Goal: Task Accomplishment & Management: Use online tool/utility

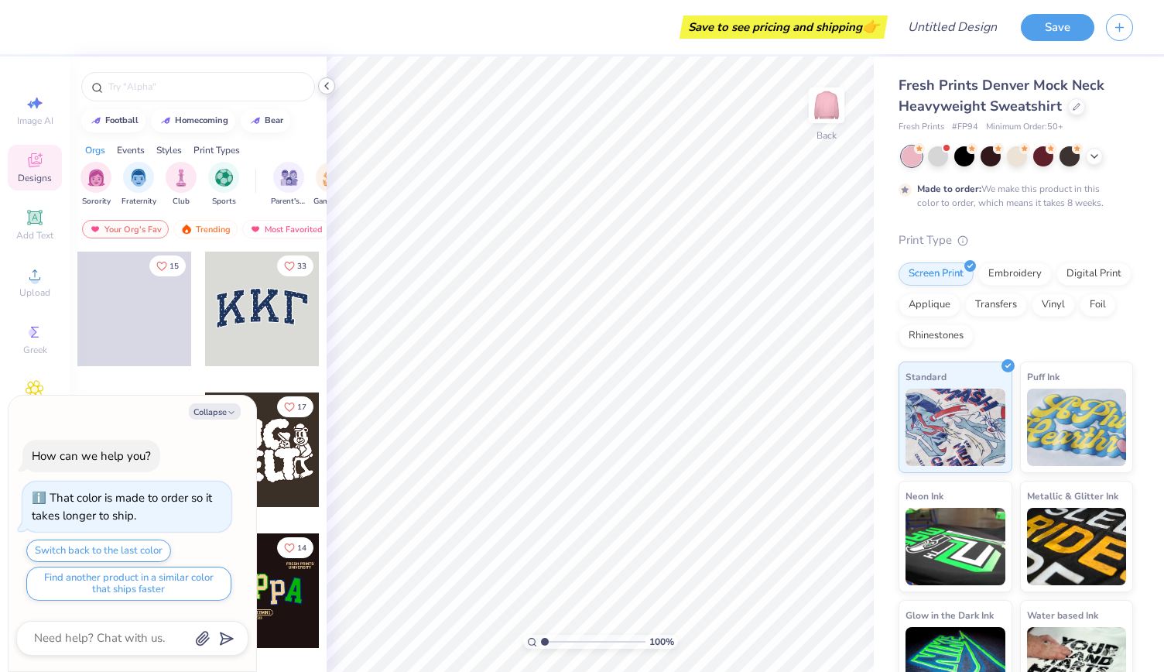
click at [324, 86] on icon at bounding box center [326, 86] width 12 height 12
type textarea "x"
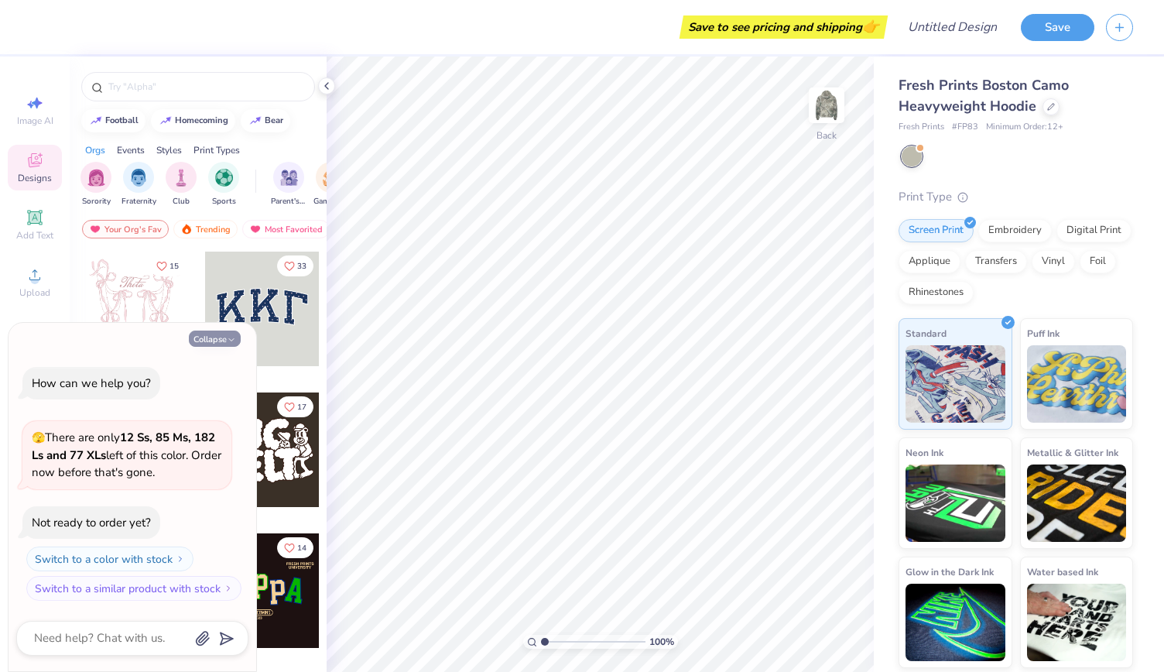
click at [227, 342] on icon "button" at bounding box center [231, 339] width 9 height 9
type textarea "x"
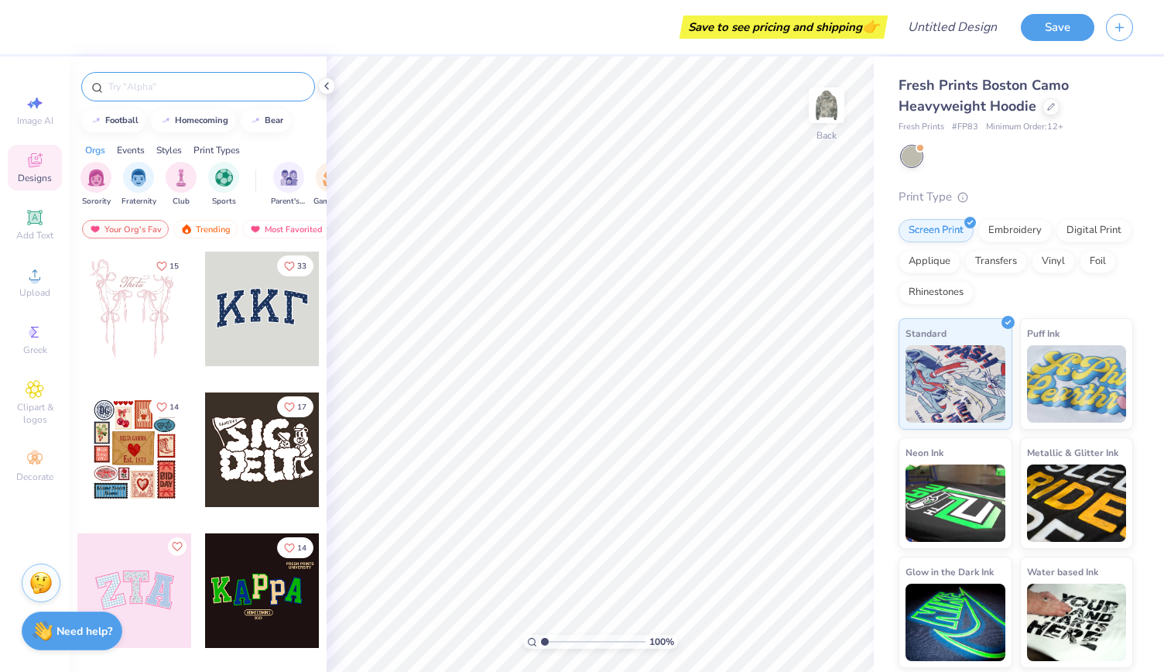
click at [161, 91] on input "text" at bounding box center [206, 86] width 198 height 15
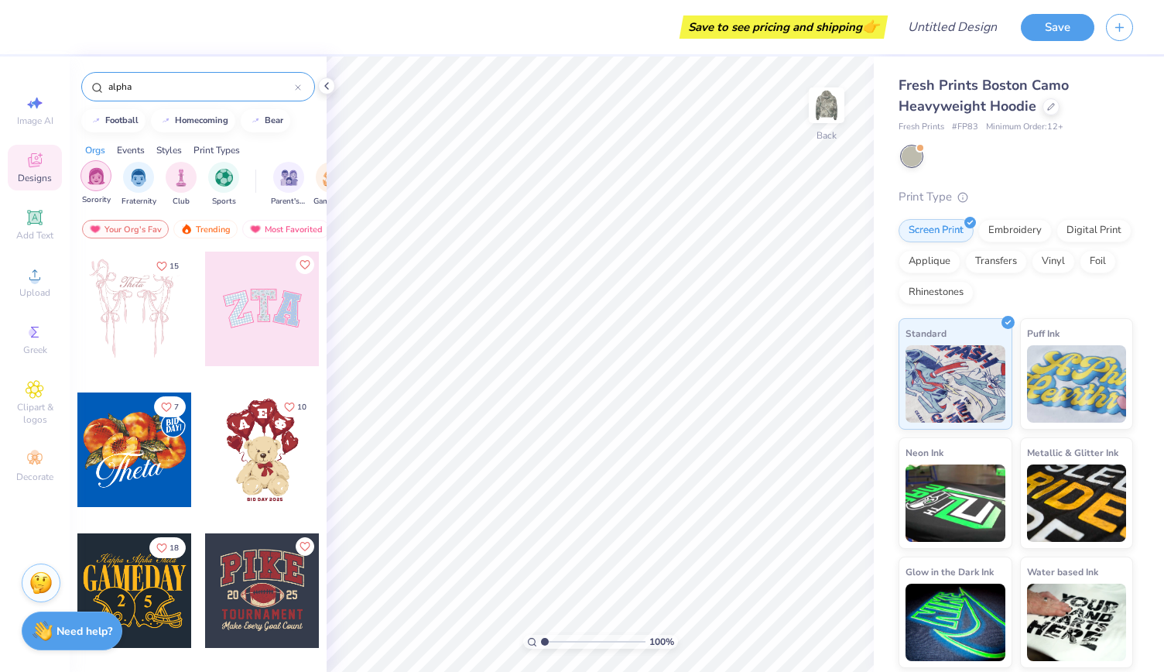
click at [98, 183] on img "filter for Sorority" at bounding box center [96, 176] width 18 height 18
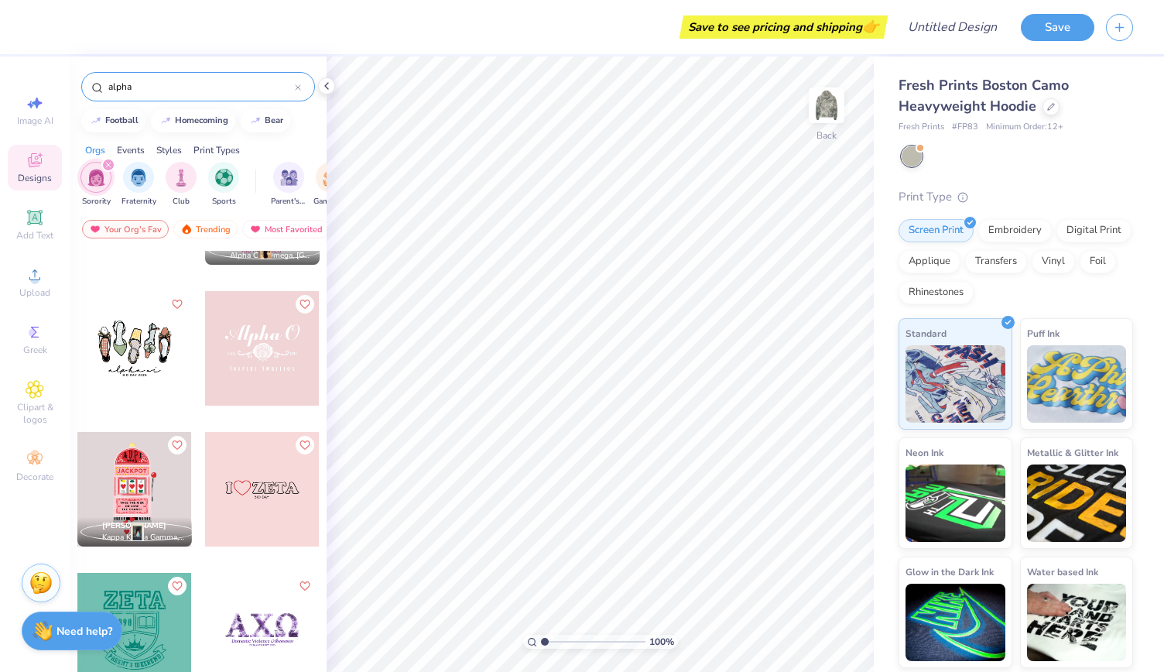
scroll to position [2939, 0]
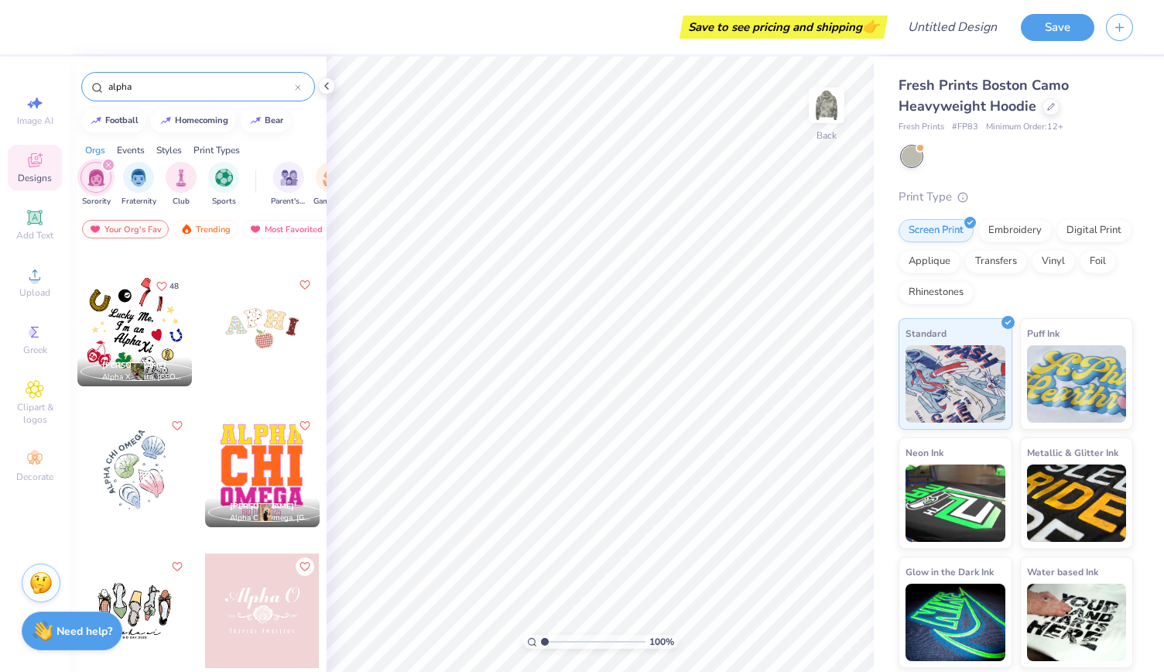
click at [152, 84] on input "alpha" at bounding box center [201, 86] width 188 height 15
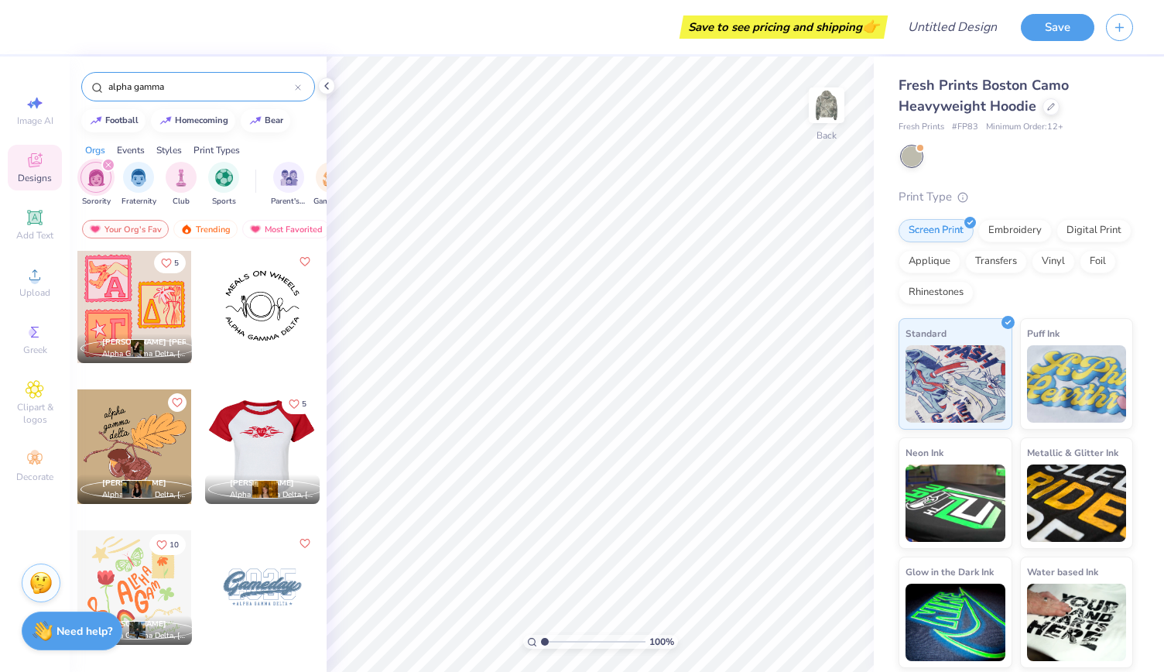
scroll to position [0, 0]
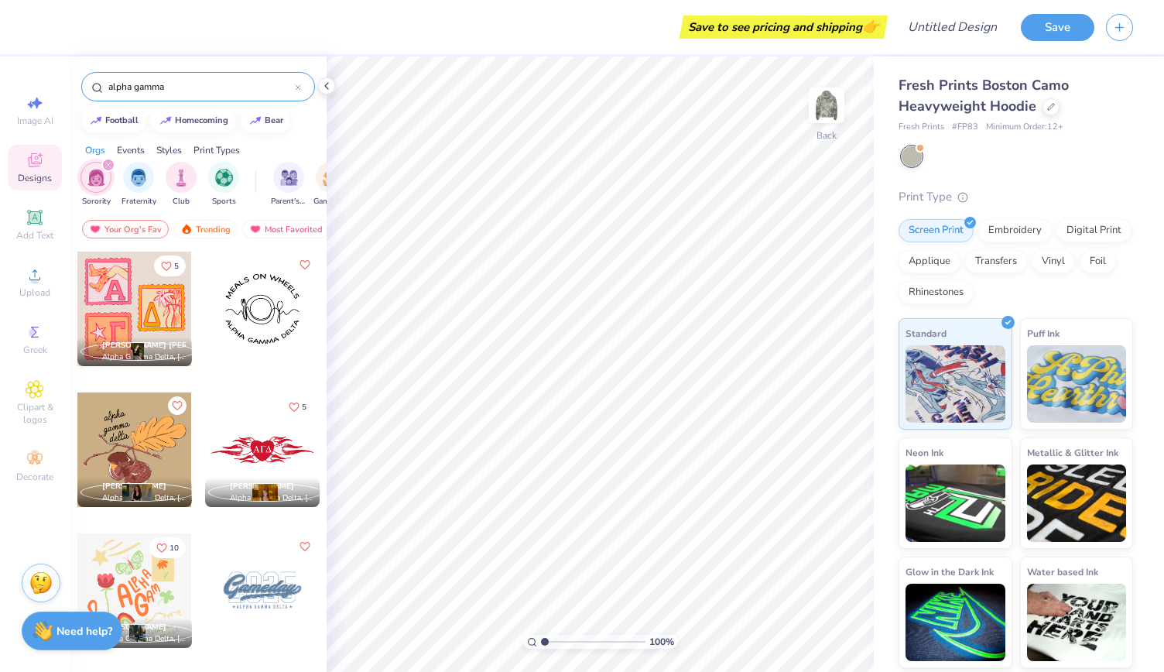
type input "alpha gamma"
click at [148, 320] on div at bounding box center [134, 309] width 115 height 115
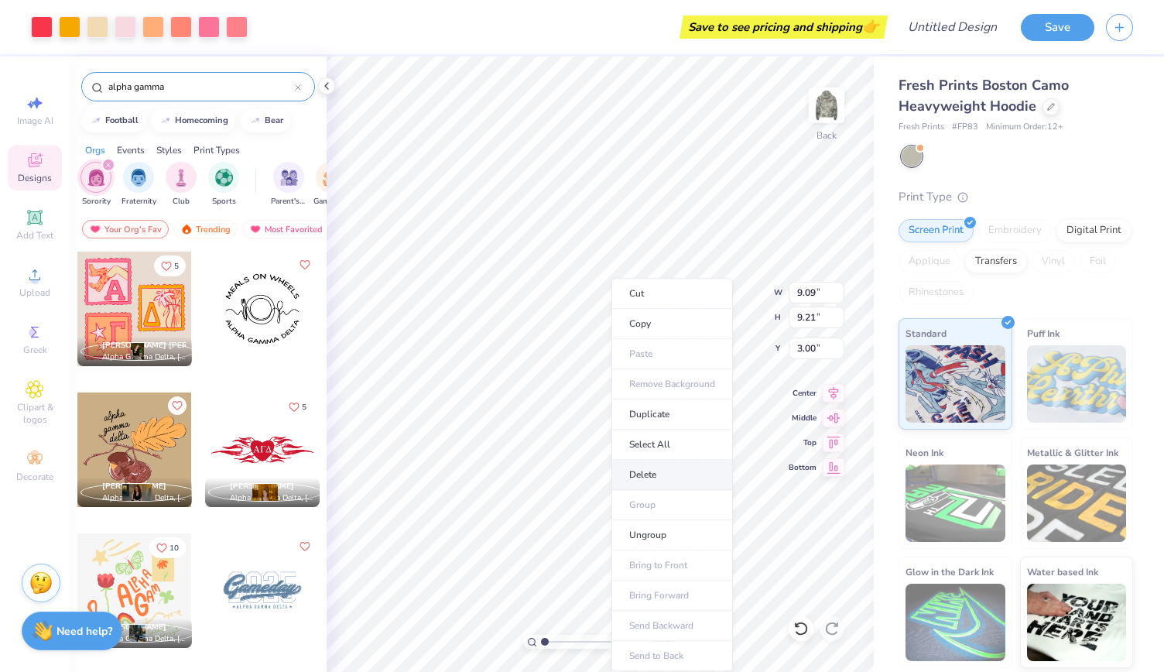
click at [632, 472] on li "Delete" at bounding box center [673, 475] width 122 height 30
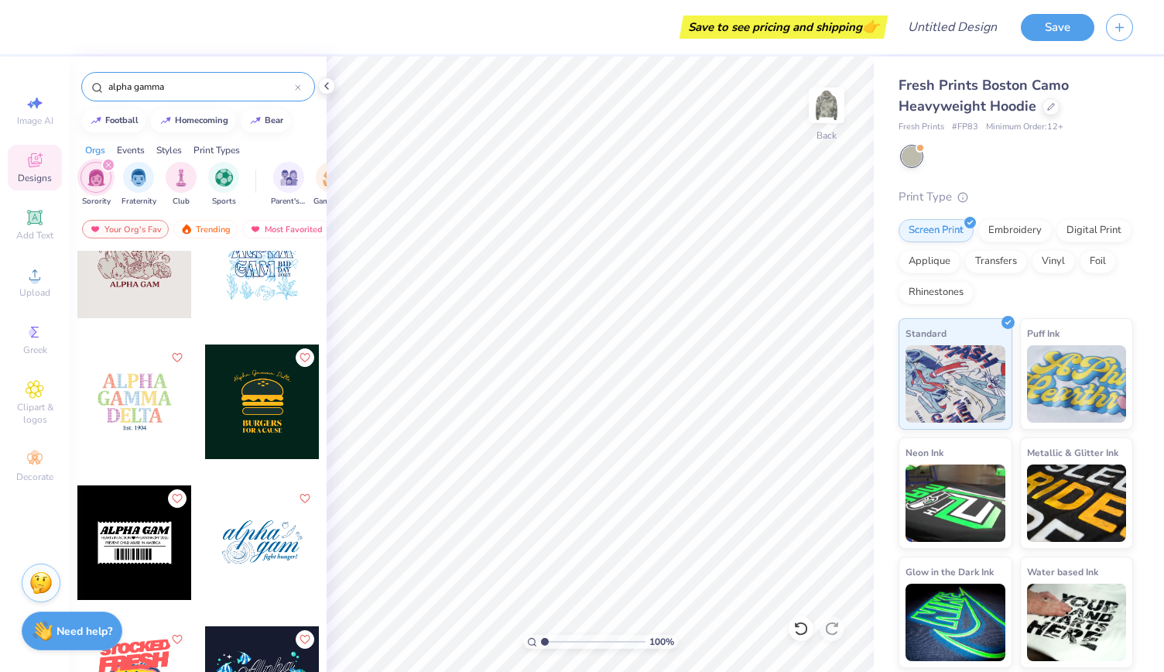
scroll to position [613, 0]
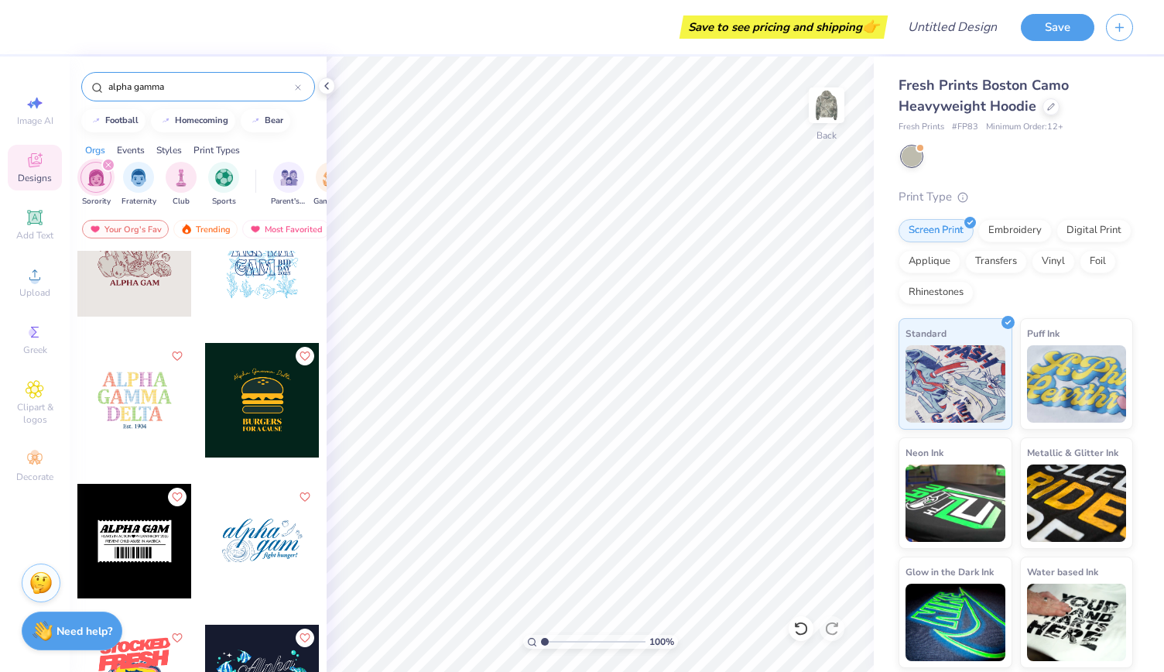
click at [158, 403] on div at bounding box center [134, 400] width 115 height 115
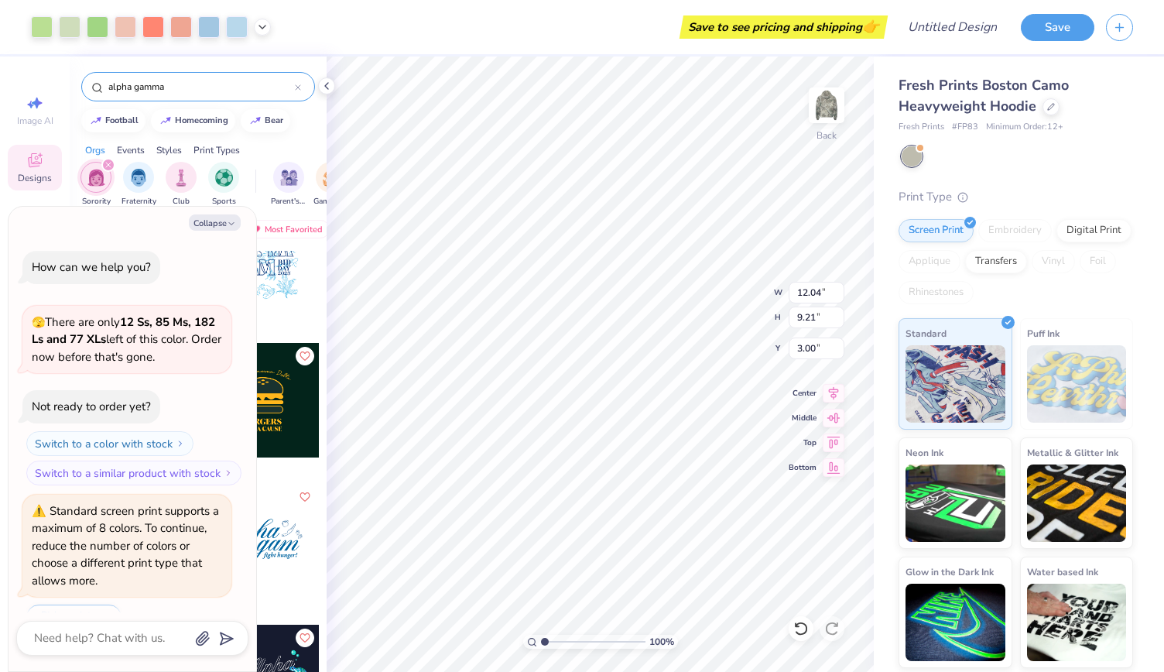
scroll to position [37, 0]
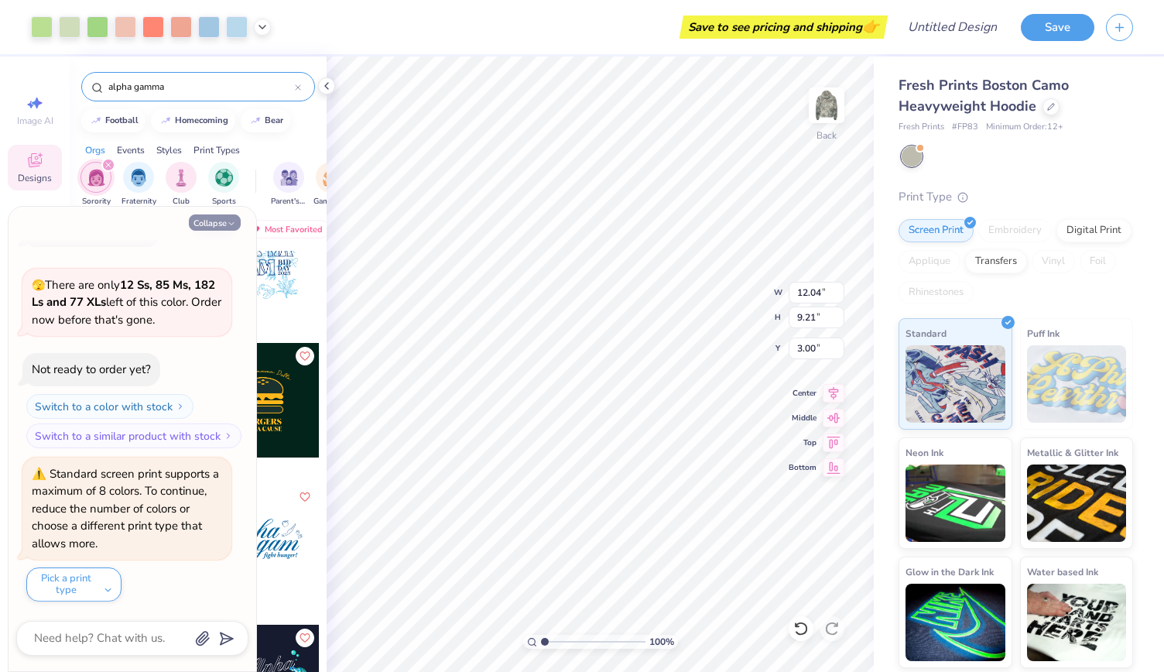
click at [217, 215] on button "Collapse" at bounding box center [215, 222] width 52 height 16
type textarea "x"
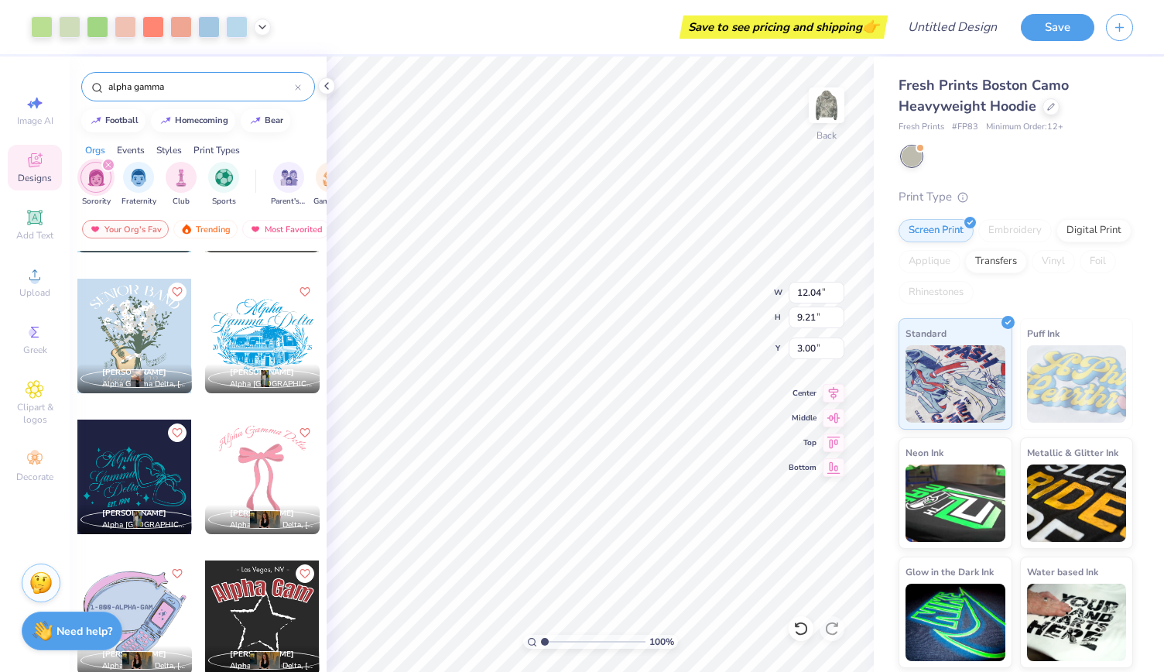
scroll to position [1667, 0]
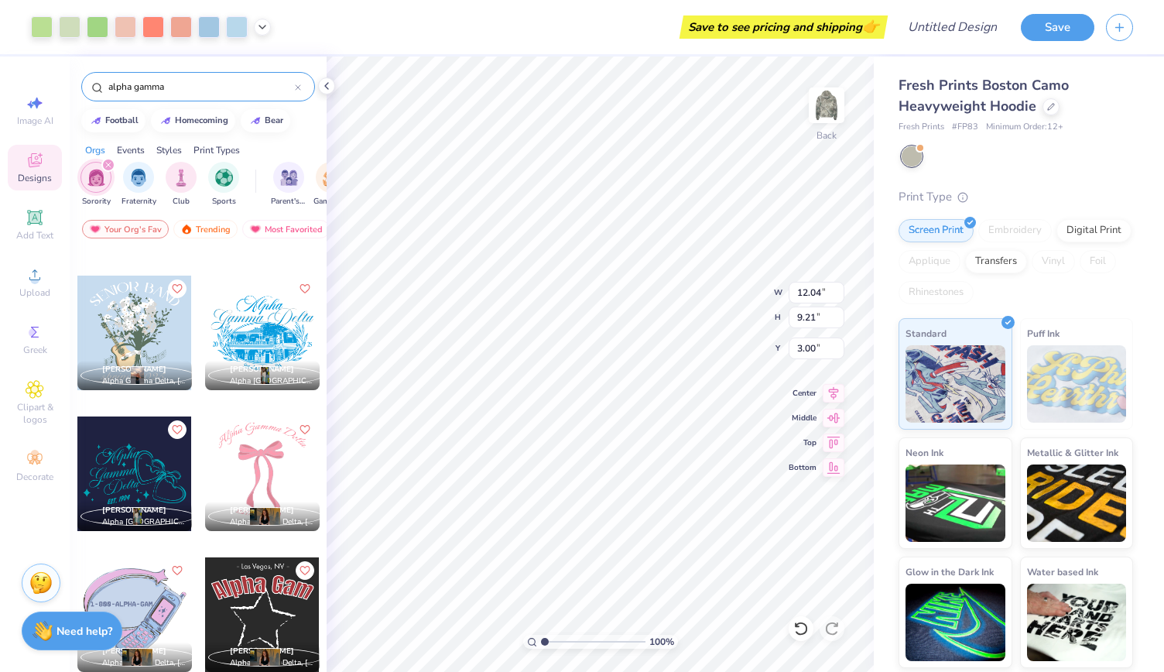
click at [260, 446] on div at bounding box center [262, 473] width 115 height 115
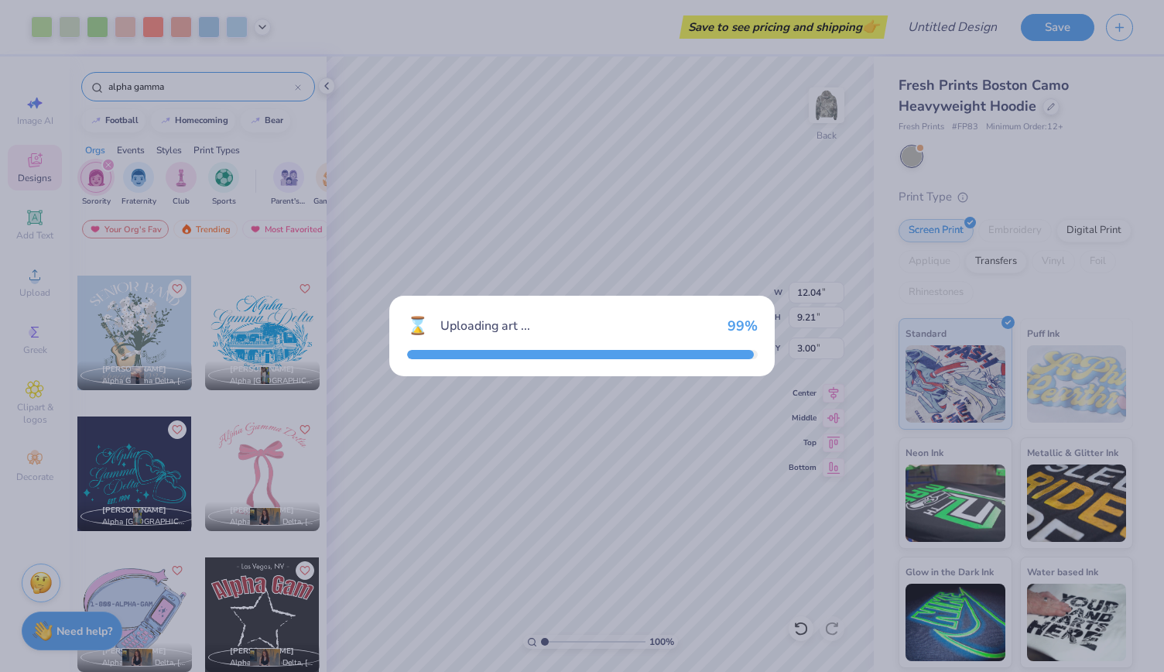
type input "7.83"
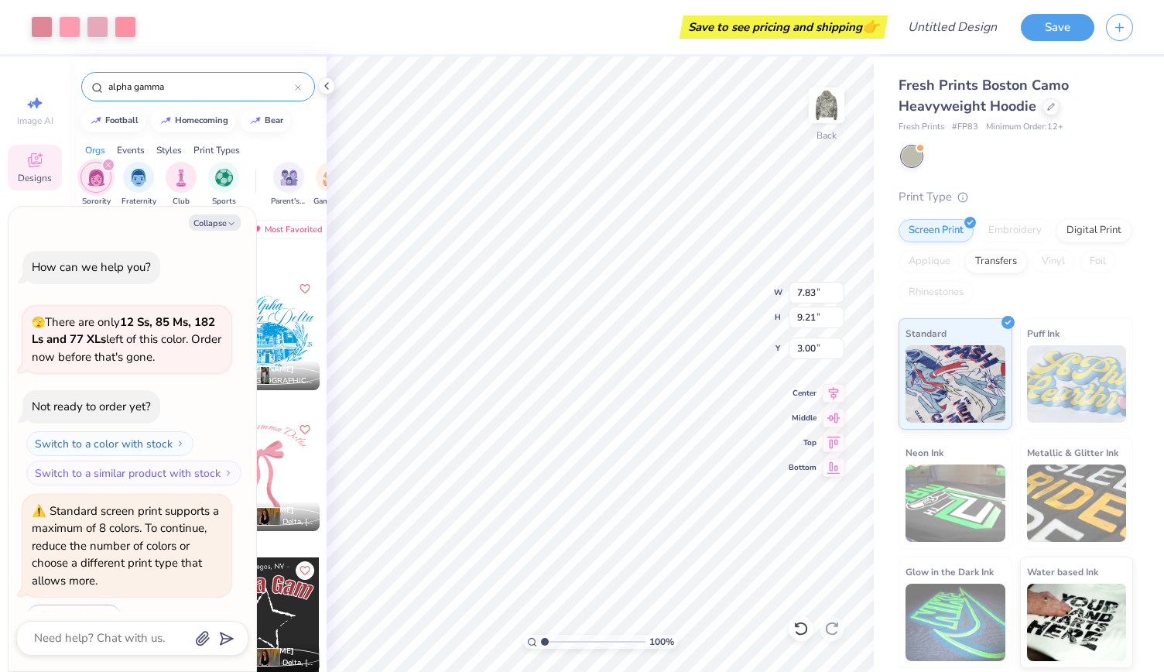
scroll to position [190, 0]
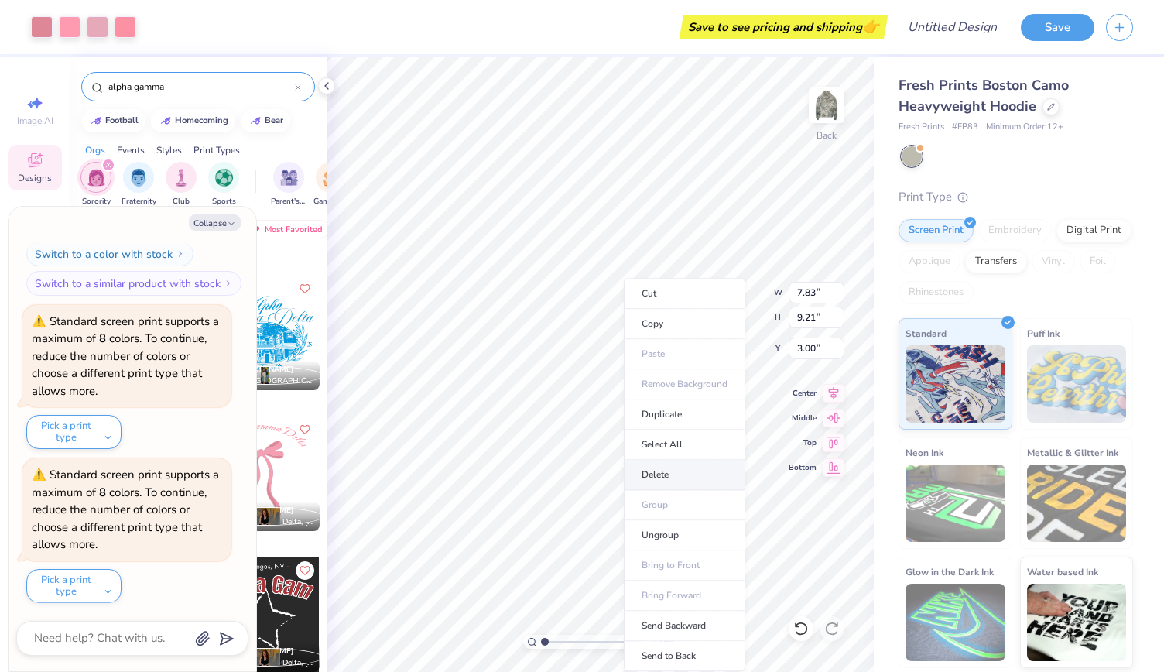
click at [671, 475] on li "Delete" at bounding box center [685, 475] width 122 height 30
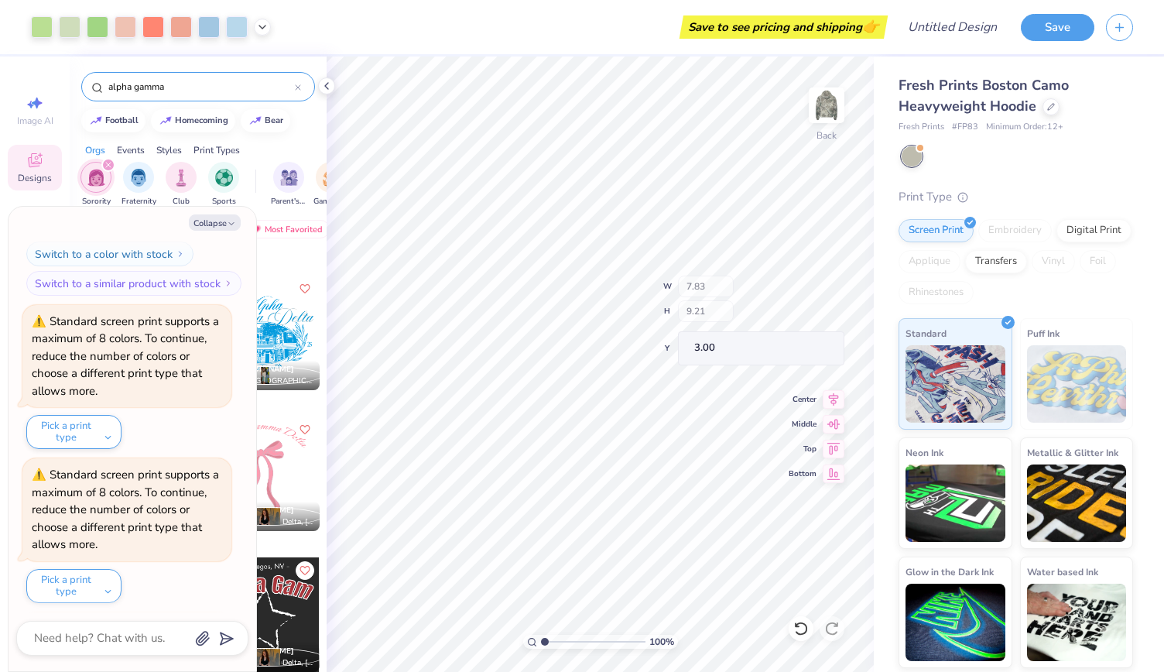
scroll to position [343, 0]
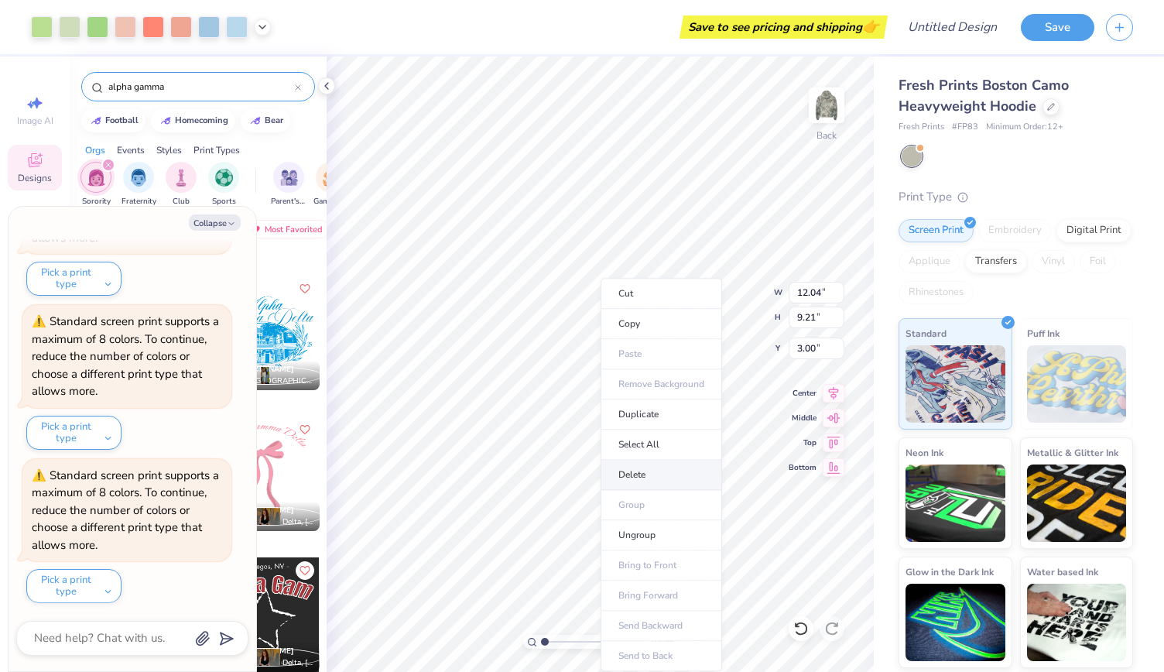
click at [630, 465] on li "Delete" at bounding box center [662, 475] width 122 height 30
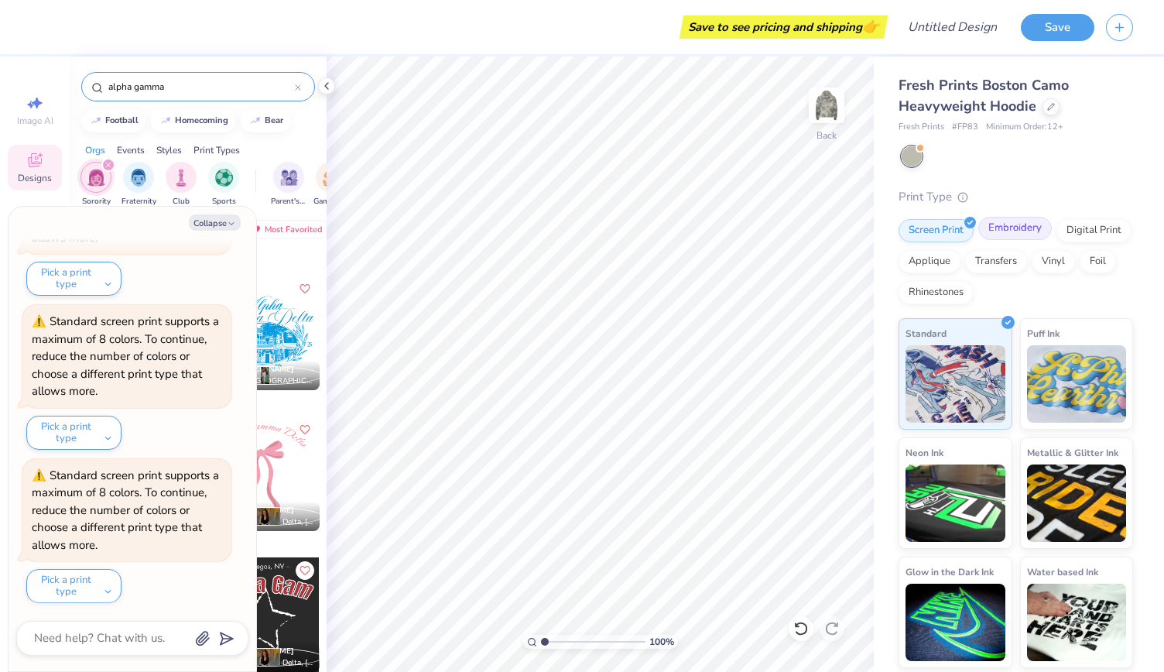
click at [1013, 231] on div "Embroidery" at bounding box center [1015, 228] width 74 height 23
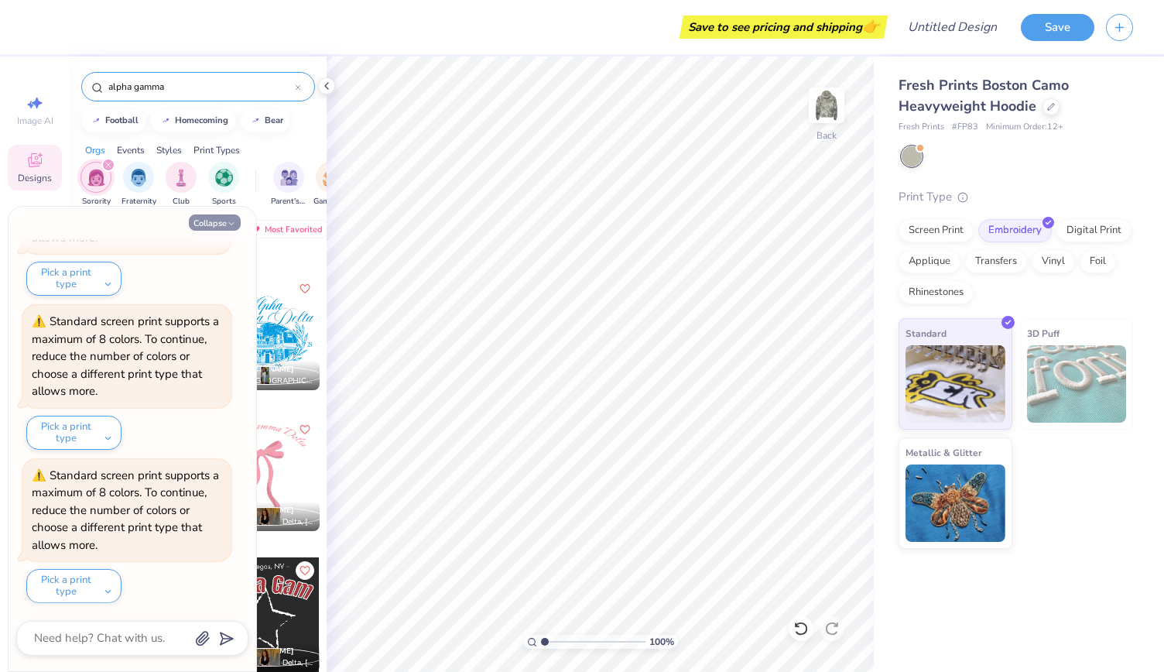
click at [221, 214] on button "Collapse" at bounding box center [215, 222] width 52 height 16
type textarea "x"
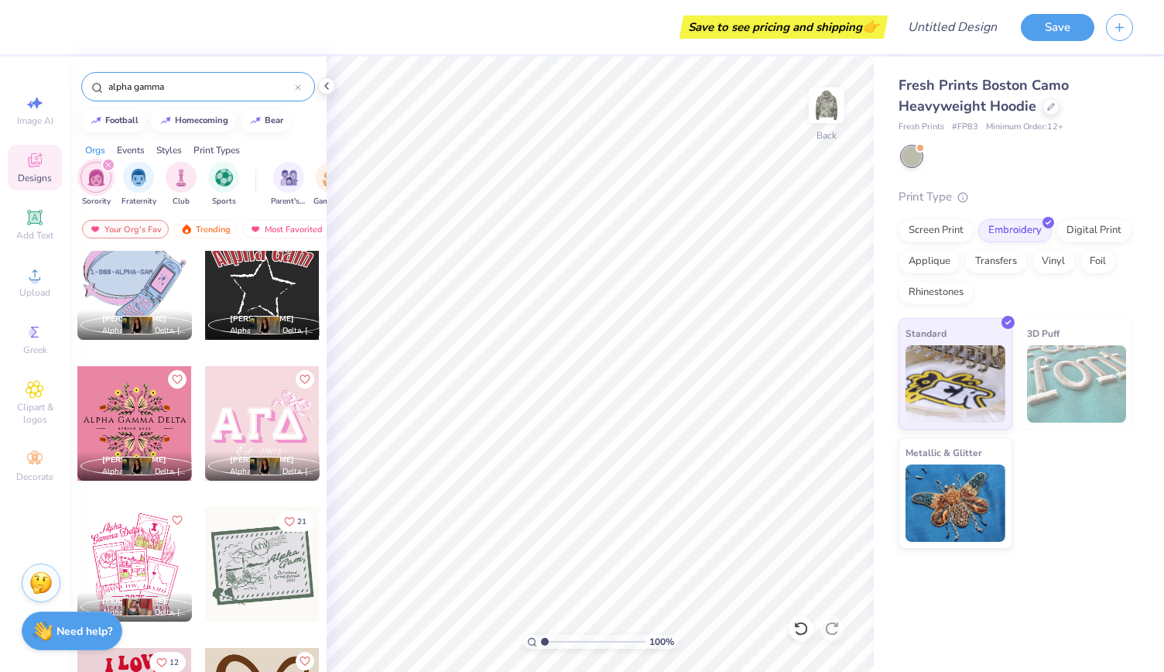
scroll to position [2003, 0]
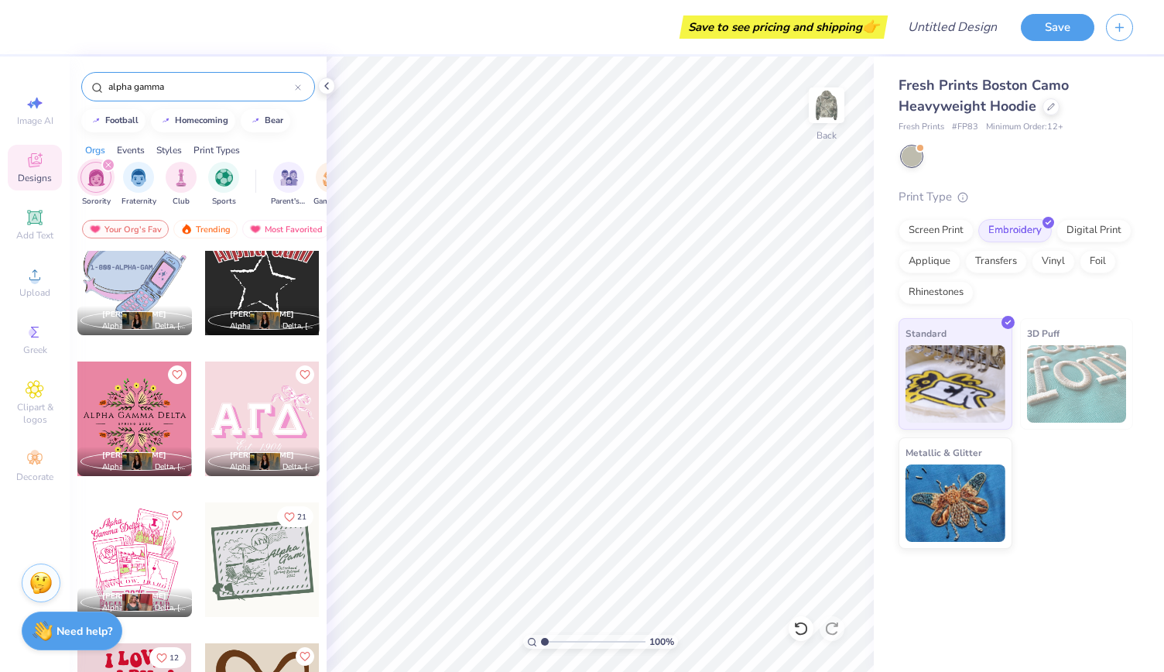
click at [255, 418] on div at bounding box center [262, 419] width 115 height 115
click at [204, 418] on div at bounding box center [147, 419] width 115 height 115
click at [255, 418] on div at bounding box center [262, 419] width 115 height 115
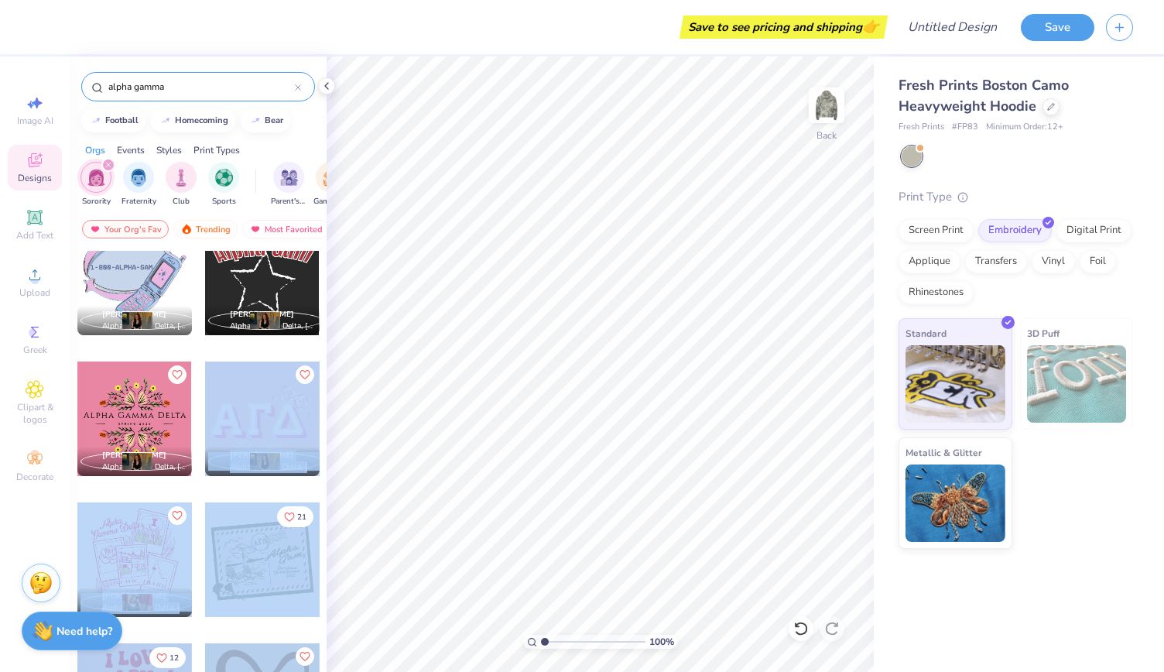
click at [576, 300] on div "Save to see pricing and shipping 👉 Design Title Save Image AI Designs Add Text …" at bounding box center [582, 336] width 1164 height 672
click at [244, 419] on div at bounding box center [262, 419] width 115 height 115
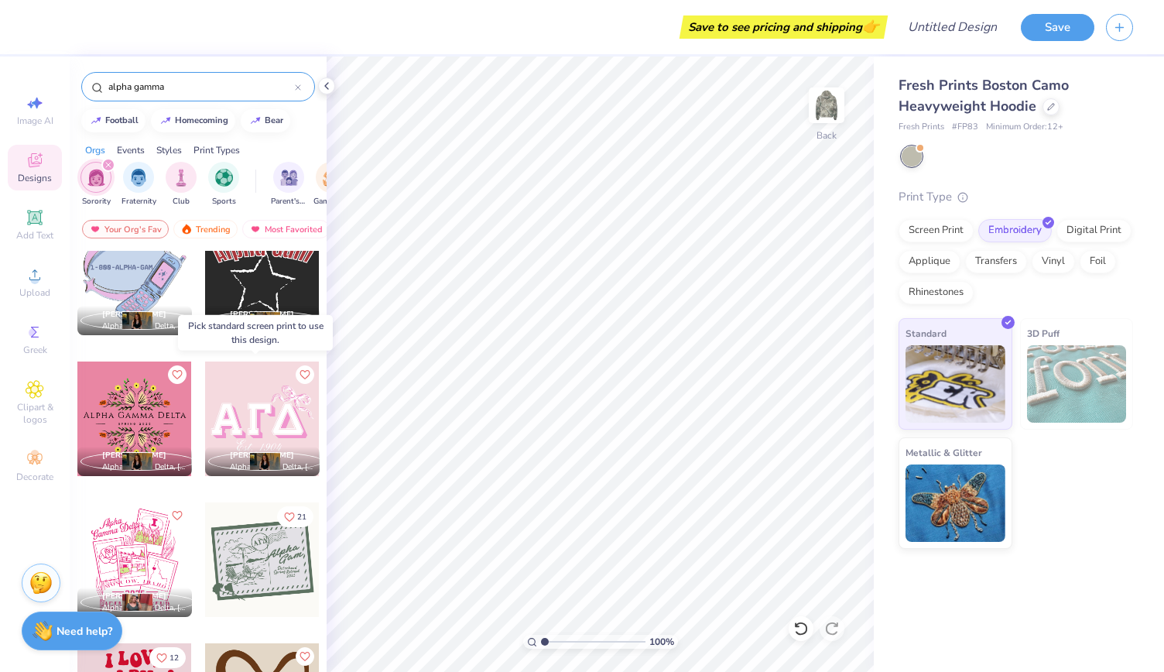
click at [244, 419] on div at bounding box center [262, 419] width 115 height 115
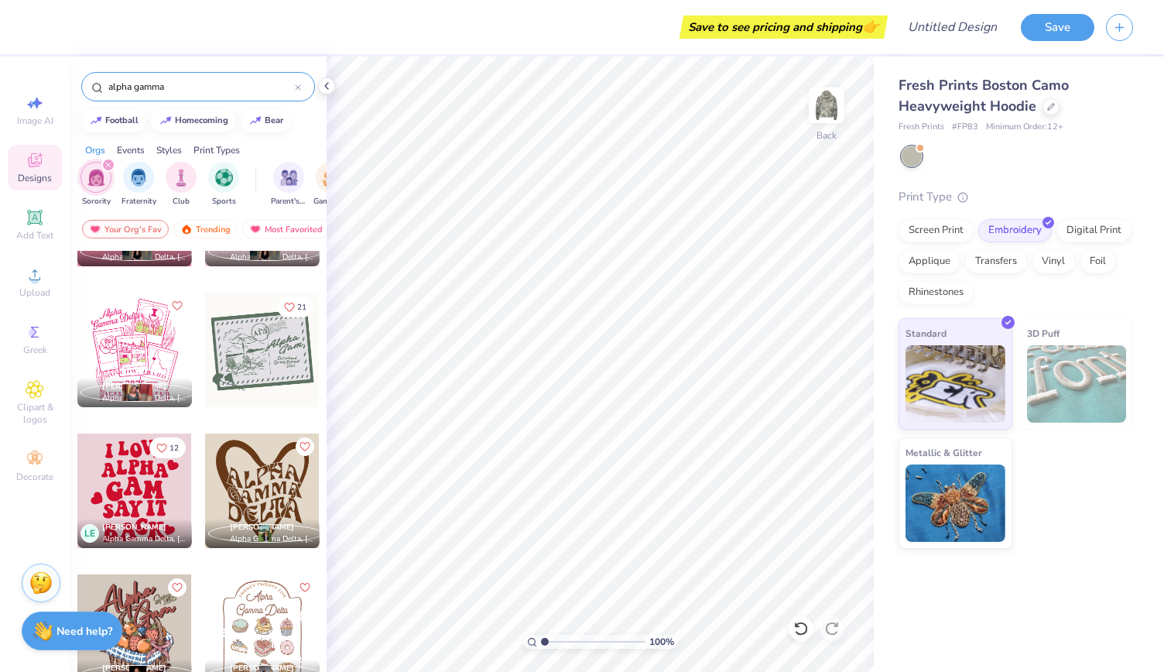
scroll to position [2215, 0]
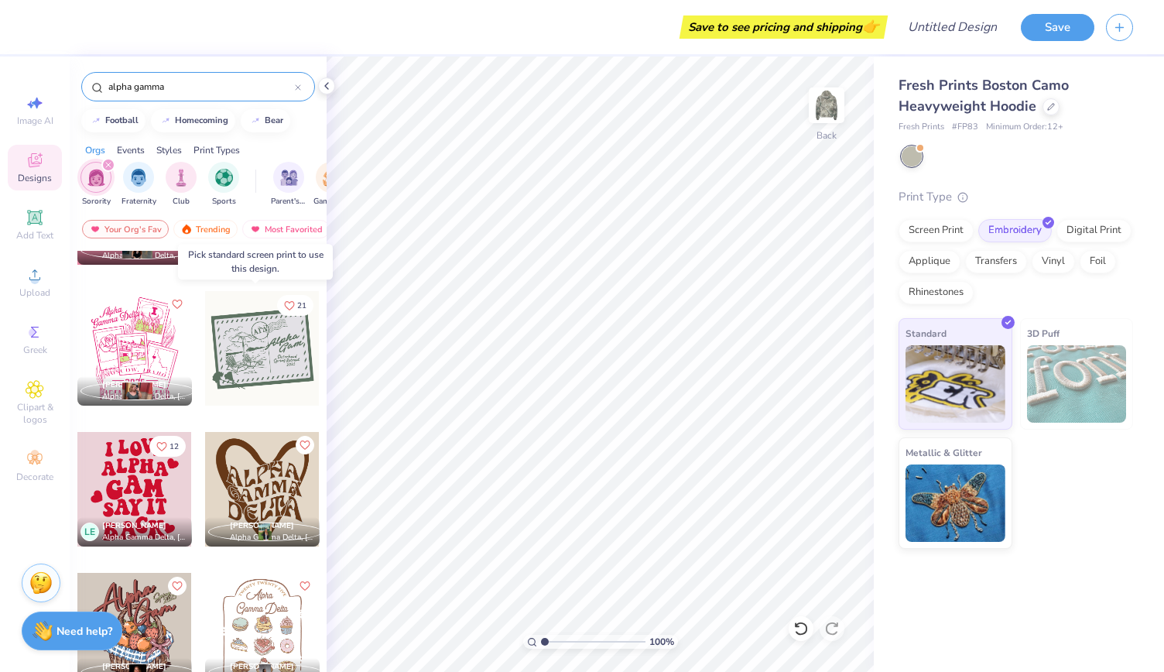
click at [267, 314] on div at bounding box center [262, 348] width 115 height 115
click at [240, 390] on div at bounding box center [147, 348] width 344 height 115
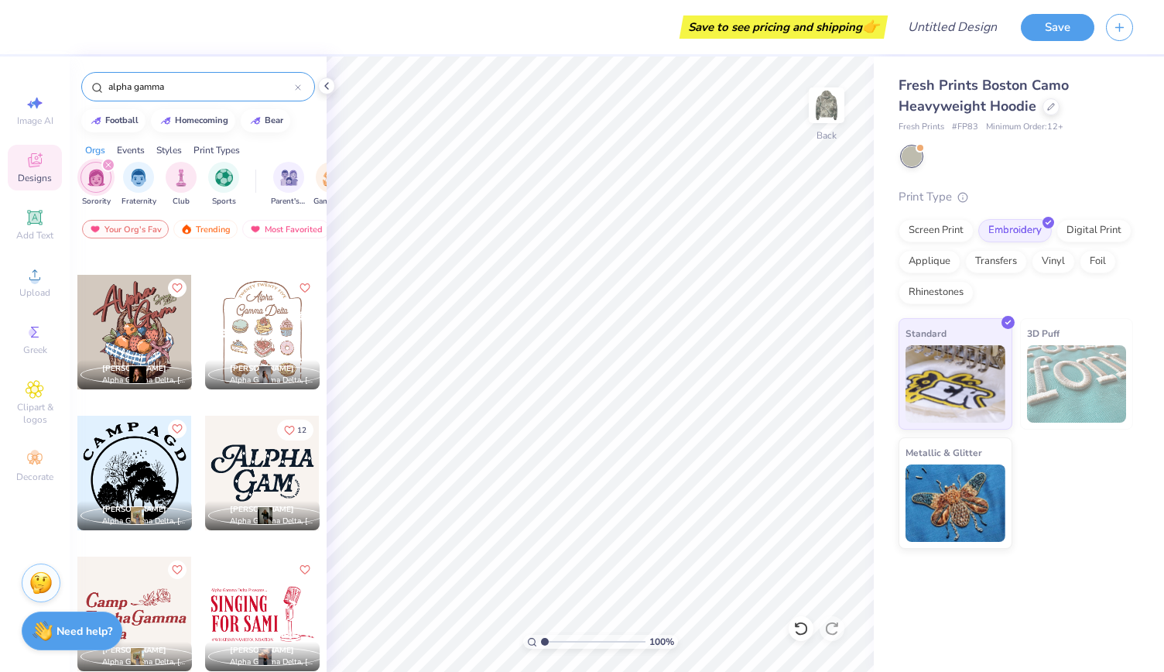
scroll to position [2514, 0]
click at [241, 449] on div at bounding box center [262, 471] width 115 height 115
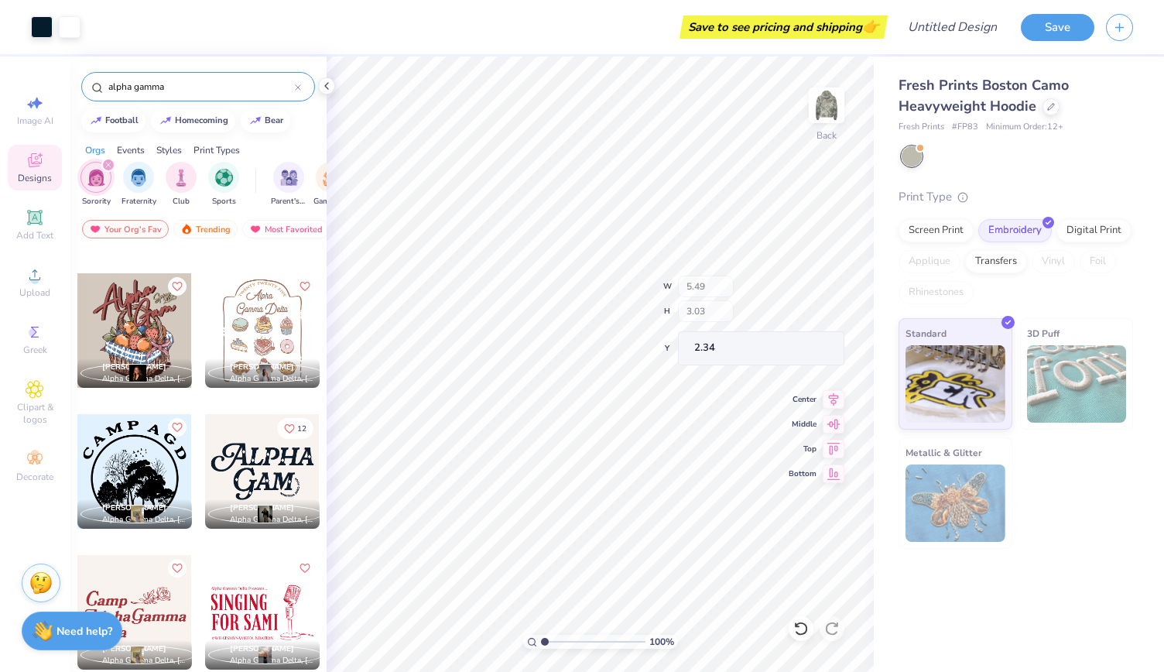
type input "5.49"
type input "3.03"
type input "2.34"
click at [827, 106] on img at bounding box center [827, 105] width 62 height 62
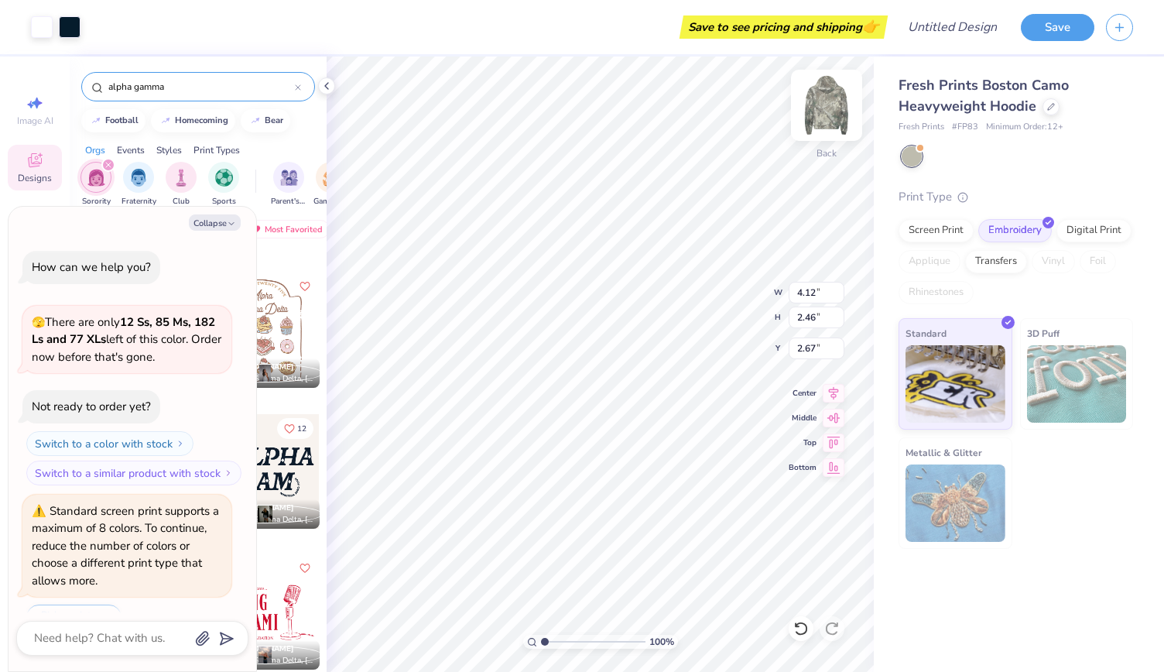
scroll to position [471, 0]
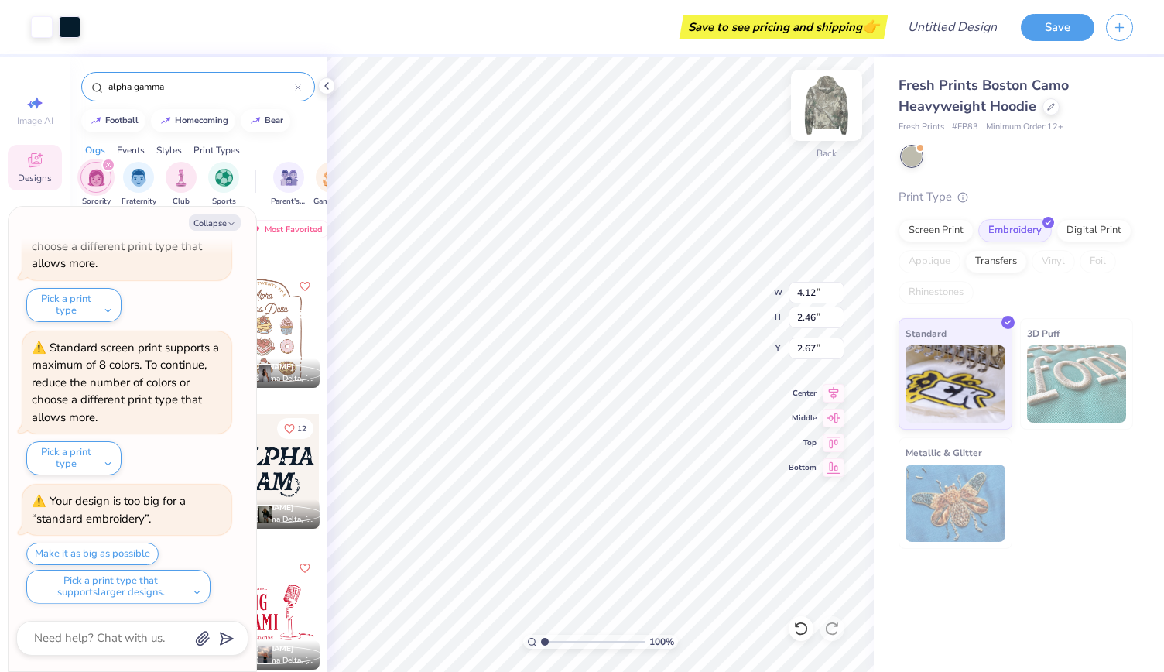
click at [833, 108] on img at bounding box center [827, 105] width 62 height 62
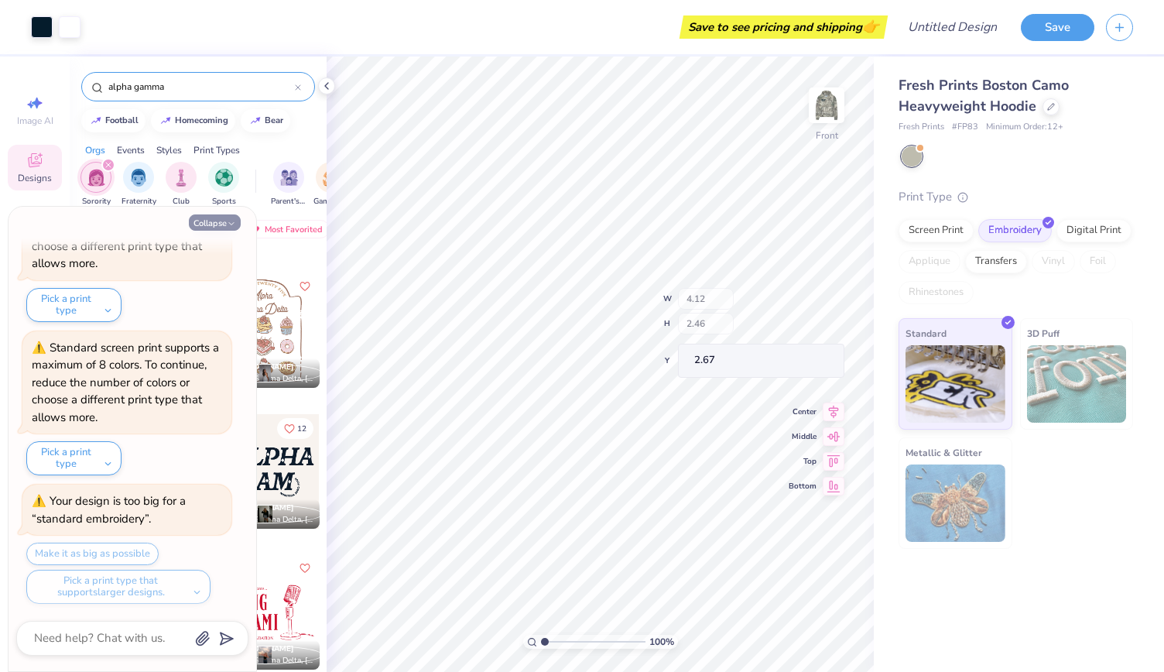
click at [209, 227] on button "Collapse" at bounding box center [215, 222] width 52 height 16
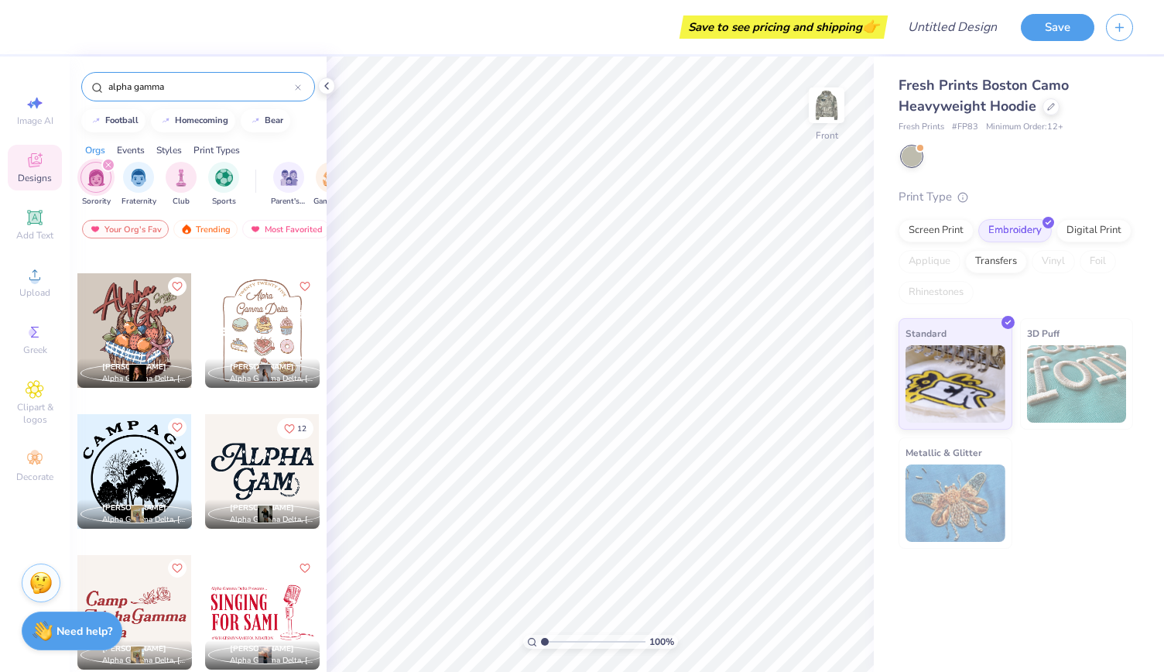
type textarea "x"
click at [252, 470] on div at bounding box center [262, 471] width 115 height 115
type input "8.13"
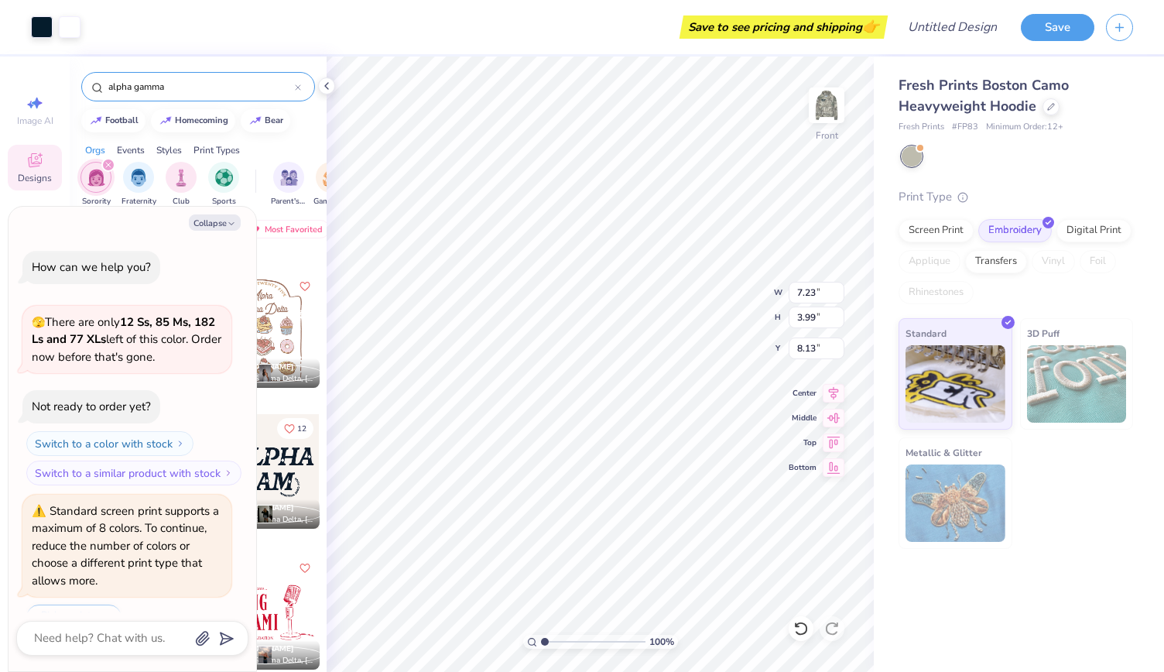
scroll to position [598, 0]
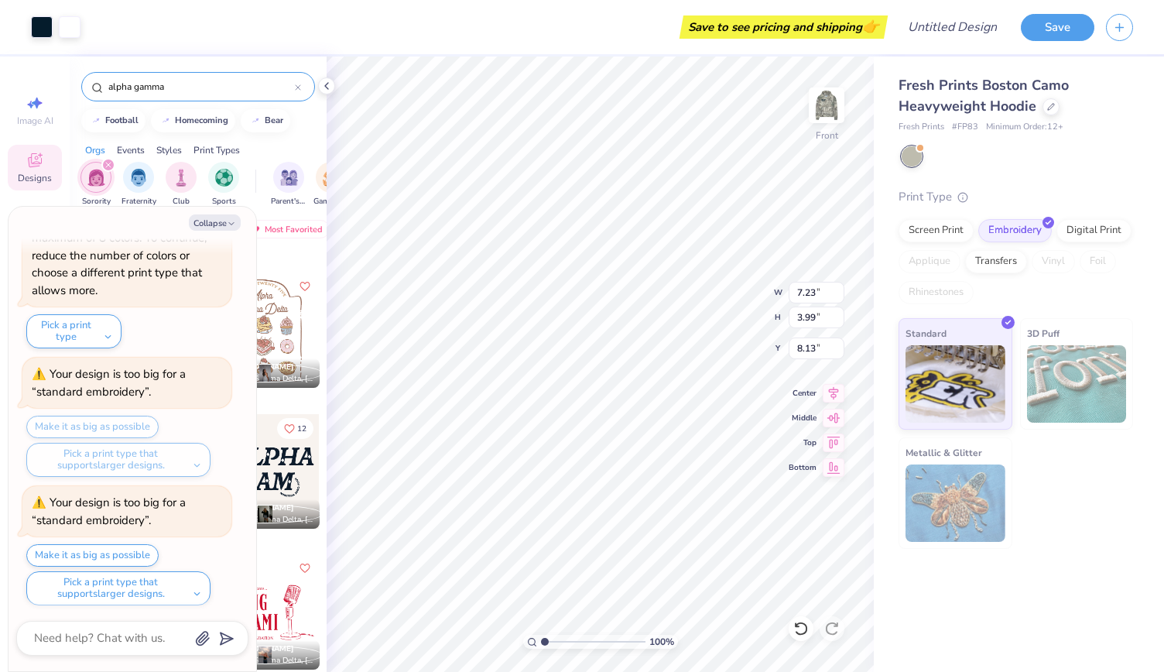
type textarea "x"
type input "10.55"
type input "5.82"
type textarea "x"
type input "7.01"
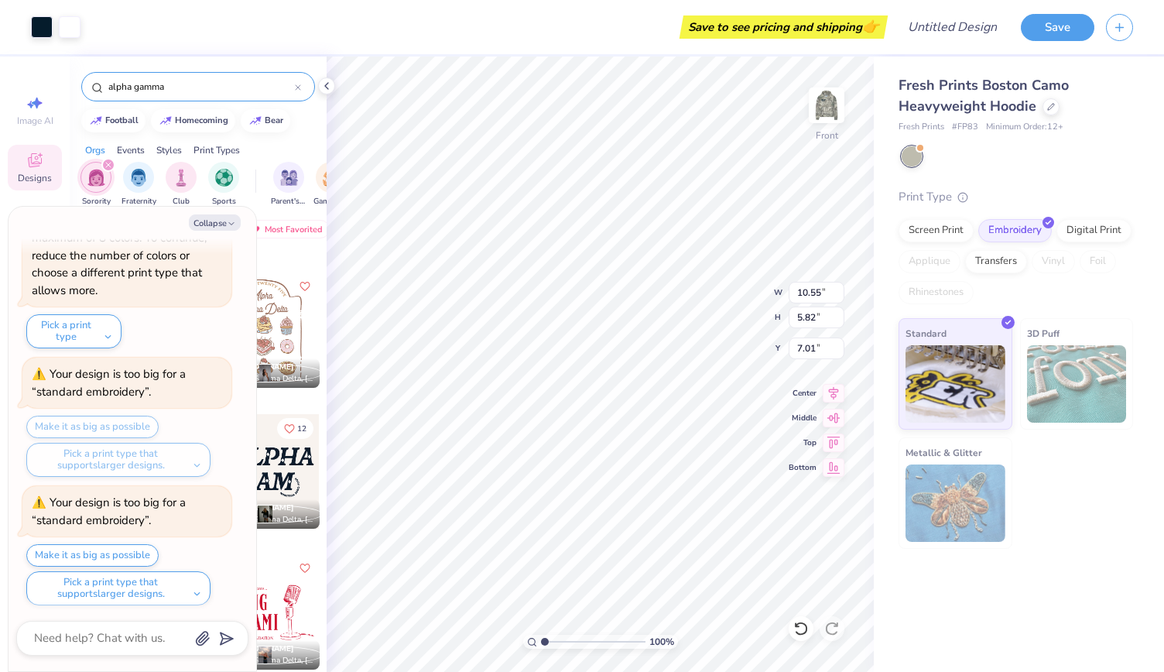
scroll to position [725, 0]
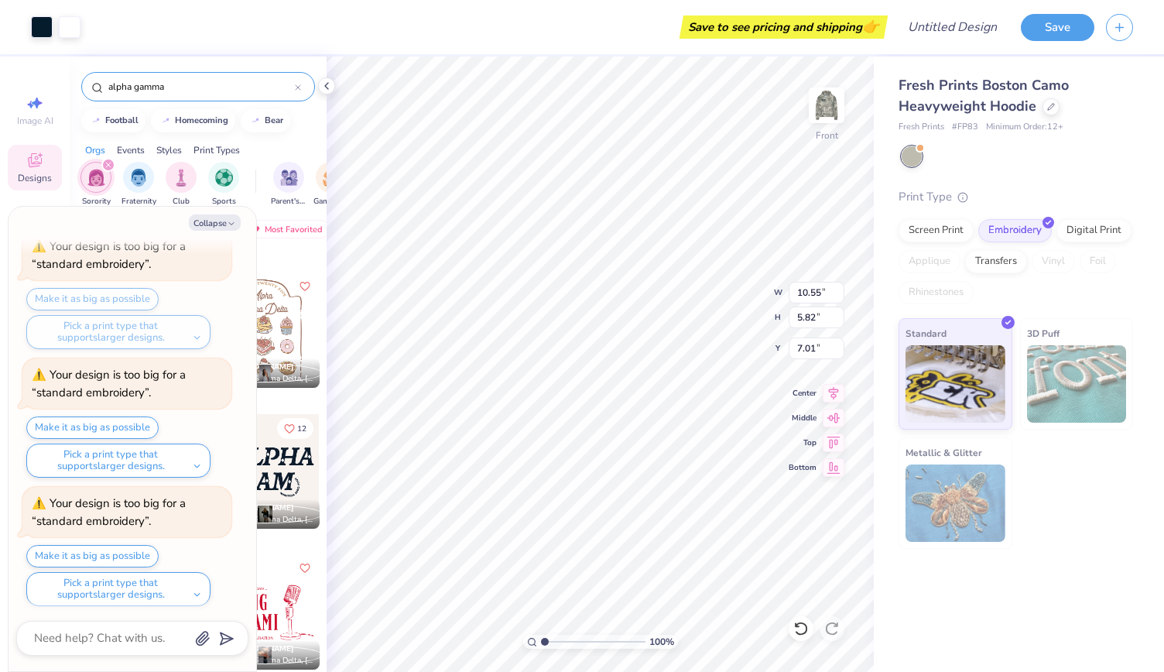
type textarea "x"
type input "11.75"
type input "6.48"
type textarea "x"
type input "7.24"
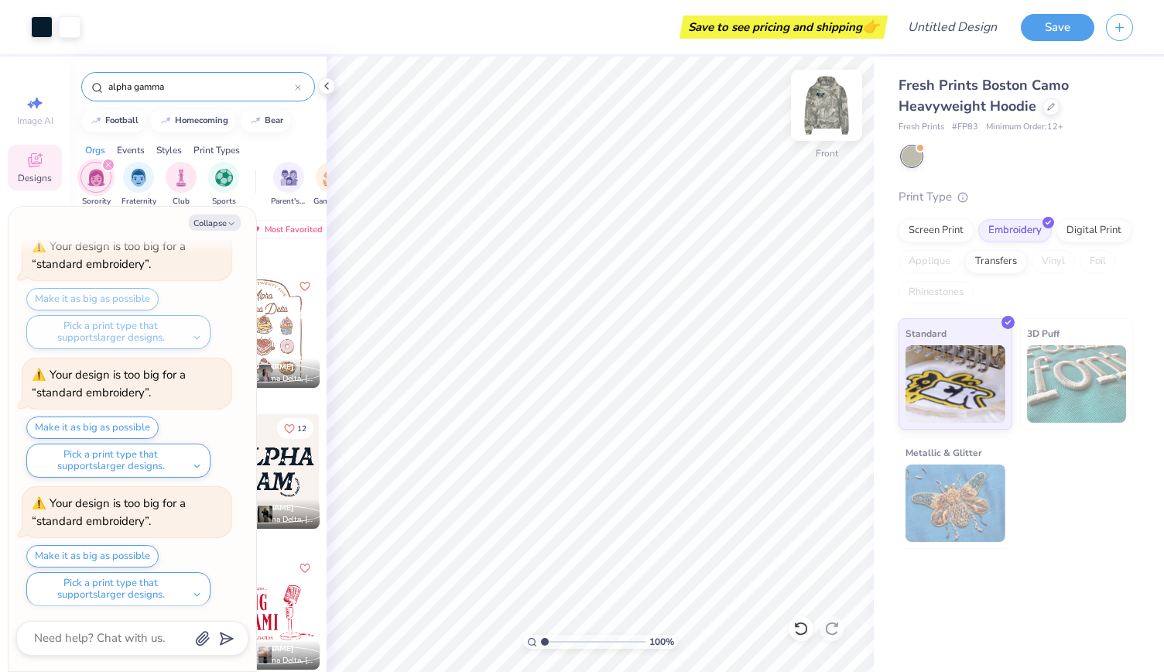
click at [826, 112] on img at bounding box center [827, 105] width 62 height 62
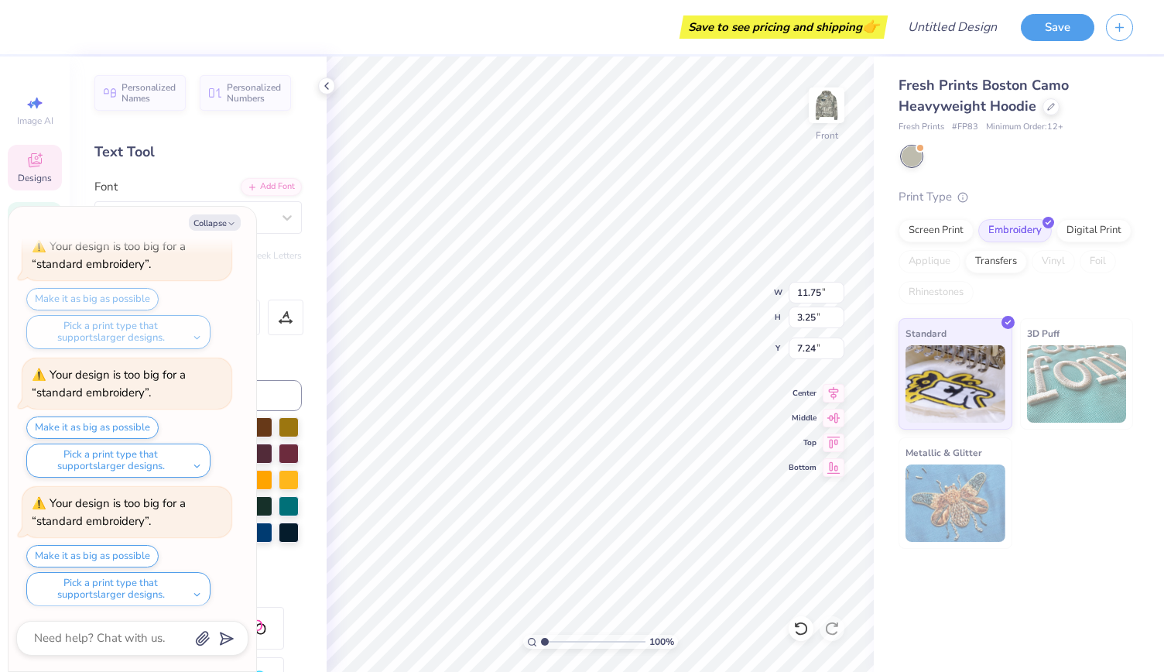
type textarea "x"
type input "8.83"
type input "5.27"
type input "7.94"
click at [639, 472] on li "Delete" at bounding box center [676, 475] width 122 height 30
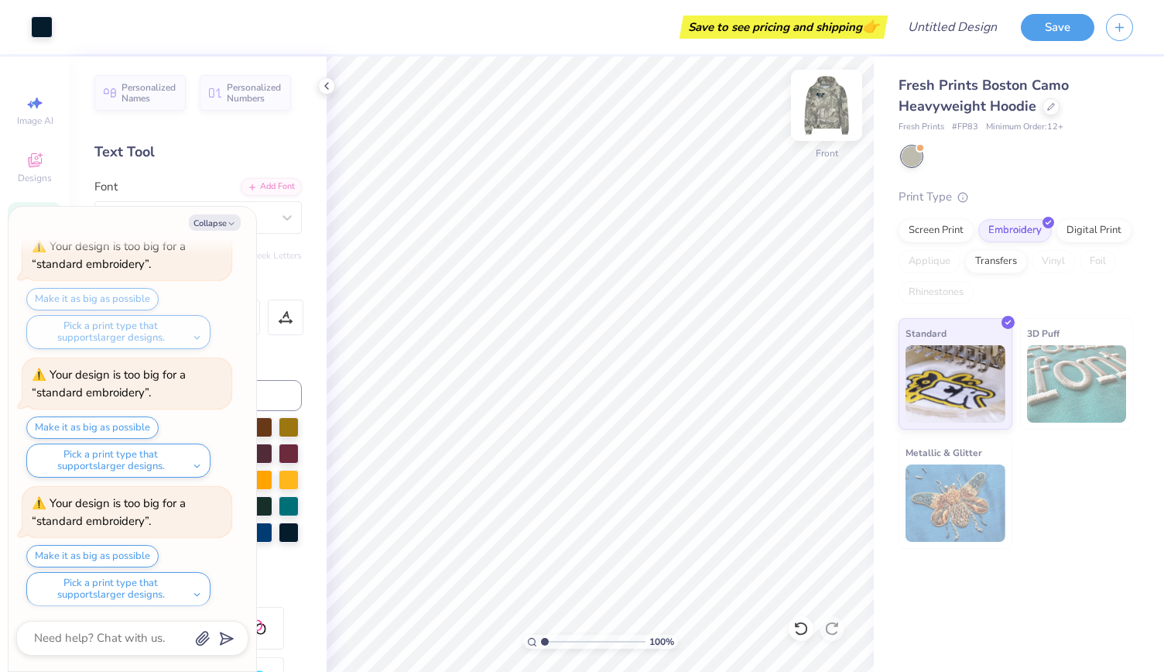
click at [827, 97] on img at bounding box center [827, 105] width 62 height 62
click at [828, 112] on img at bounding box center [827, 105] width 62 height 62
click at [835, 109] on img at bounding box center [827, 105] width 62 height 62
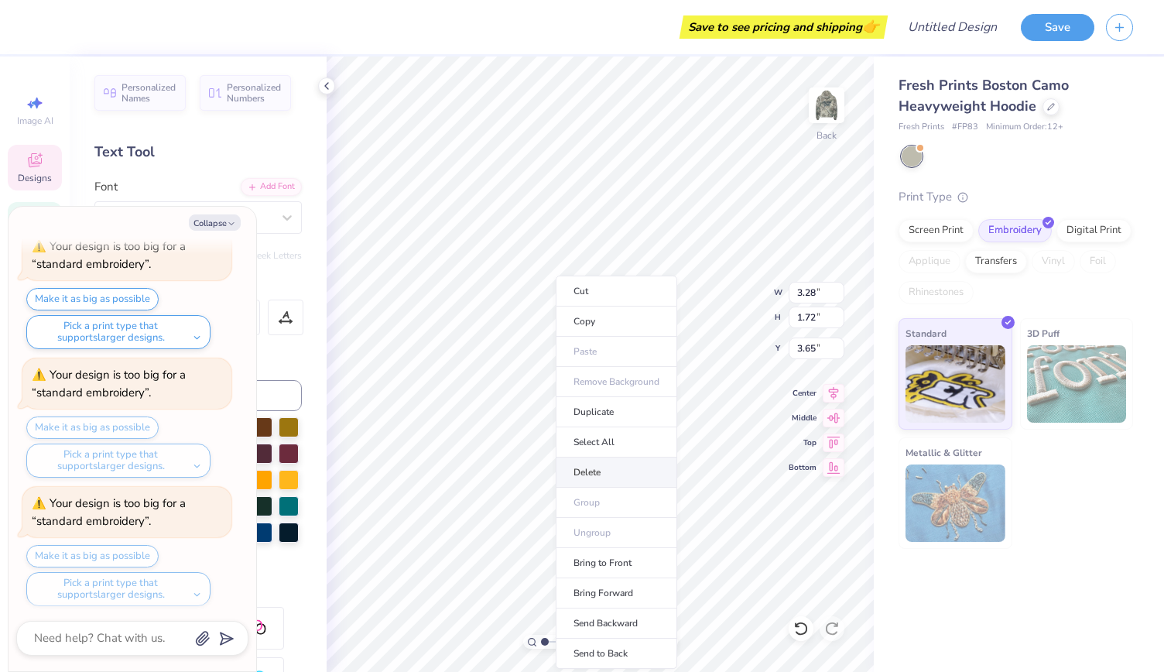
click at [589, 467] on li "Delete" at bounding box center [617, 473] width 122 height 30
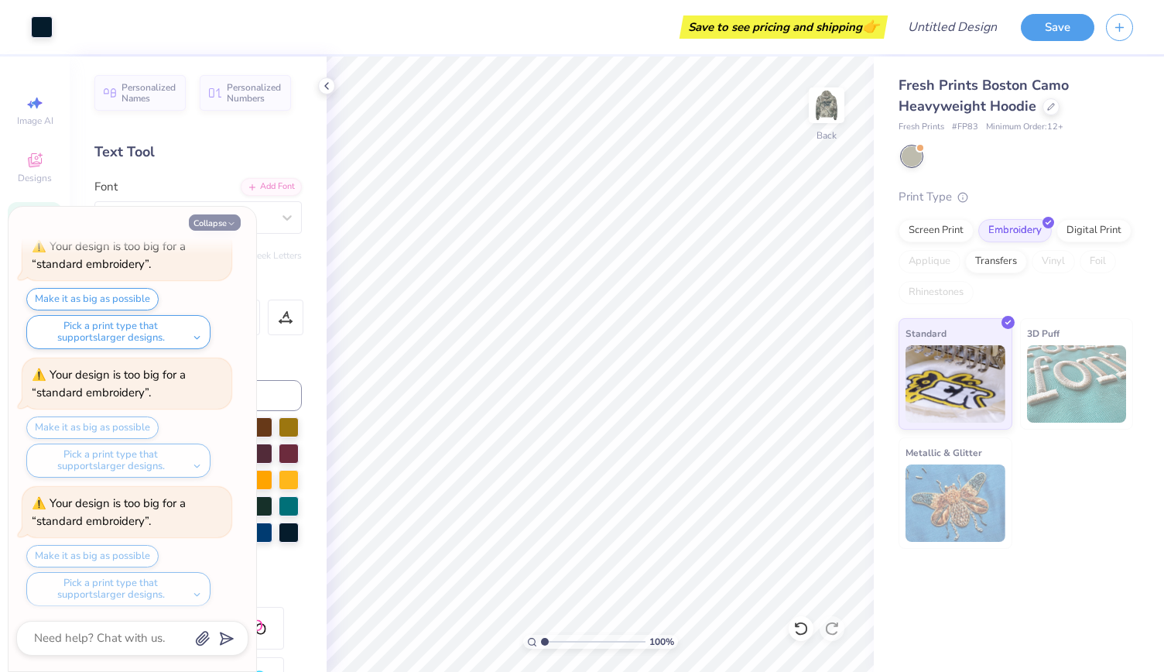
click at [228, 219] on icon "button" at bounding box center [231, 223] width 9 height 9
type textarea "x"
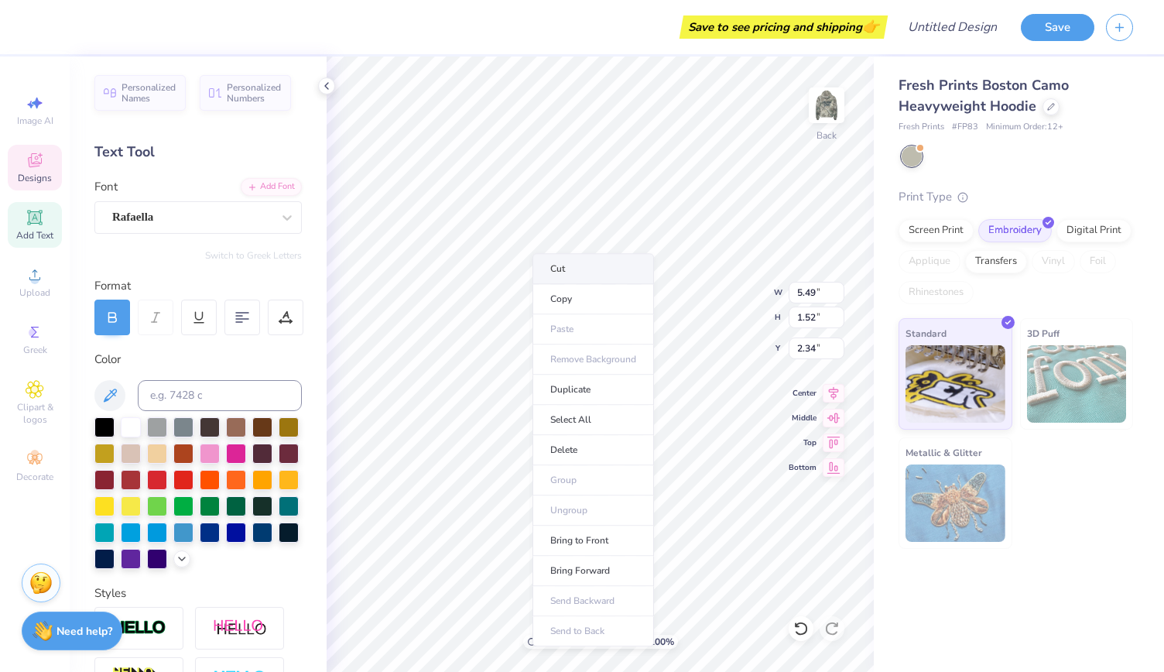
click at [579, 269] on li "Cut" at bounding box center [594, 268] width 122 height 31
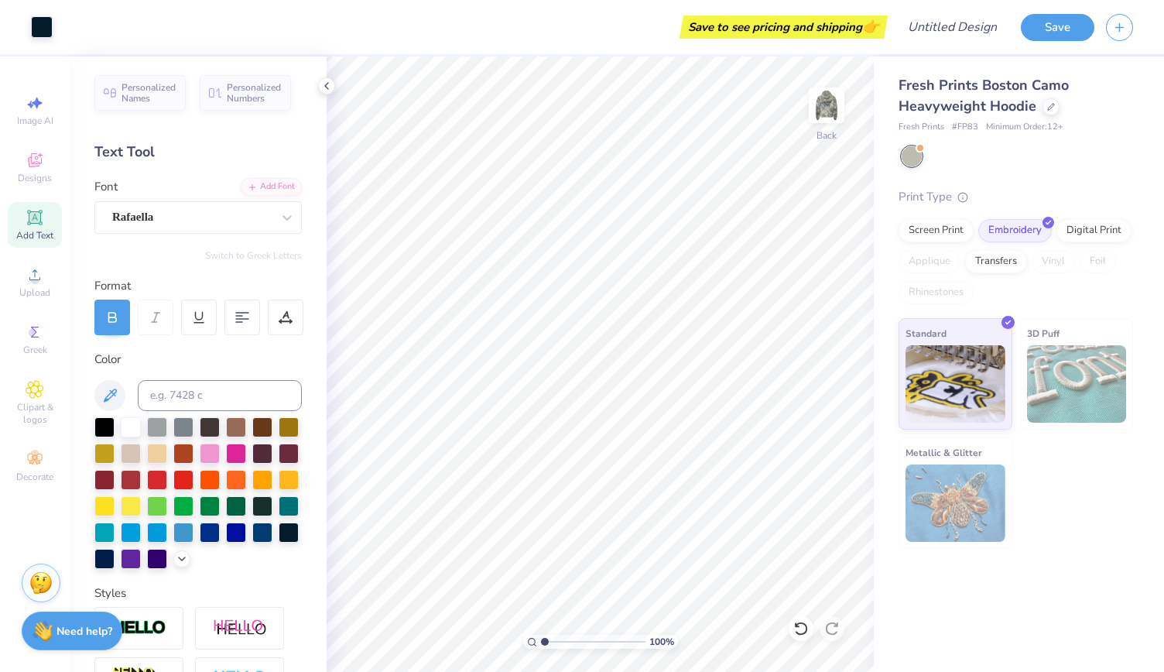
click at [40, 215] on icon at bounding box center [35, 217] width 12 height 12
type textarea "T"
type textarea "A"
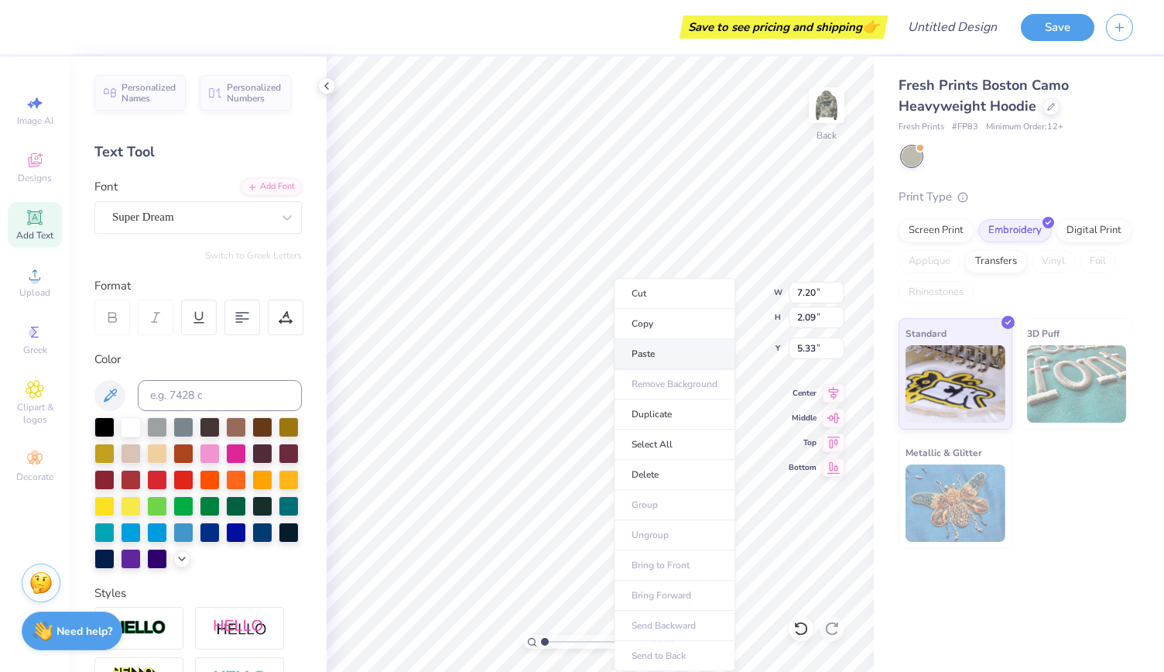
click at [644, 348] on li "Paste" at bounding box center [675, 354] width 122 height 30
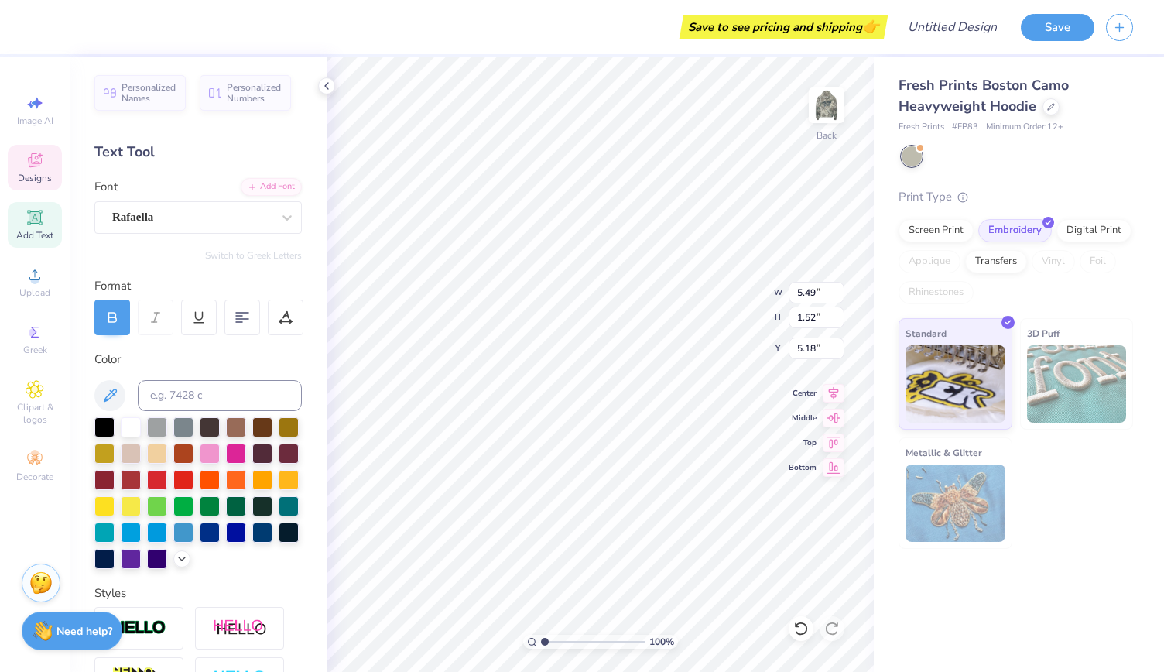
type input "5.49"
type input "1.52"
type input "5.18"
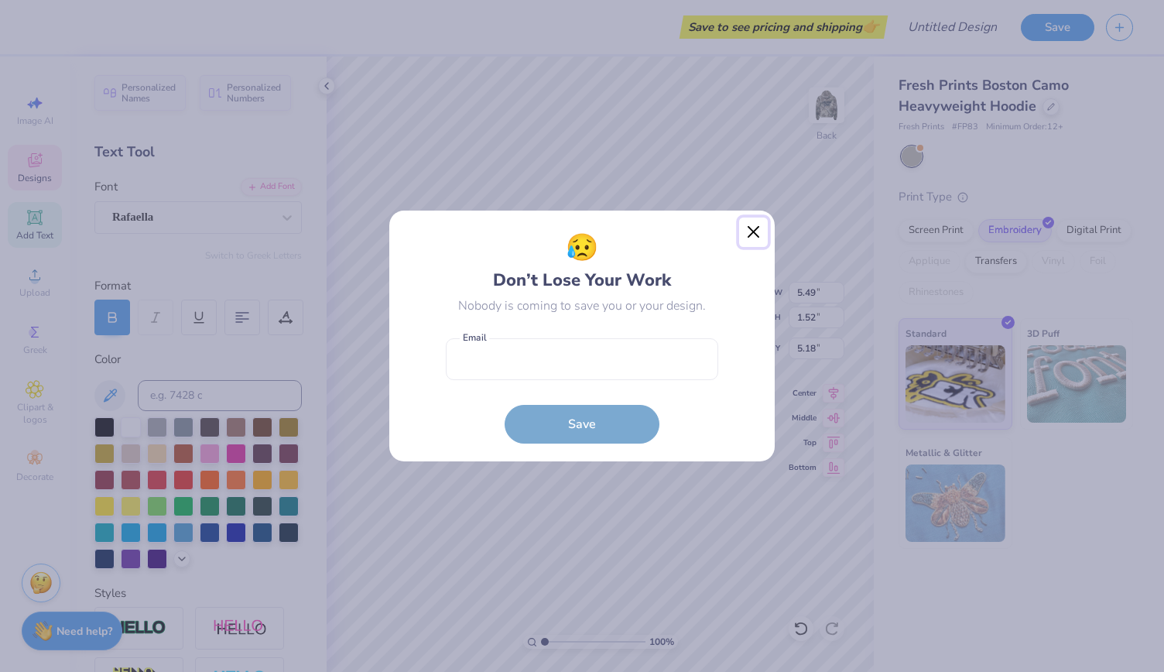
click at [753, 225] on button "Close" at bounding box center [753, 232] width 29 height 29
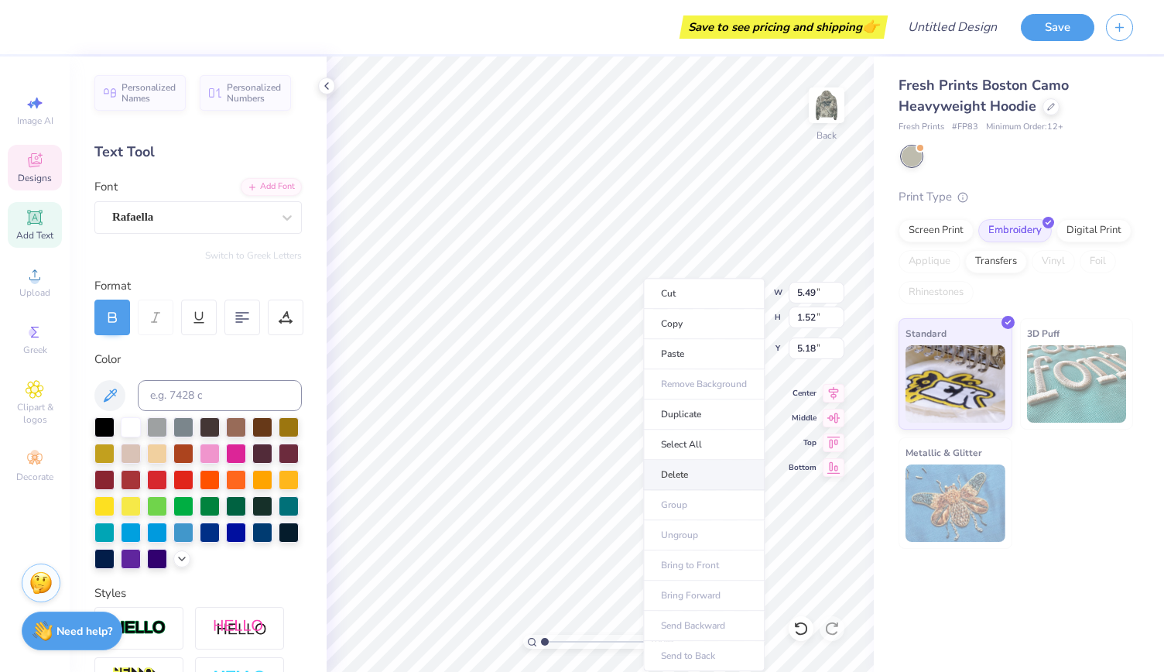
click at [670, 464] on li "Delete" at bounding box center [704, 475] width 122 height 30
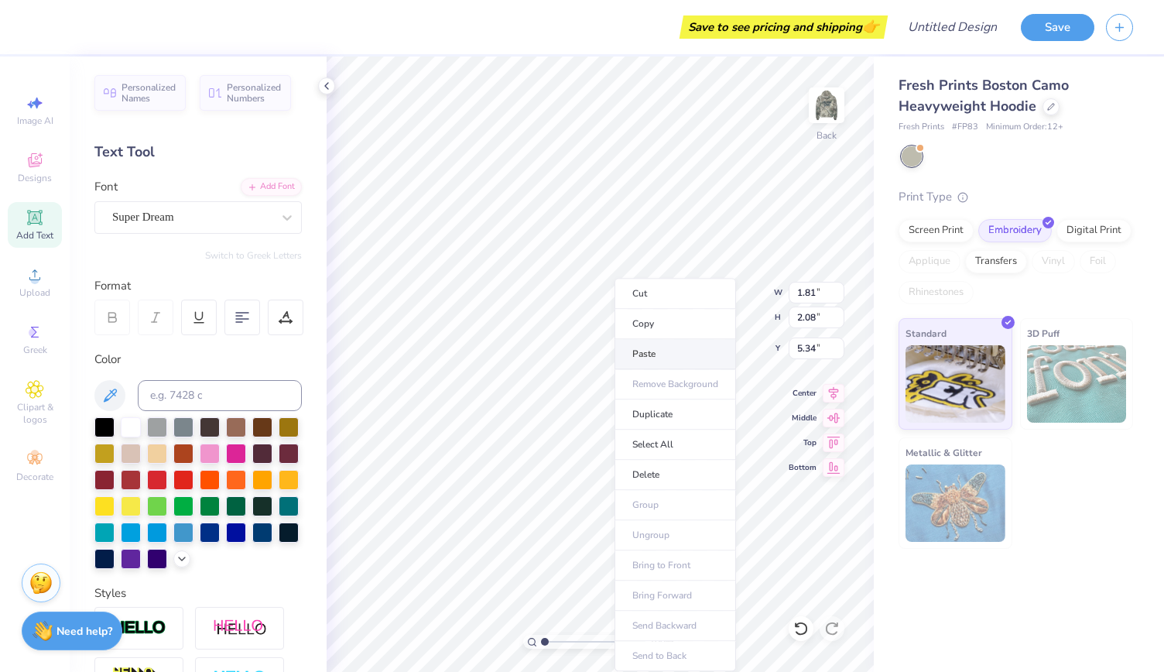
click at [649, 357] on li "Paste" at bounding box center [676, 354] width 122 height 30
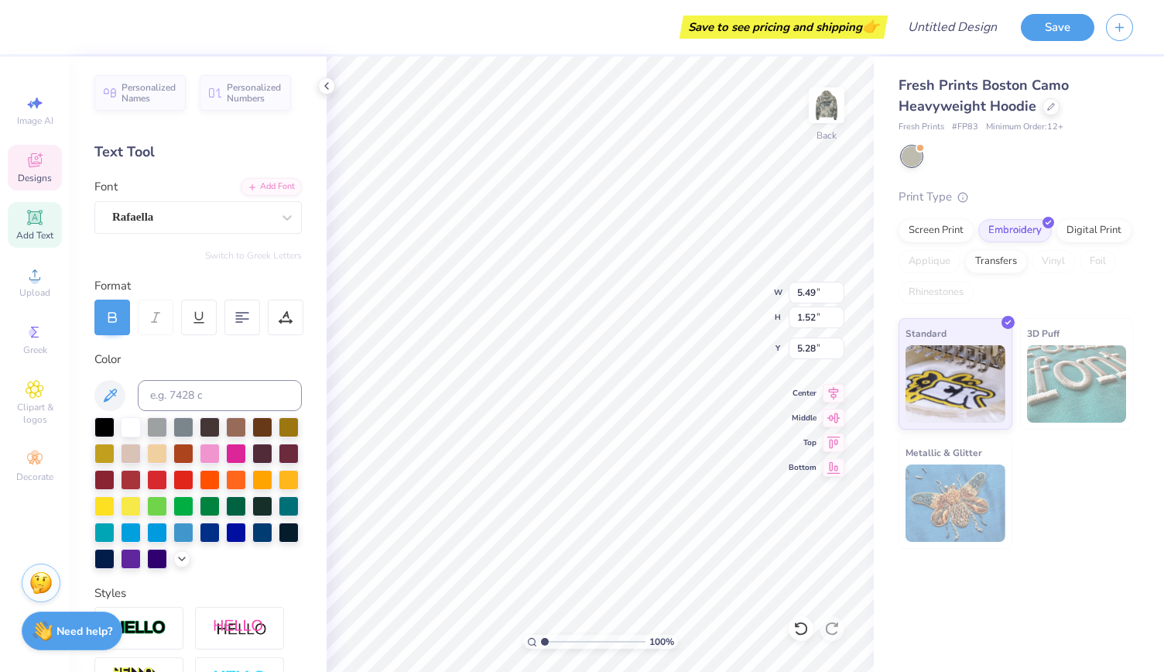
type input "5.49"
type input "1.52"
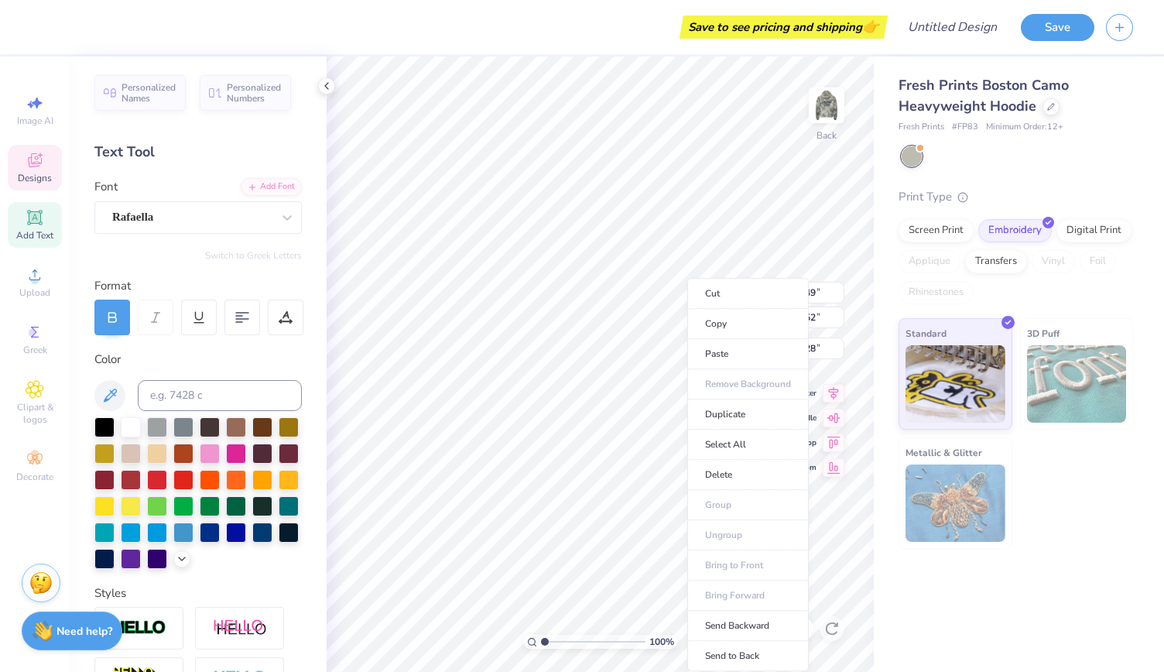
type input "4.86"
click at [731, 292] on li "Cut" at bounding box center [748, 293] width 122 height 31
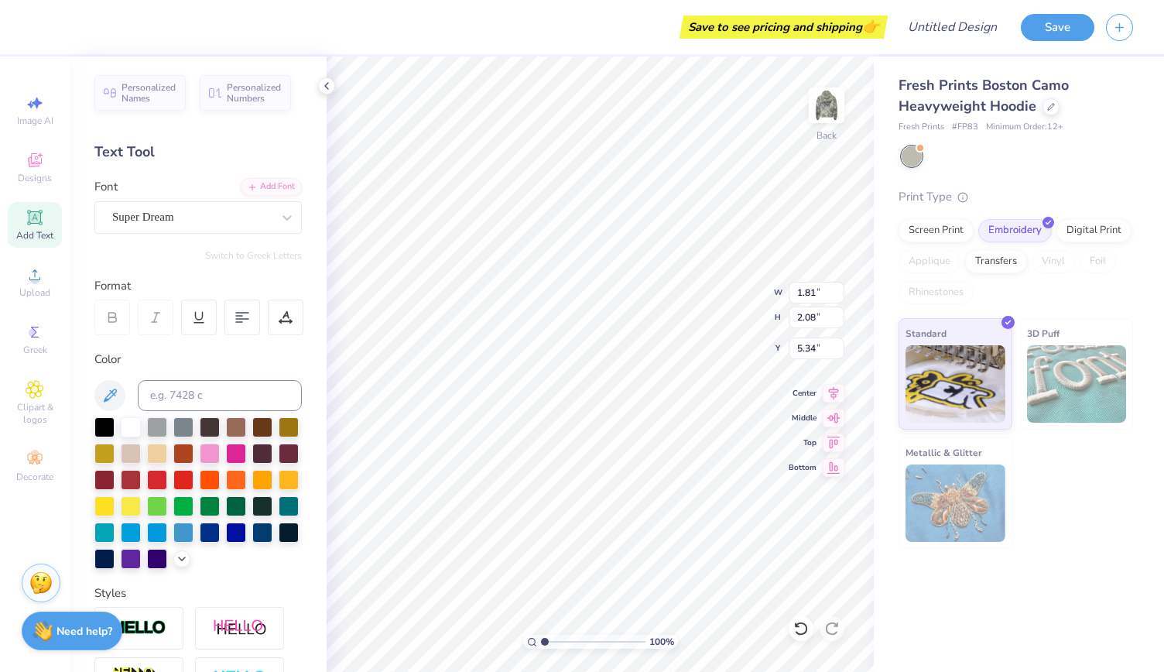
type textarea "A"
click at [656, 357] on li "Paste" at bounding box center [676, 354] width 122 height 30
type input "5.49"
type input "1.52"
type input "6.02"
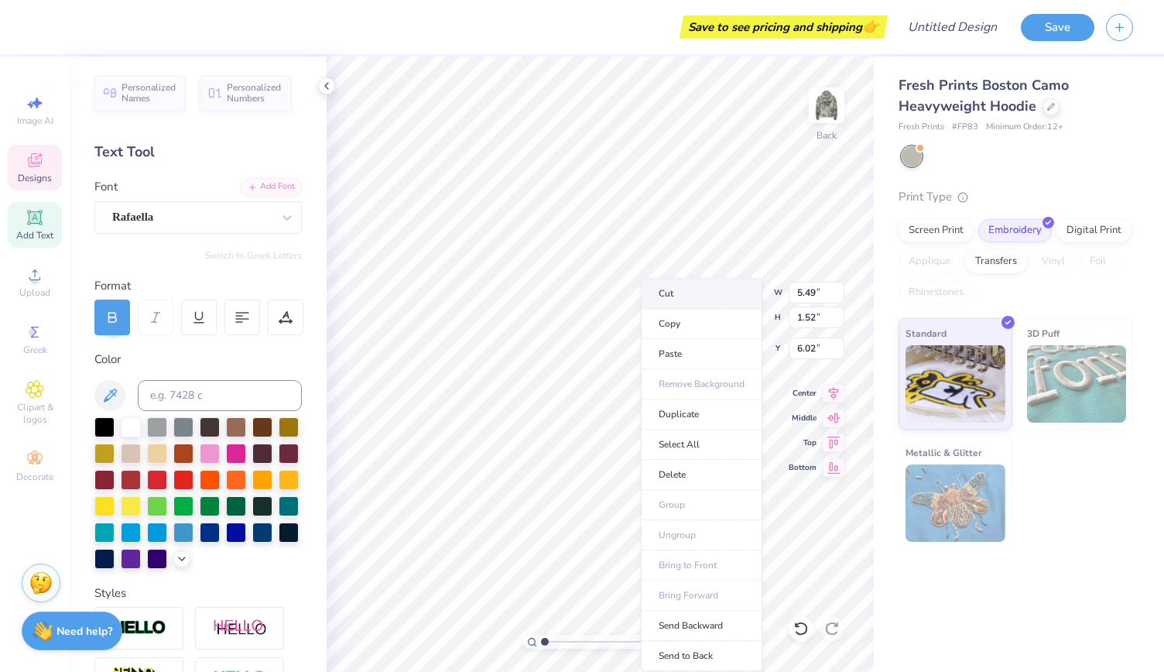
click at [694, 304] on li "Cut" at bounding box center [702, 293] width 122 height 31
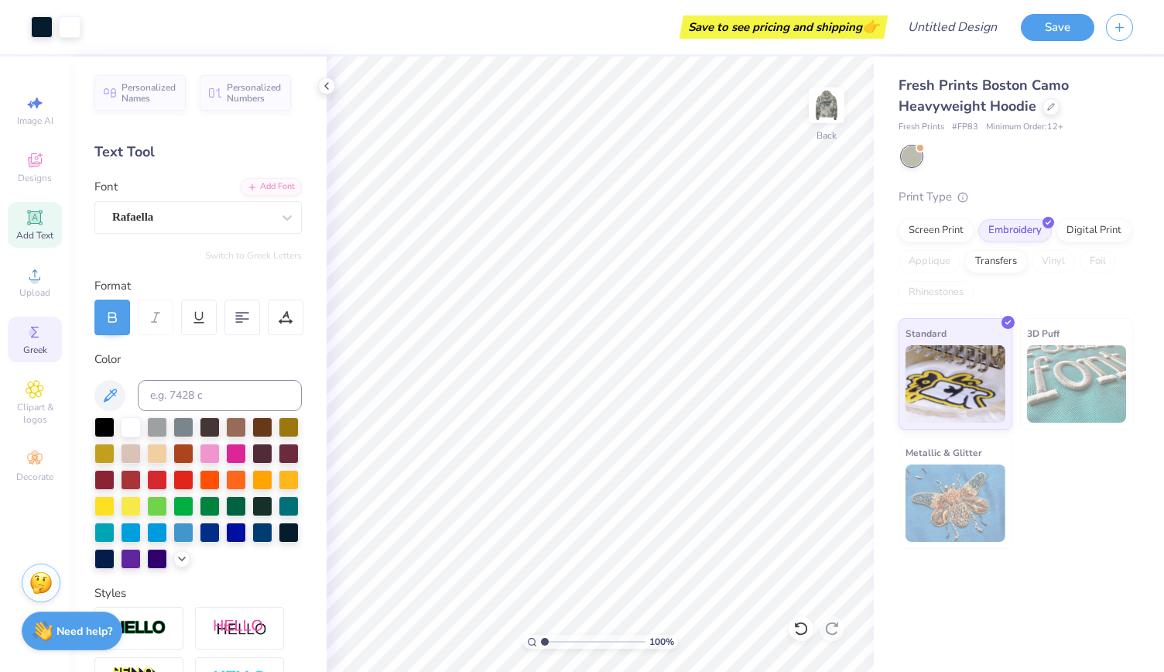
click at [46, 333] on div "Greek" at bounding box center [35, 340] width 54 height 46
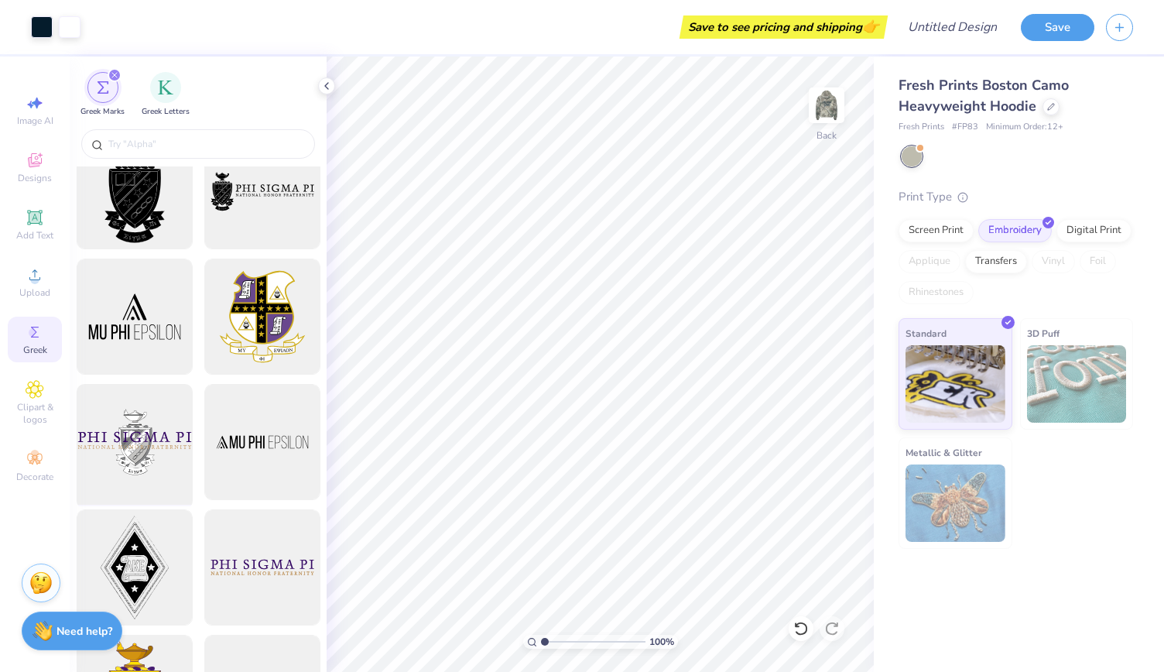
scroll to position [0, 0]
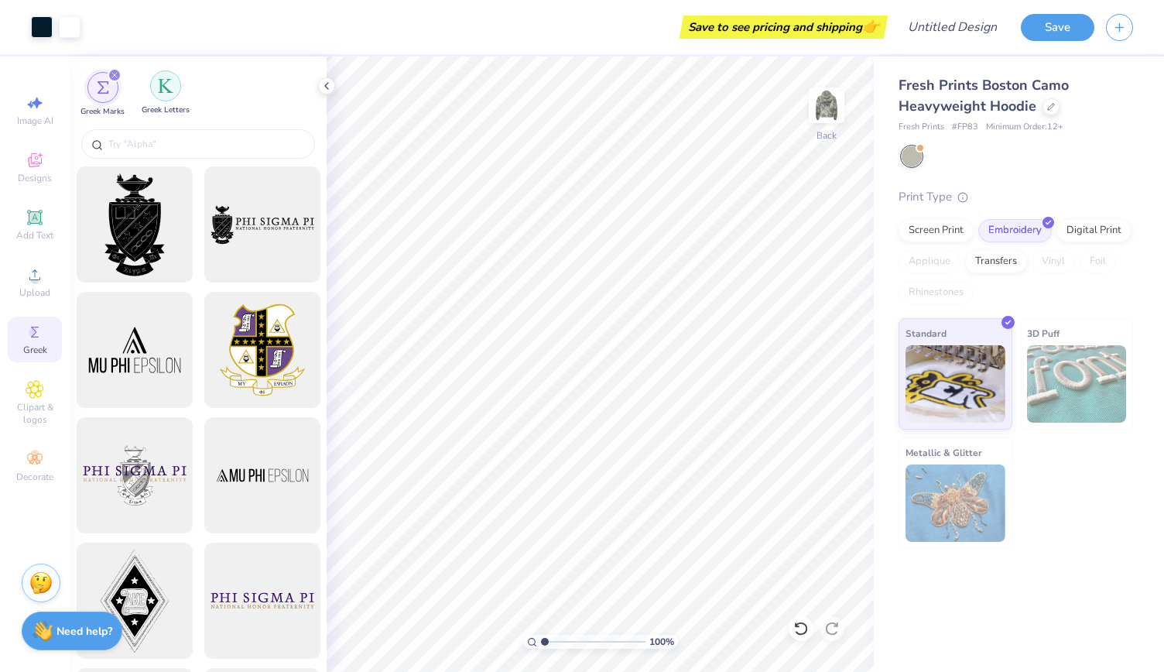
click at [153, 90] on div "filter for Greek Letters" at bounding box center [165, 85] width 31 height 31
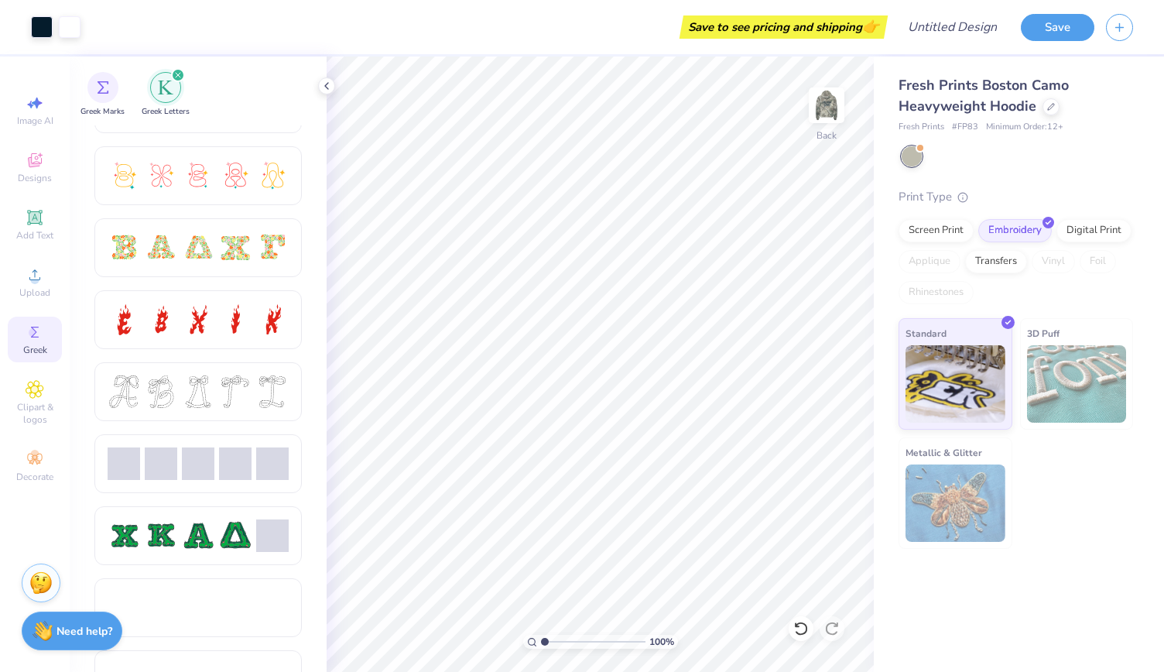
scroll to position [412, 0]
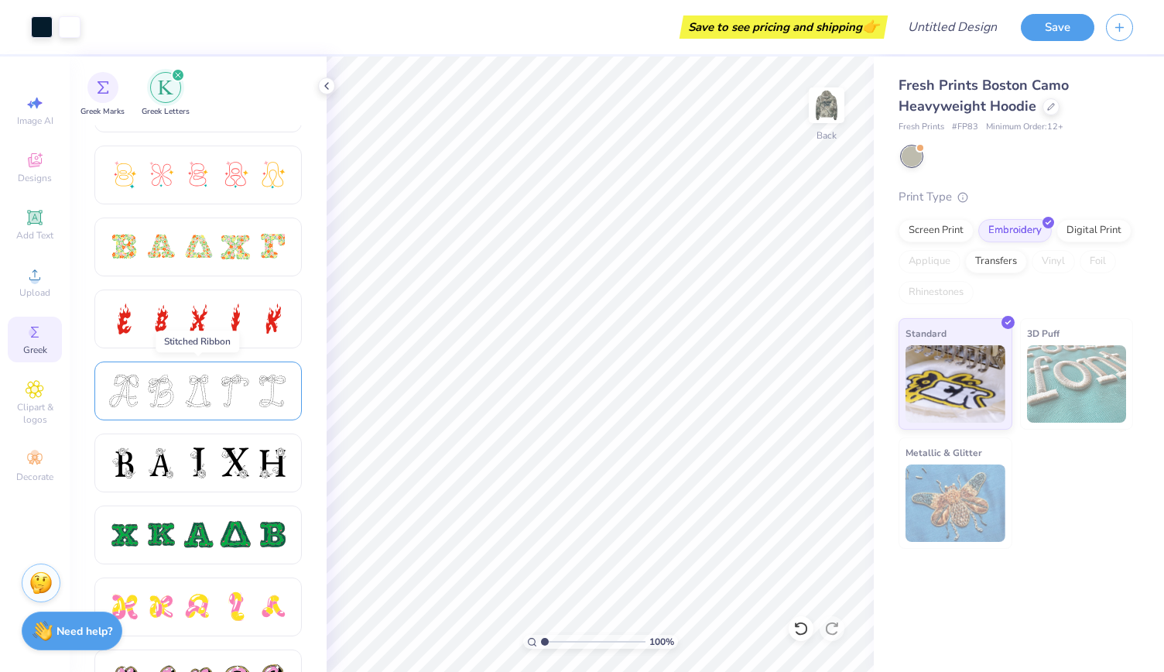
click at [180, 383] on div at bounding box center [198, 391] width 181 height 33
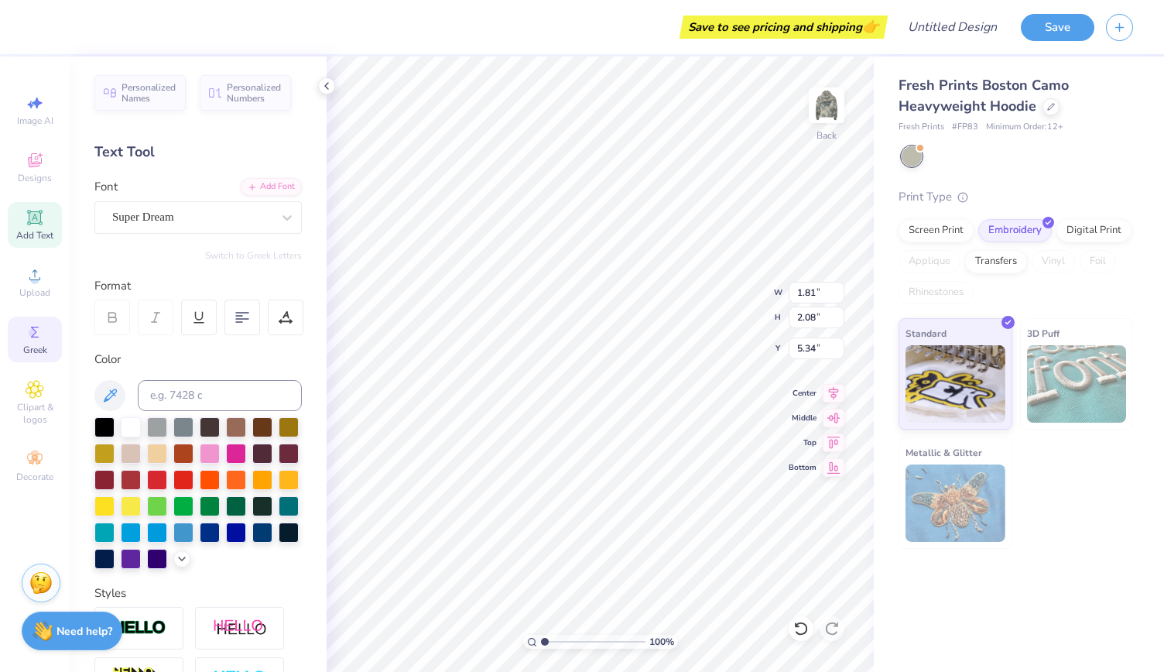
click at [34, 346] on span "Greek" at bounding box center [35, 350] width 24 height 12
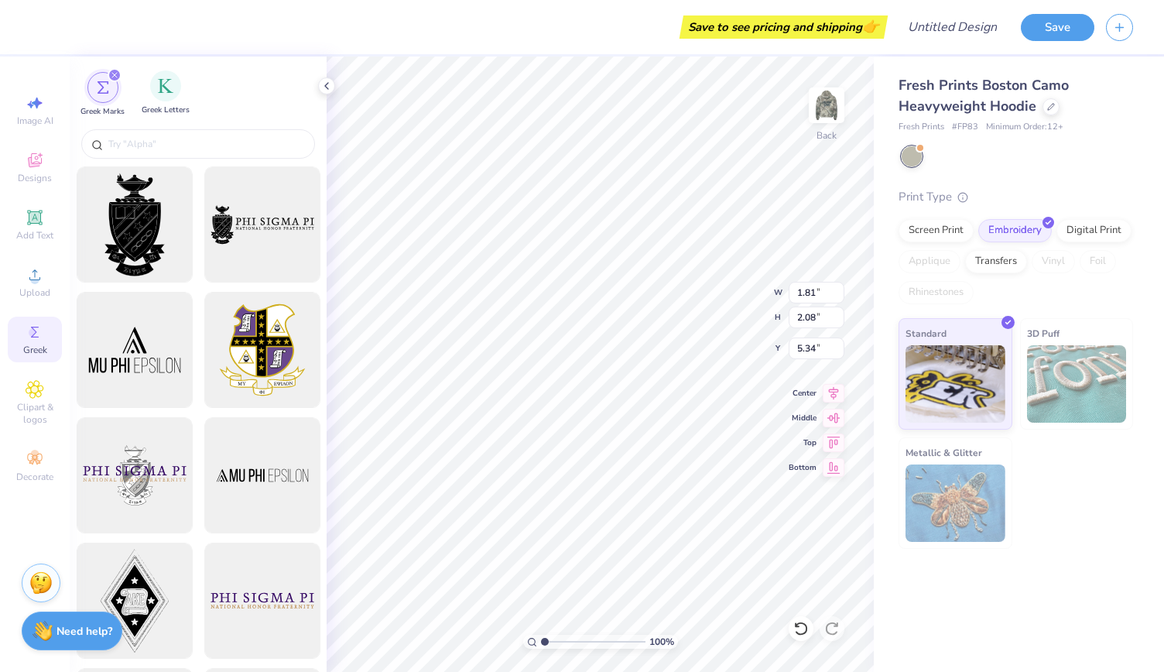
click at [149, 105] on span "Greek Letters" at bounding box center [166, 111] width 48 height 12
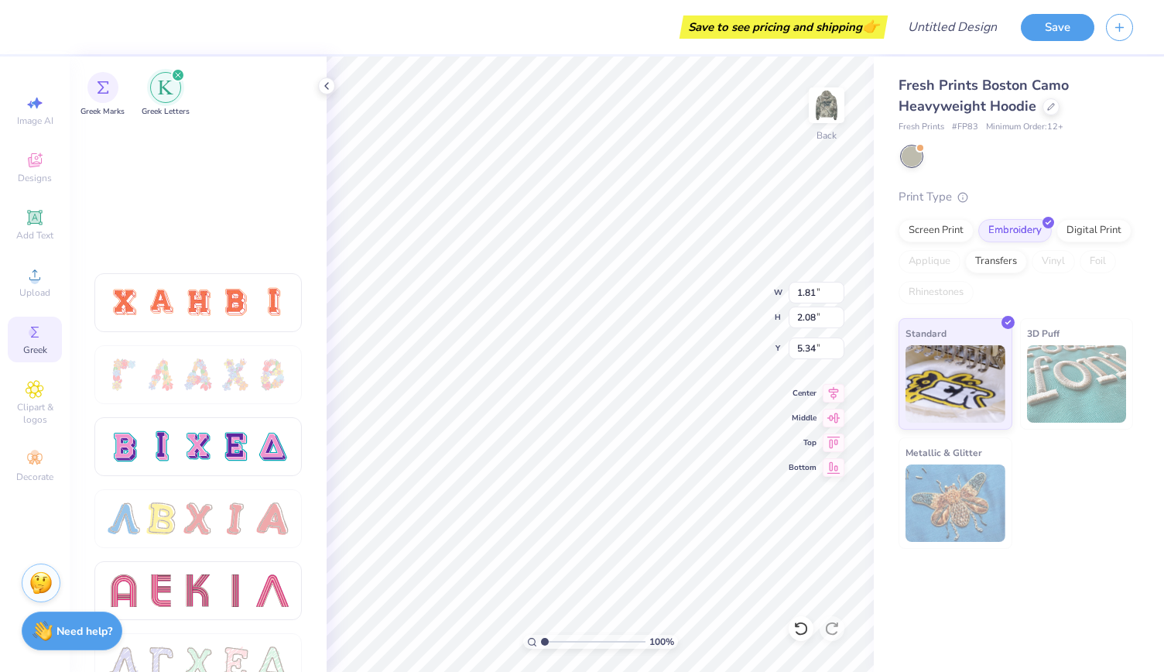
scroll to position [1223, 0]
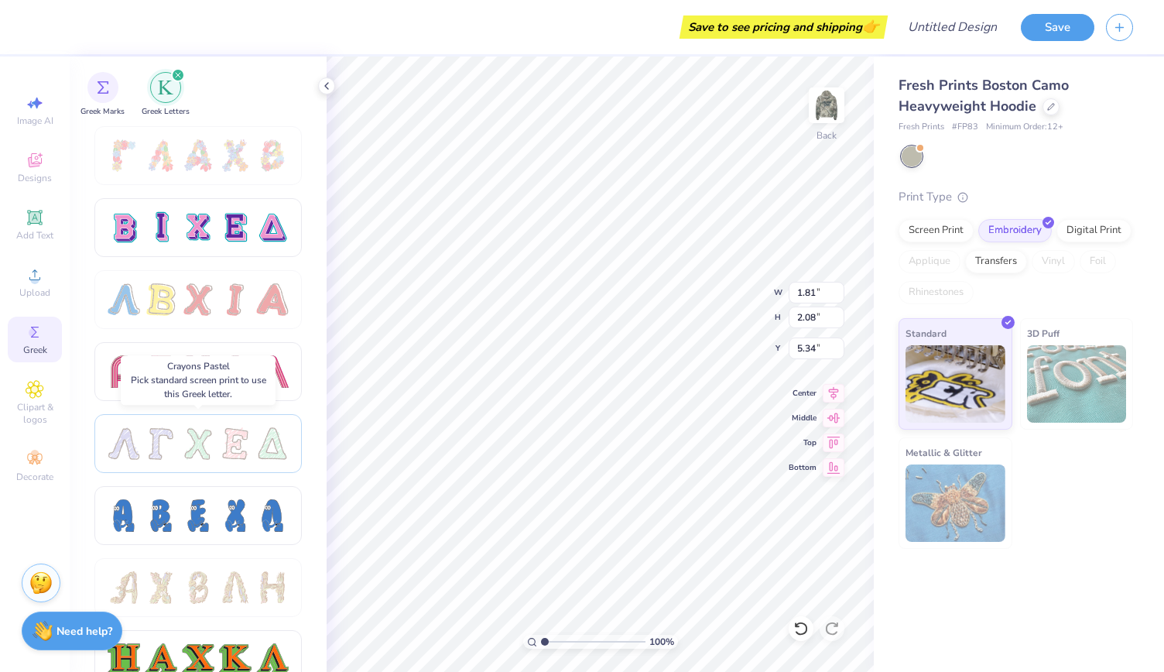
click at [195, 447] on div at bounding box center [198, 443] width 33 height 33
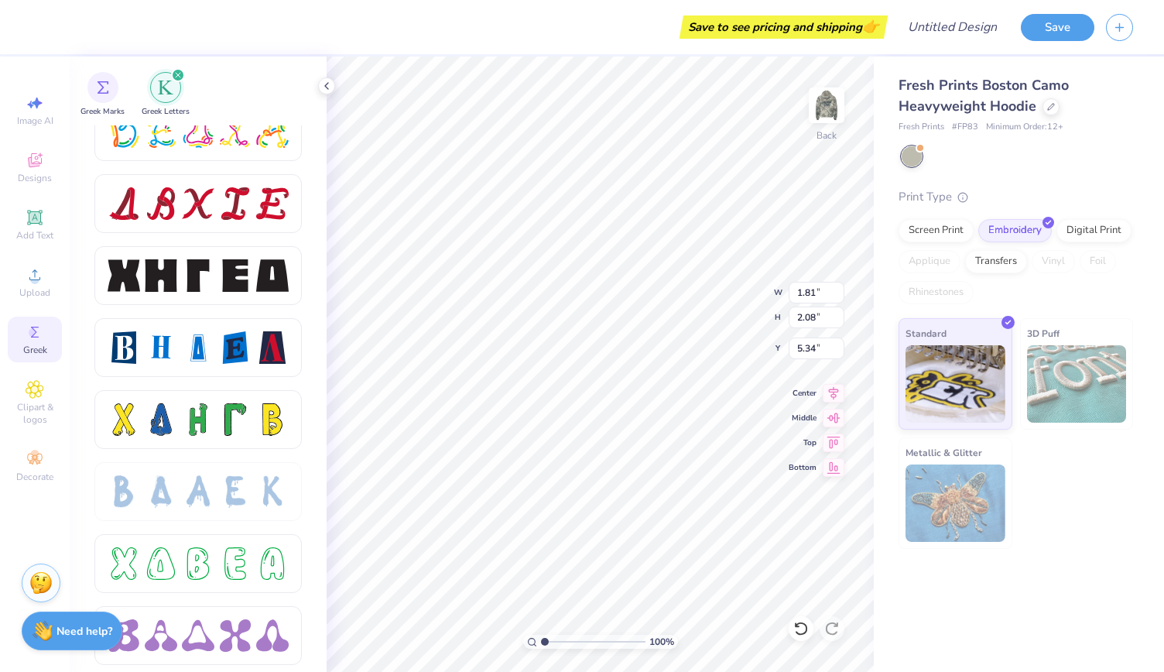
scroll to position [2017, 0]
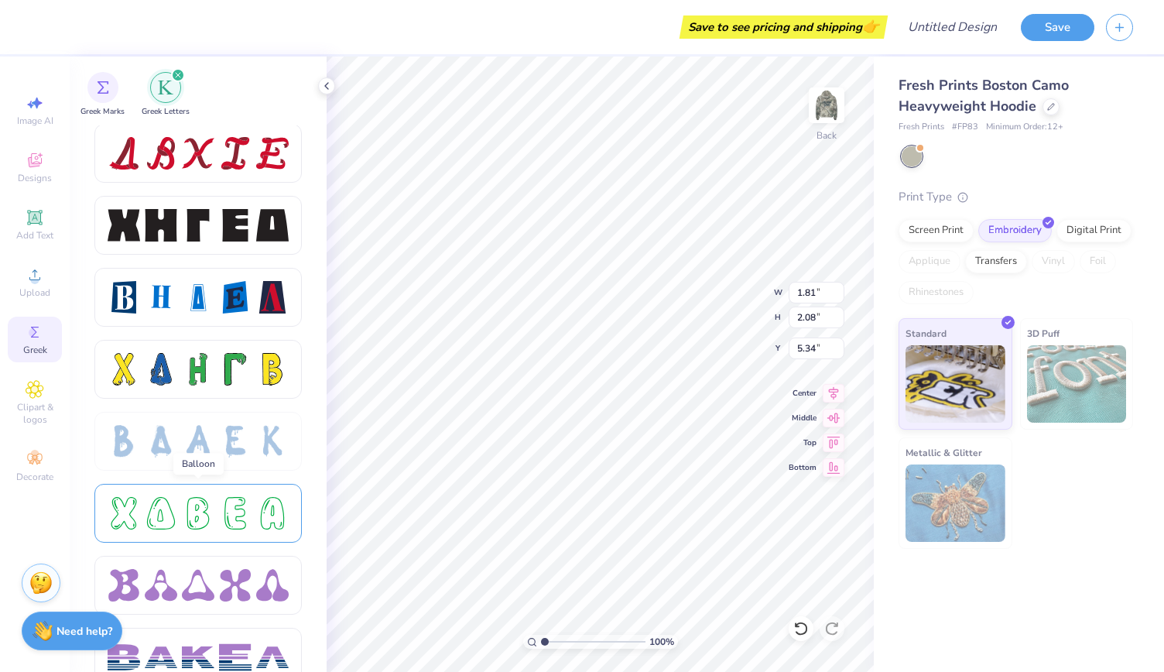
click at [218, 531] on div at bounding box center [197, 513] width 207 height 59
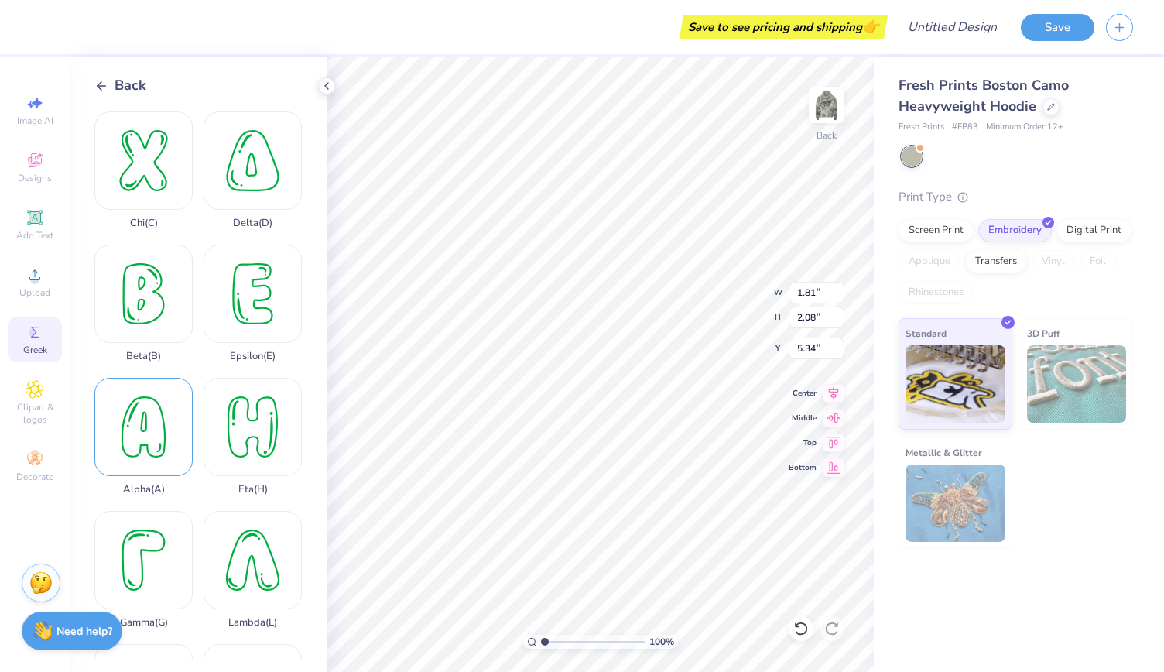
click at [152, 416] on div "Alpha ( A )" at bounding box center [143, 437] width 98 height 118
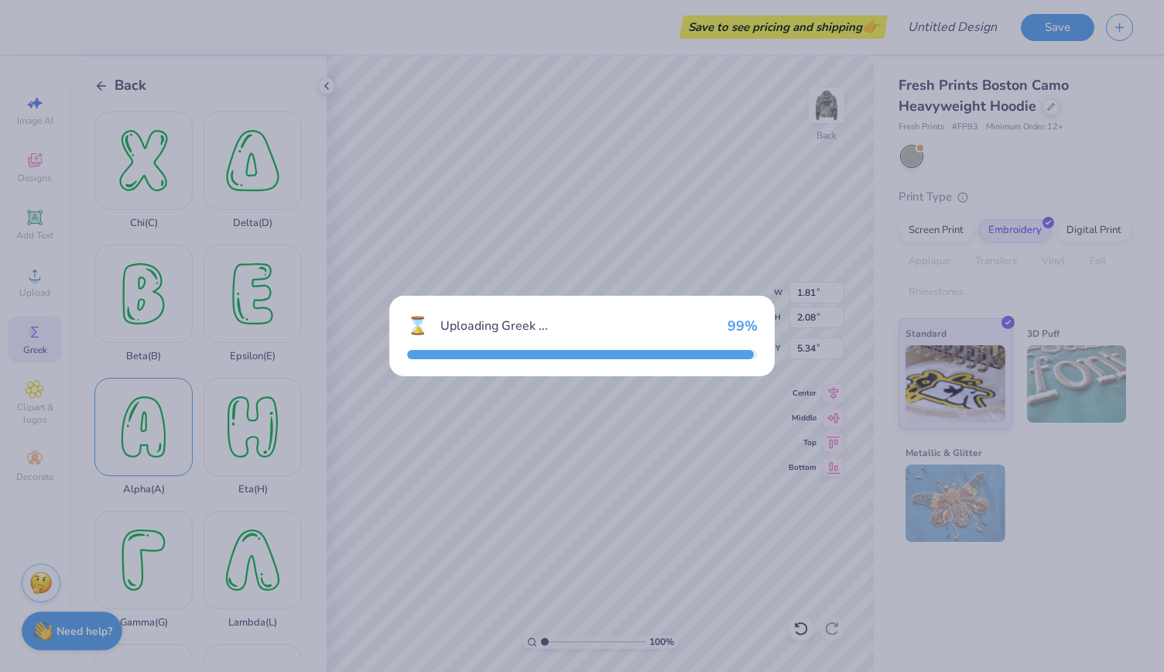
type input "8.53"
type input "11.75"
type input "0.50"
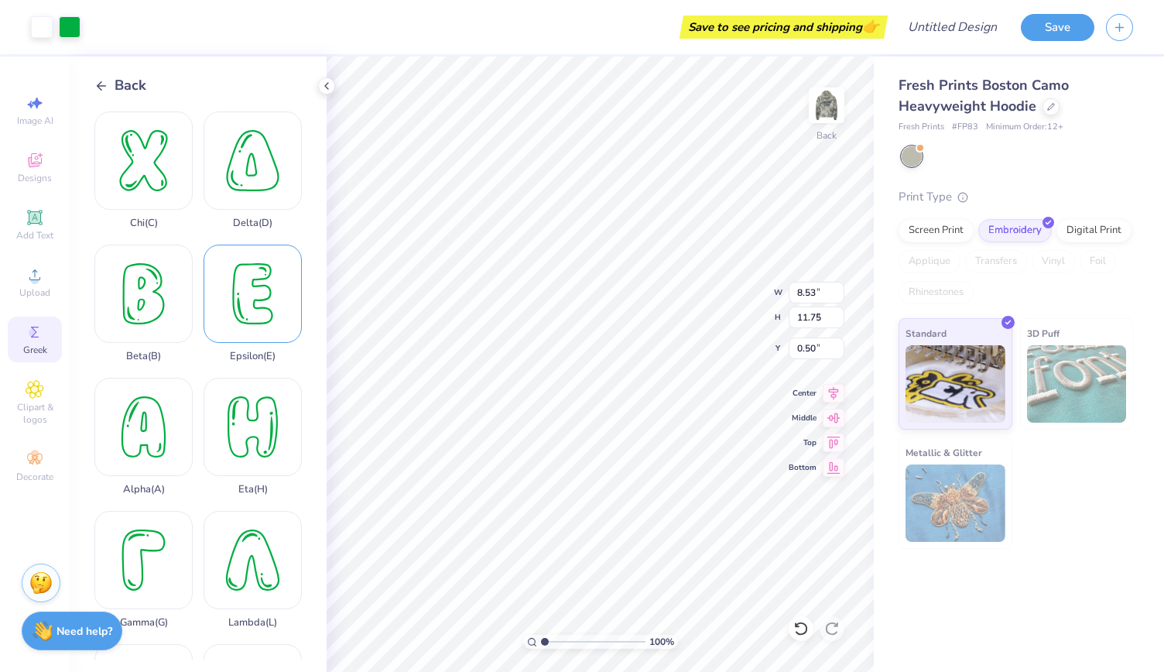
type input "2.98"
type input "4.11"
click at [115, 292] on div "Beta ( B )" at bounding box center [143, 304] width 98 height 118
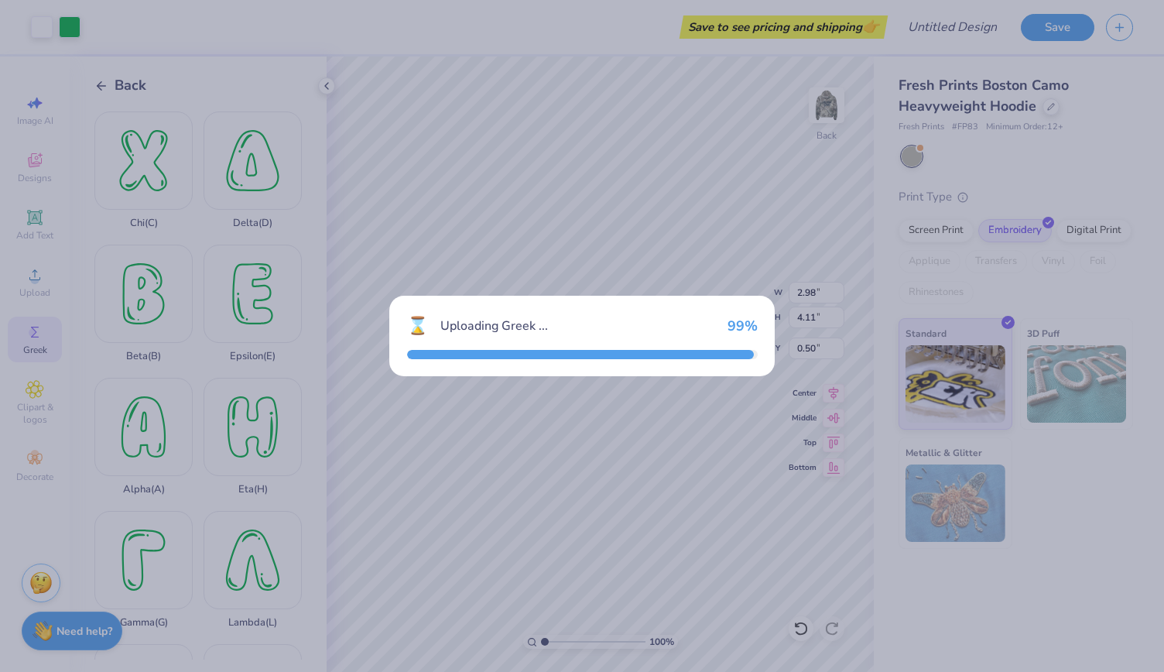
type input "8.02"
type input "11.75"
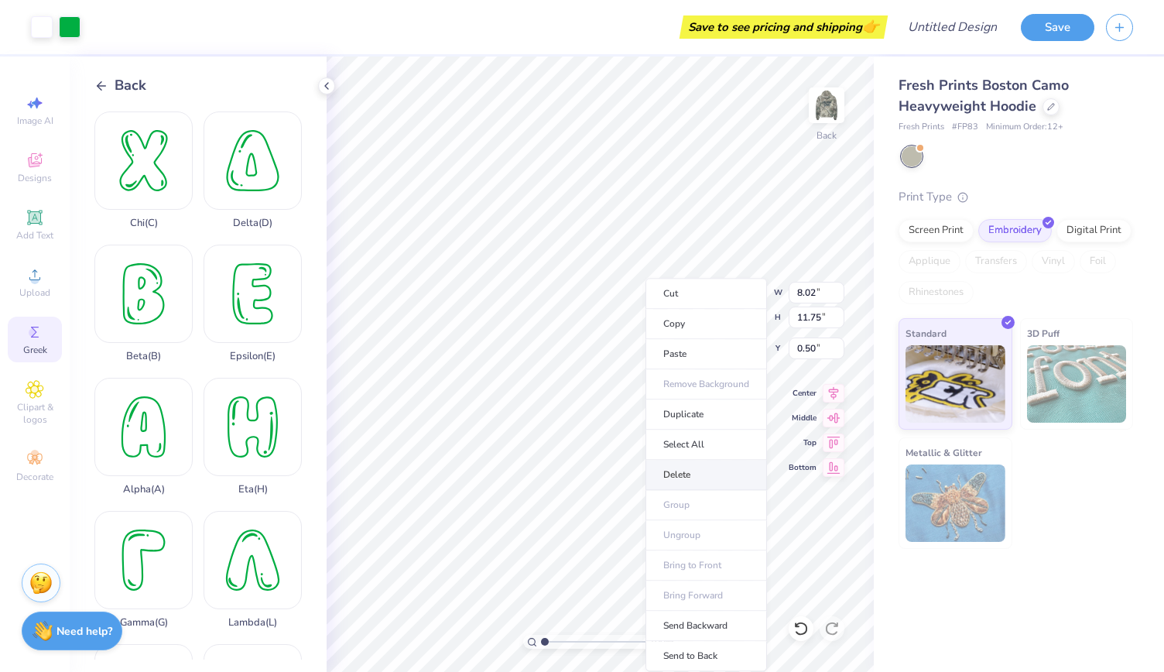
click at [695, 472] on li "Delete" at bounding box center [707, 475] width 122 height 30
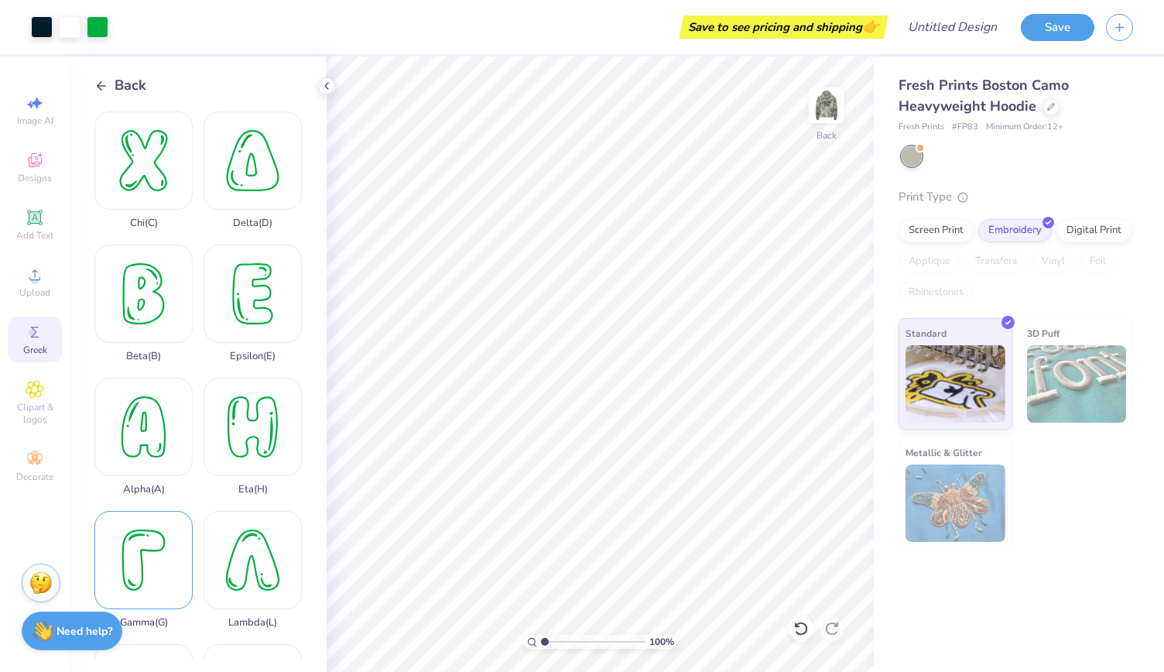
click at [146, 523] on div "Gamma ( G )" at bounding box center [143, 570] width 98 height 118
click at [237, 168] on div "Delta ( D )" at bounding box center [253, 170] width 98 height 118
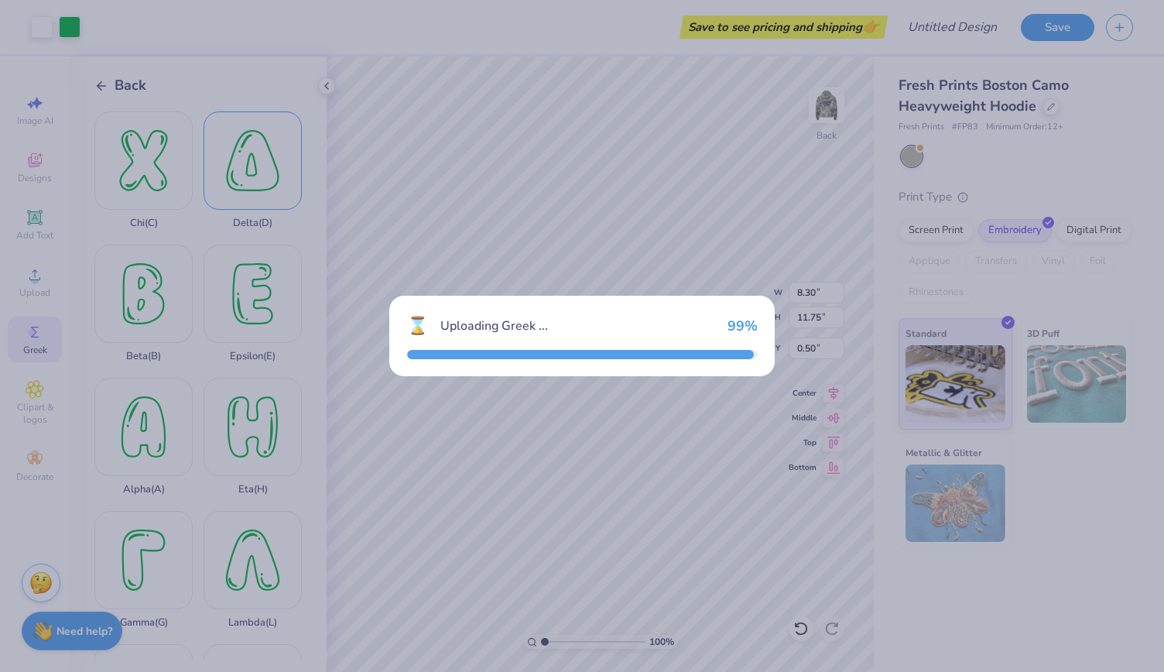
type input "10.14"
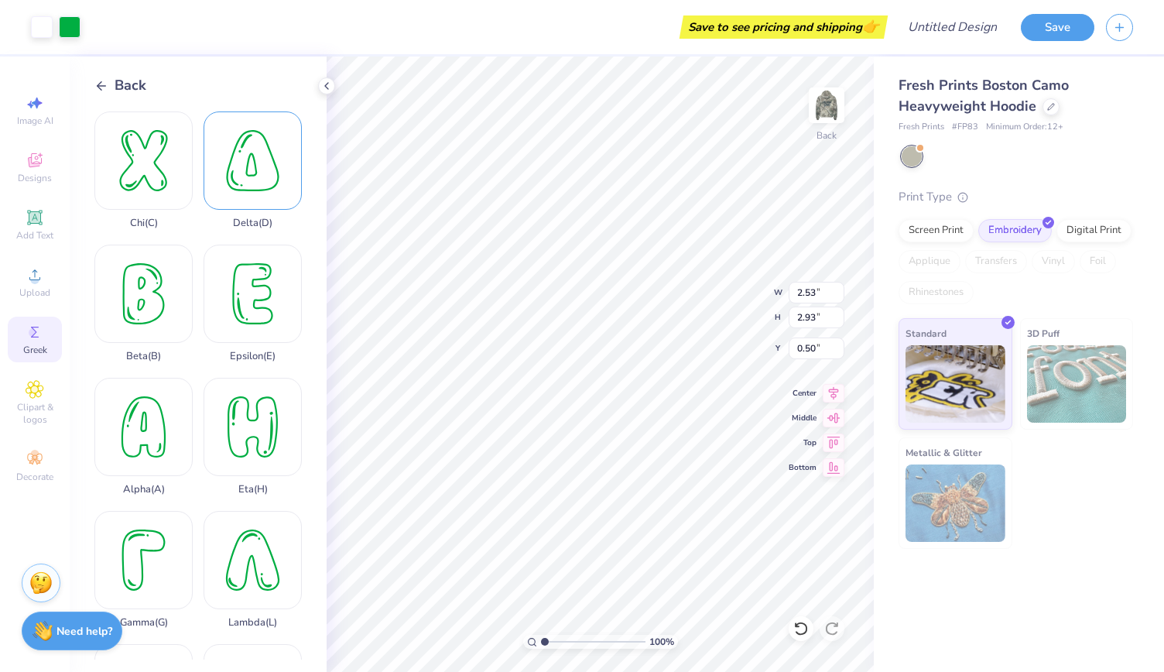
type input "2.53"
type input "2.93"
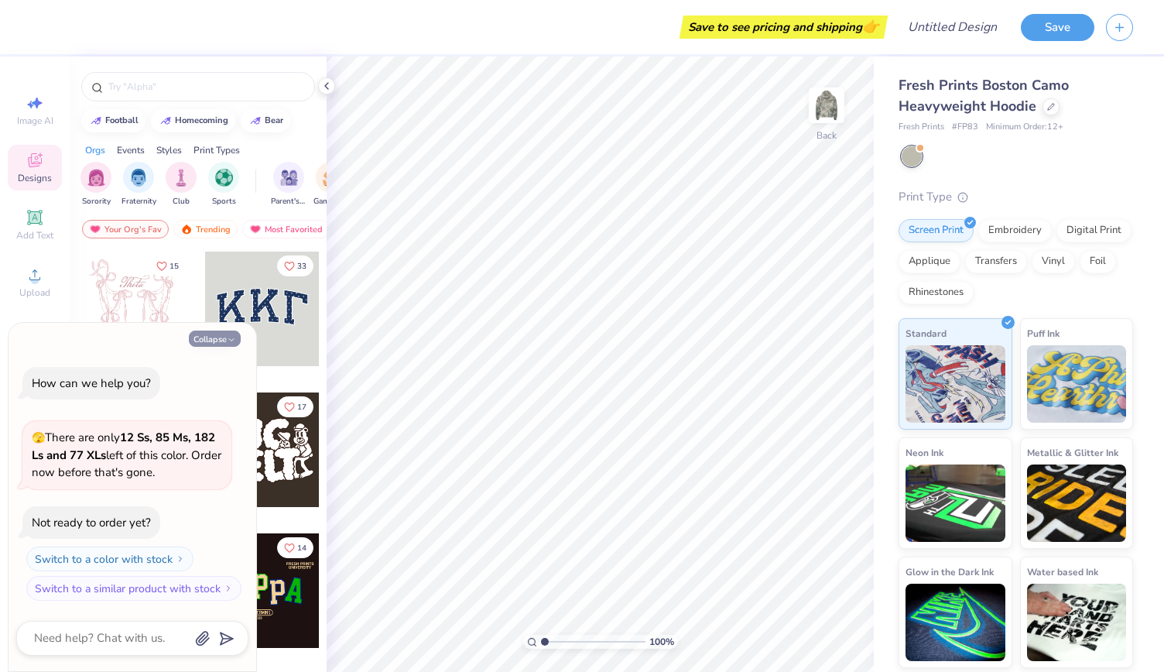
click at [221, 334] on button "Collapse" at bounding box center [215, 339] width 52 height 16
type textarea "x"
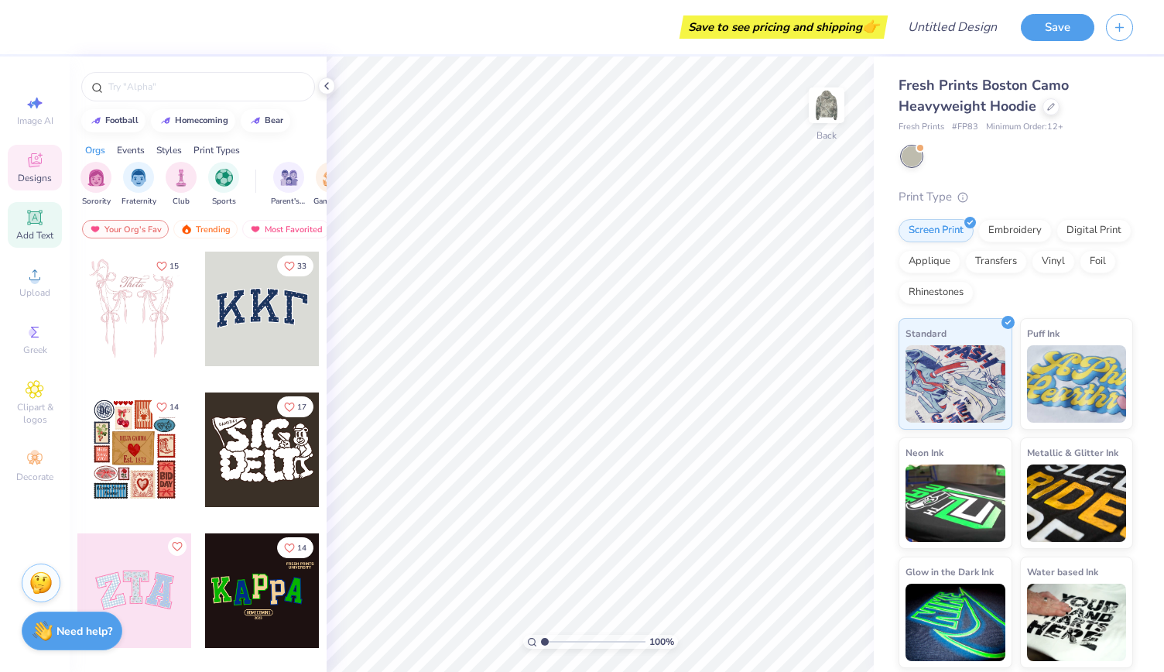
click at [37, 226] on icon at bounding box center [35, 217] width 19 height 19
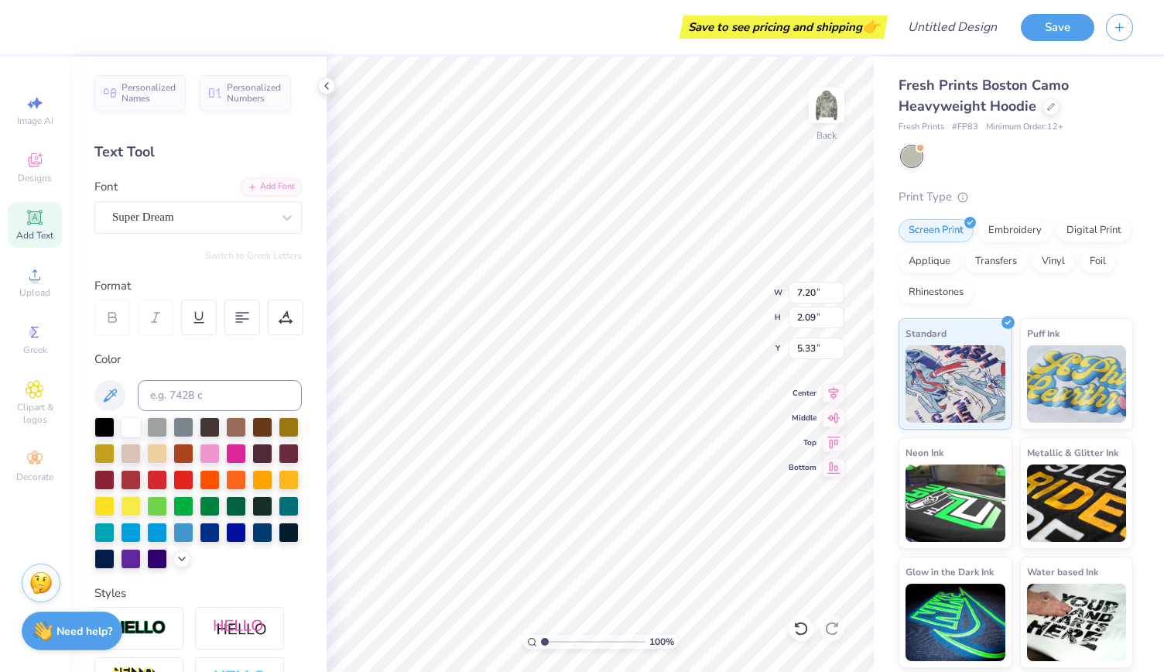
type textarea "T"
click at [29, 231] on span "Add Text" at bounding box center [34, 235] width 37 height 12
type textarea "T"
click at [616, 348] on ul "Cut Copy Paste Remove Background Duplicate Select All Delete Group Ungroup Brin…" at bounding box center [661, 474] width 122 height 393
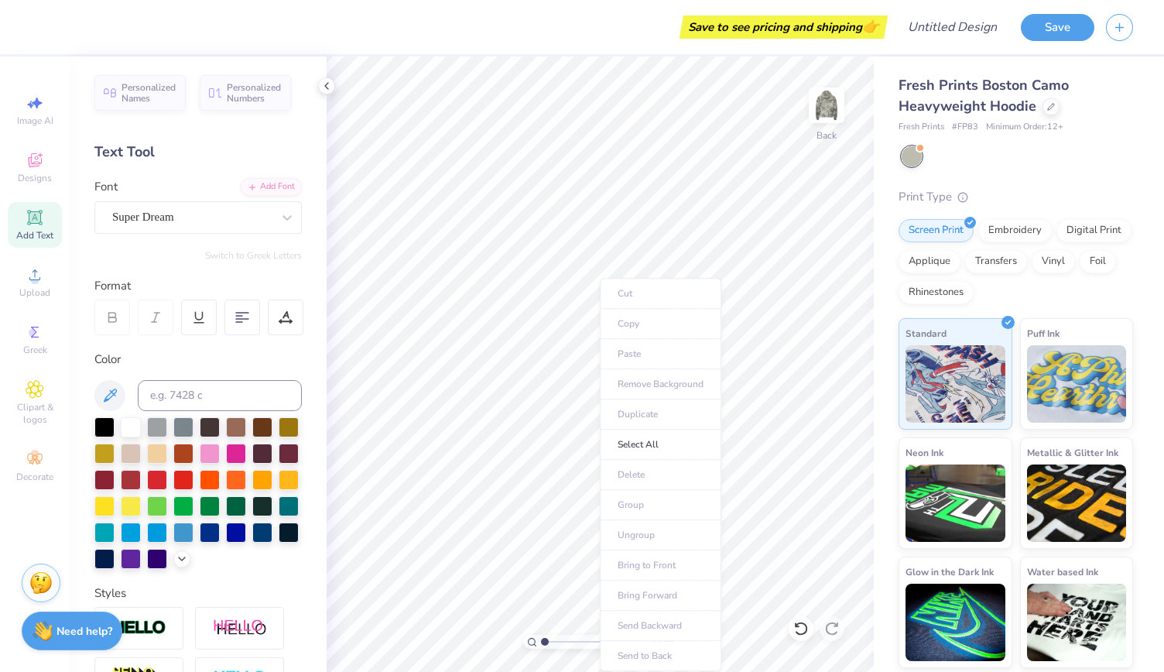
click at [40, 238] on span "Add Text" at bounding box center [34, 235] width 37 height 12
type textarea "T"
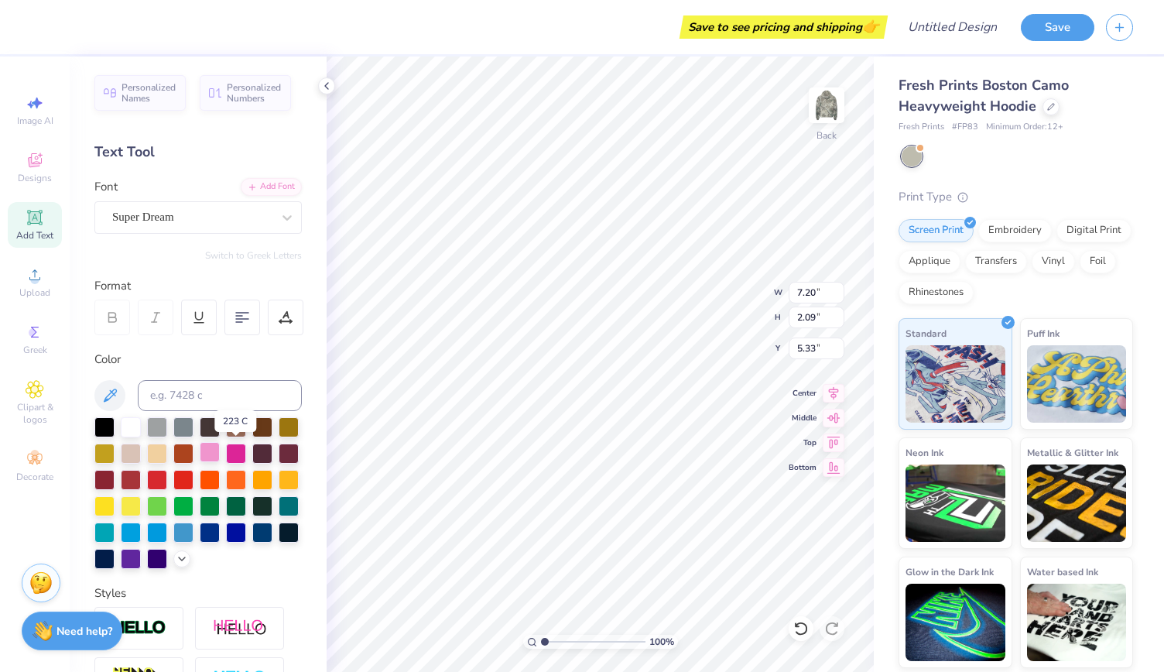
type textarea "AGD"
click at [220, 449] on div at bounding box center [210, 452] width 20 height 20
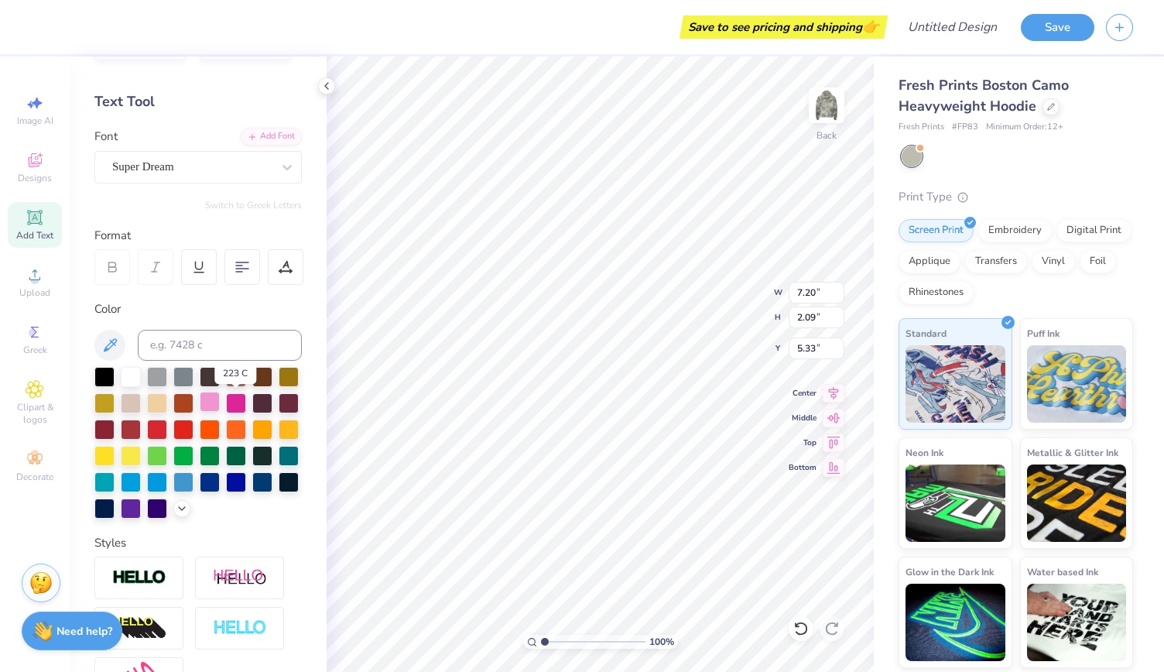
scroll to position [56, 0]
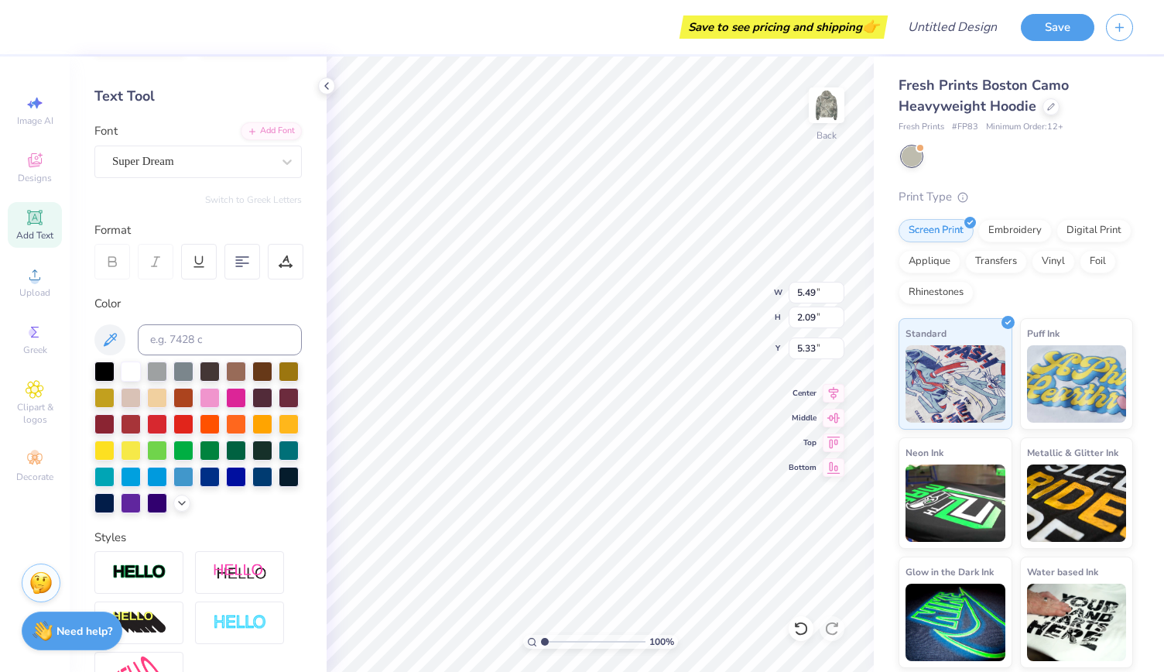
type input "5.49"
type input "2.38"
type input "4.51"
type input "1.72"
type input "2.44"
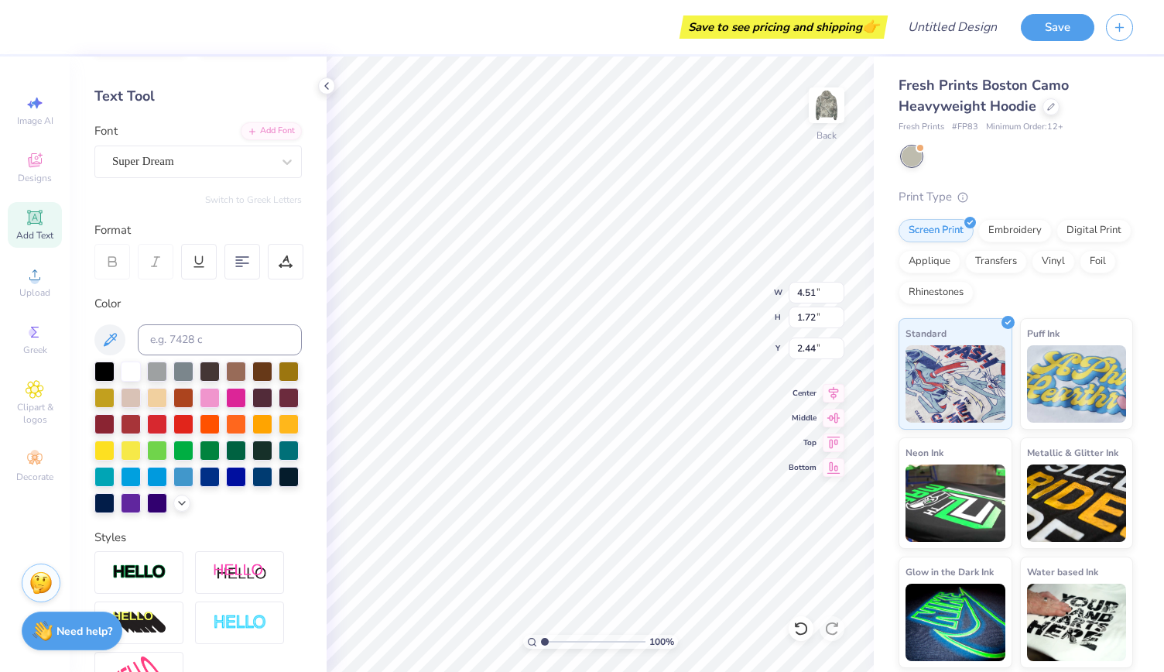
scroll to position [14, 2]
click at [220, 423] on div at bounding box center [210, 423] width 20 height 20
click at [194, 416] on div at bounding box center [183, 423] width 20 height 20
click at [180, 163] on div "Super Dream" at bounding box center [192, 161] width 163 height 24
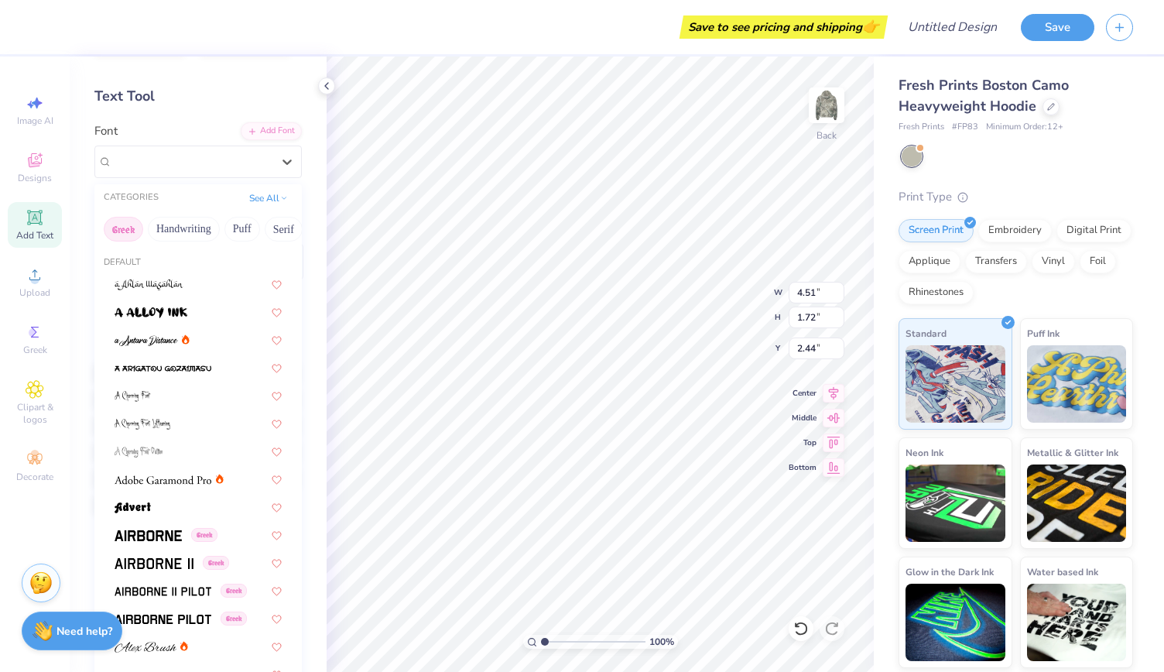
click at [130, 221] on button "Greek" at bounding box center [123, 229] width 39 height 25
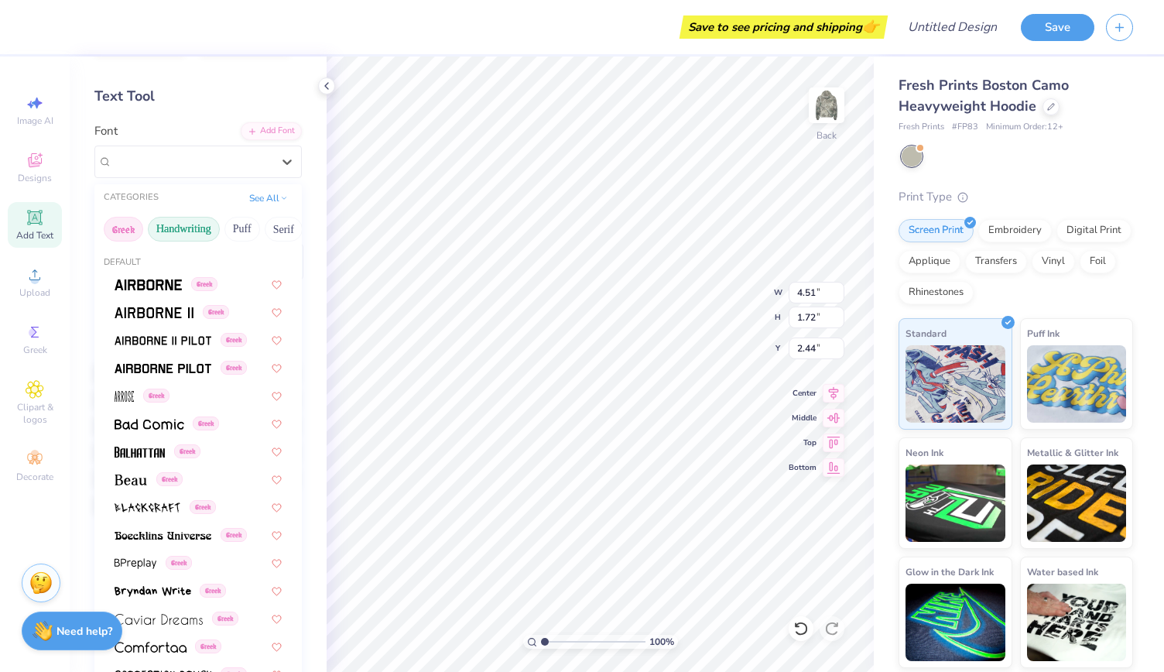
click at [183, 219] on button "Handwriting" at bounding box center [184, 229] width 72 height 25
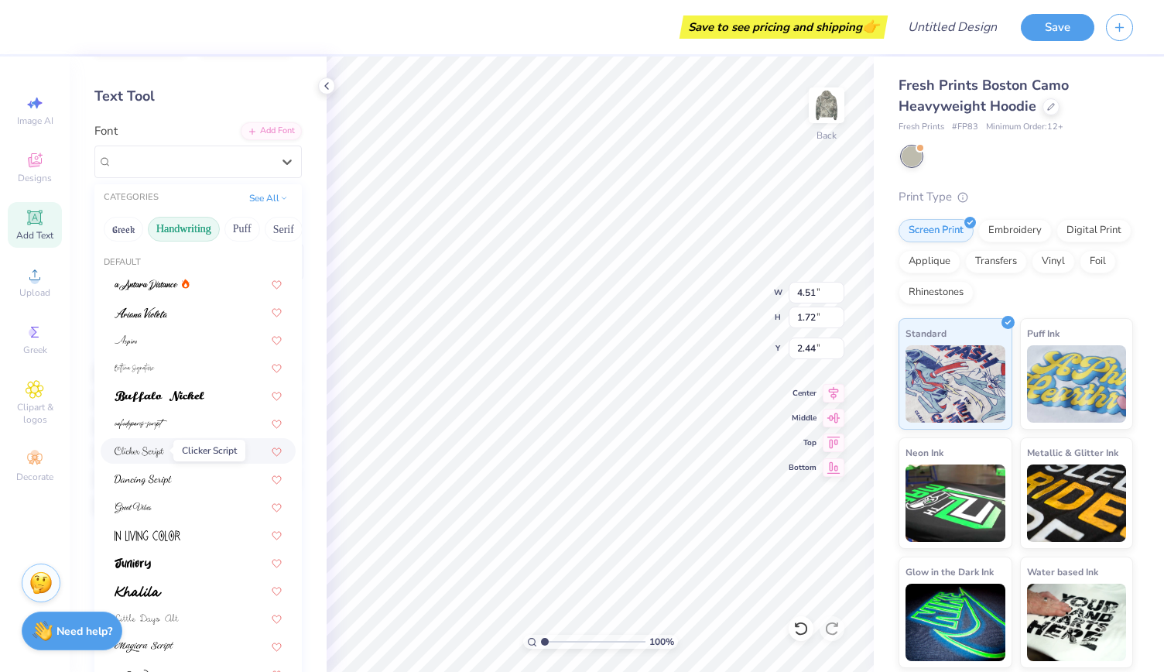
click at [142, 454] on img at bounding box center [140, 452] width 50 height 11
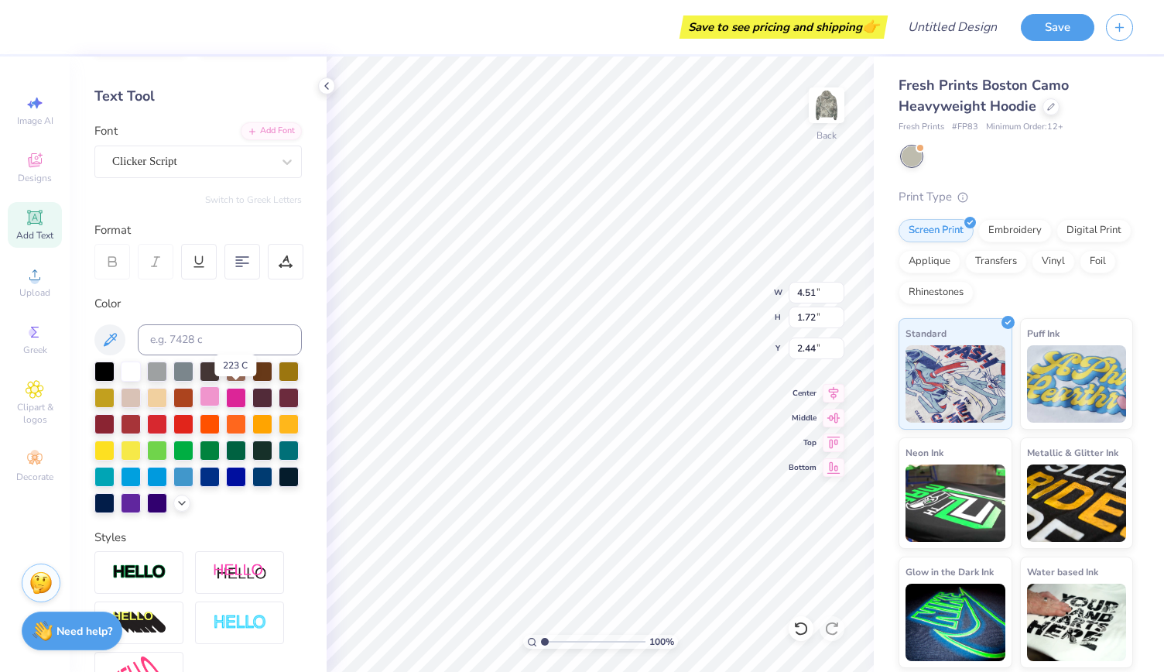
click at [220, 392] on div at bounding box center [210, 396] width 20 height 20
click at [246, 396] on div at bounding box center [236, 396] width 20 height 20
click at [220, 397] on div at bounding box center [210, 396] width 20 height 20
click at [194, 420] on div at bounding box center [183, 423] width 20 height 20
type input "4.60"
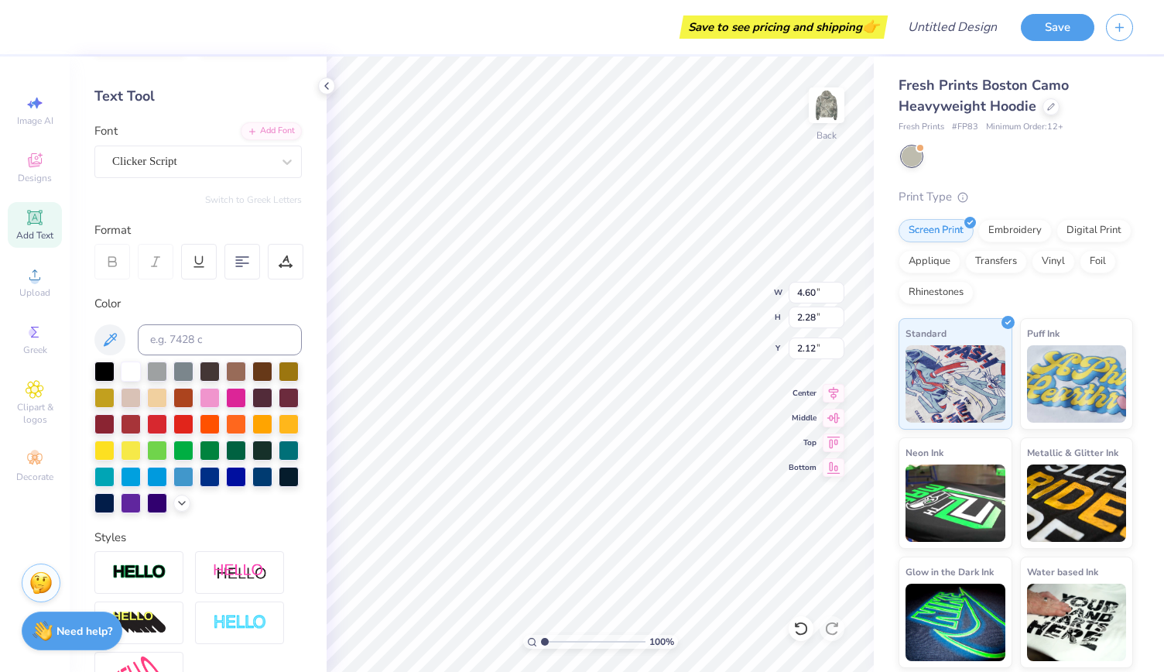
type input "2.28"
click at [214, 163] on div "Clicker Script" at bounding box center [192, 161] width 163 height 24
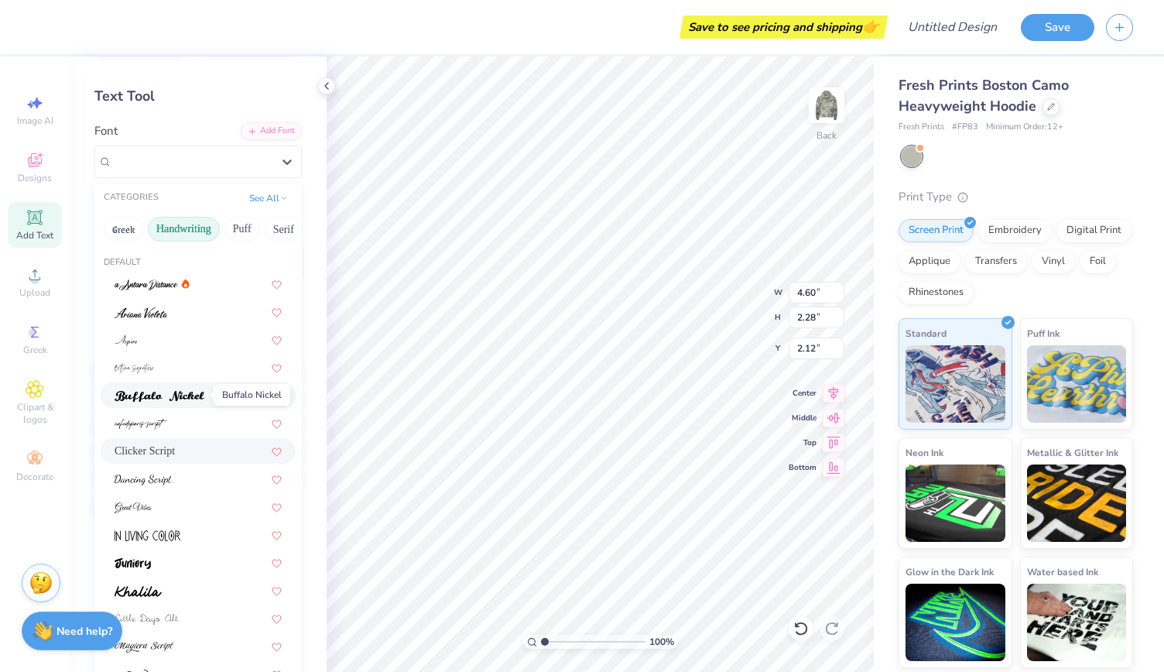
click at [199, 388] on span at bounding box center [160, 395] width 90 height 16
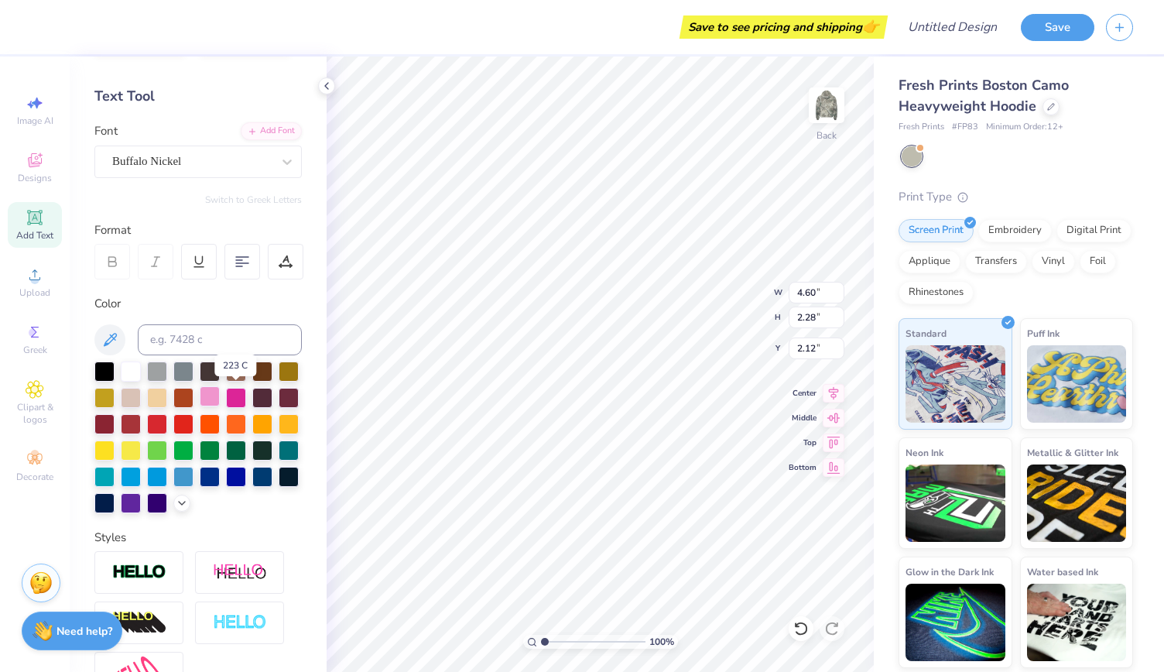
click at [220, 399] on div at bounding box center [210, 396] width 20 height 20
click at [827, 106] on img at bounding box center [827, 105] width 62 height 62
click at [38, 159] on icon at bounding box center [35, 160] width 19 height 19
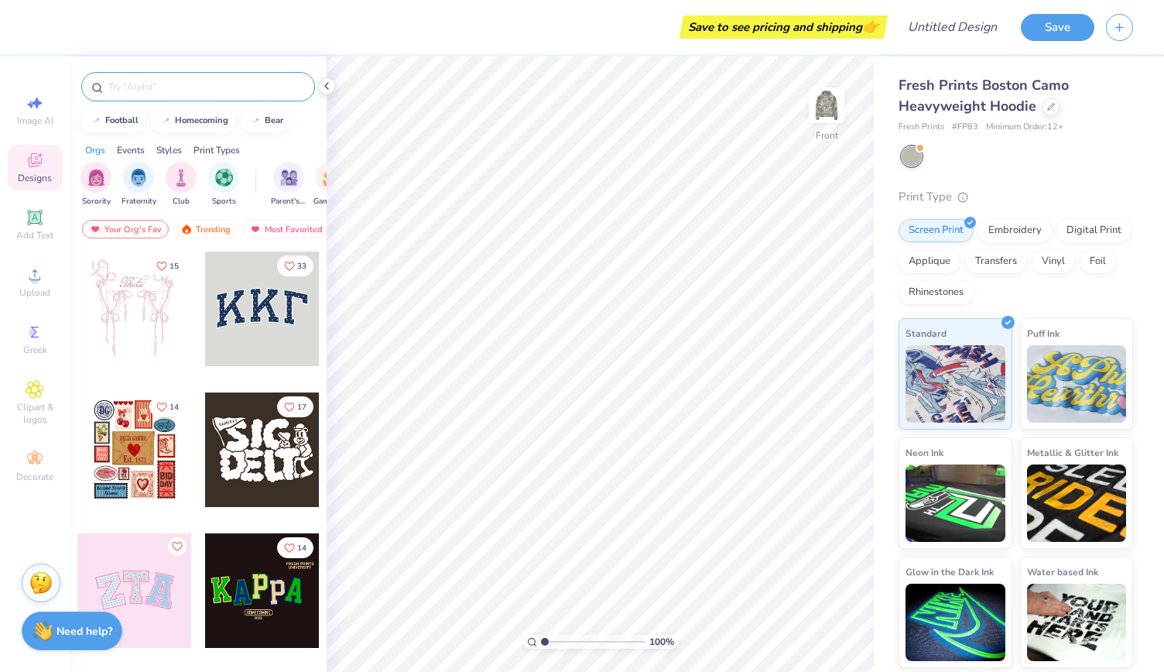
click at [138, 85] on input "text" at bounding box center [206, 86] width 198 height 15
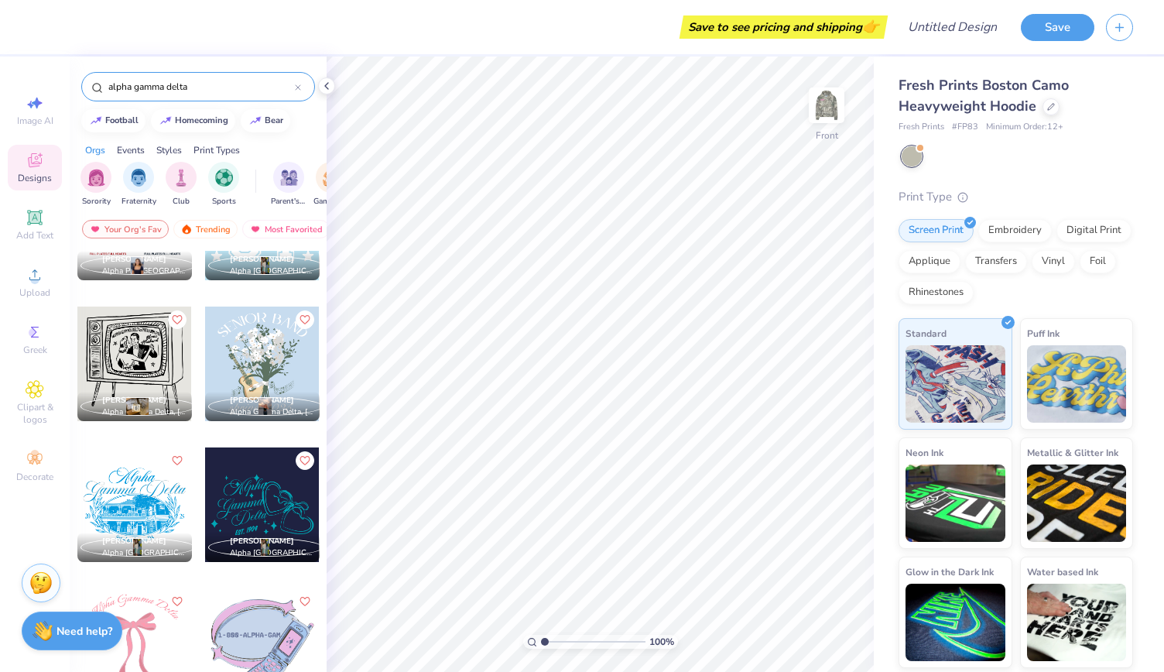
scroll to position [1244, 0]
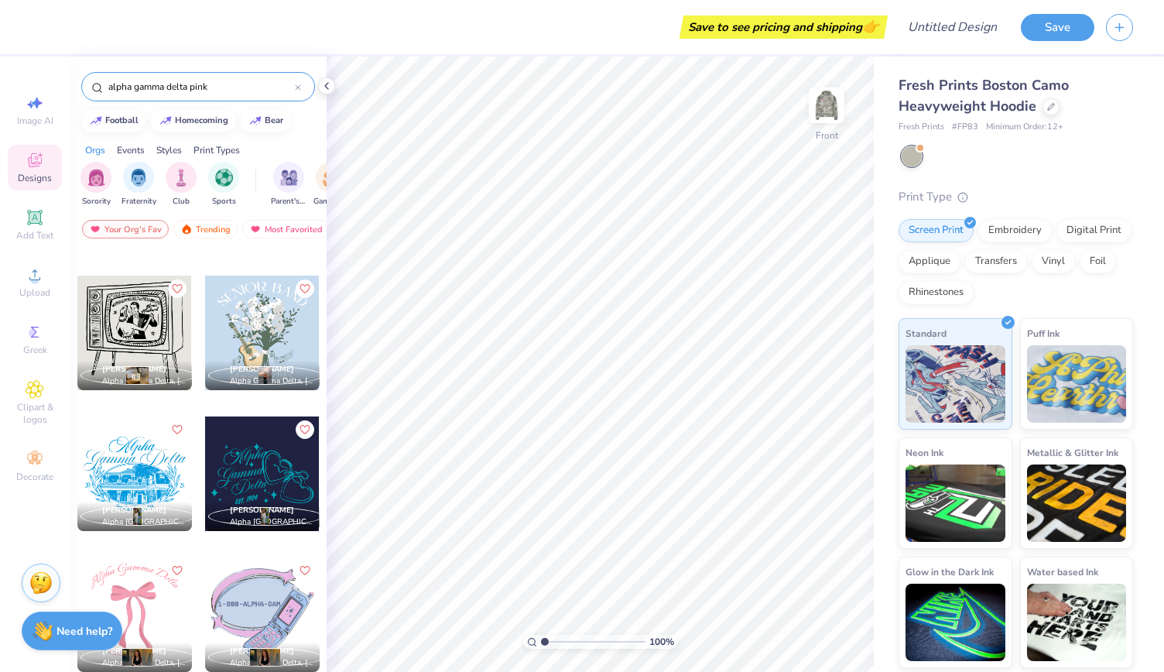
type input "alpha gamma delta pink"
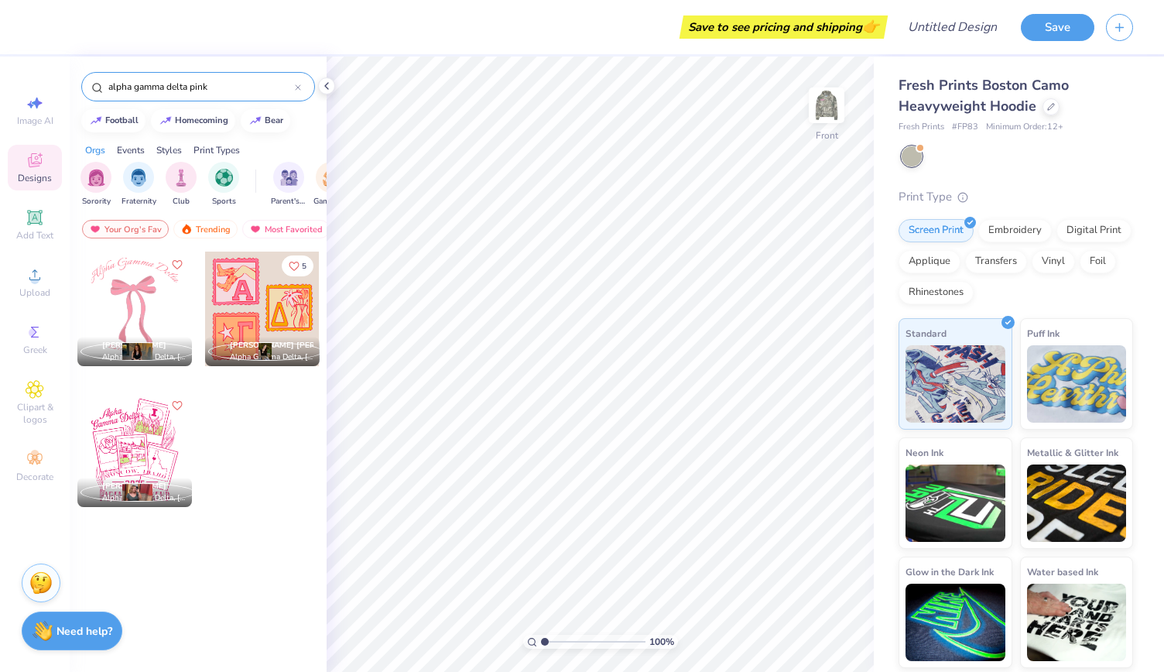
click at [164, 310] on div at bounding box center [134, 309] width 115 height 115
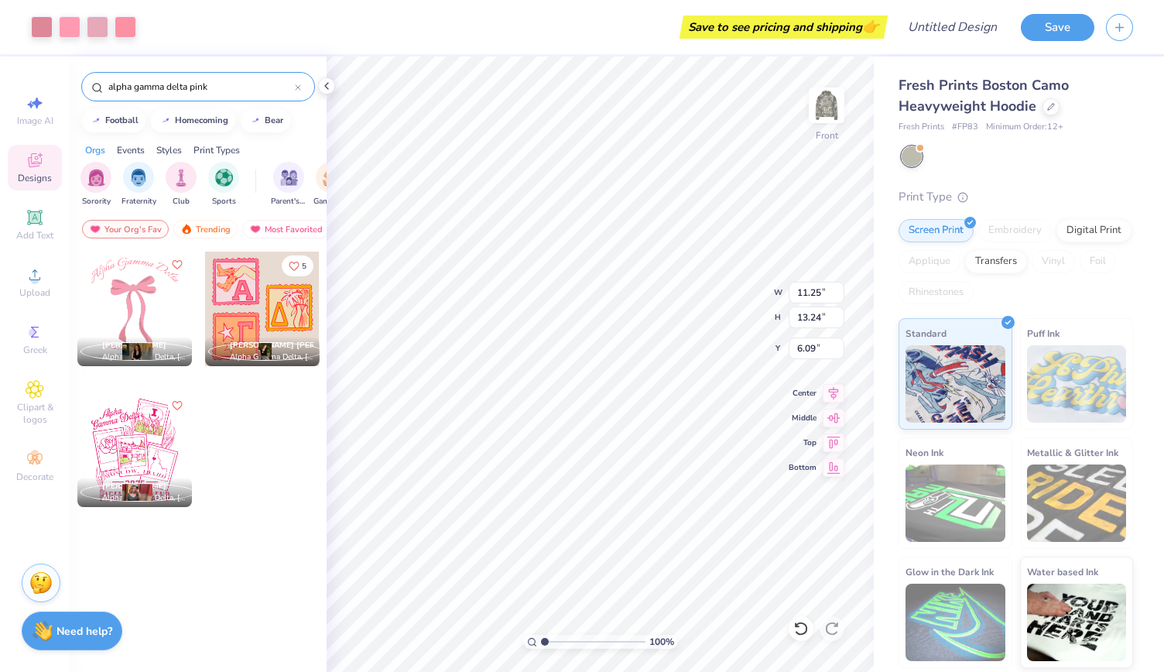
type input "6.09"
click at [826, 98] on img at bounding box center [827, 105] width 62 height 62
click at [826, 98] on img at bounding box center [826, 105] width 31 height 31
click at [813, 116] on img at bounding box center [827, 105] width 62 height 62
click at [813, 116] on img at bounding box center [826, 105] width 31 height 31
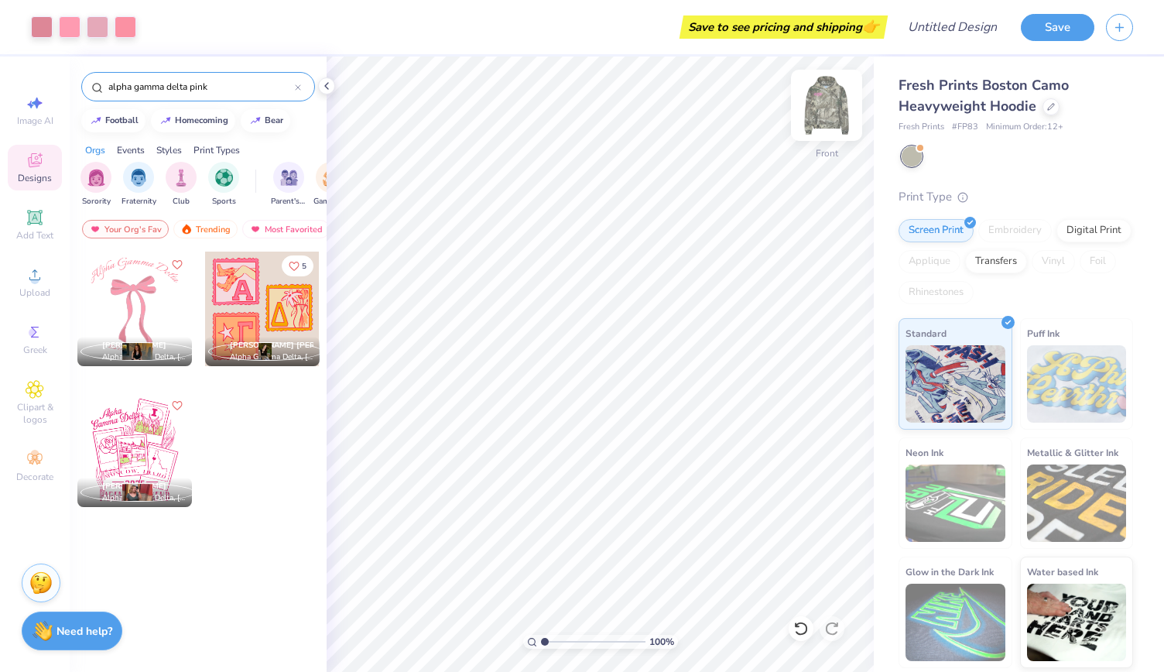
click at [814, 120] on img at bounding box center [827, 105] width 62 height 62
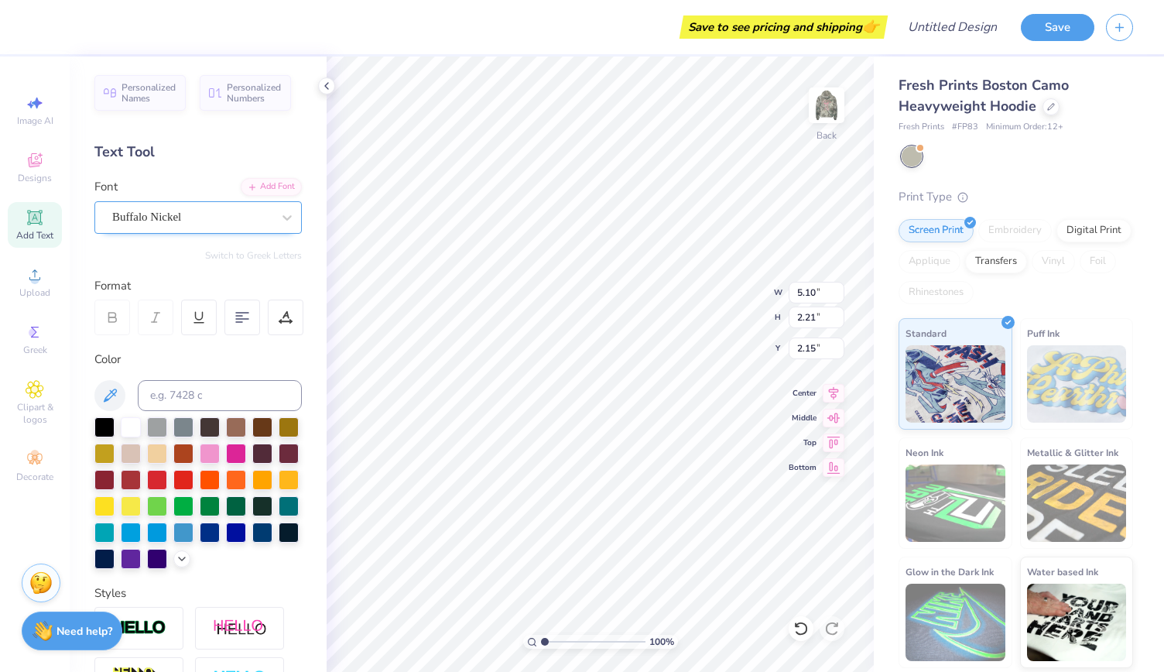
click at [217, 218] on div "Buffalo Nickel" at bounding box center [192, 217] width 163 height 24
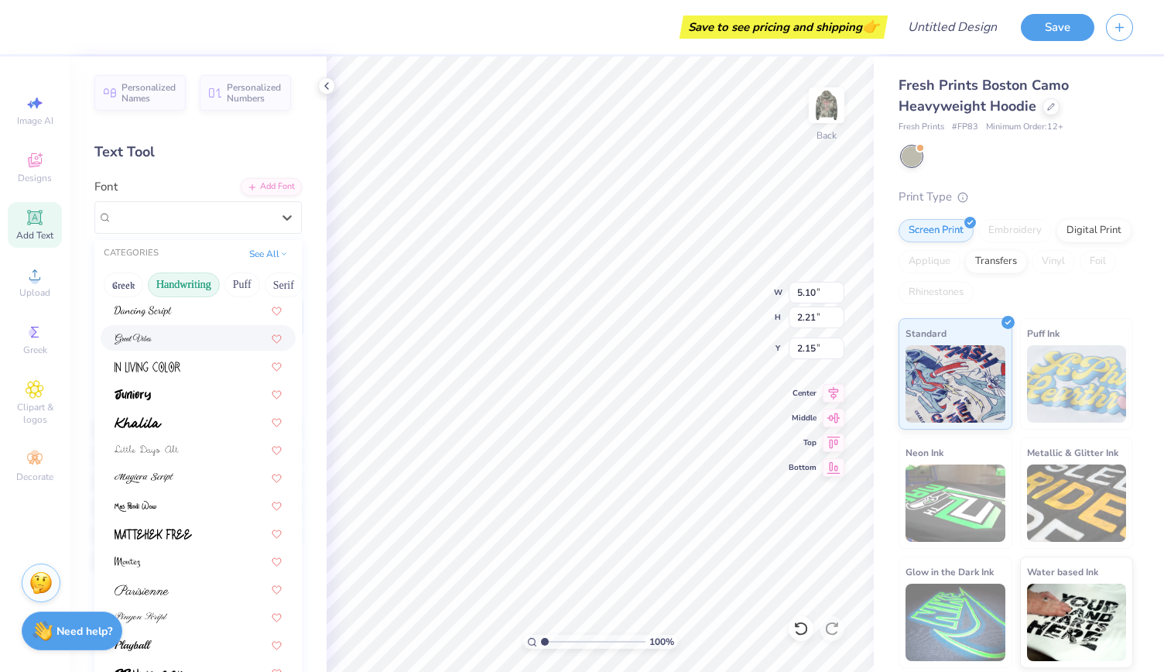
scroll to position [227, 0]
click at [165, 471] on img at bounding box center [144, 476] width 59 height 11
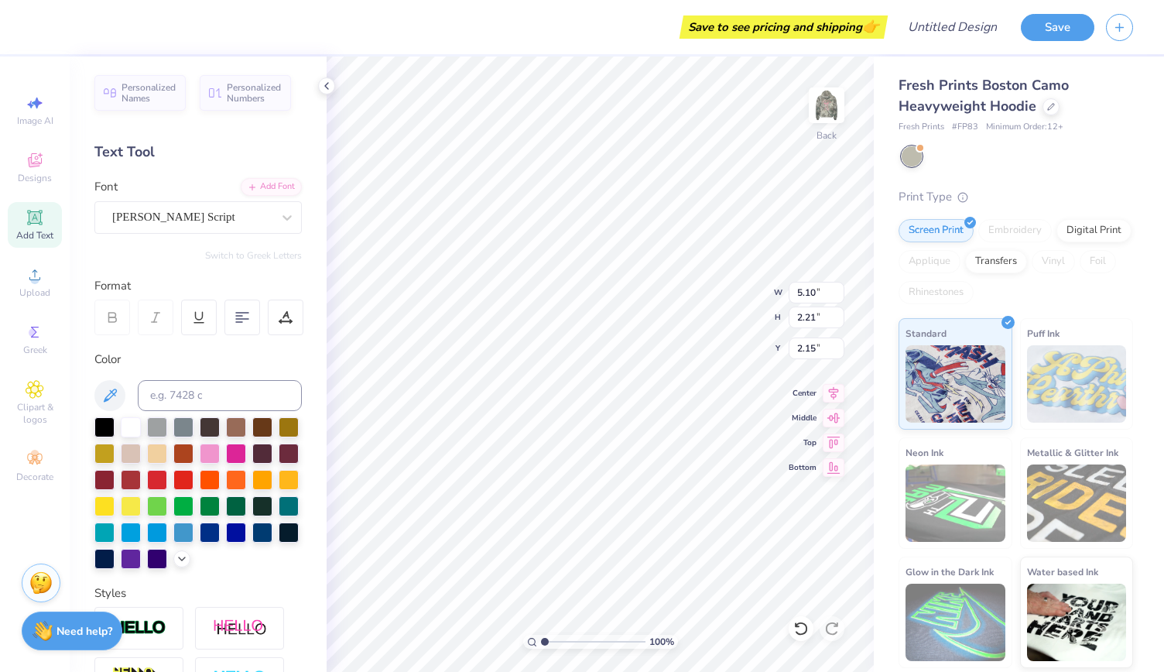
type input "7.98"
type input "2.49"
type input "2.01"
click at [207, 216] on div "Magiera Script" at bounding box center [192, 217] width 163 height 24
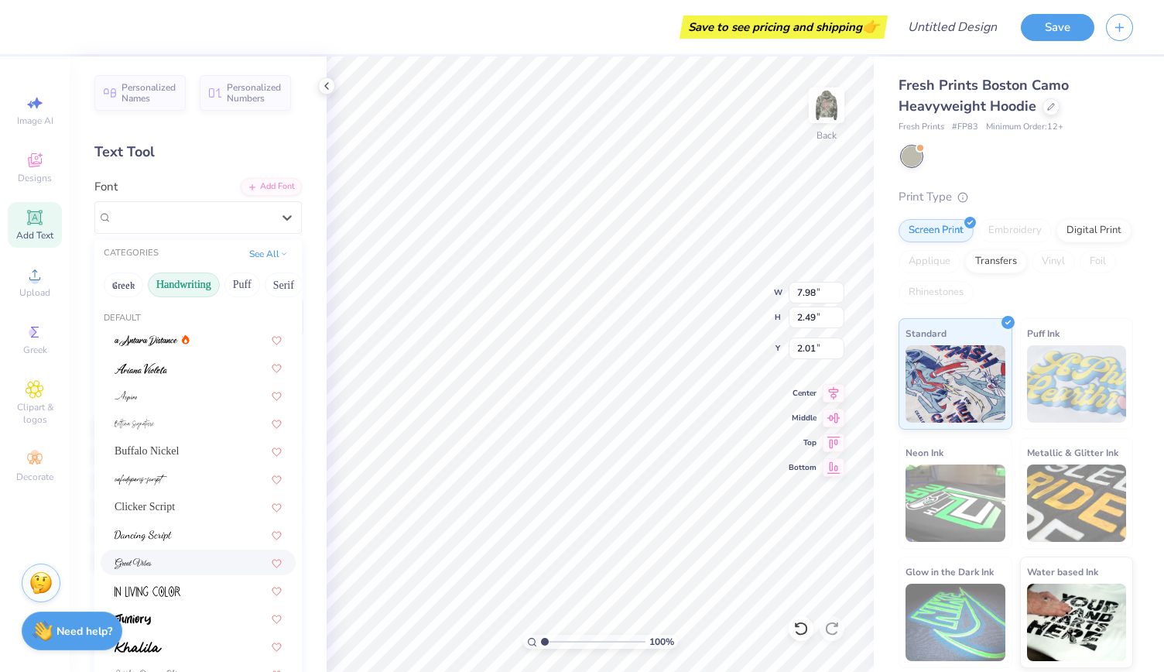
click at [167, 567] on div at bounding box center [198, 562] width 167 height 16
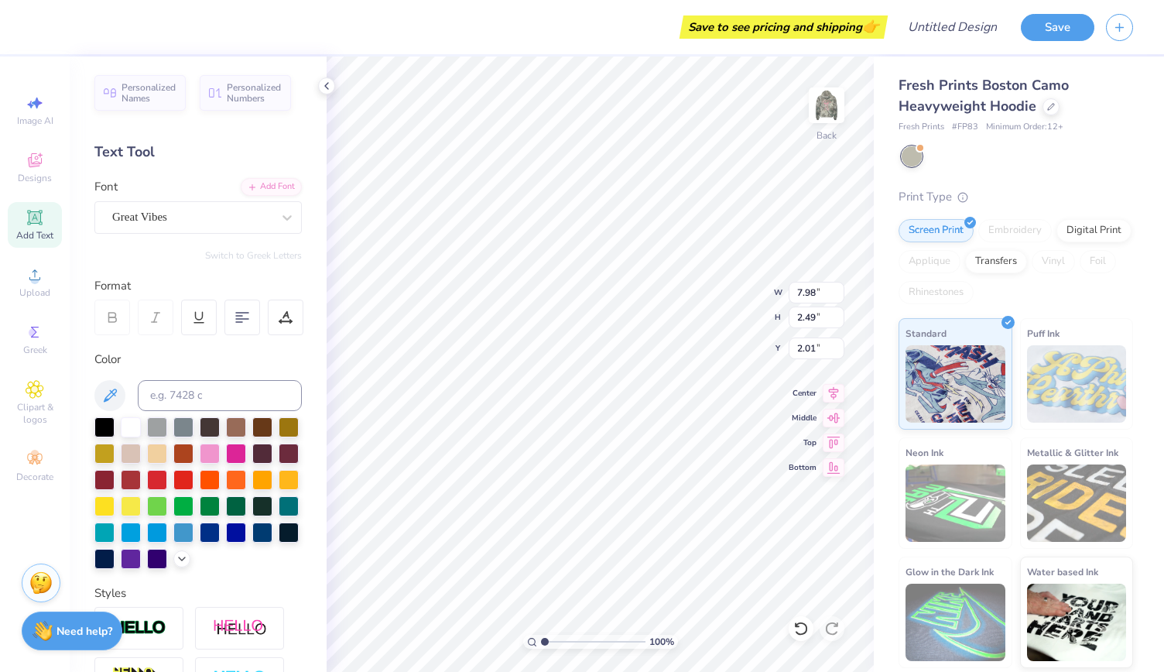
type input "5.69"
type input "2.81"
type input "1.85"
click at [240, 203] on div "Great Vibes" at bounding box center [197, 217] width 207 height 33
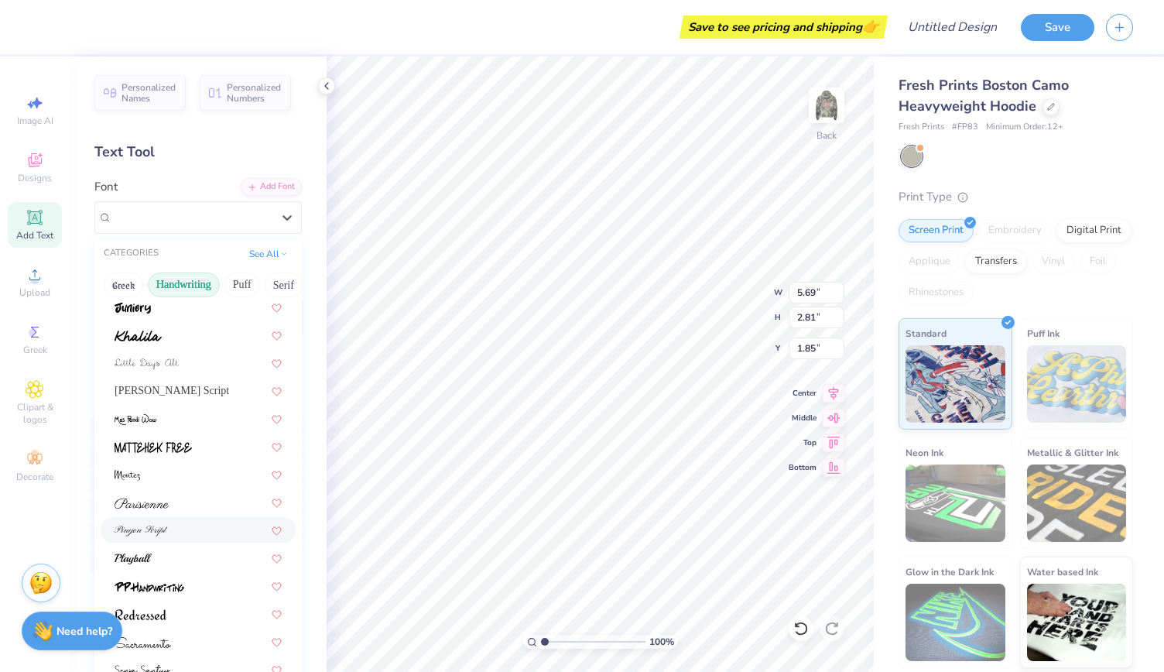
scroll to position [351, 0]
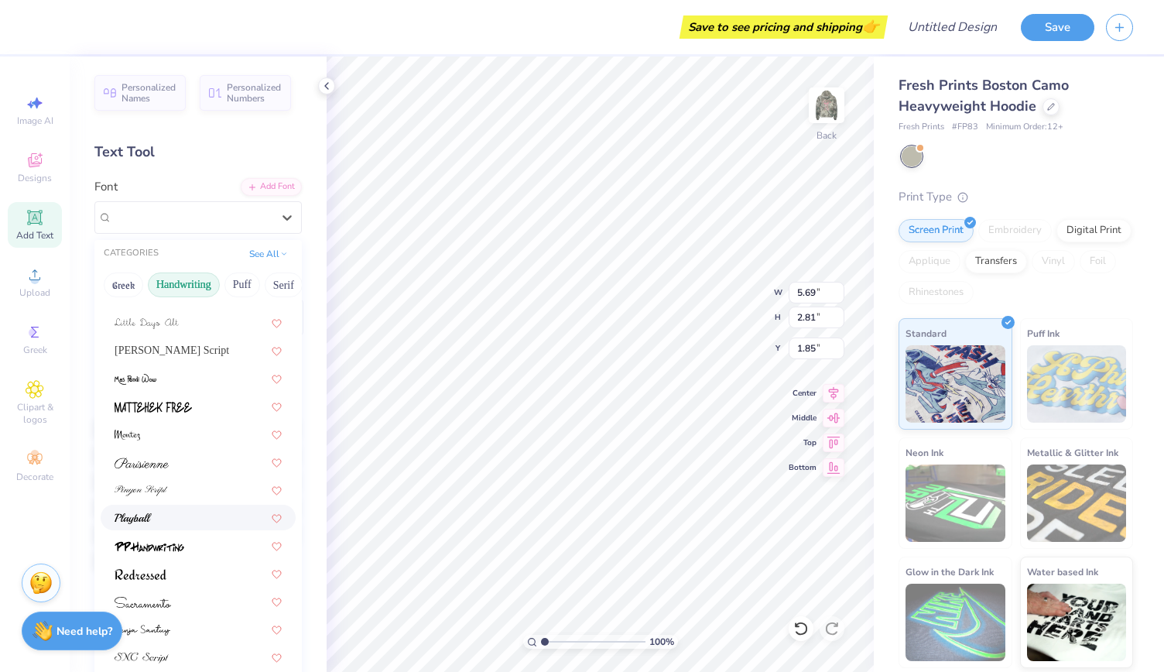
click at [178, 522] on div at bounding box center [198, 517] width 167 height 16
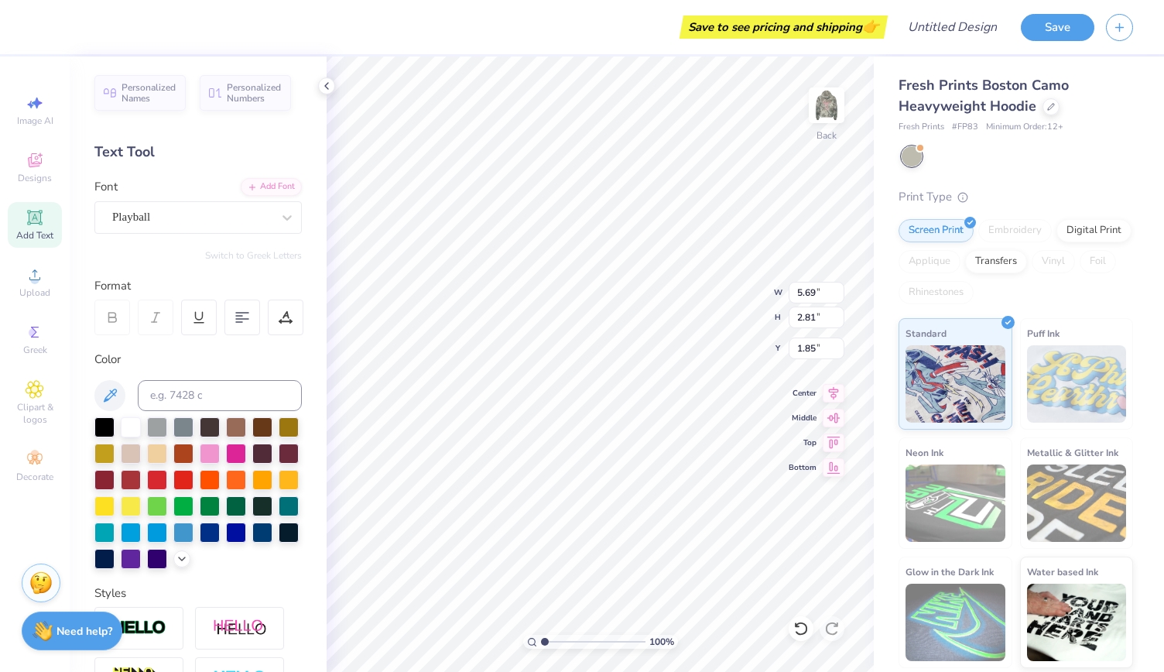
type input "5.24"
type input "1.76"
type input "2.38"
type input "4.56"
type input "1.53"
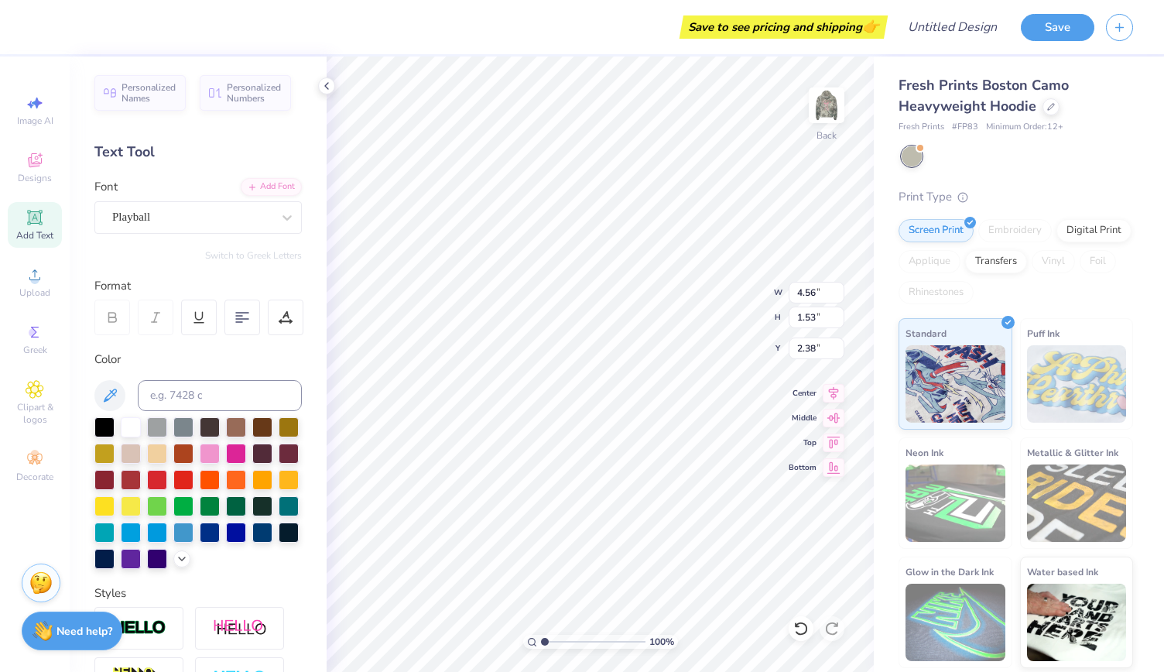
type input "2.24"
type textarea "AGD"
click at [200, 396] on input at bounding box center [220, 395] width 164 height 31
paste input "#FFB6C1"
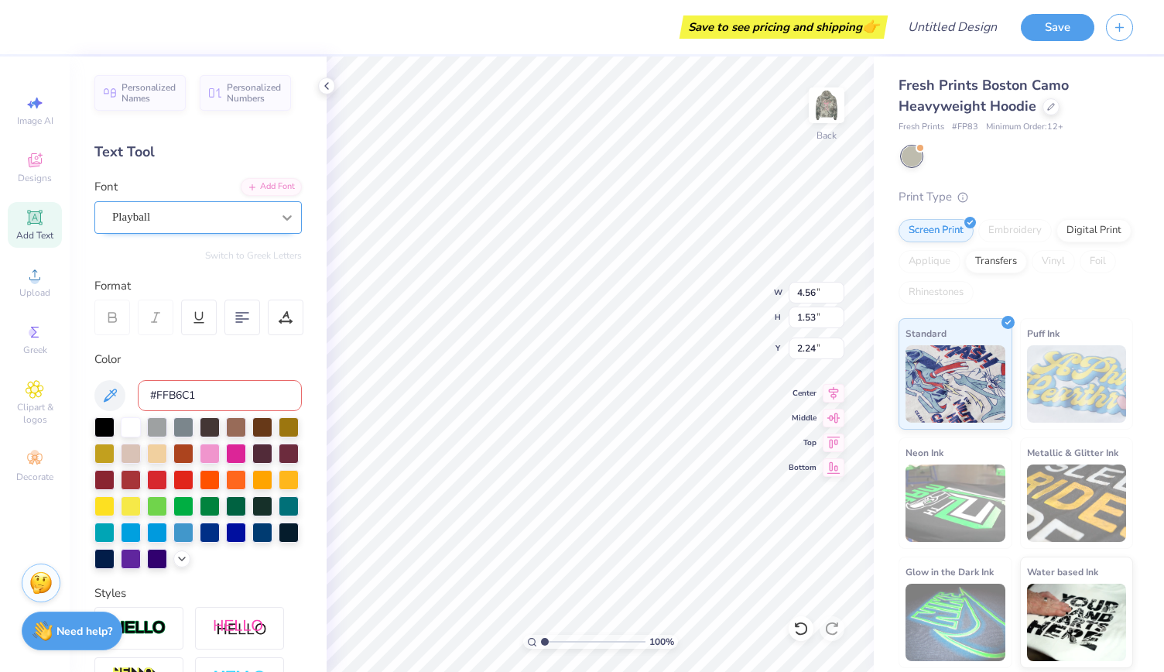
type input "#FFB6C1"
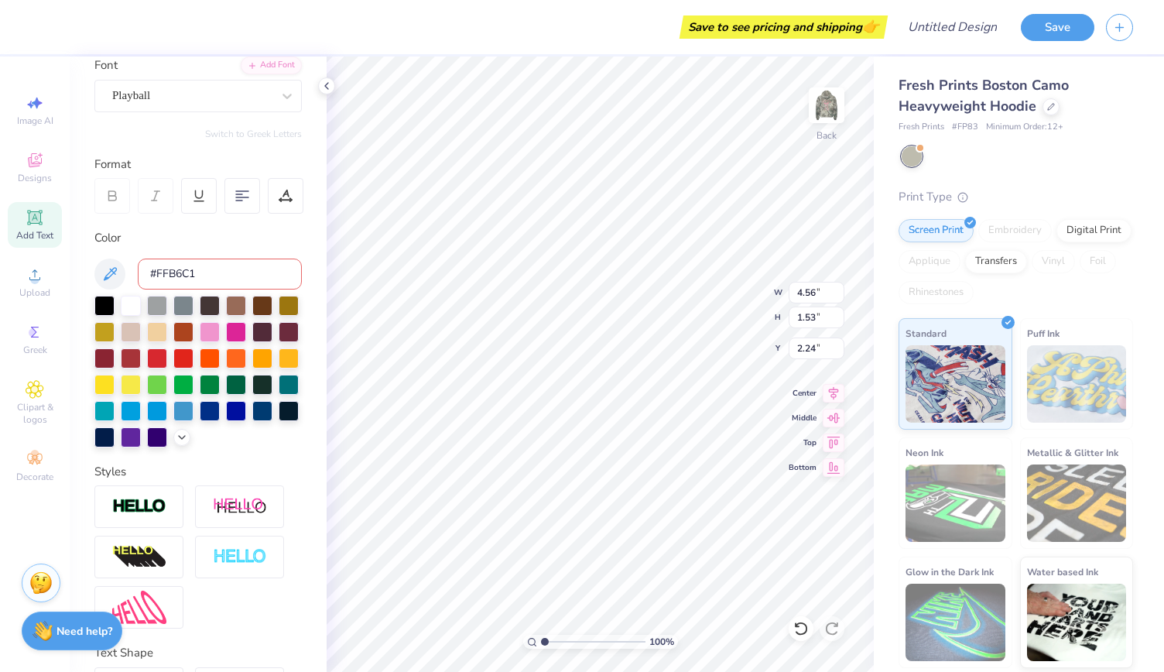
scroll to position [122, 0]
click at [176, 441] on icon at bounding box center [182, 435] width 12 height 12
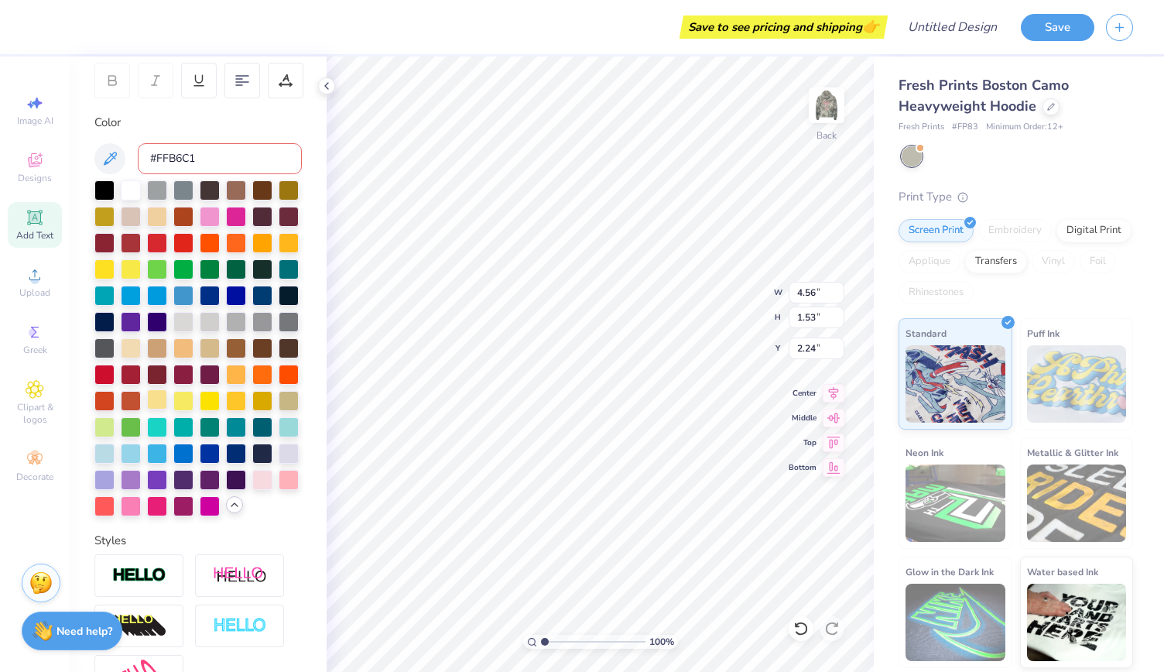
scroll to position [238, 0]
click at [835, 118] on img at bounding box center [827, 105] width 62 height 62
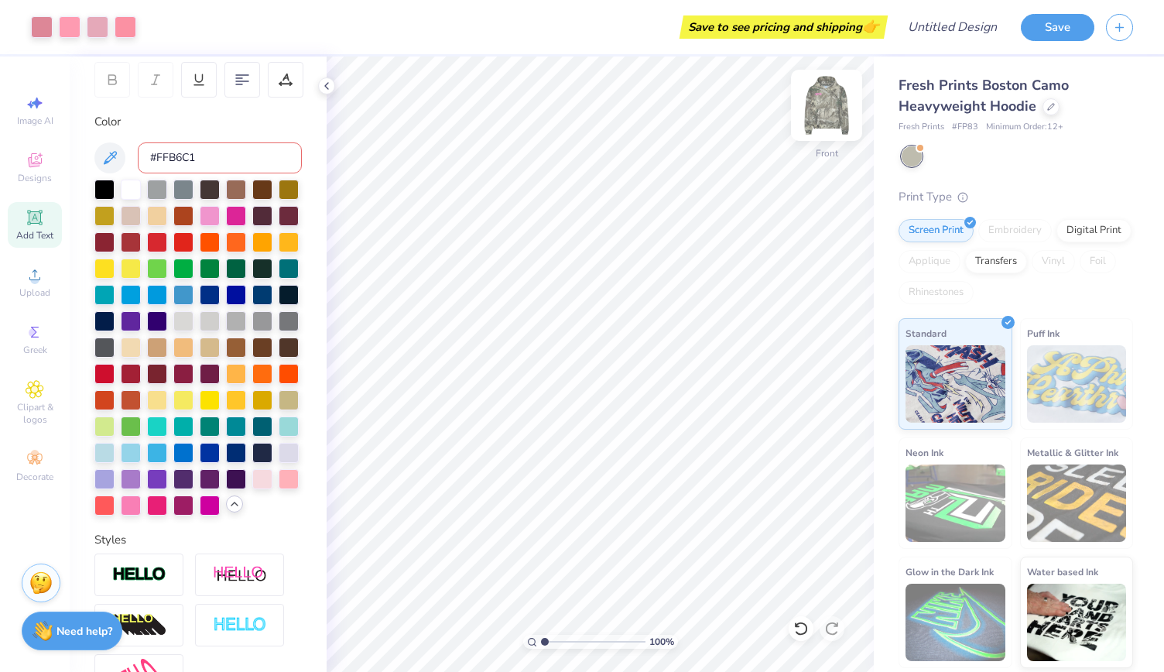
click at [828, 107] on img at bounding box center [827, 105] width 62 height 62
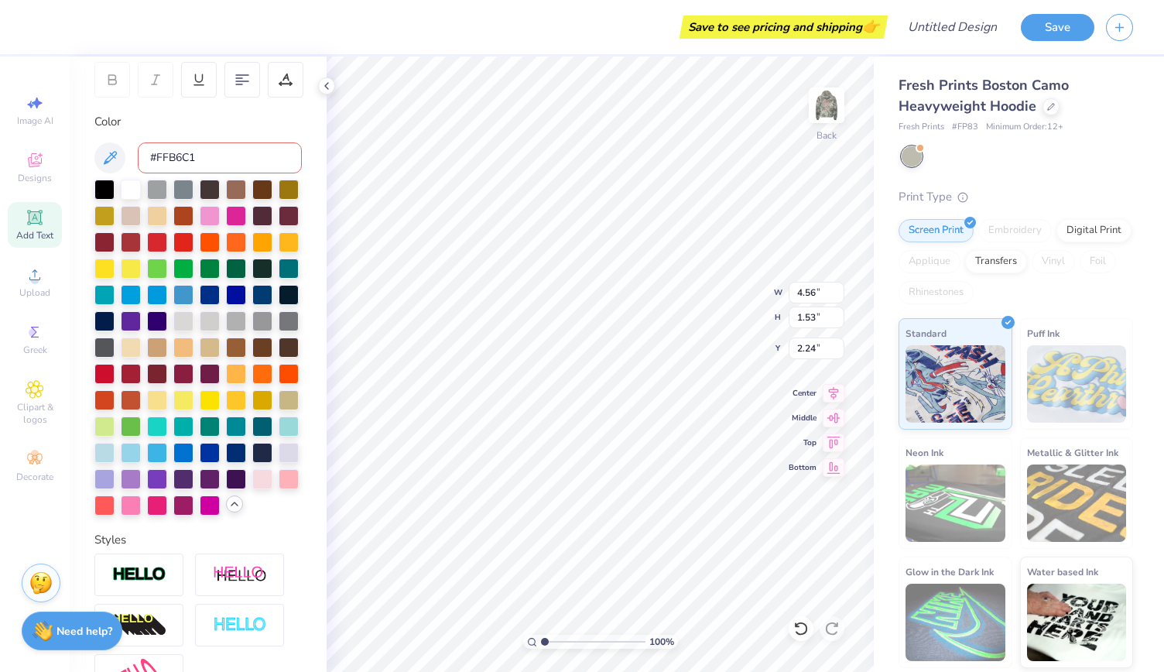
scroll to position [14, 2]
click at [141, 514] on div at bounding box center [131, 504] width 20 height 20
click at [828, 111] on img at bounding box center [827, 105] width 62 height 62
click at [828, 111] on img at bounding box center [826, 105] width 31 height 31
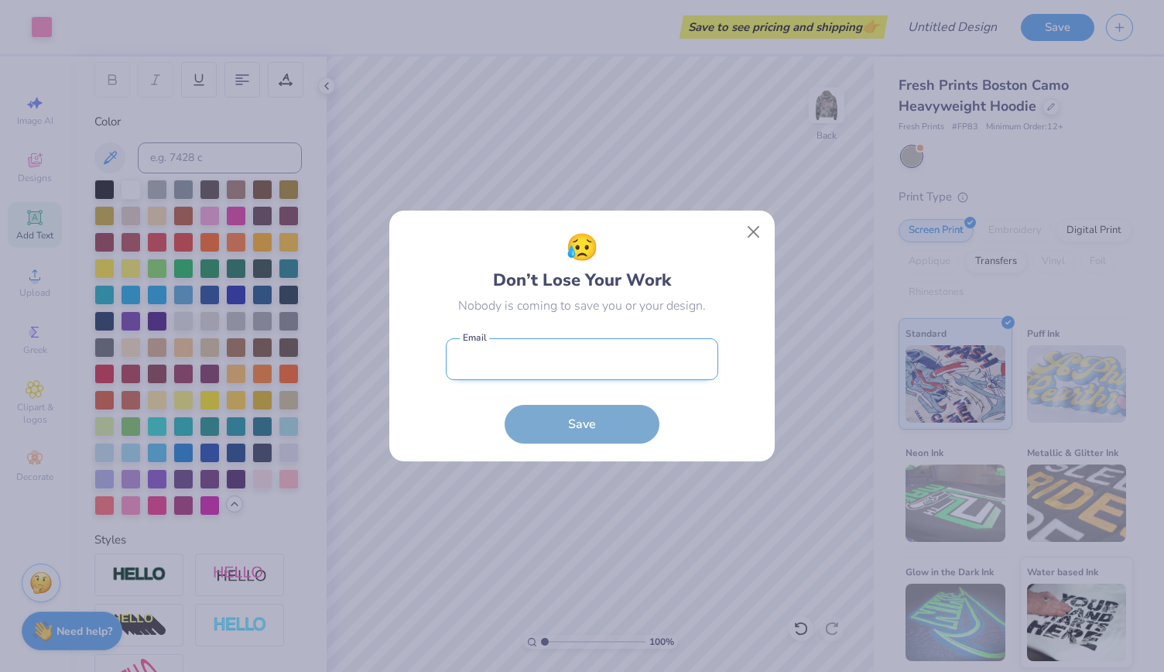
click at [570, 361] on input "email" at bounding box center [582, 359] width 272 height 43
type input "reagancourter@gmail.com"
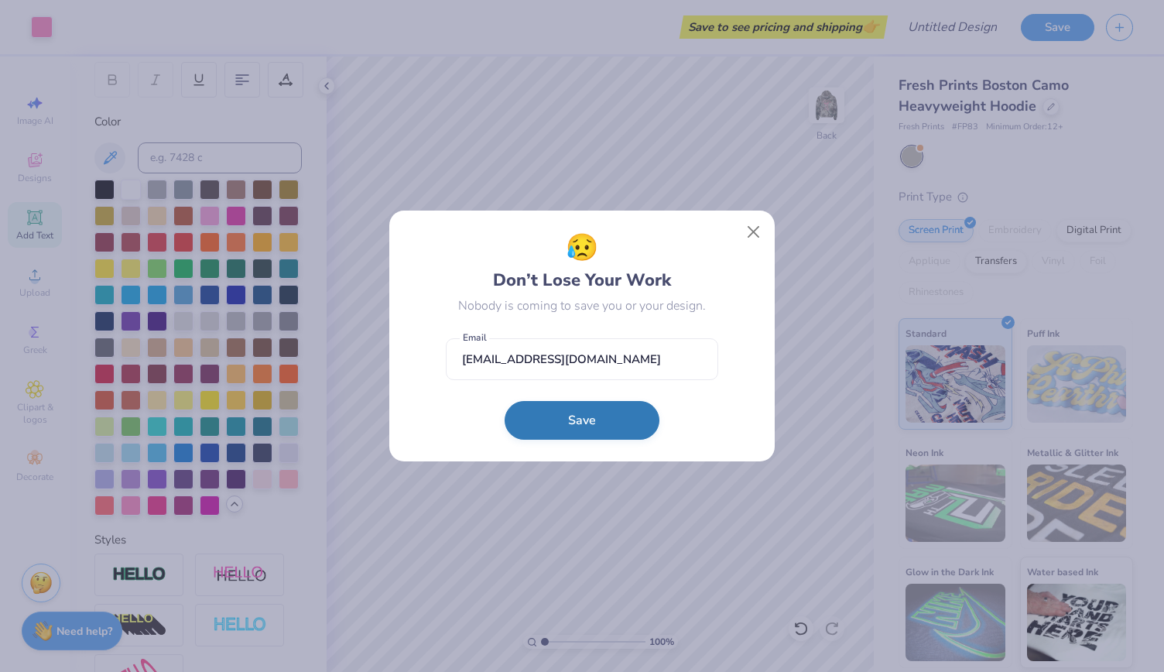
click at [577, 424] on button "Save" at bounding box center [582, 420] width 155 height 39
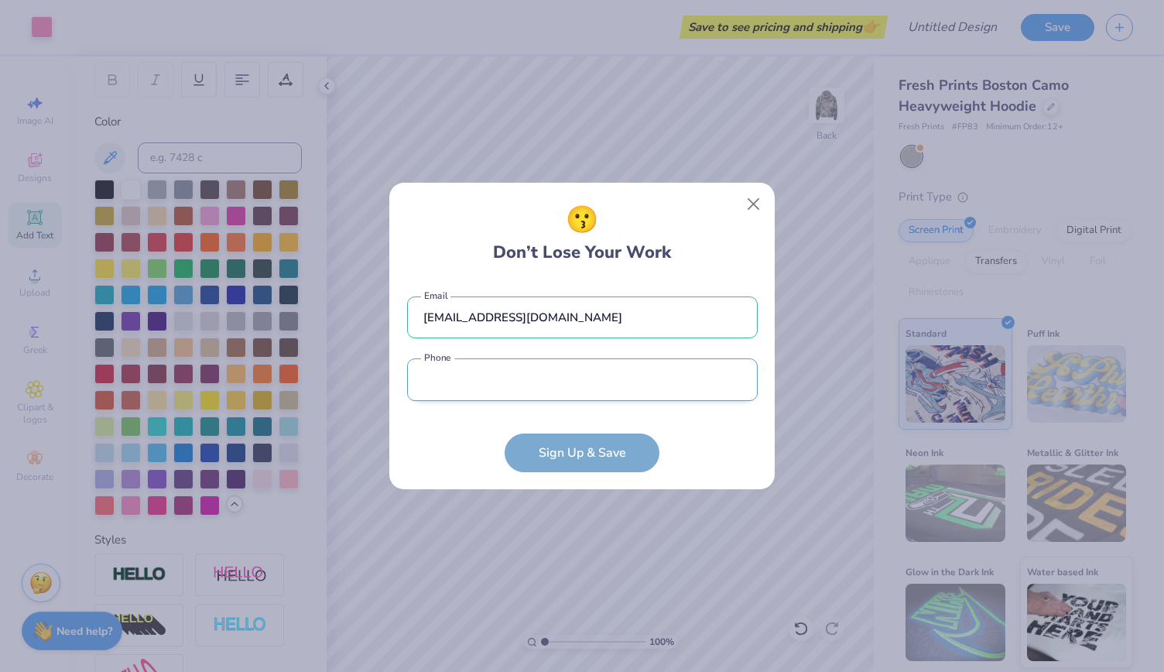
click at [601, 375] on input "tel" at bounding box center [582, 379] width 351 height 43
type input "(937) 710-7903"
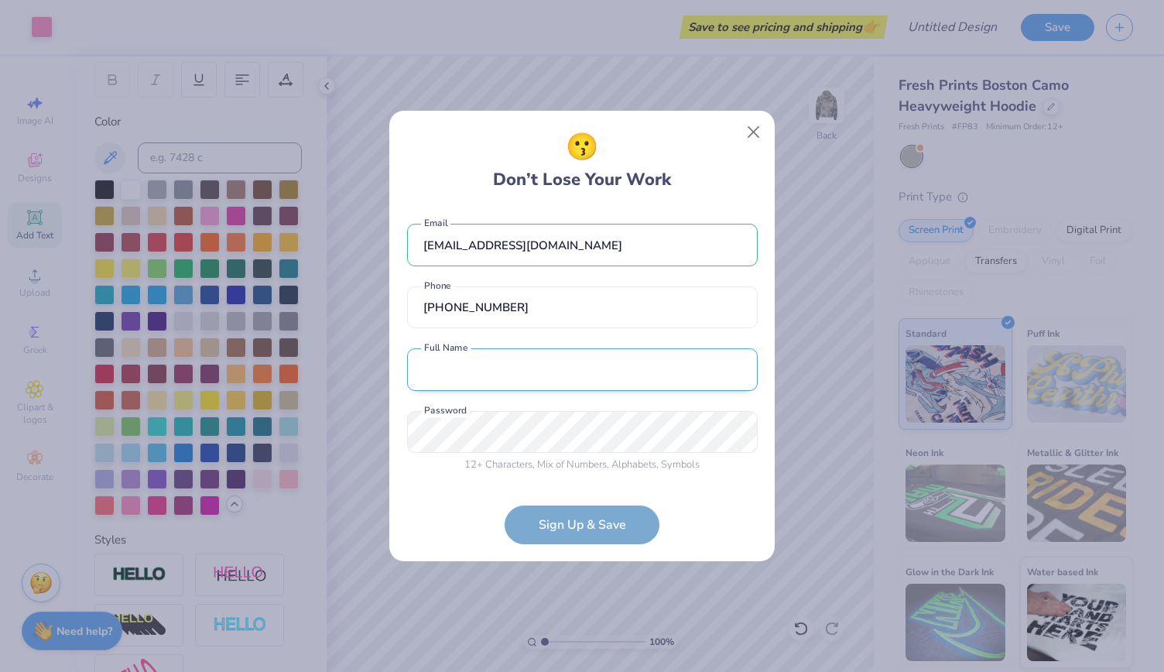
click at [584, 358] on input "text" at bounding box center [582, 369] width 351 height 43
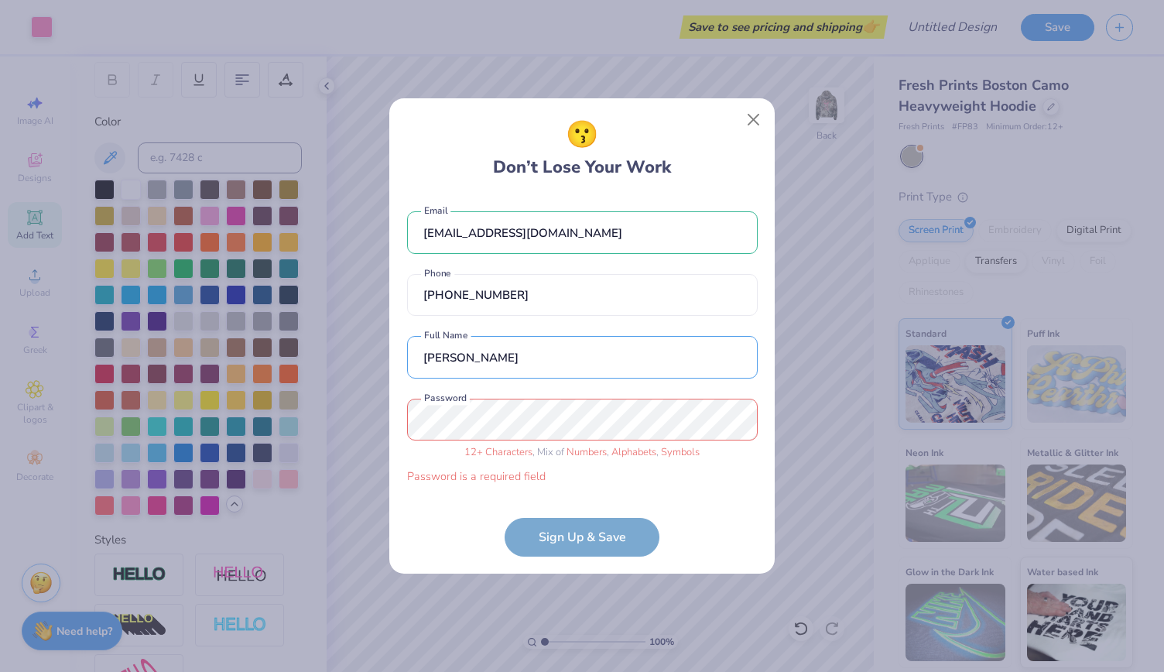
type input "Reagan Courter"
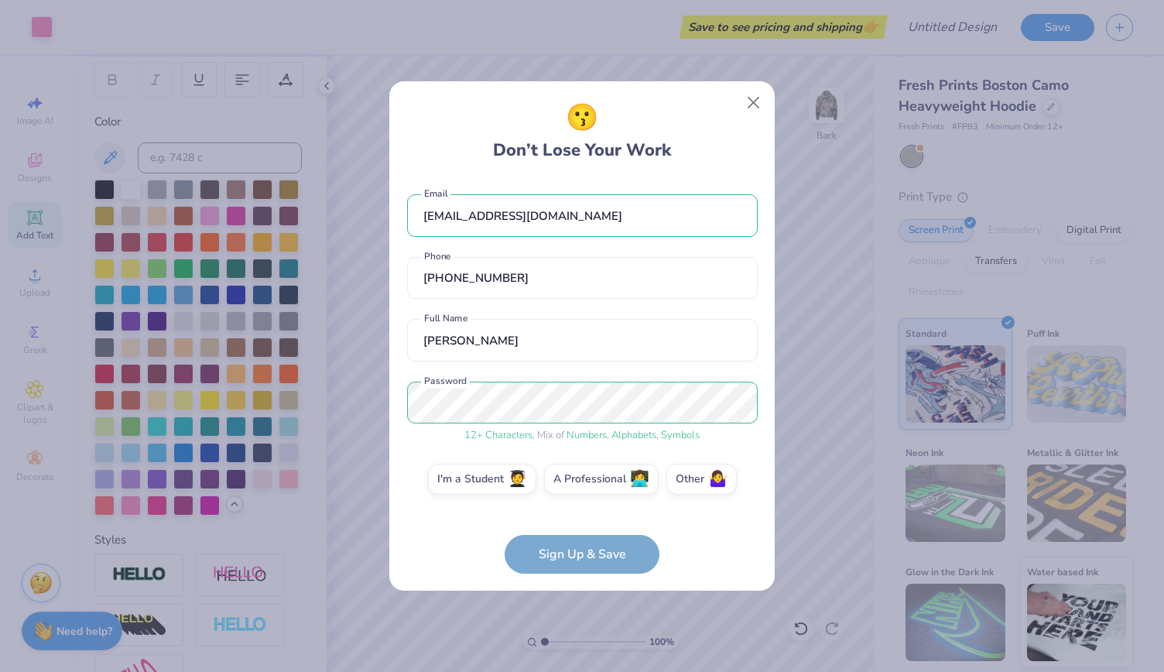
click at [643, 549] on form "reagancourter@gmail.com Email (937) 710-7903 Phone Reagan Courter Full Name 12 …" at bounding box center [582, 376] width 351 height 395
click at [622, 551] on form "reagancourter@gmail.com Email (937) 710-7903 Phone Reagan Courter Full Name 12 …" at bounding box center [582, 376] width 351 height 395
click at [598, 541] on form "reagancourter@gmail.com Email (937) 710-7903 Phone Reagan Courter Full Name 12 …" at bounding box center [582, 376] width 351 height 395
click at [475, 490] on label "I'm a Student 🧑‍🎓" at bounding box center [482, 476] width 108 height 31
click at [577, 488] on input "I'm a Student 🧑‍🎓" at bounding box center [582, 483] width 10 height 10
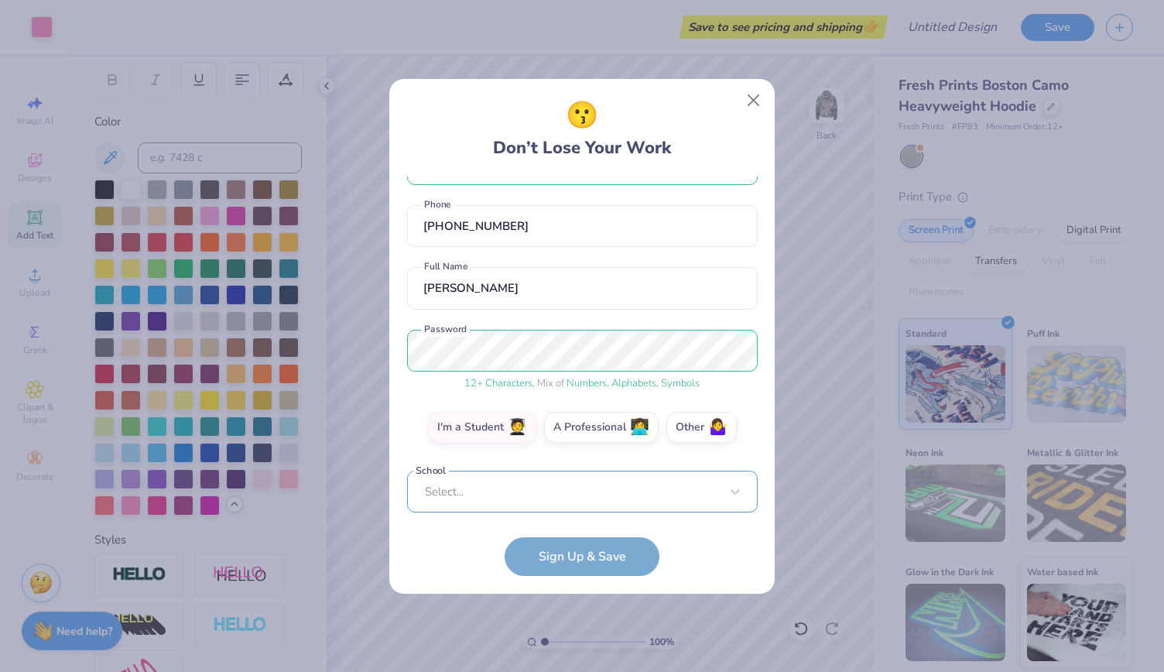
click at [548, 494] on div "Select..." at bounding box center [582, 492] width 351 height 43
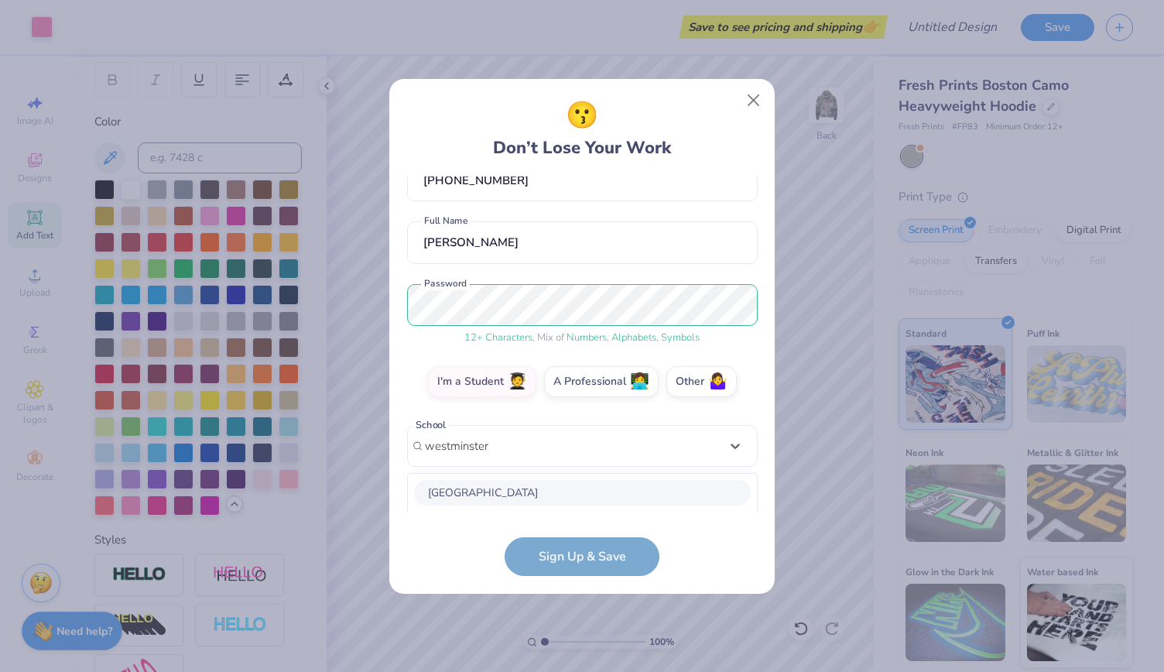
scroll to position [289, 0]
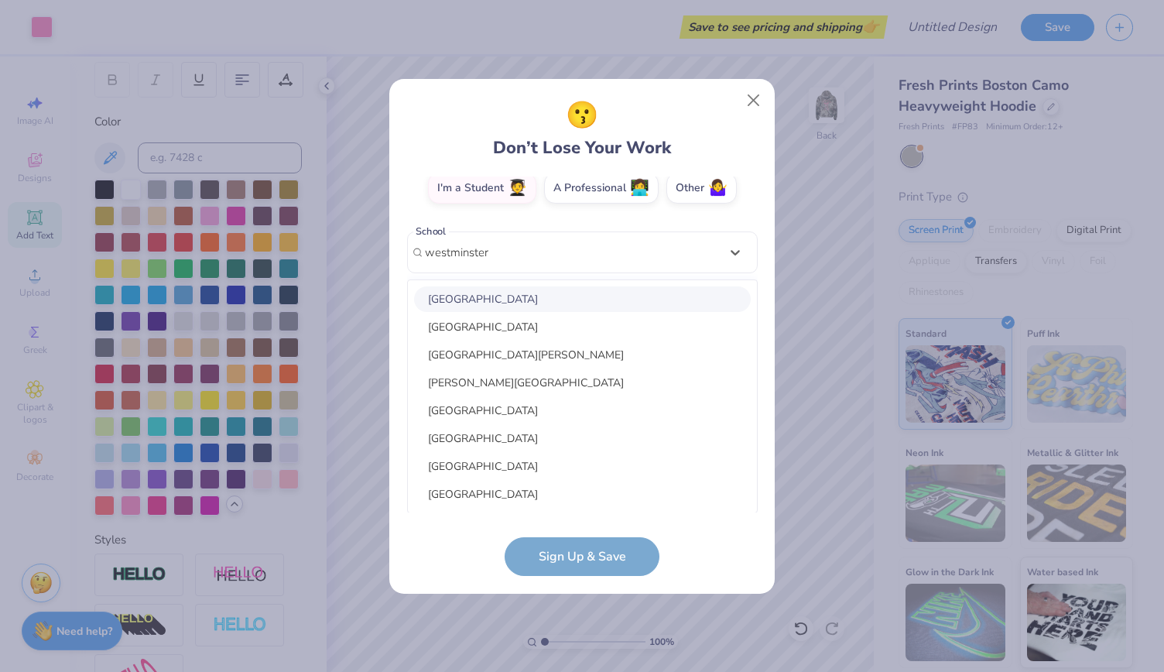
click at [541, 298] on div "Westminster College" at bounding box center [582, 299] width 337 height 26
type input "westminster"
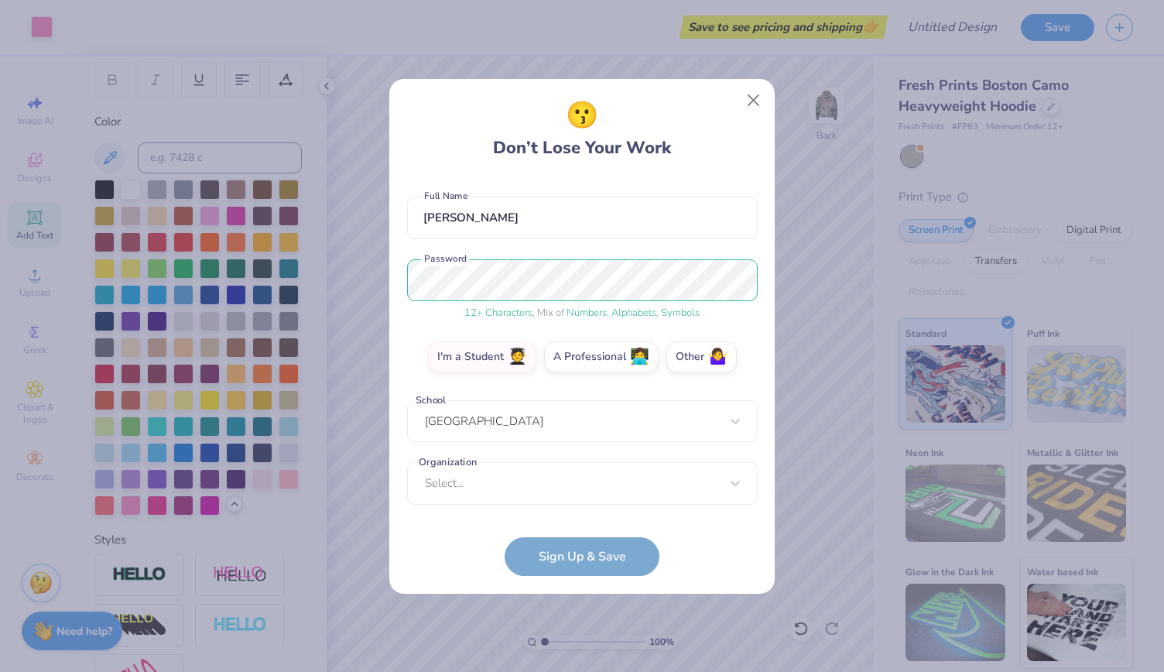
scroll to position [119, 0]
click at [533, 490] on div "Select..." at bounding box center [582, 484] width 351 height 43
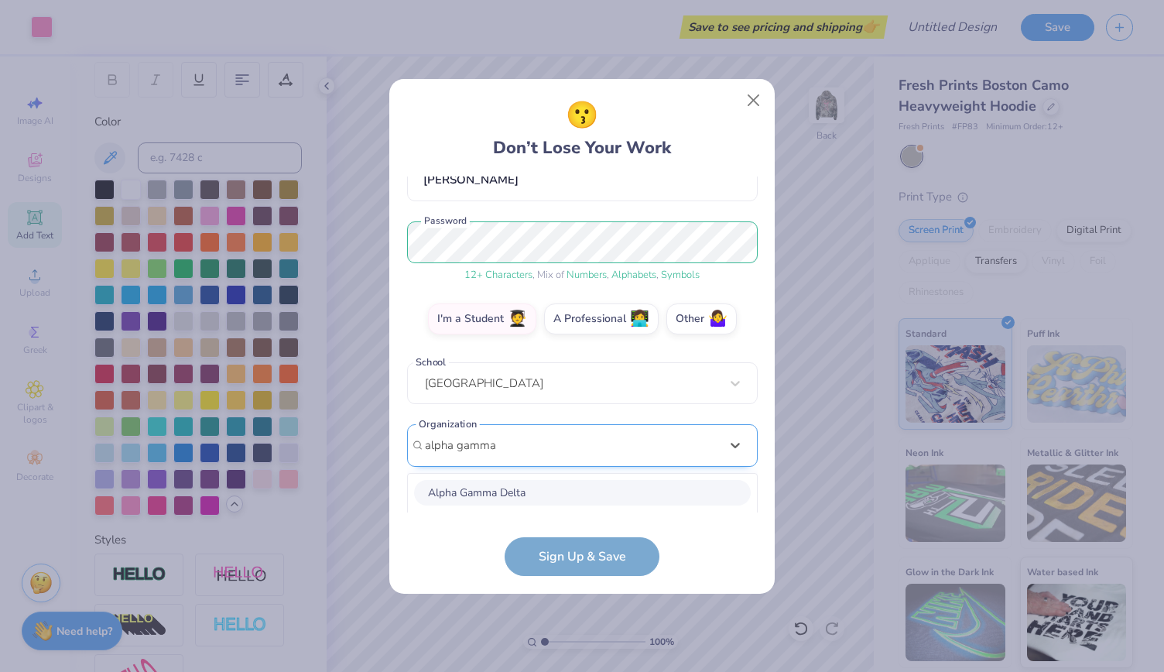
scroll to position [351, 0]
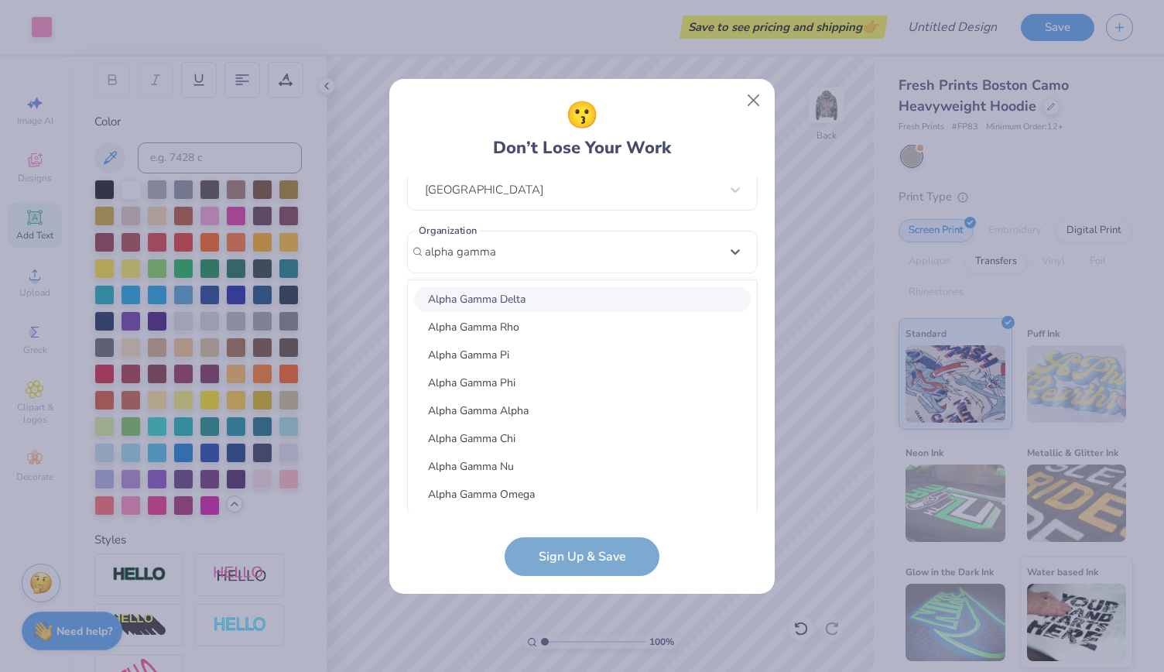
click at [520, 299] on div "Alpha Gamma Delta" at bounding box center [582, 299] width 337 height 26
type input "alpha gamma"
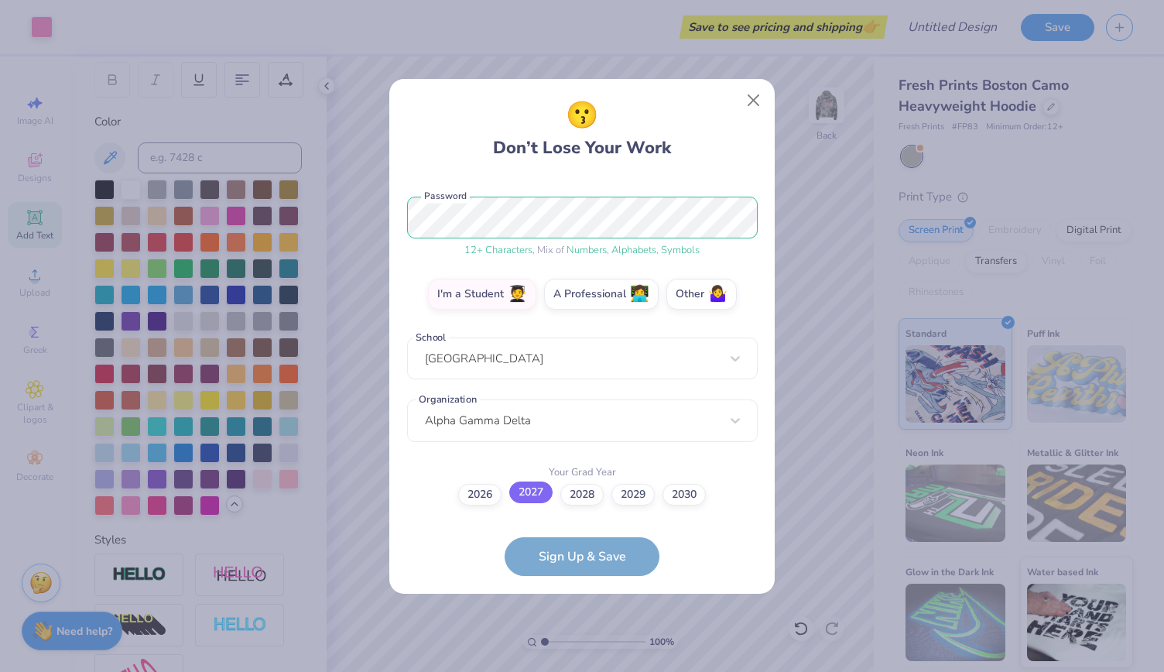
click at [540, 500] on label "2027" at bounding box center [530, 493] width 43 height 22
click at [577, 671] on input "2027" at bounding box center [582, 678] width 10 height 10
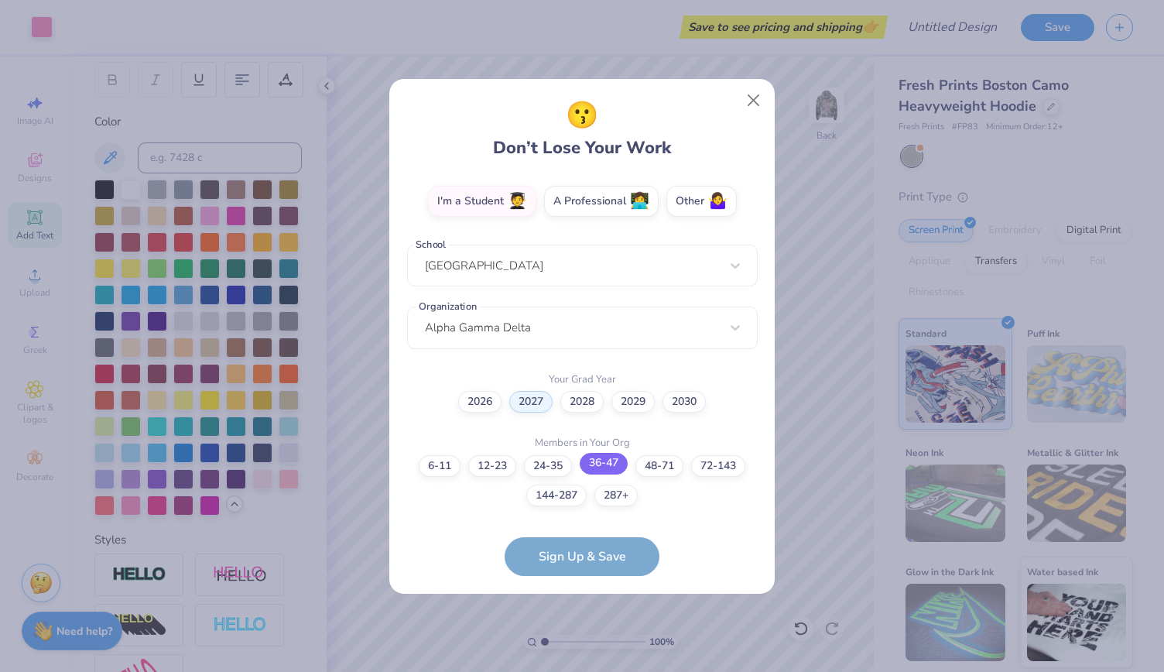
click at [604, 469] on label "36-47" at bounding box center [604, 464] width 48 height 22
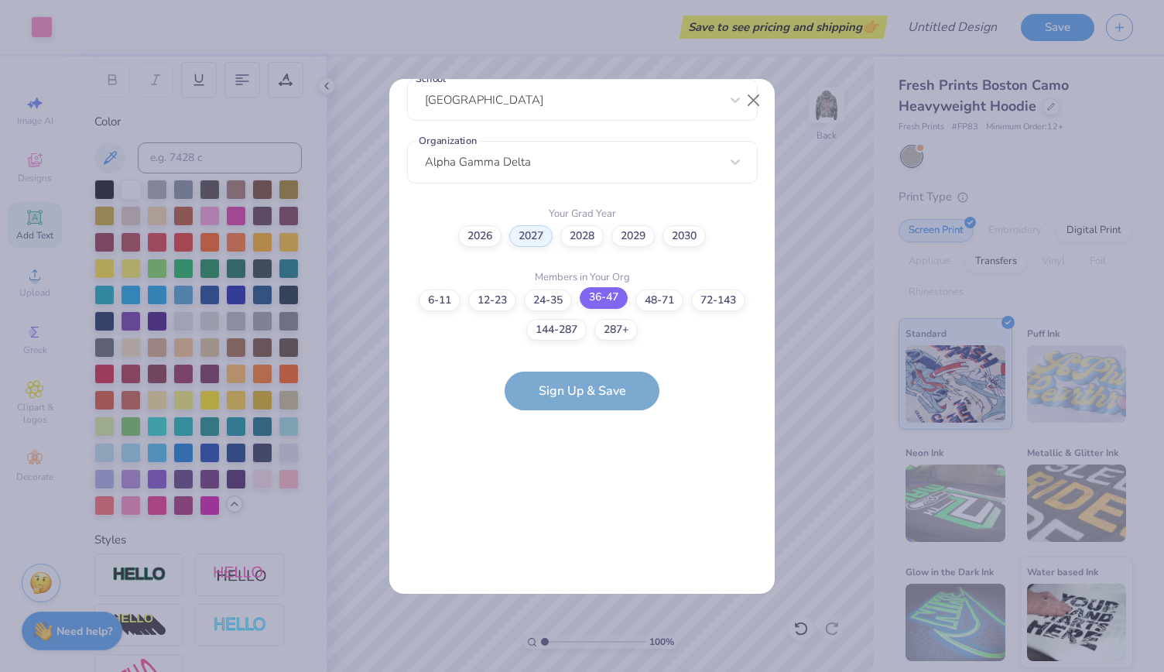
scroll to position [0, 0]
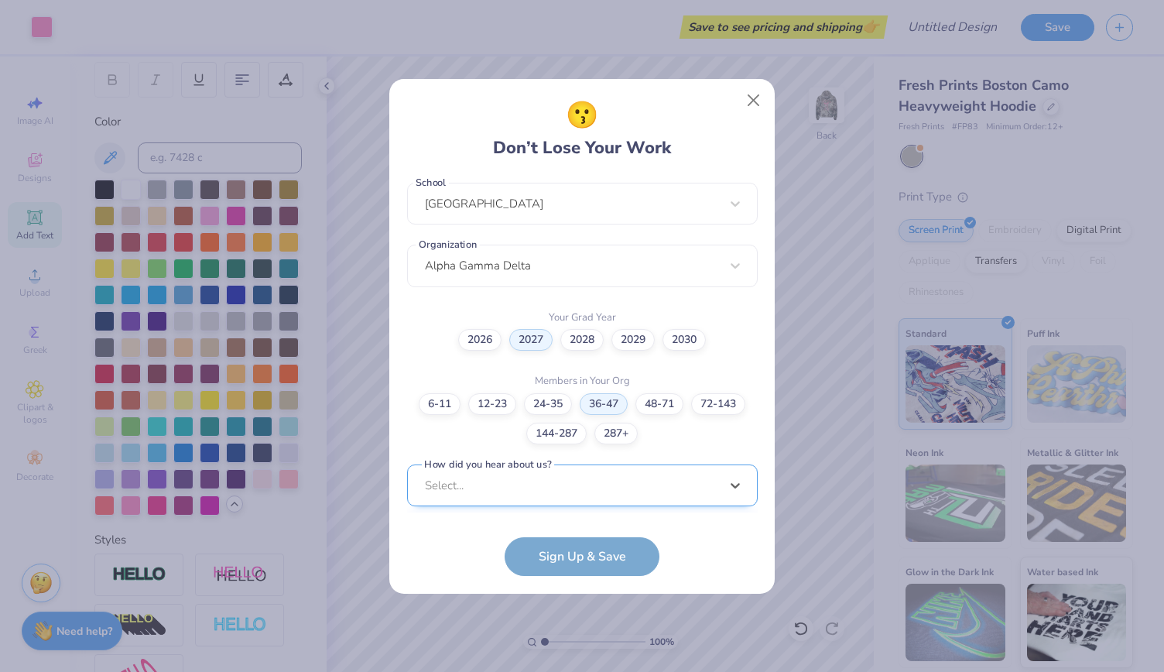
click at [584, 482] on div "option Word of Mouth focused, 8 of 15. 15 results available. Use Up and Down to…" at bounding box center [582, 605] width 351 height 283
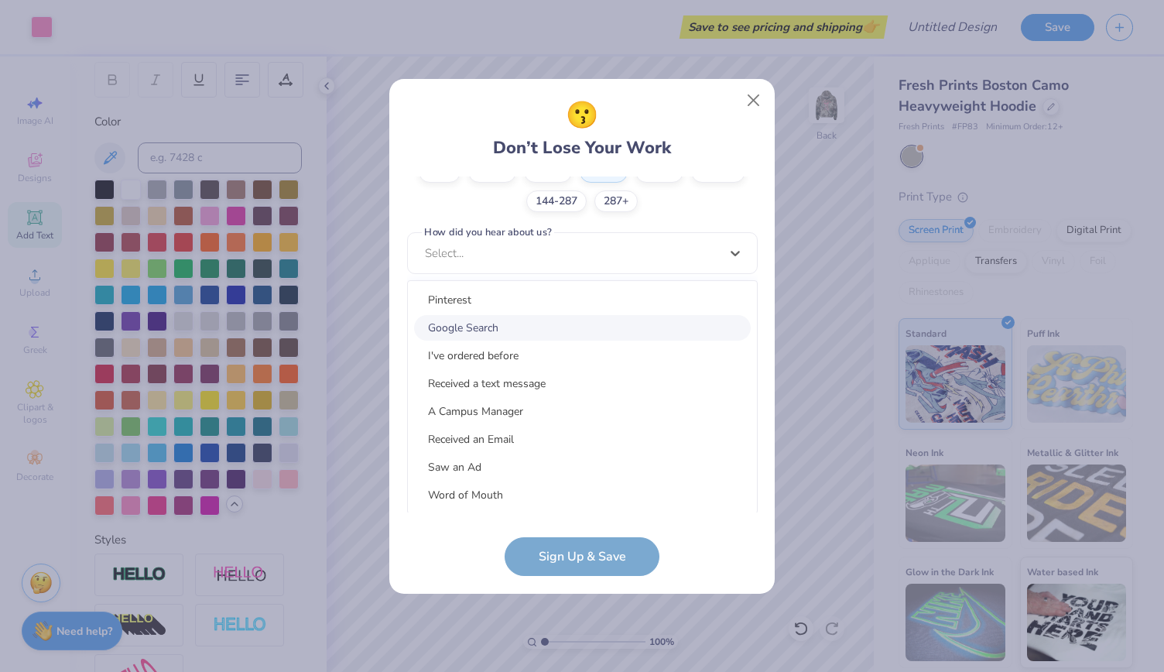
click at [567, 335] on div "Google Search" at bounding box center [582, 328] width 337 height 26
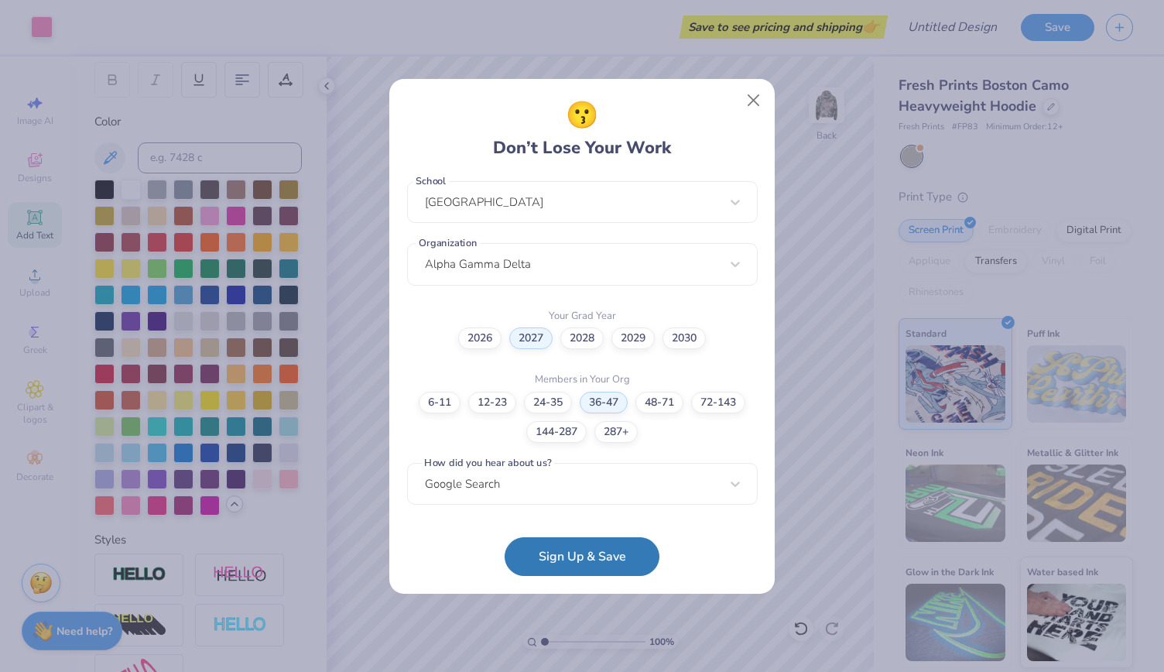
scroll to position [338, 0]
click at [567, 552] on button "Sign Up & Save" at bounding box center [582, 552] width 155 height 39
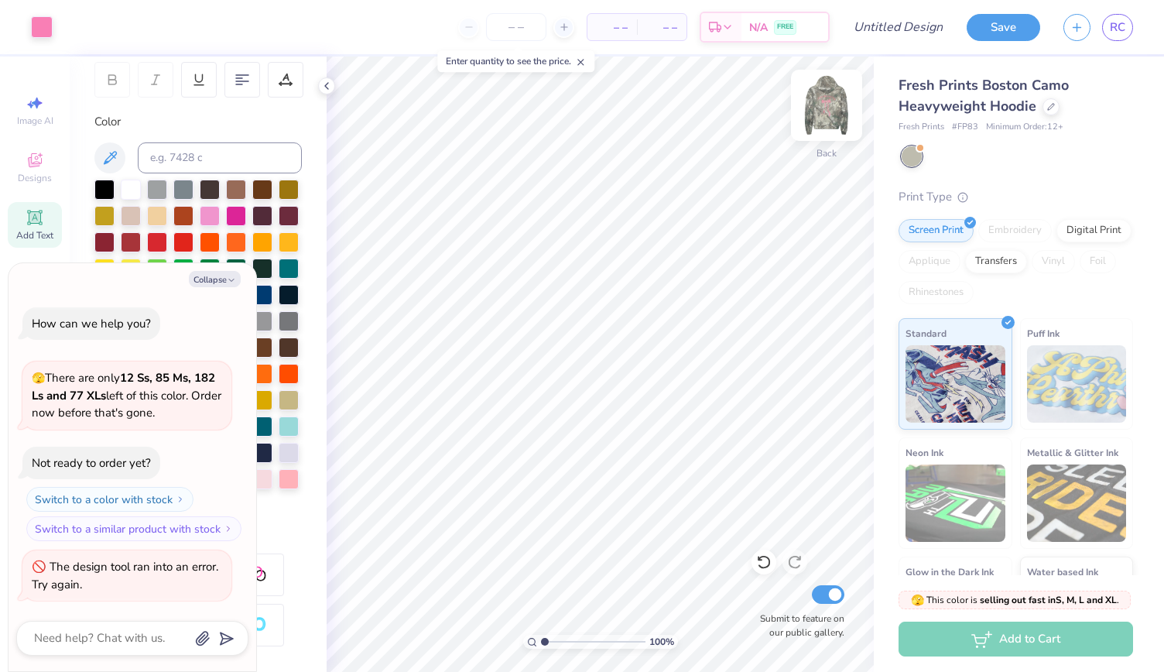
click at [830, 100] on img at bounding box center [827, 105] width 62 height 62
click at [219, 276] on button "Collapse" at bounding box center [215, 279] width 52 height 16
type textarea "x"
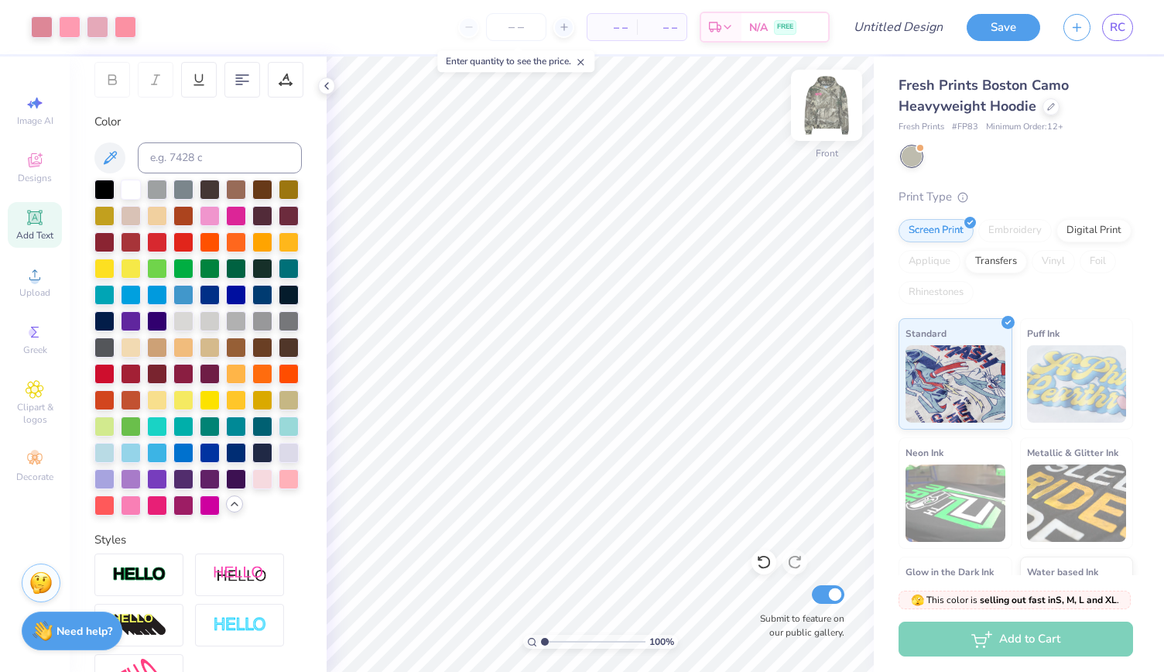
click at [818, 97] on img at bounding box center [827, 105] width 62 height 62
click at [279, 488] on div at bounding box center [289, 478] width 20 height 20
click at [828, 118] on img at bounding box center [827, 105] width 62 height 62
click at [828, 118] on img at bounding box center [826, 105] width 31 height 31
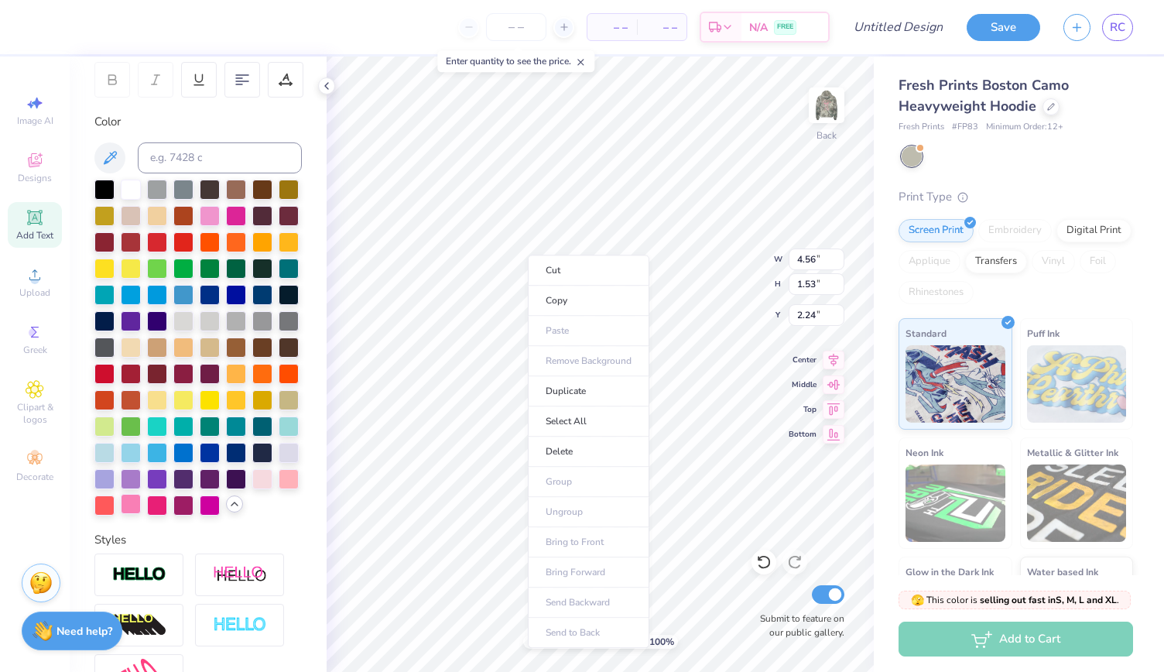
click at [141, 514] on div at bounding box center [131, 504] width 20 height 20
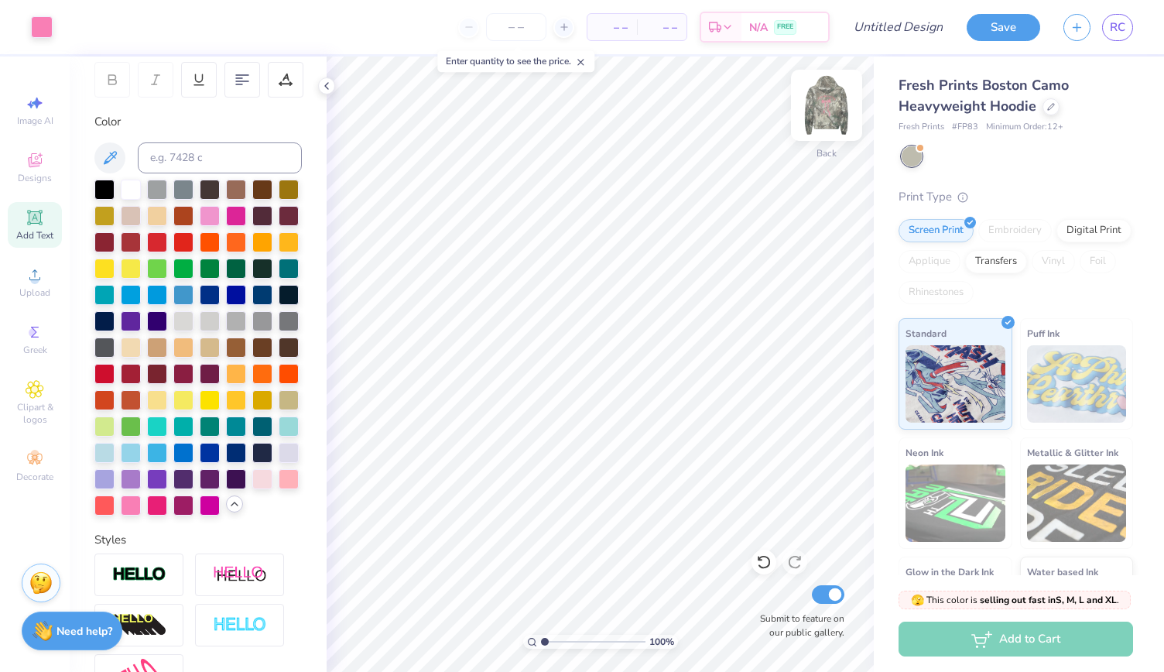
click at [822, 115] on img at bounding box center [827, 105] width 62 height 62
click at [822, 115] on img at bounding box center [826, 105] width 31 height 31
click at [906, 24] on input "Design Title" at bounding box center [917, 27] width 76 height 31
type input "Alpha Gam Camo Bow Design"
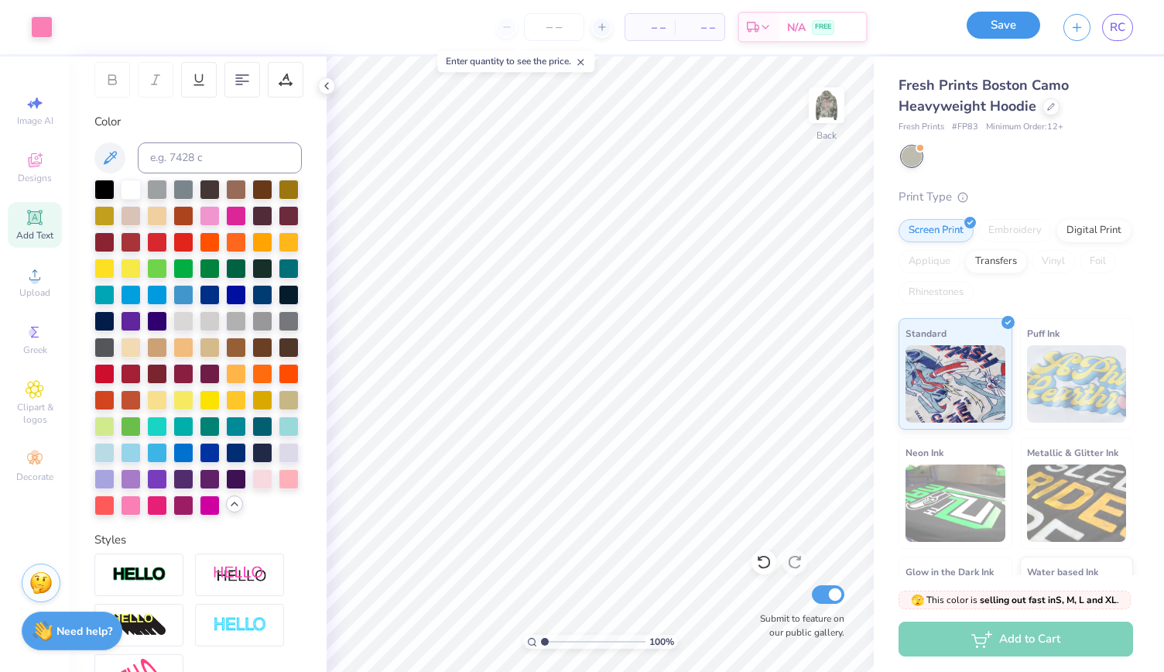
click at [1015, 29] on button "Save" at bounding box center [1004, 25] width 74 height 27
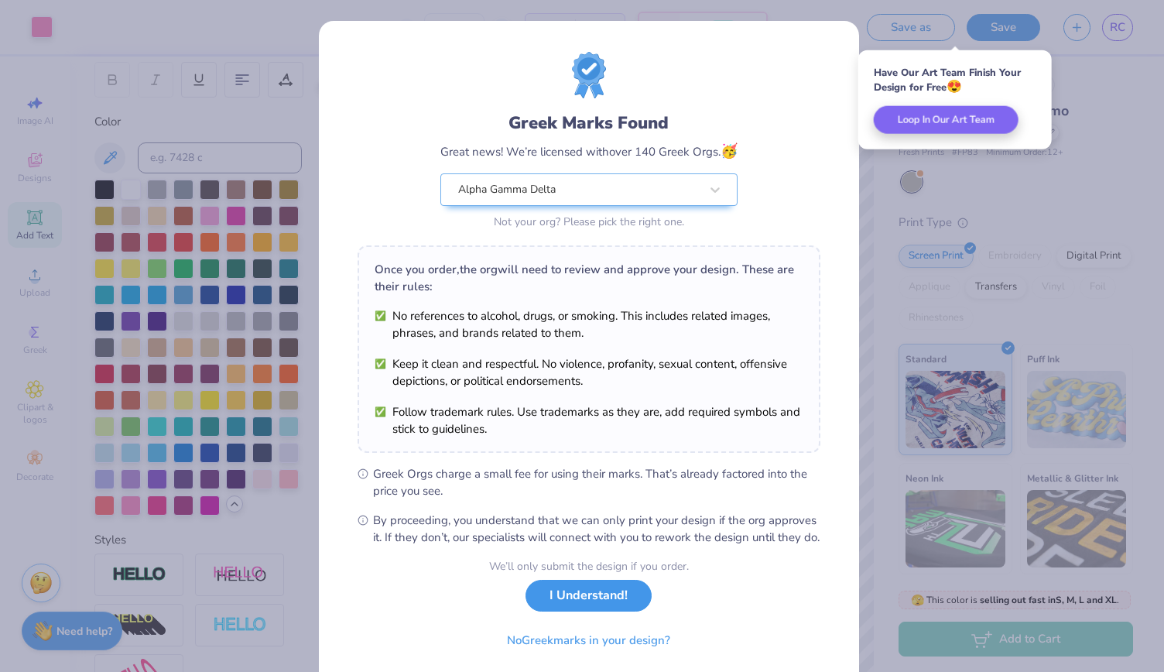
click at [581, 612] on button "I Understand!" at bounding box center [589, 596] width 126 height 32
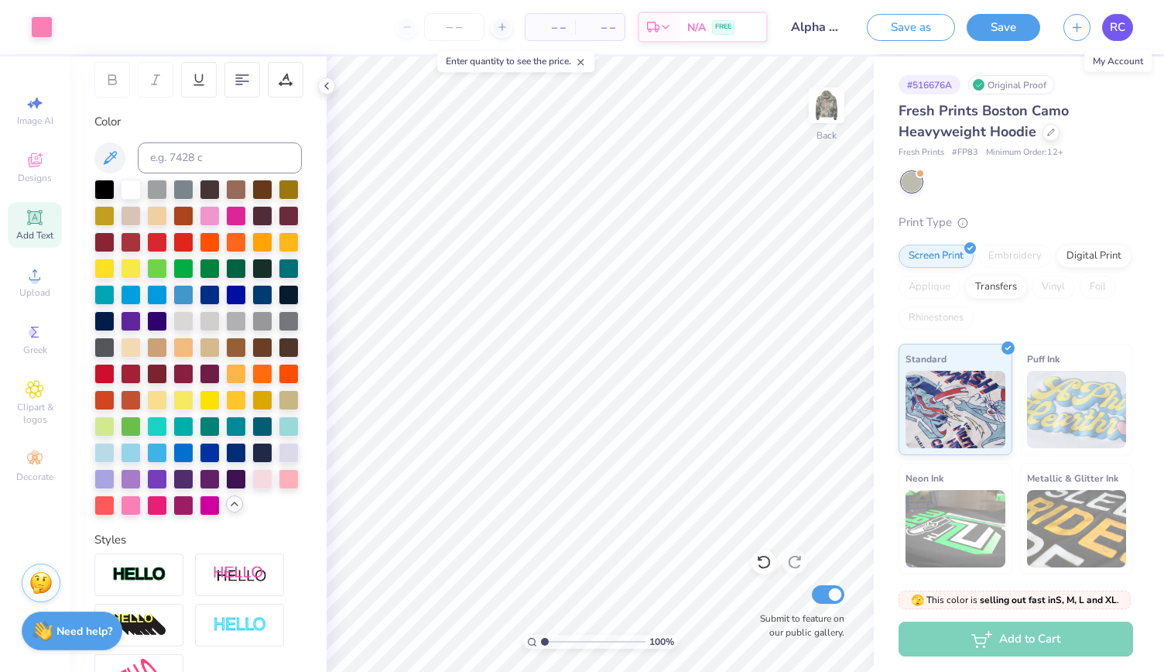
click at [1118, 35] on span "RC" at bounding box center [1117, 28] width 15 height 18
click at [332, 85] on icon at bounding box center [326, 86] width 12 height 12
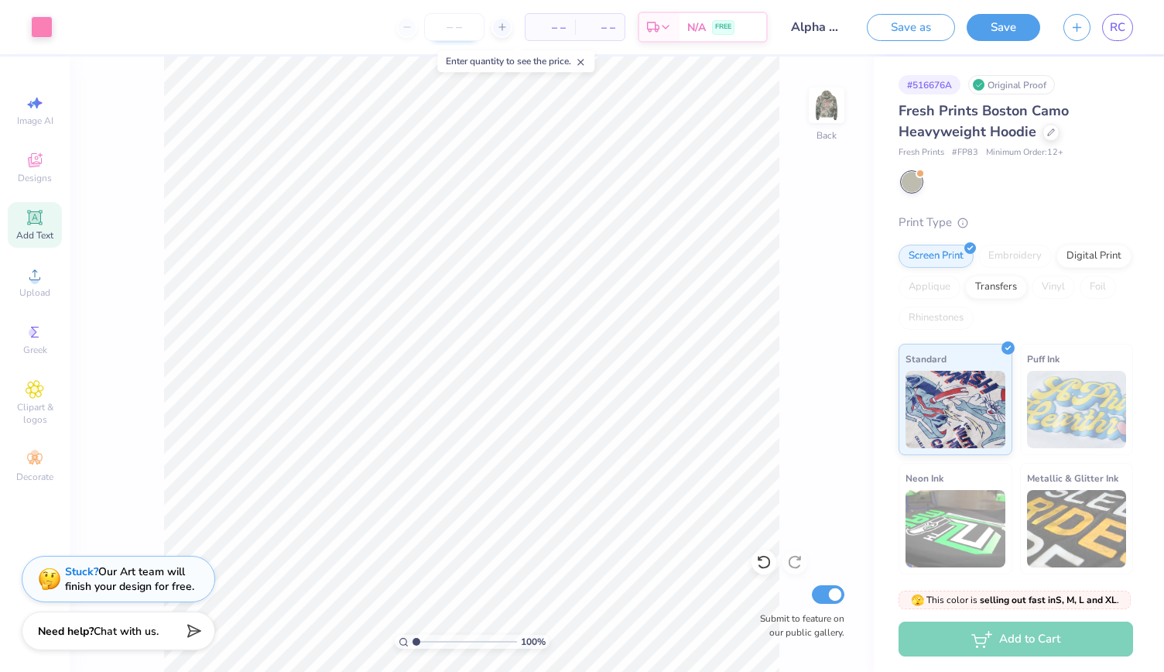
click at [460, 26] on input "number" at bounding box center [454, 27] width 60 height 28
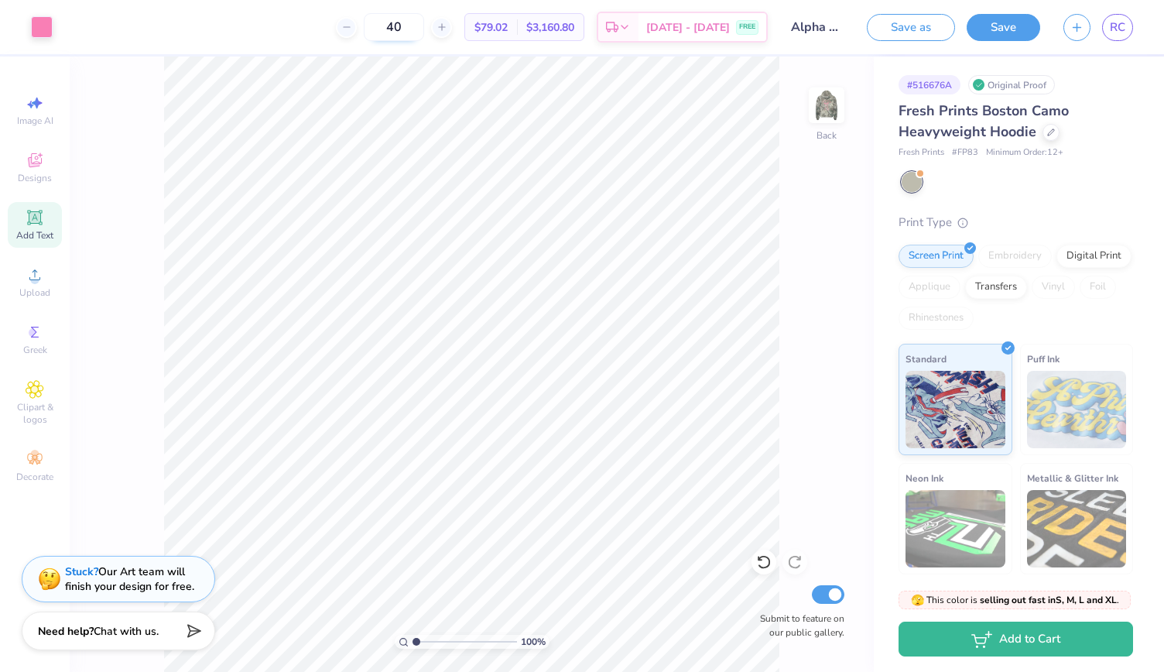
type input "4"
type input "3"
type input "2"
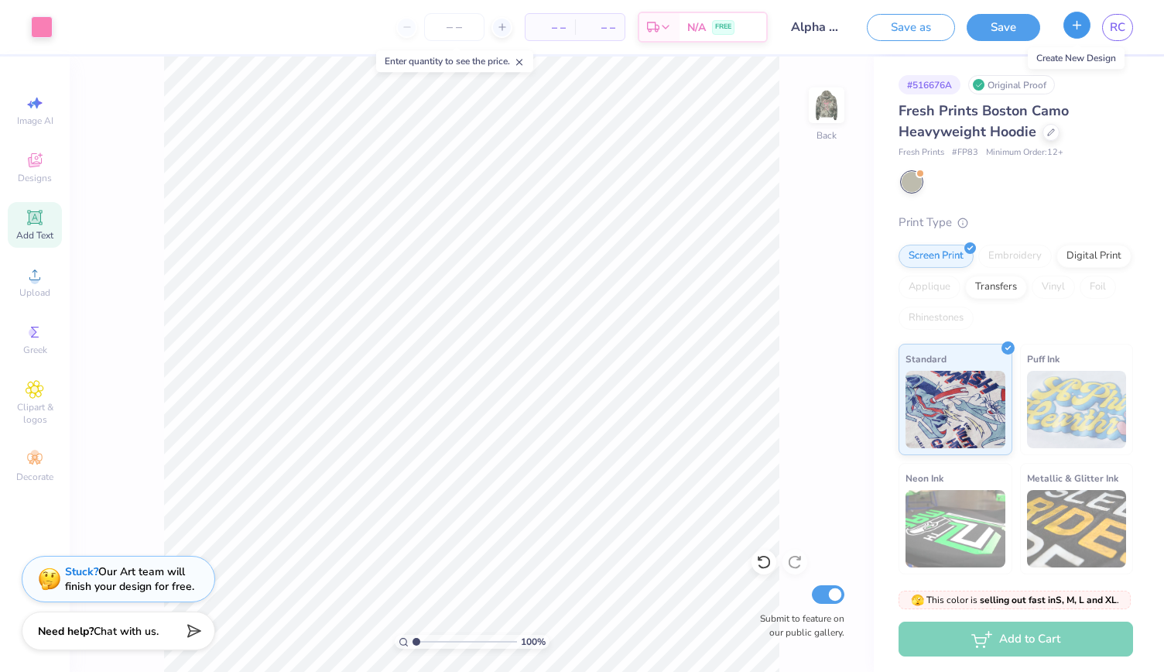
click at [1076, 33] on button "button" at bounding box center [1077, 25] width 27 height 27
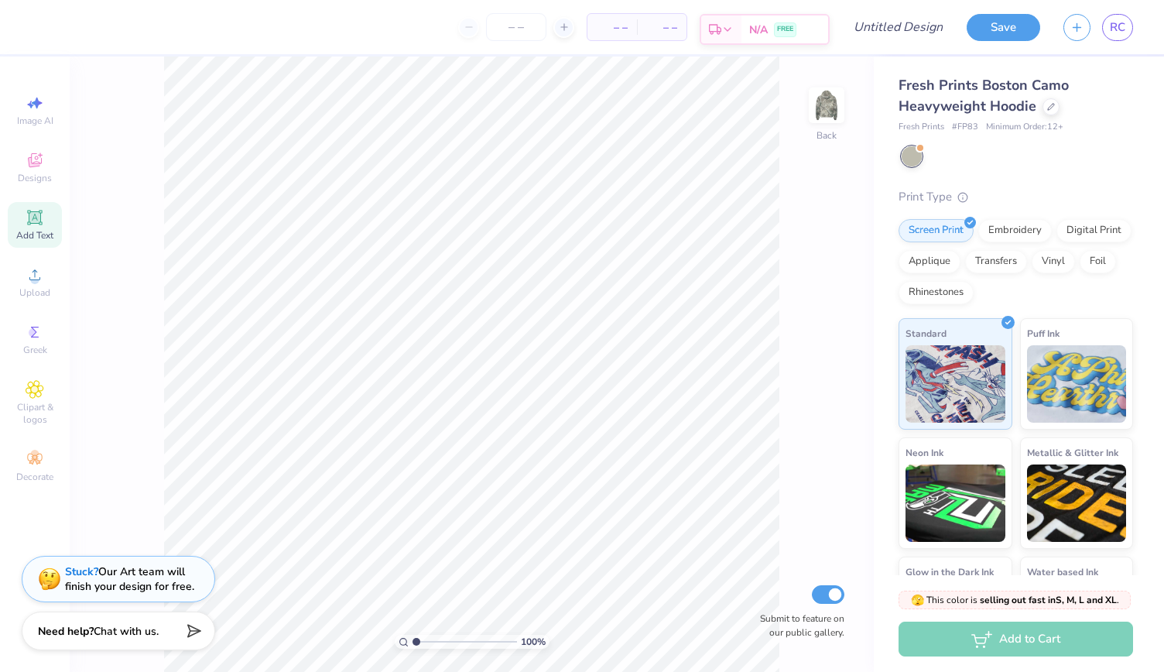
click at [830, 16] on div "Est. Delivery N/A FREE" at bounding box center [765, 29] width 130 height 31
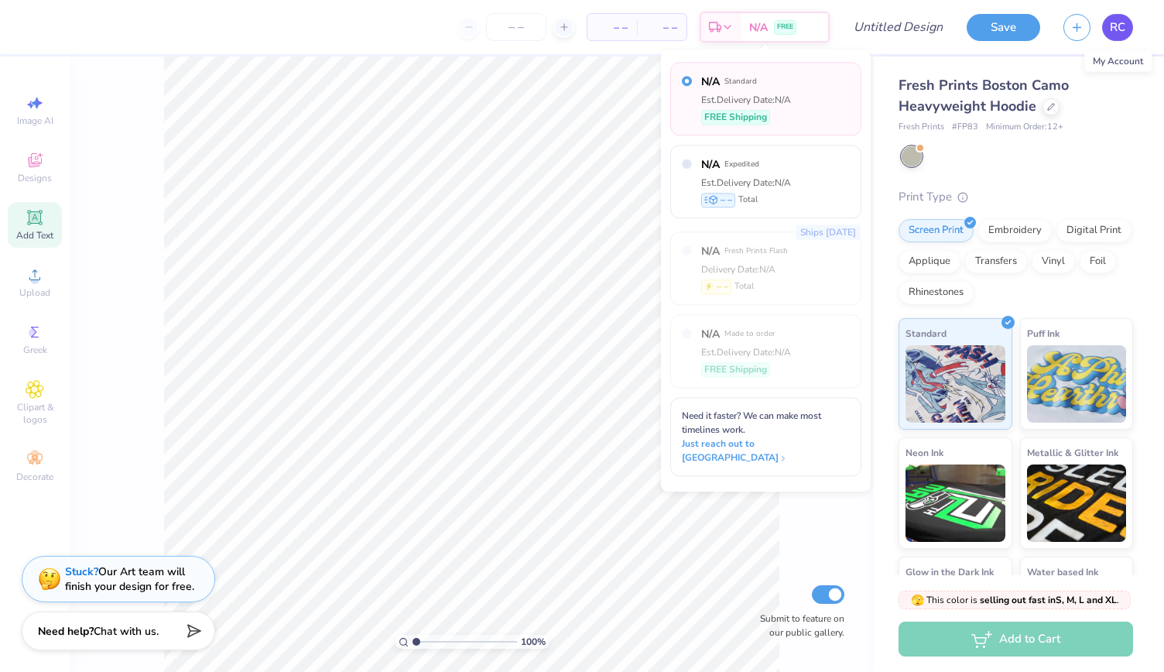
click at [1116, 21] on span "RC" at bounding box center [1117, 28] width 15 height 18
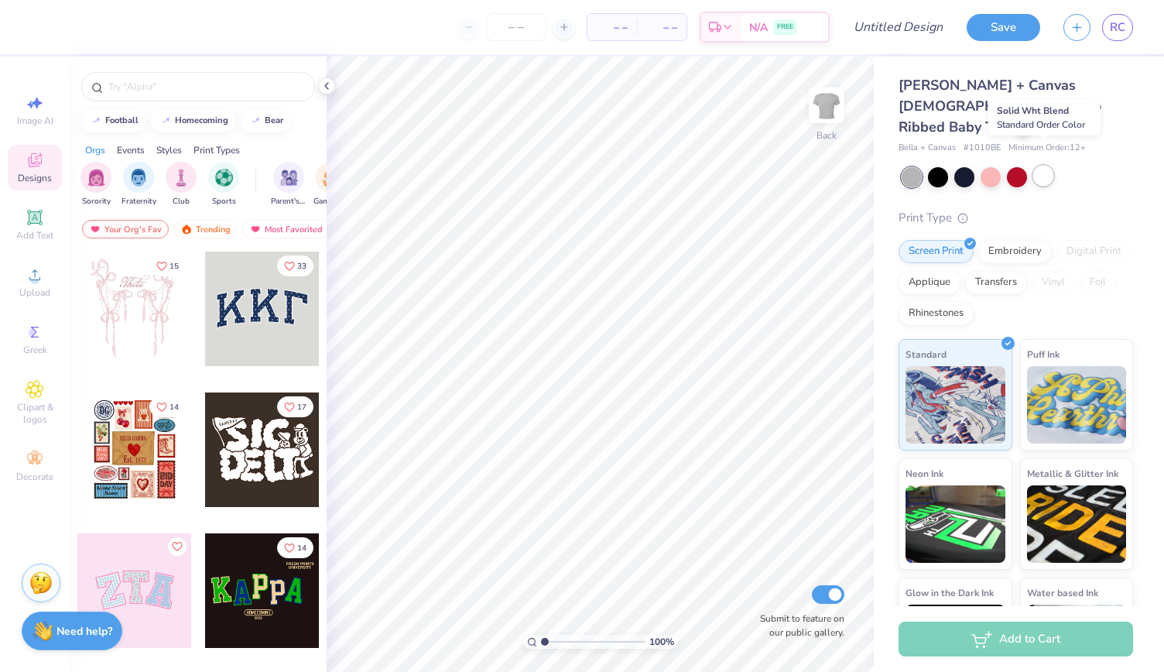
click at [1043, 166] on div at bounding box center [1043, 176] width 20 height 20
click at [290, 93] on input "text" at bounding box center [206, 86] width 198 height 15
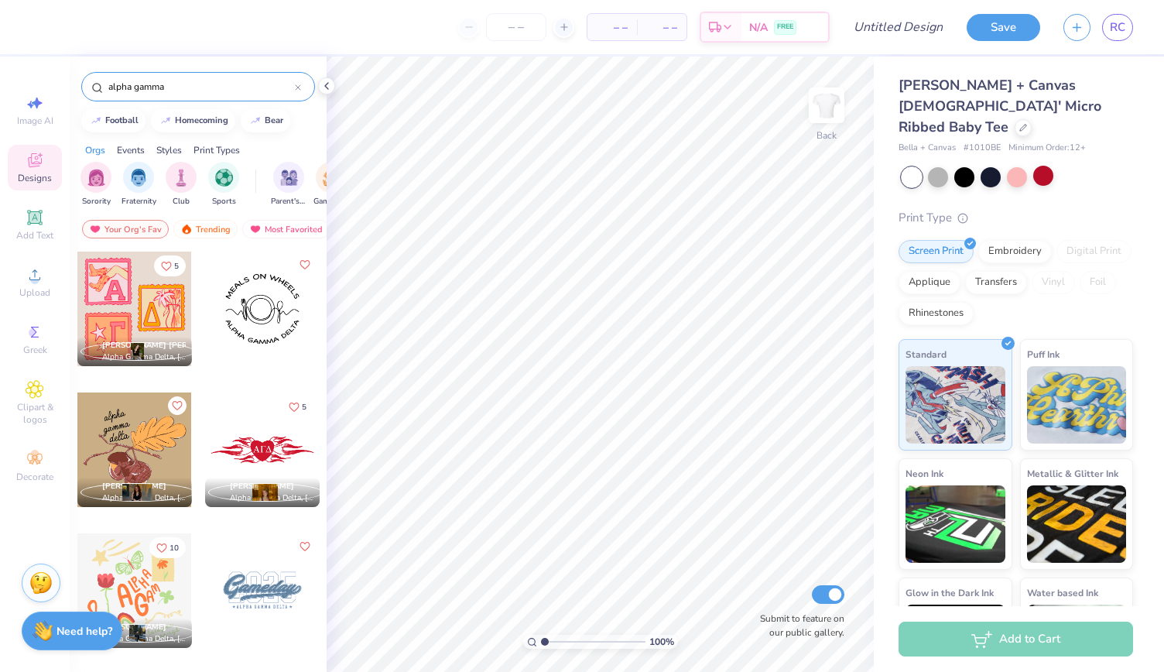
type input "alpha gamma"
click at [122, 306] on div at bounding box center [134, 309] width 115 height 115
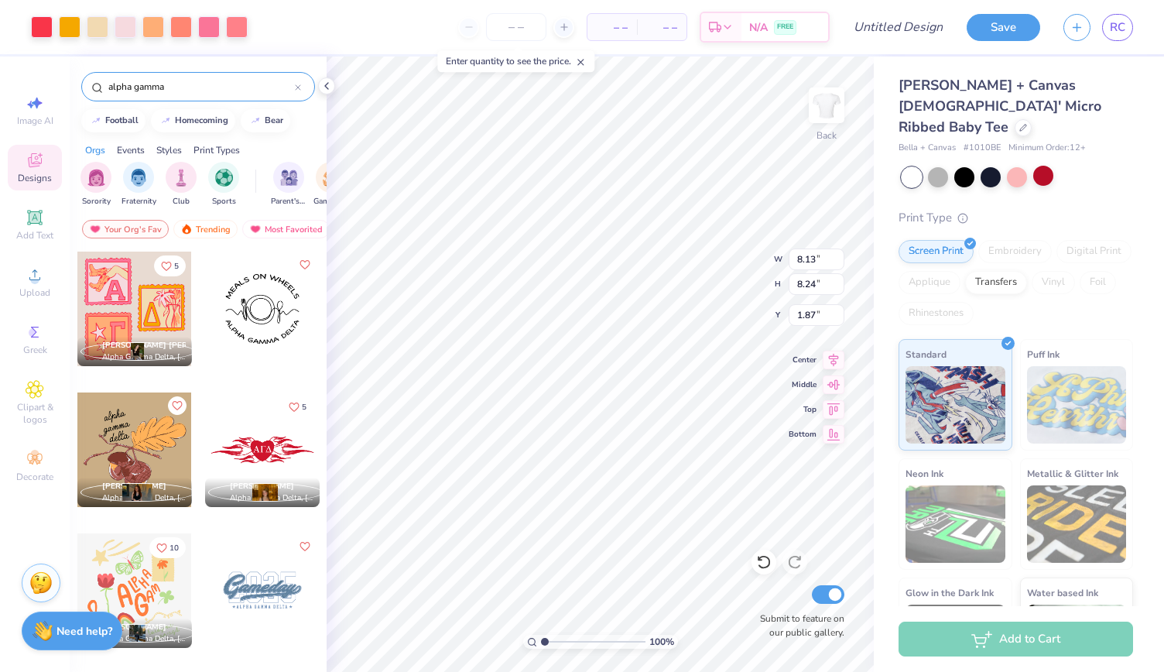
type input "1.87"
click at [681, 468] on li "Delete" at bounding box center [688, 475] width 122 height 30
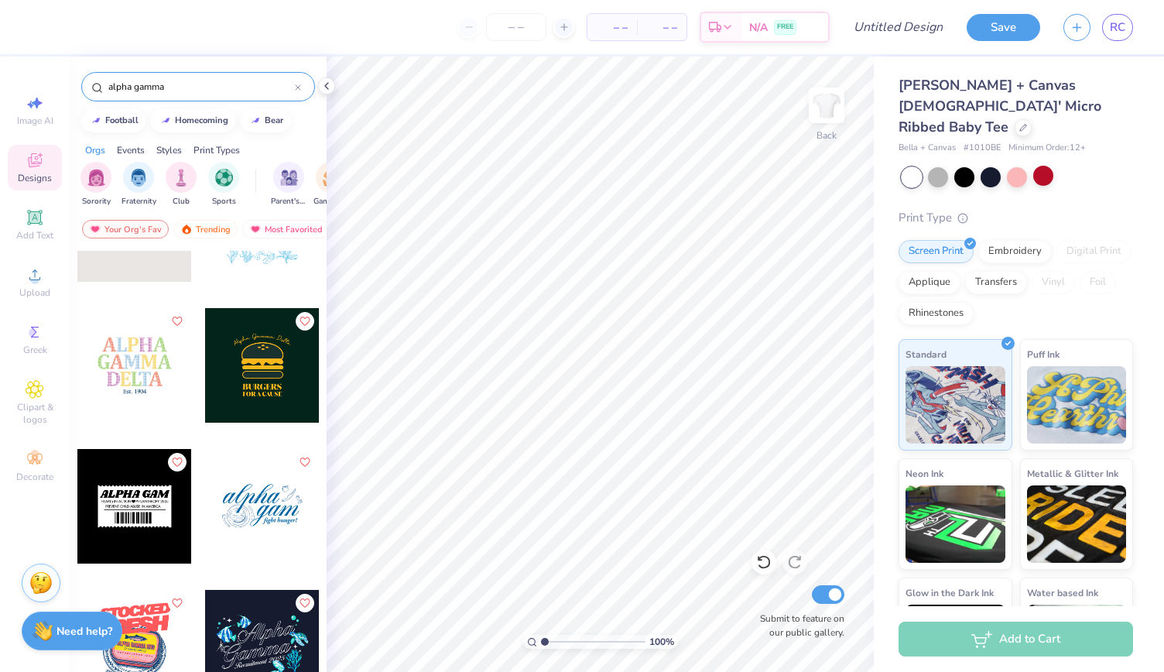
scroll to position [653, 0]
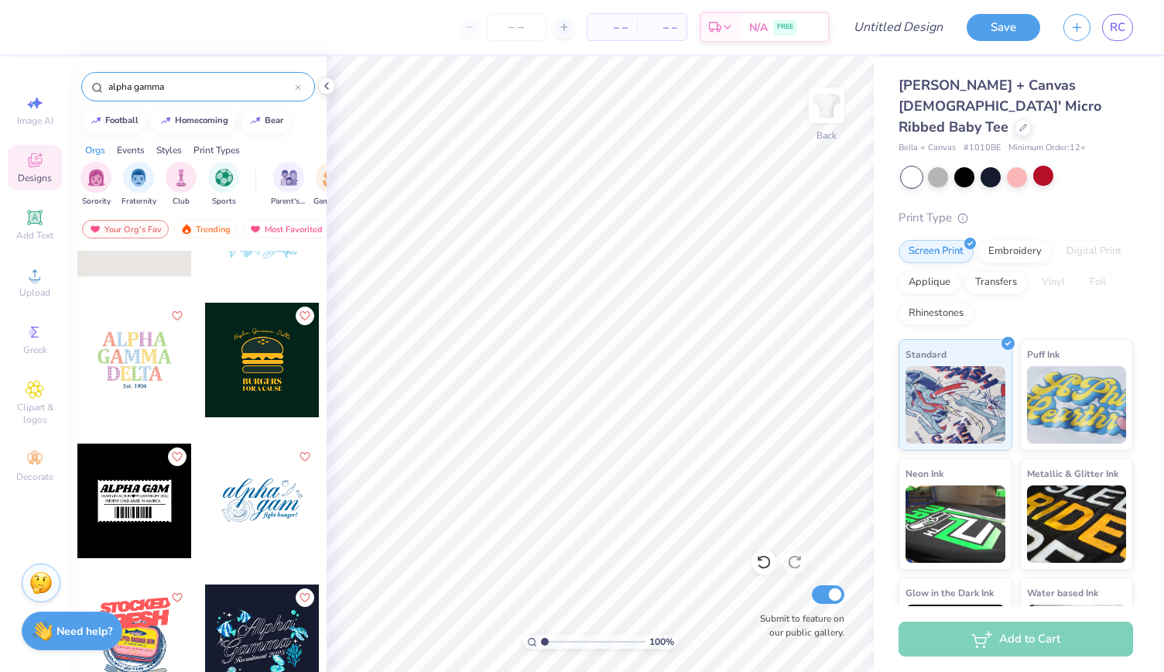
click at [133, 349] on div at bounding box center [134, 360] width 115 height 115
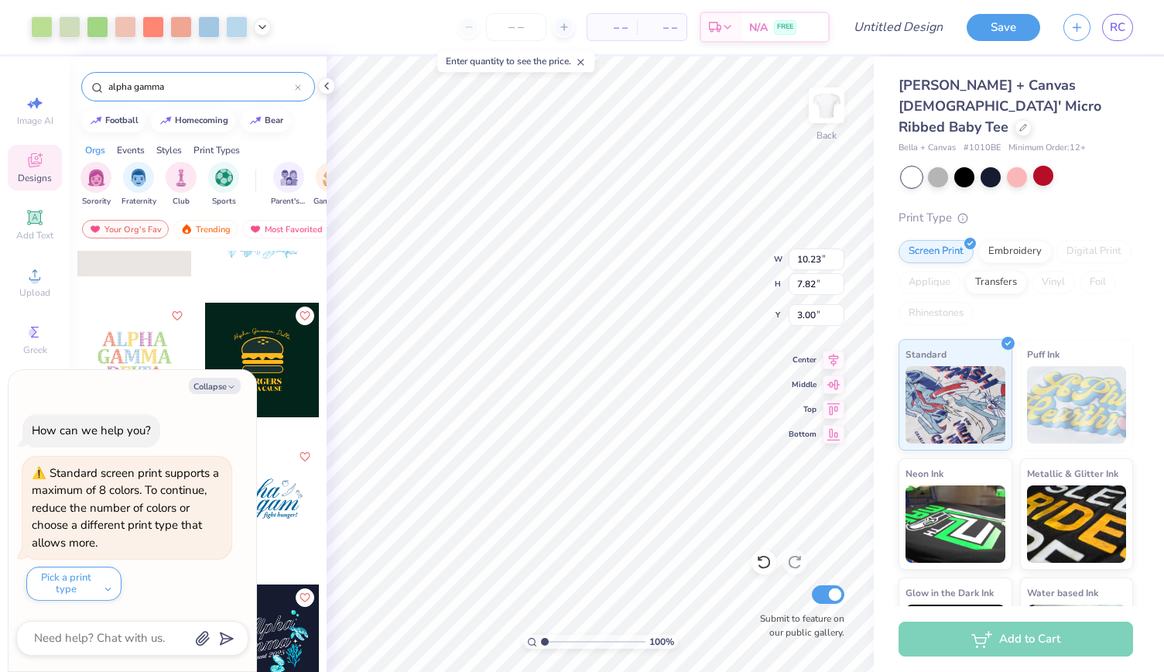
type textarea "x"
type input "2.11"
type textarea "x"
type input "1.78"
type textarea "x"
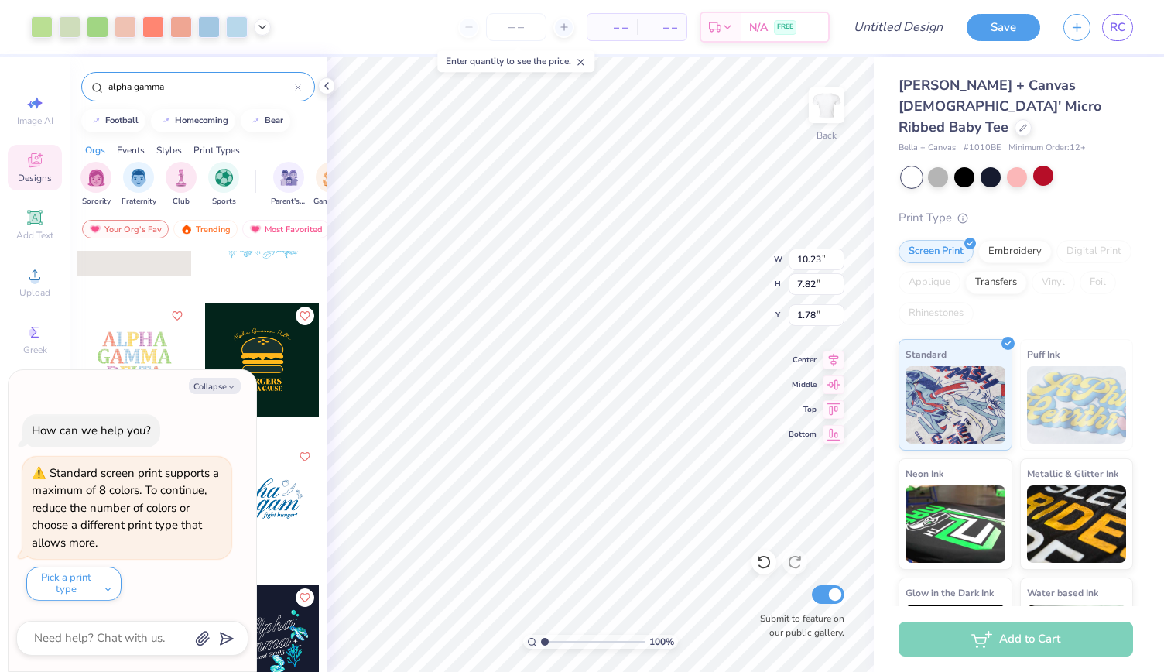
type input "8.56"
type input "6.55"
type textarea "x"
type input "1.67"
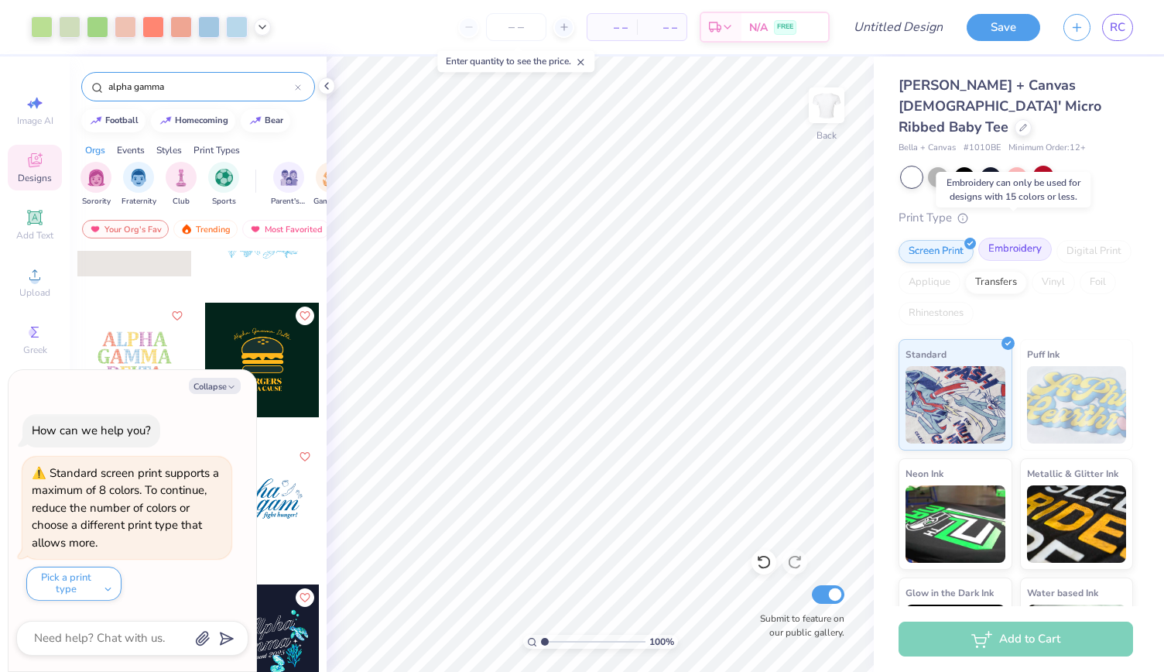
click at [1017, 238] on div "Embroidery" at bounding box center [1015, 249] width 74 height 23
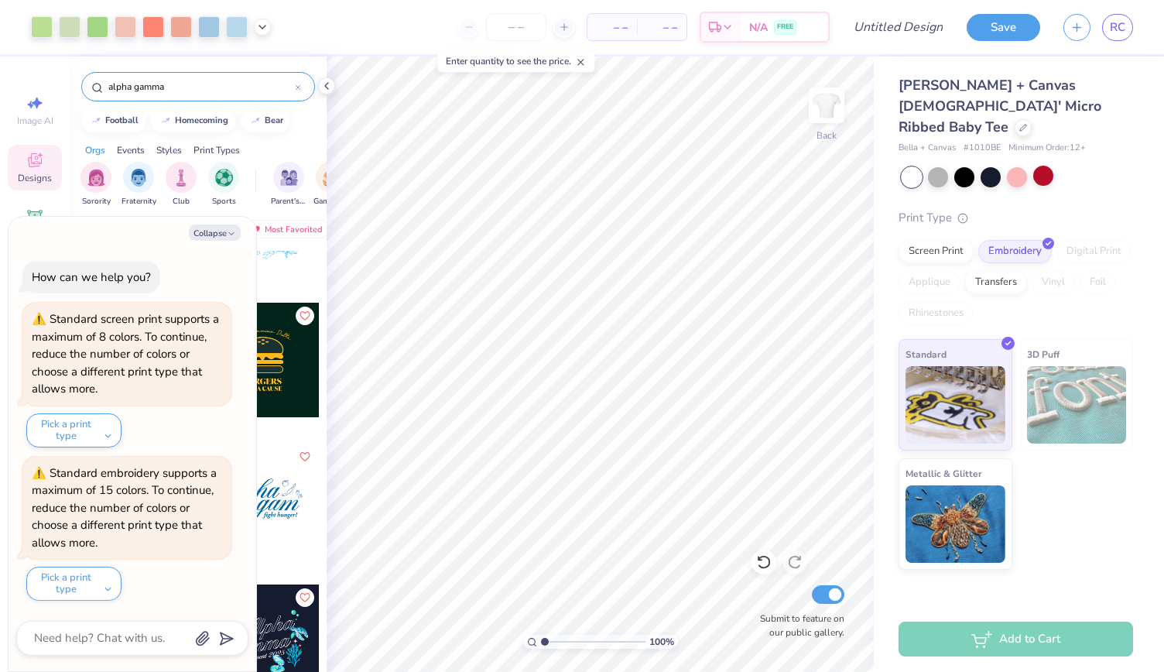
click at [929, 277] on div "Screen Print Embroidery Digital Print Applique Transfers Vinyl Foil Rhinestones" at bounding box center [1016, 282] width 235 height 85
click at [925, 238] on div "Screen Print" at bounding box center [936, 249] width 75 height 23
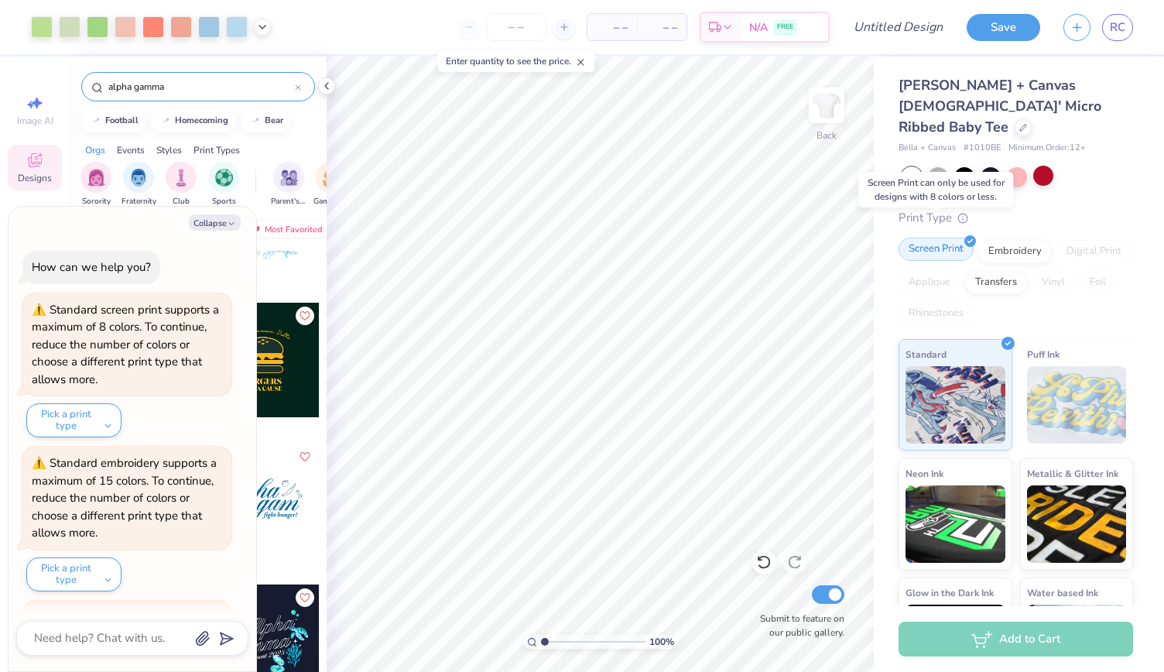
scroll to position [142, 0]
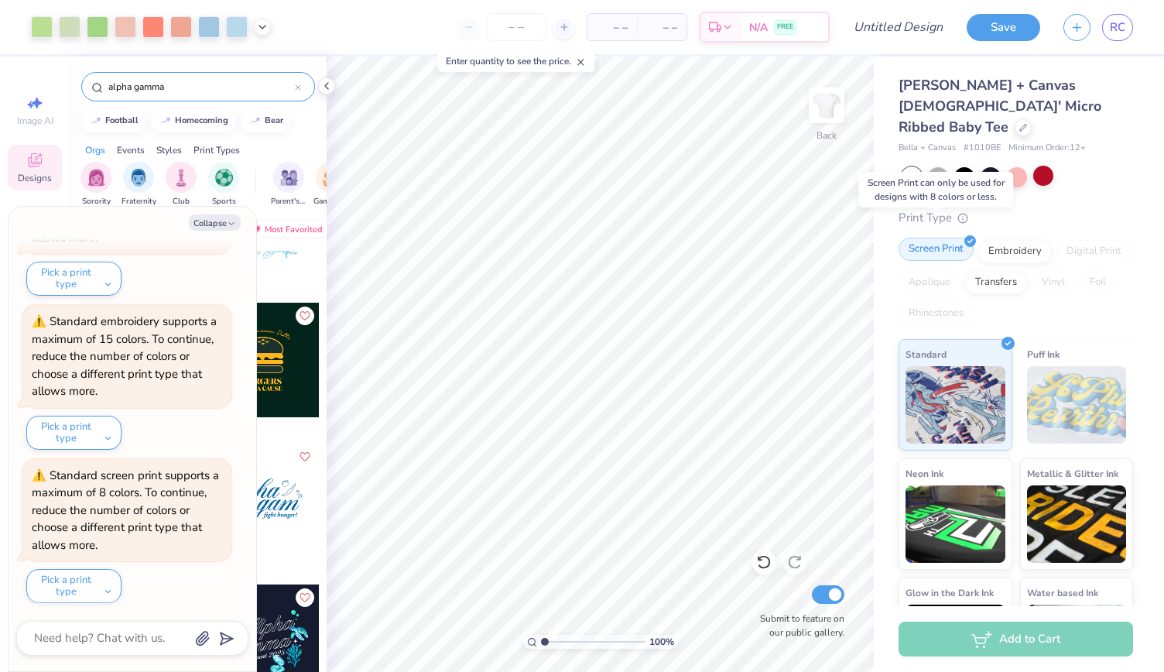
type textarea "x"
click at [513, 26] on input "number" at bounding box center [516, 27] width 60 height 28
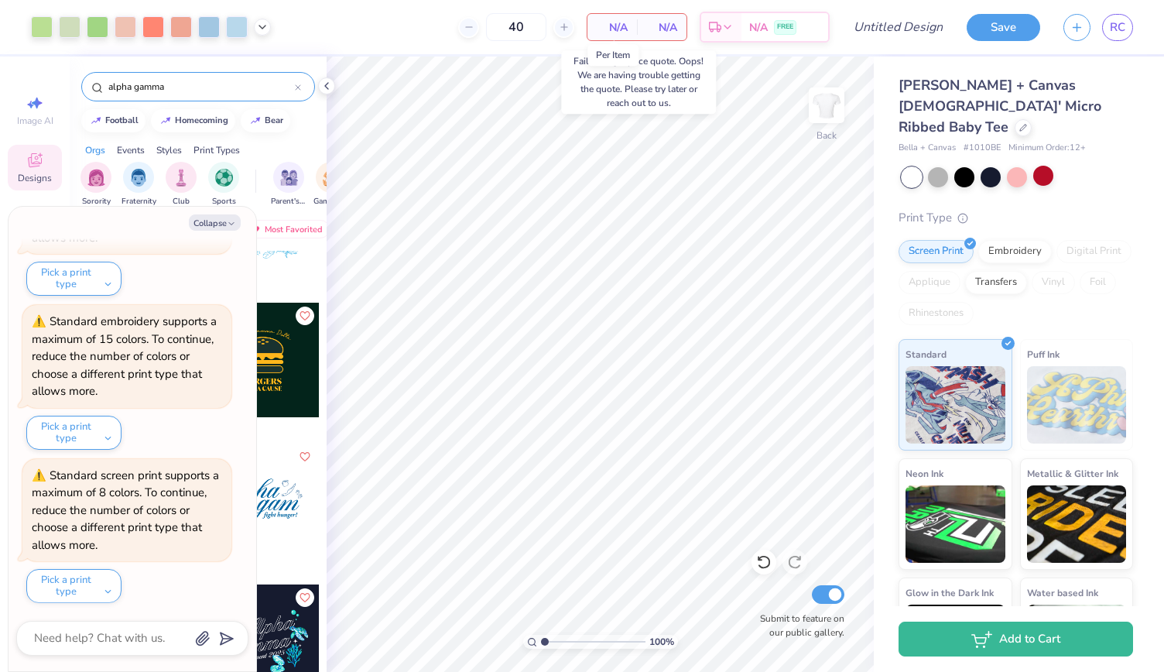
type input "40"
click at [615, 22] on span "N/A" at bounding box center [612, 27] width 31 height 16
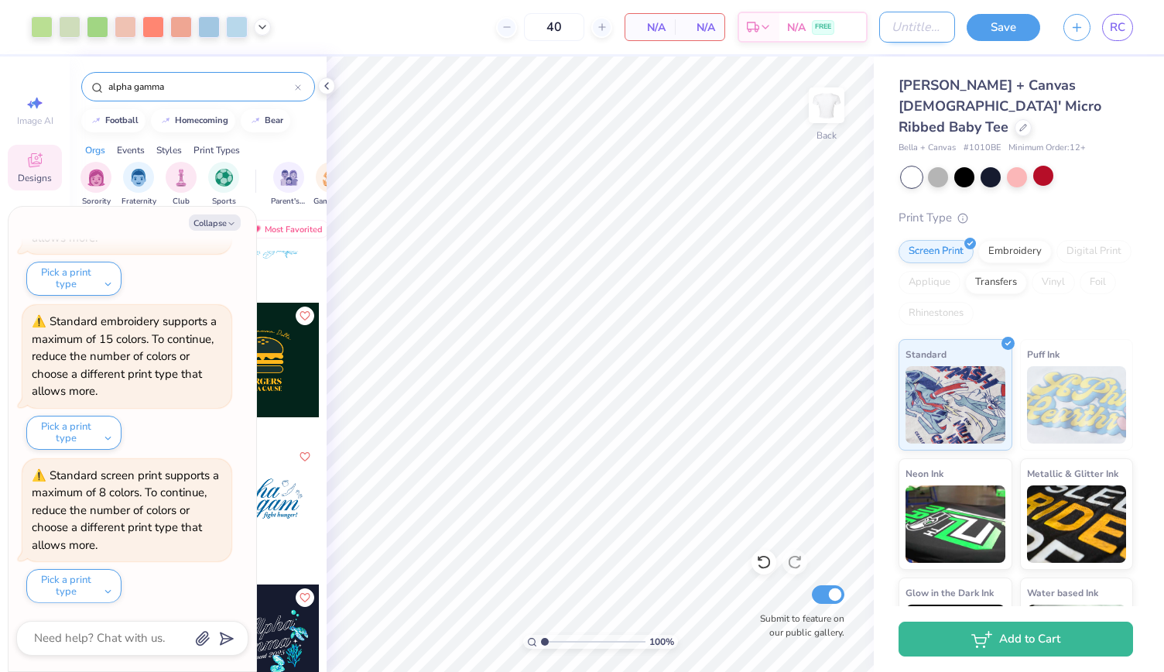
click at [907, 26] on input "Design Title" at bounding box center [917, 27] width 76 height 31
type input "A"
type textarea "x"
type input "Al"
type textarea "x"
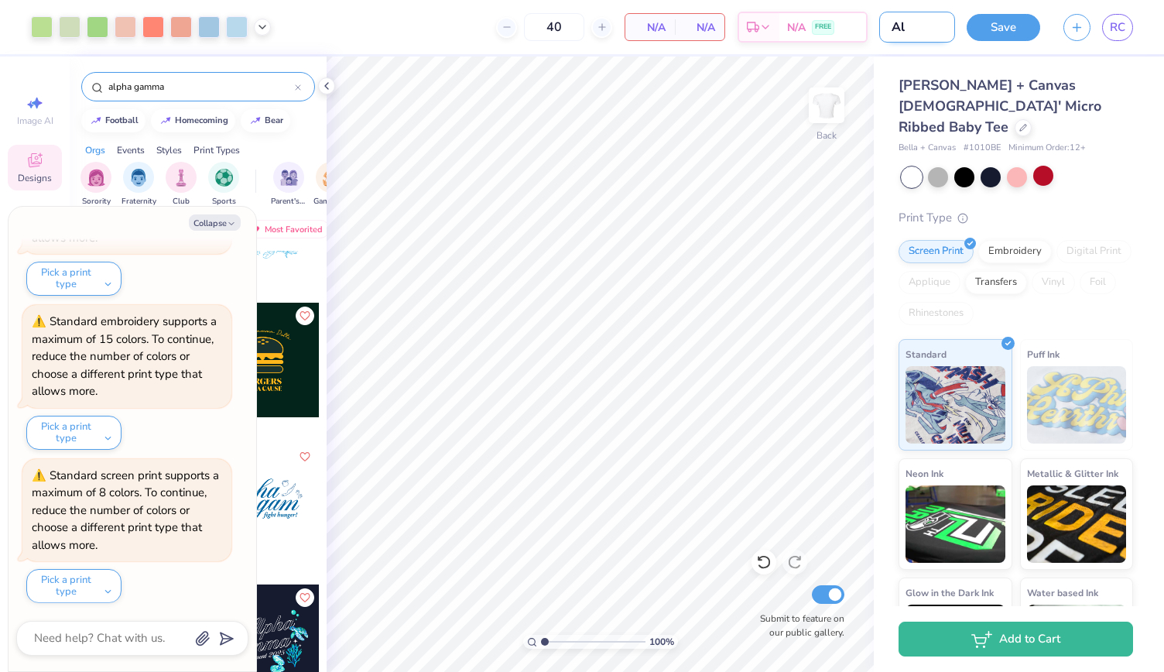
type input "Alp"
type textarea "x"
type input "Alpha"
type textarea "x"
type input "Alpha"
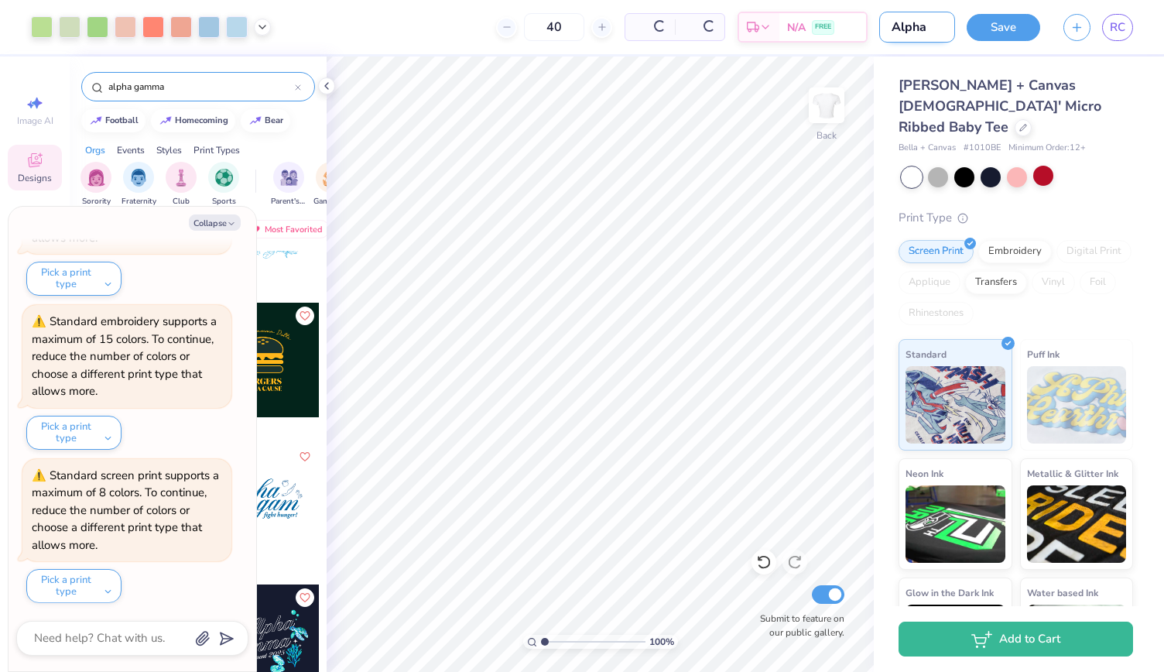
type textarea "x"
type input "Alpha g"
type textarea "x"
type input "Alpha gam"
type textarea "x"
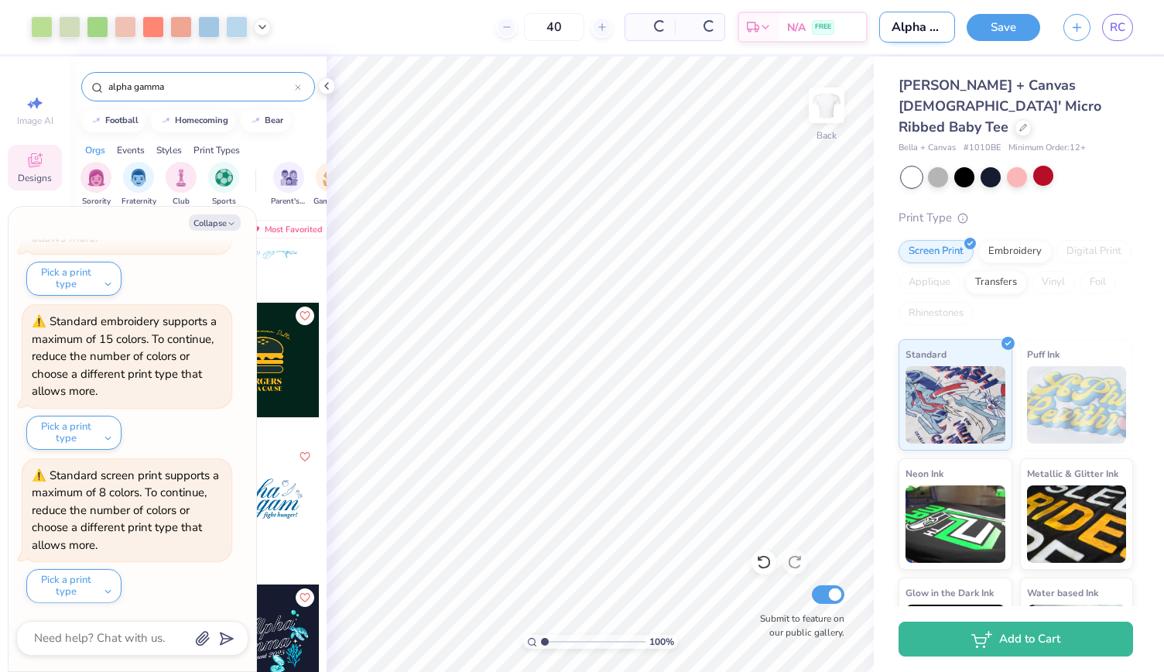
type input "Alpha gam"
type textarea "x"
type input "Alpha gam"
type textarea "x"
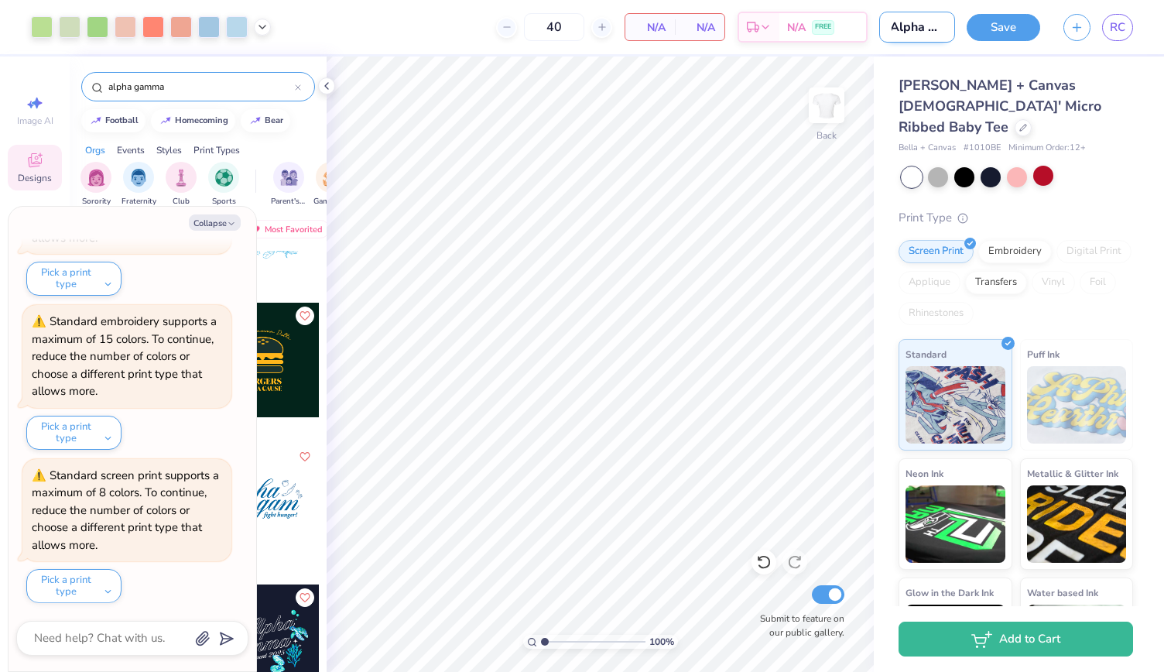
type input "Alpha g"
type textarea "x"
type input "Alpha"
type textarea "x"
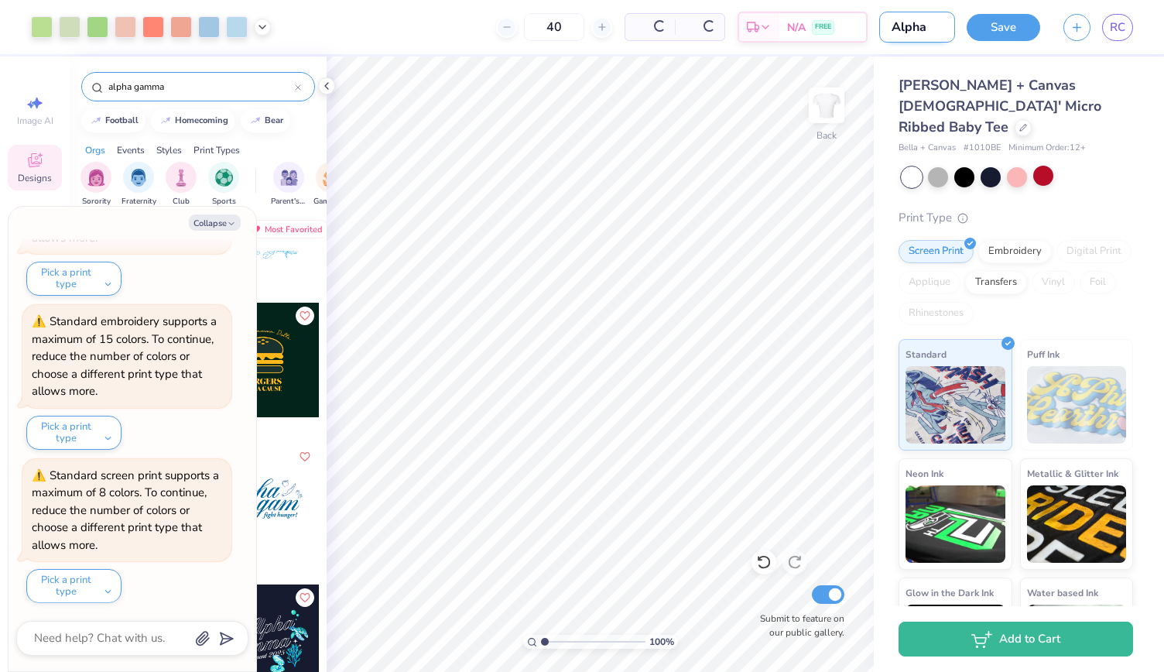
type input "Alpha"
type textarea "x"
type input "Alpha"
type textarea "x"
type input "Alpha G"
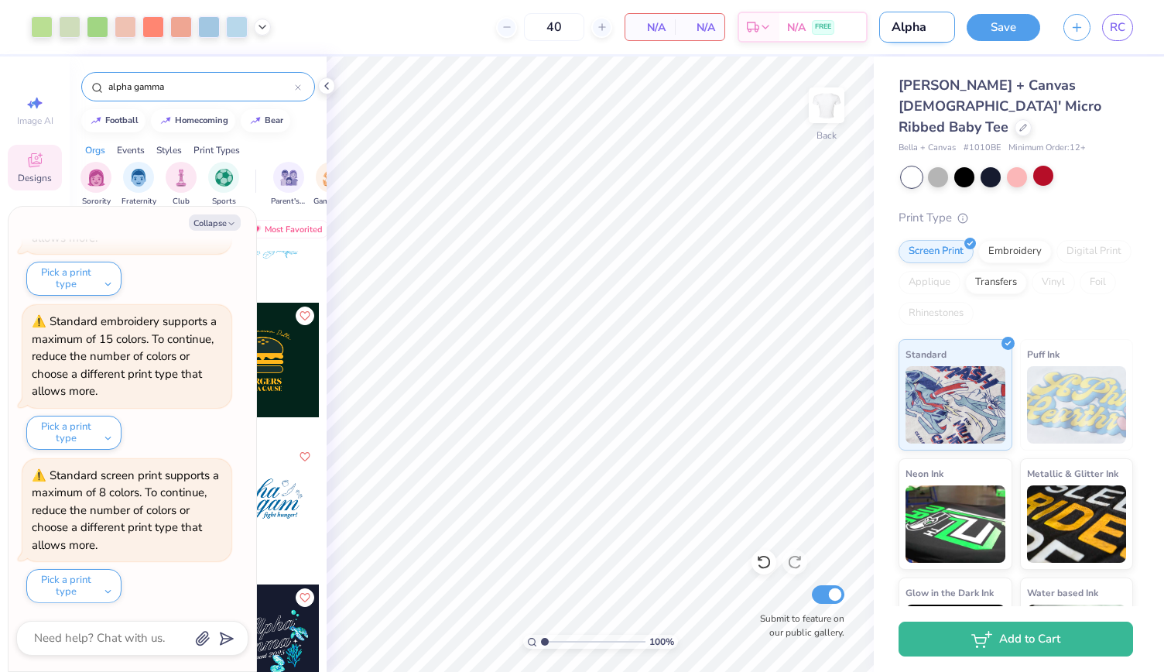
type textarea "x"
type input "Alpha Ga"
type textarea "x"
type input "Alpha Gam"
type textarea "x"
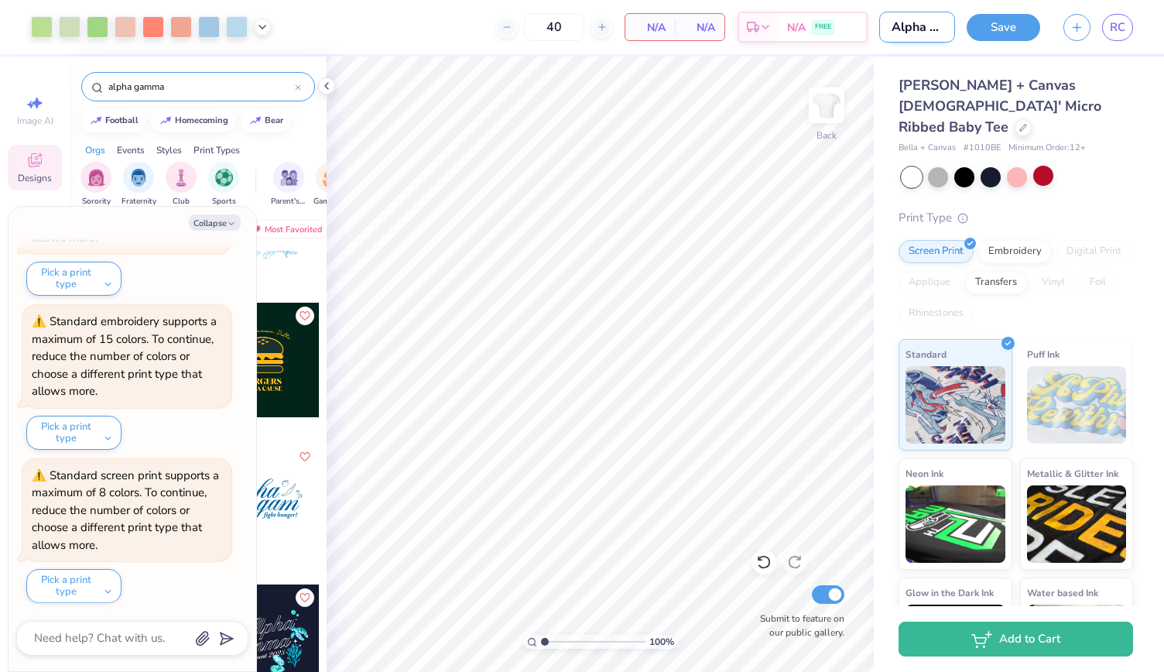
scroll to position [0, 16]
type input "Alpha Gam"
type textarea "x"
type input "Alpha Gam"
type textarea "x"
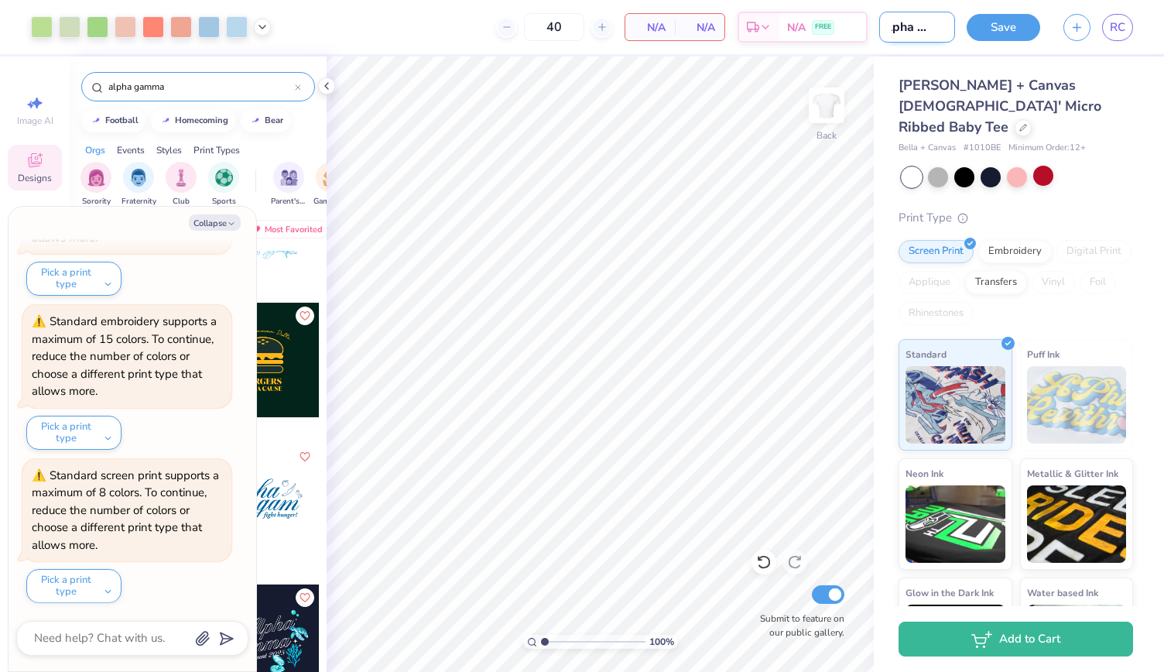
type input "Alpha [PERSON_NAME]"
type textarea "x"
type input "Alpha Gamma"
type textarea "x"
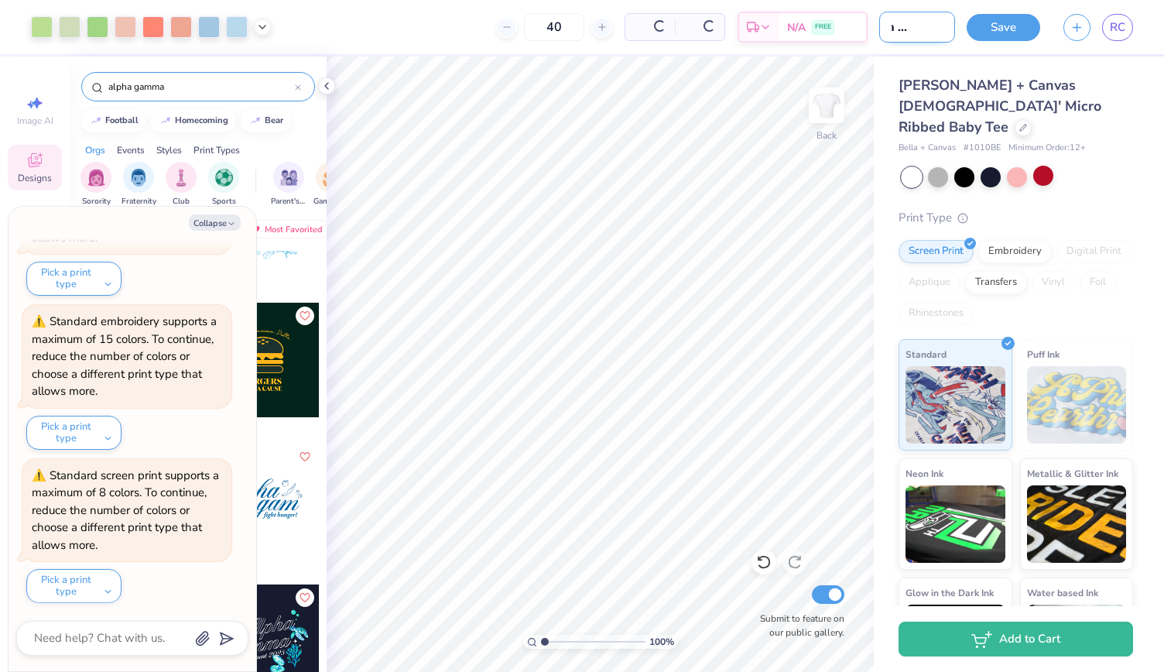
type input "Alpha Gamma"
type textarea "x"
type input "Alpha Gamma D"
type textarea "x"
type input "Alpha Gamma De"
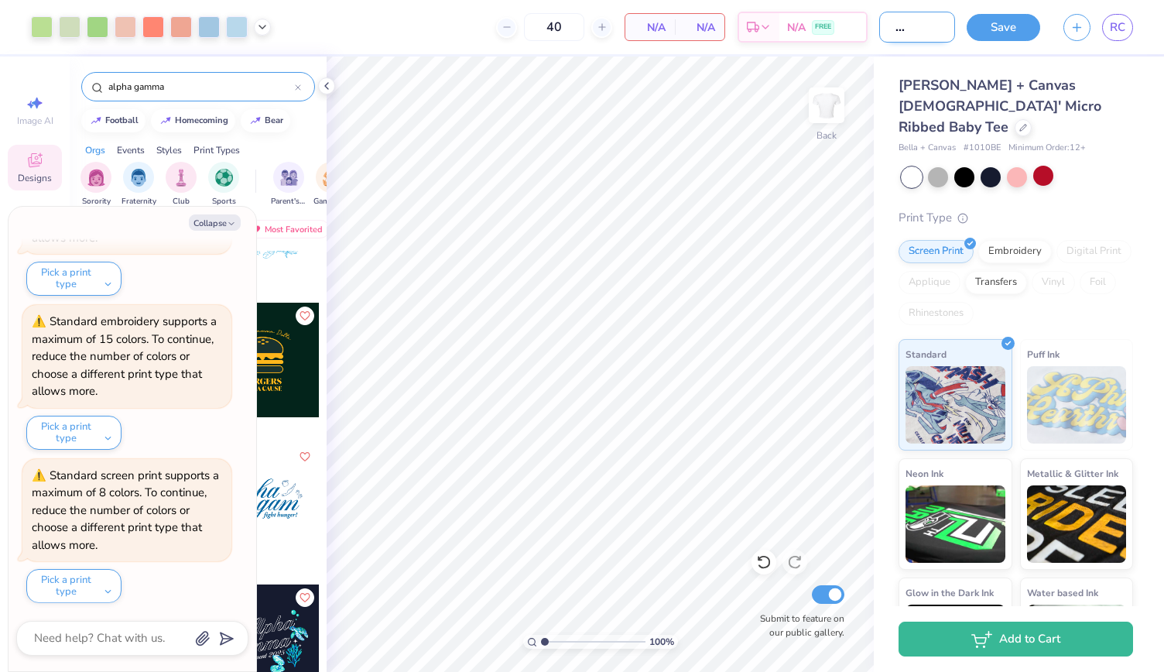
type textarea "x"
type input "Alpha Gamma Delt"
type textarea "x"
type input "Alpha Gamma Delta"
type textarea "x"
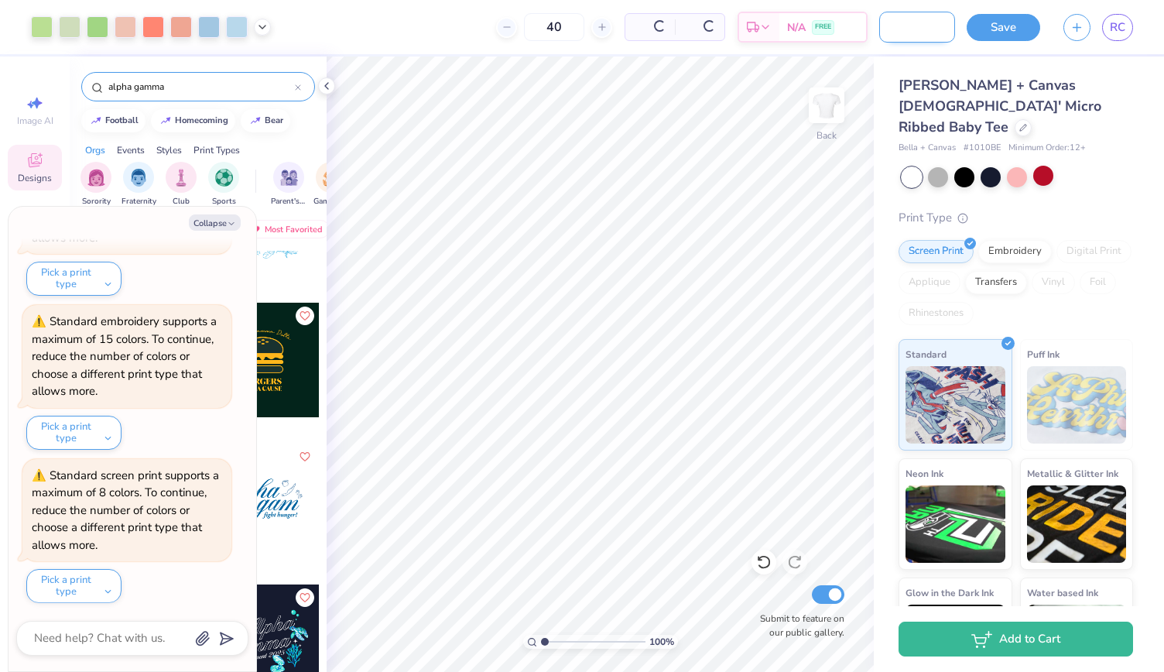
type input "Alpha Gamma Delta"
type textarea "x"
type input "Alpha Gamma Delta p"
type textarea "x"
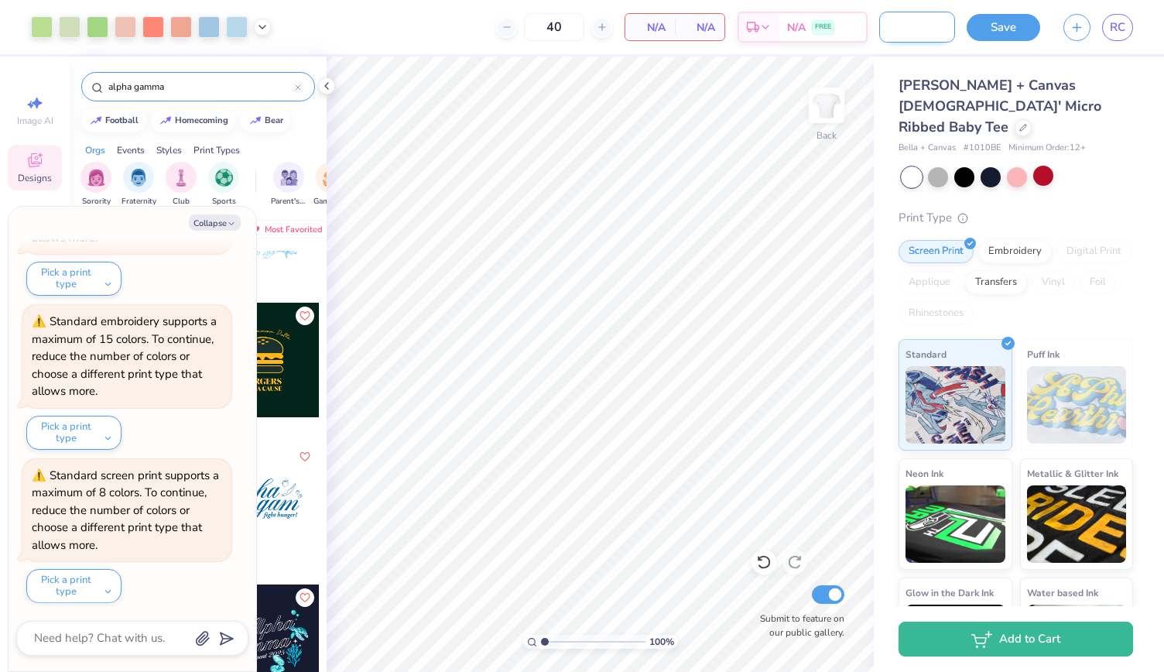
type input "Alpha Gamma Delta pa"
type textarea "x"
type input "Alpha Gamma Delta pas"
type textarea "x"
type input "Alpha Gamma Delta pa"
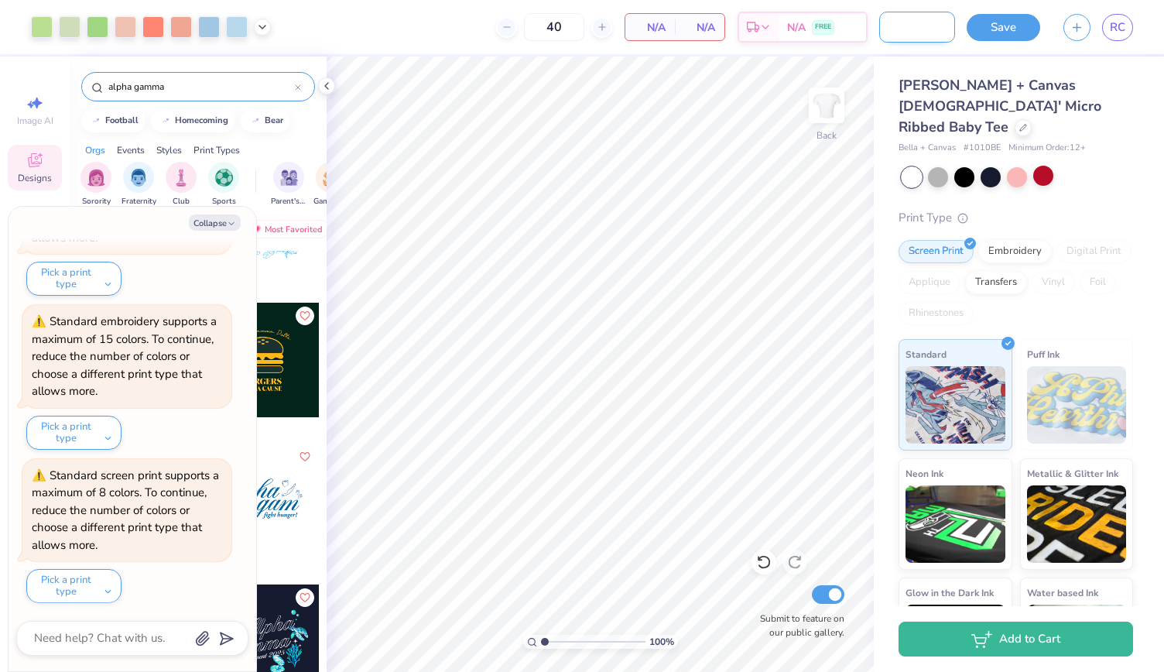
type textarea "x"
type input "Alpha Gamma Delta p"
type textarea "x"
type input "Alpha Gamma Delta"
type textarea "x"
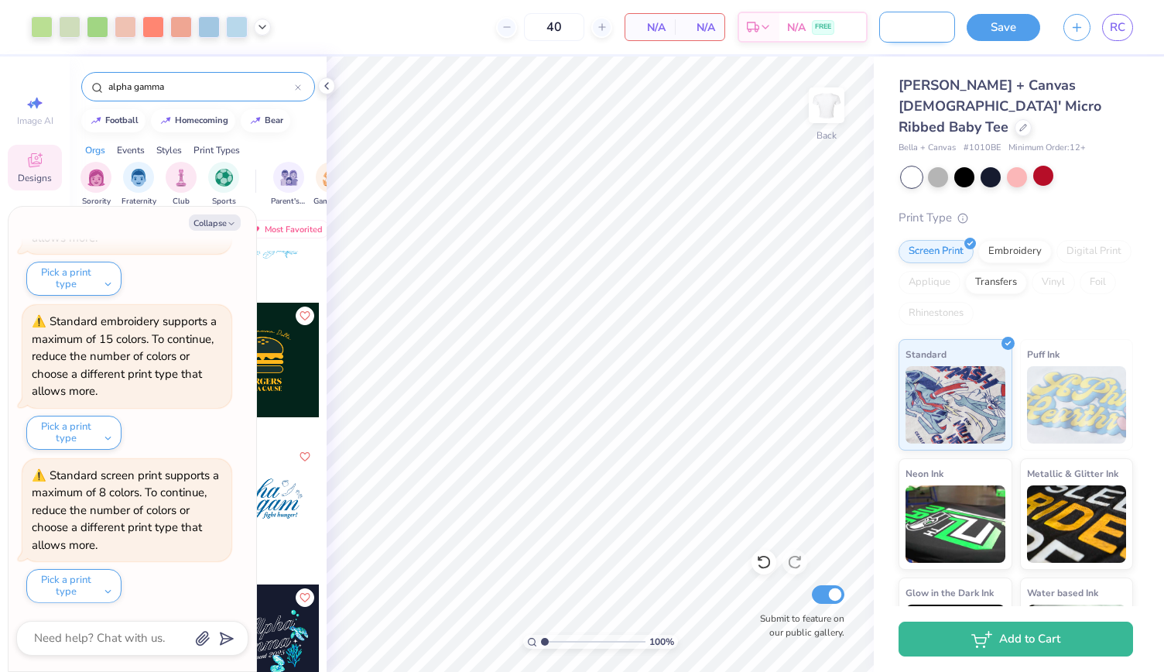
type input "Alpha Gamma Delta p"
type textarea "x"
type input "Alpha Gamma Delta pas"
type textarea "x"
type input "Alpha Gamma Delta past"
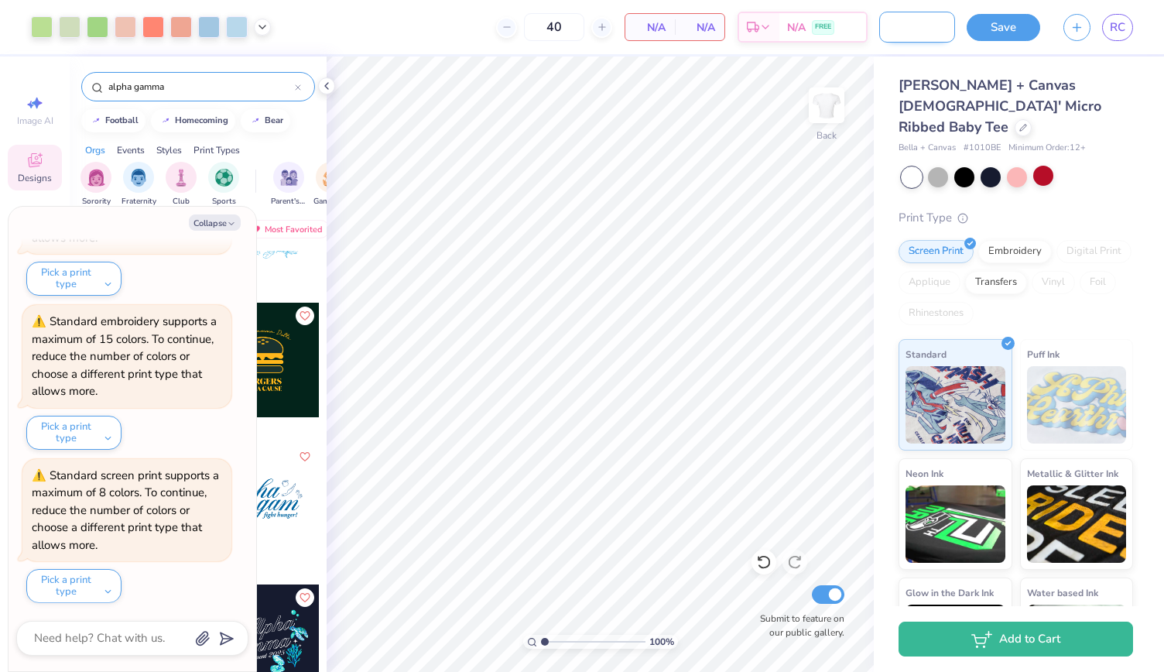
type textarea "x"
type input "Alpha Gamma Delta paste"
type textarea "x"
type input "Alpha Gamma Delta pastel"
type textarea "x"
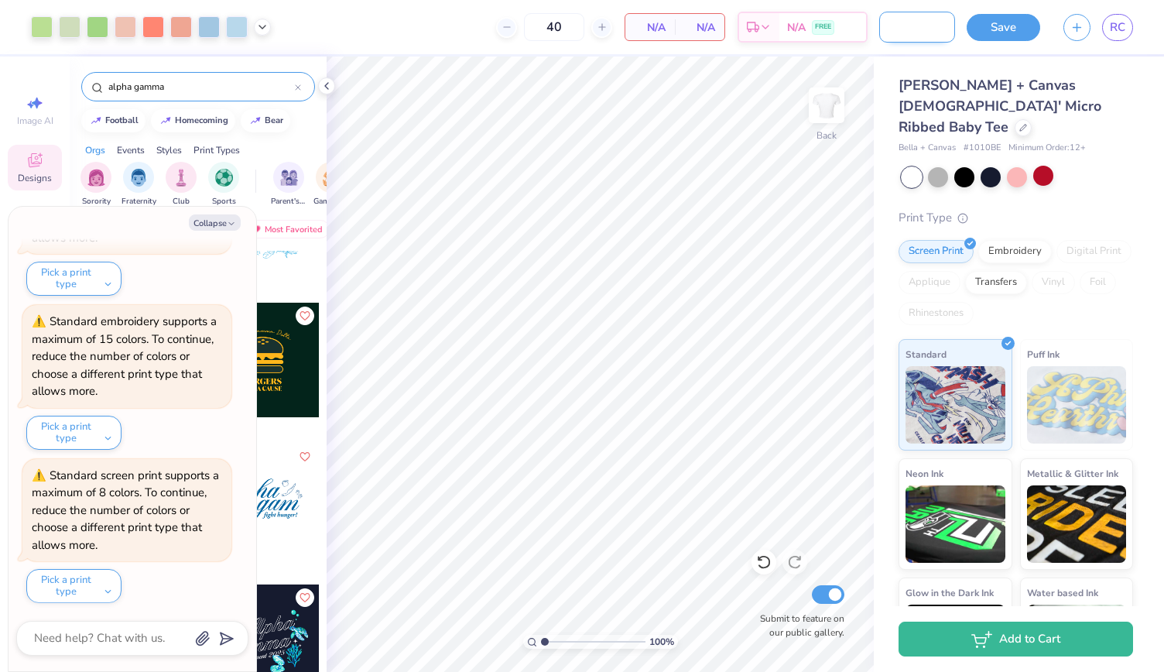
type input "Alpha Gamma Delta pastel"
type textarea "x"
type input "Alpha Gamma Delta pastel b"
type textarea "x"
type input "Alpha Gamma Delta pastel ba"
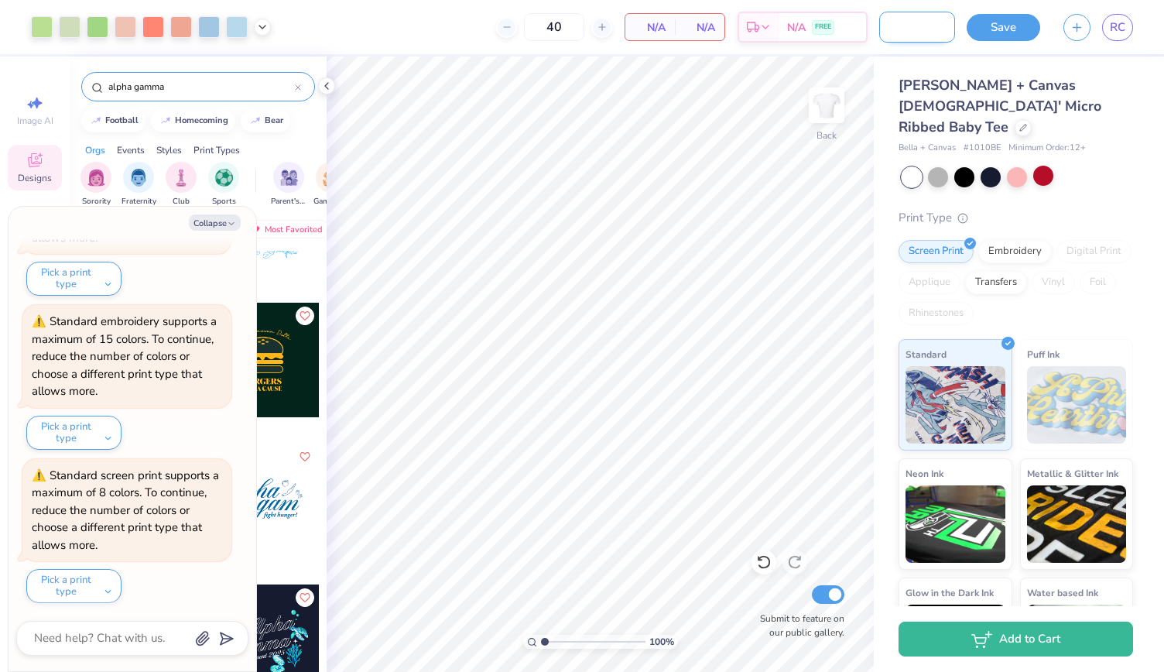
type textarea "x"
type input "Alpha Gamma Delta pastel bab"
type textarea "x"
type input "Alpha Gamma Delta pastel baby"
type textarea "x"
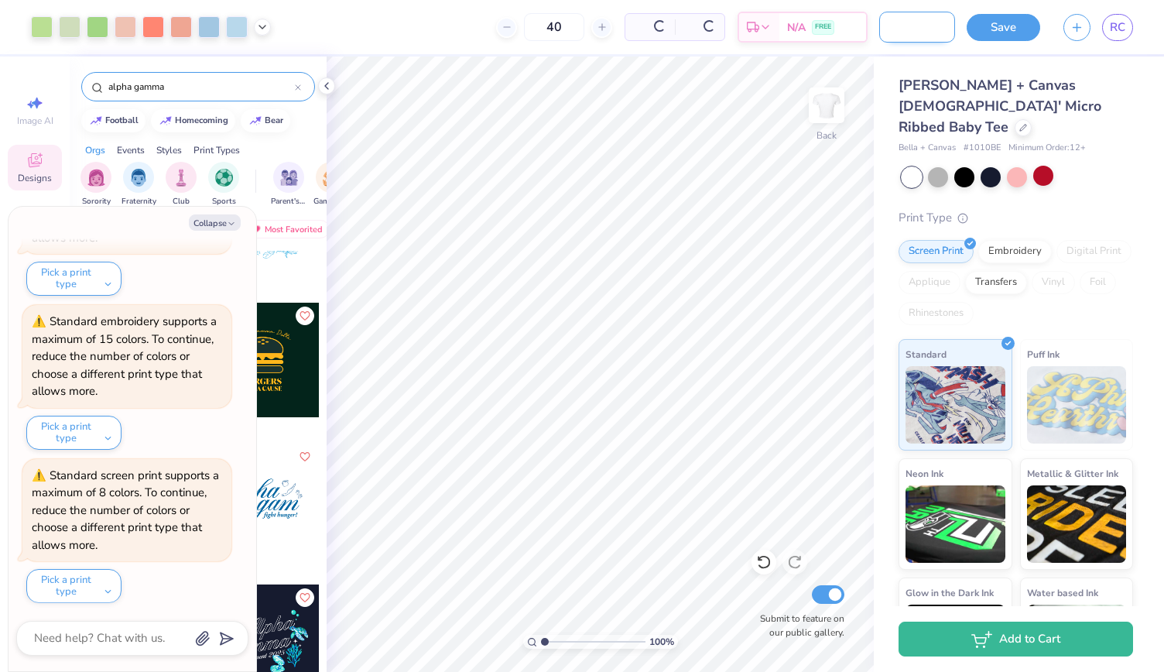
type input "Alpha Gamma Delta pastel baby"
type textarea "x"
type input "Alpha Gamma Delta pastel baby T"
type textarea "x"
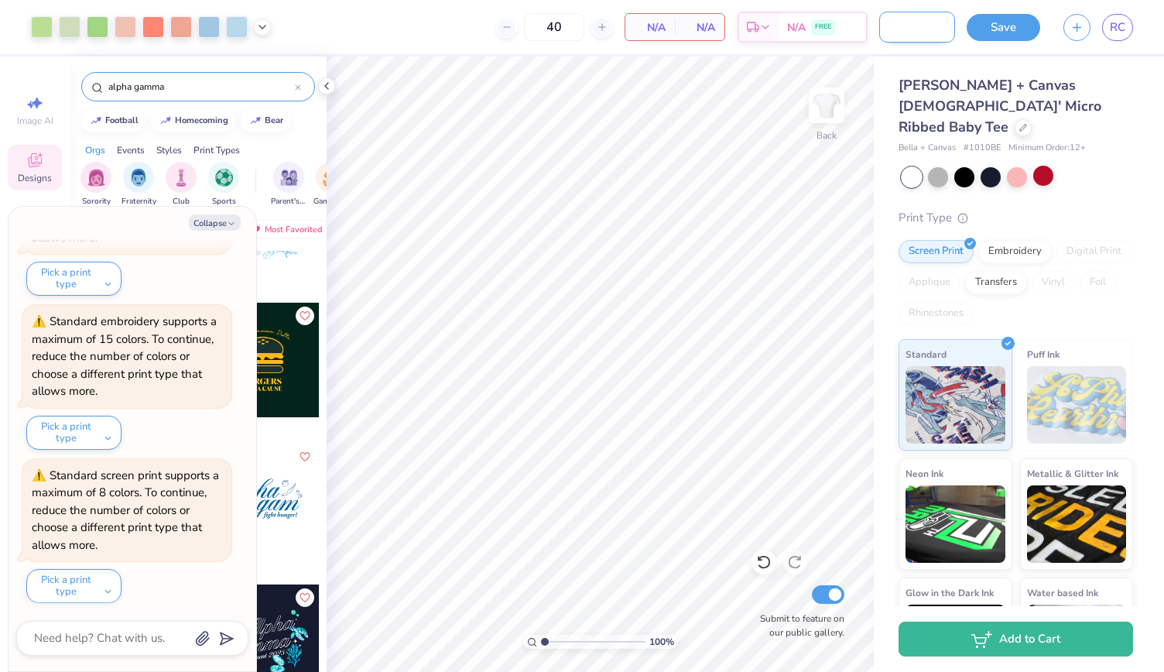
type input "Alpha Gamma Delta pastel baby"
type textarea "x"
type input "Alpha Gamma Delta pastel baby"
type textarea "x"
type input "Alpha Gamma Delta pastel bab"
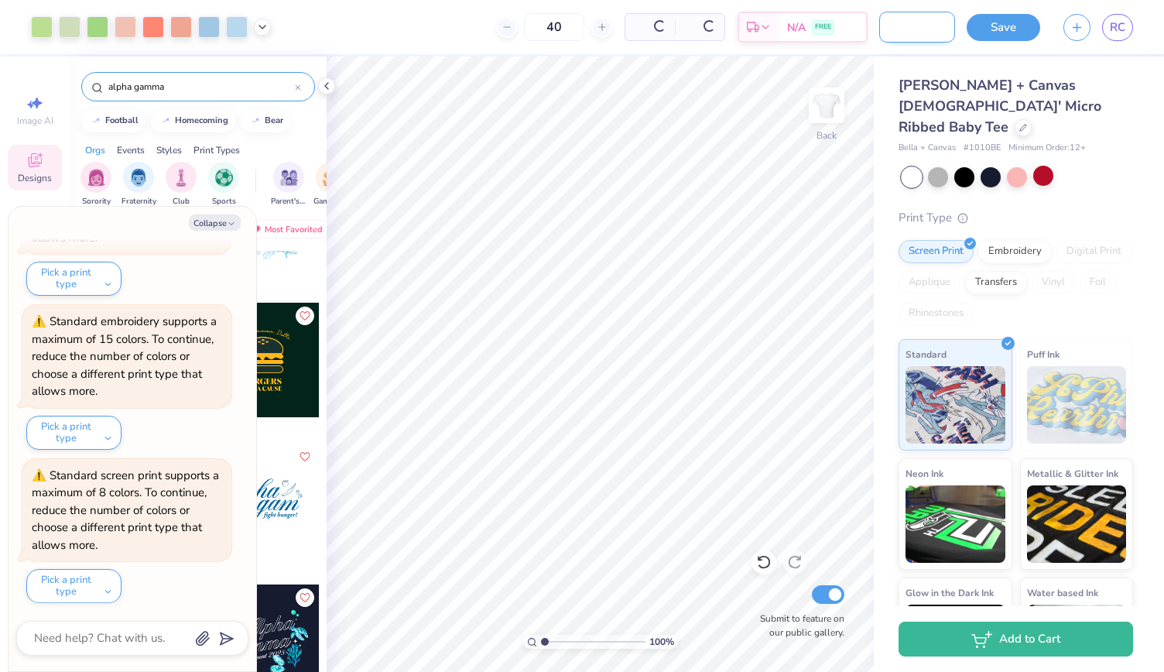
type textarea "x"
type input "Alpha Gamma Delta pastel ba"
type textarea "x"
type input "Alpha Gamma Delta pastel b"
type textarea "x"
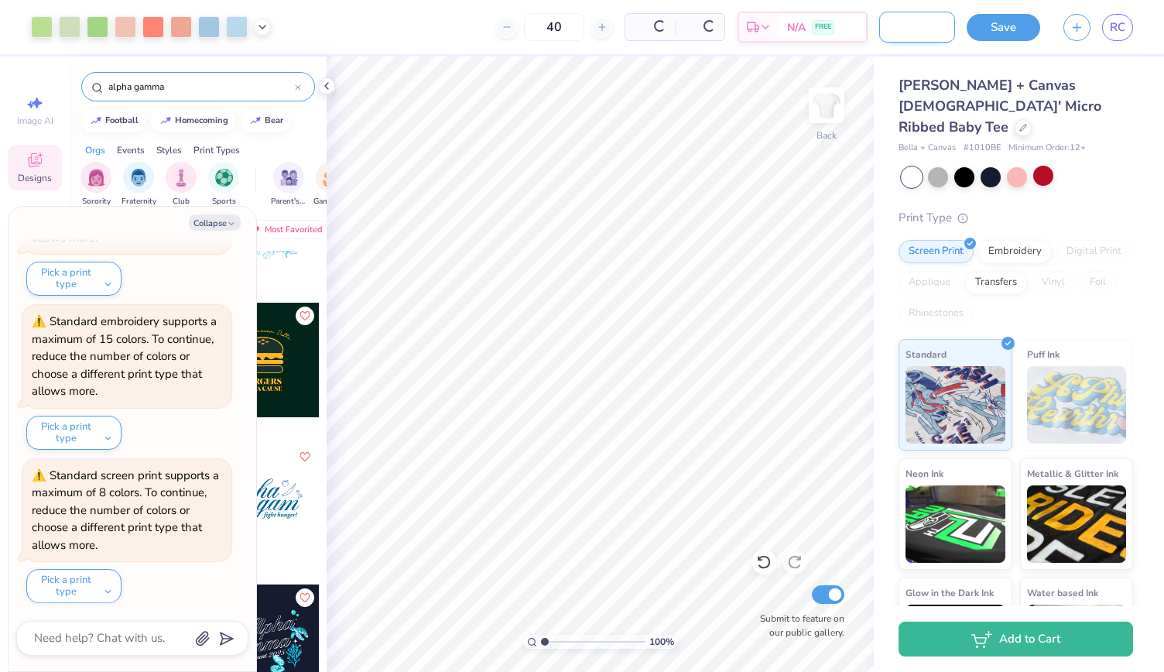
type input "Alpha Gamma Delta pastel"
type textarea "x"
type input "Alpha Gamma Delta pastel B"
type textarea "x"
type input "Alpha Gamma Delta pastel Ba"
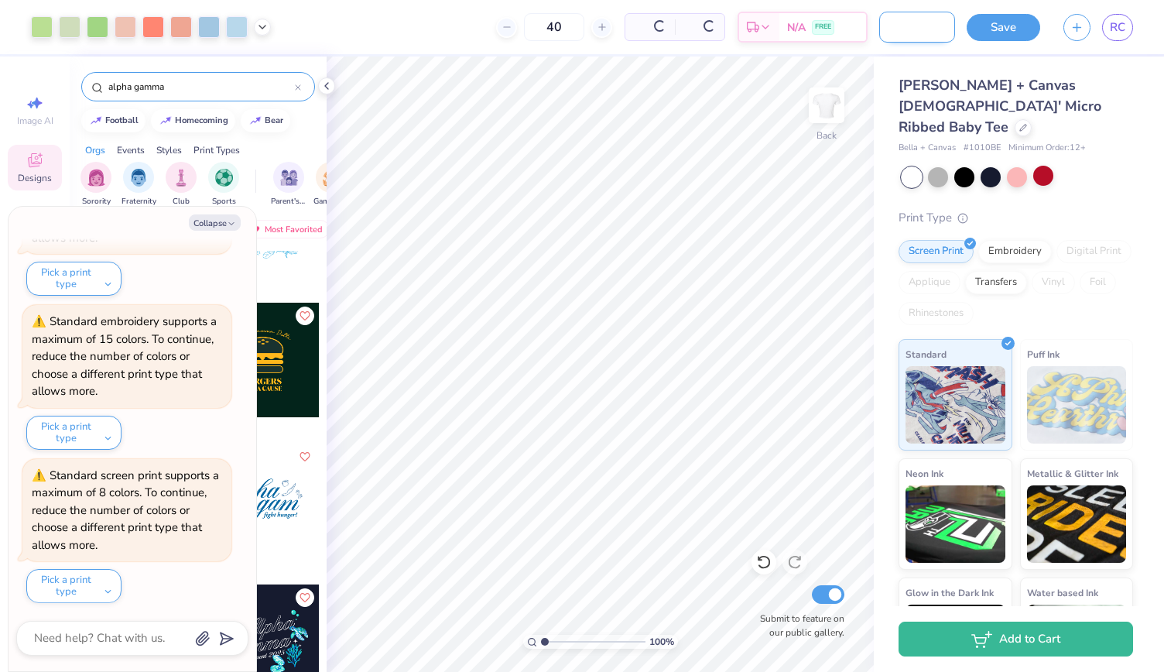
type textarea "x"
type input "Alpha Gamma Delta pastel Bab"
type textarea "x"
type input "Alpha Gamma Delta pastel Baby"
type textarea "x"
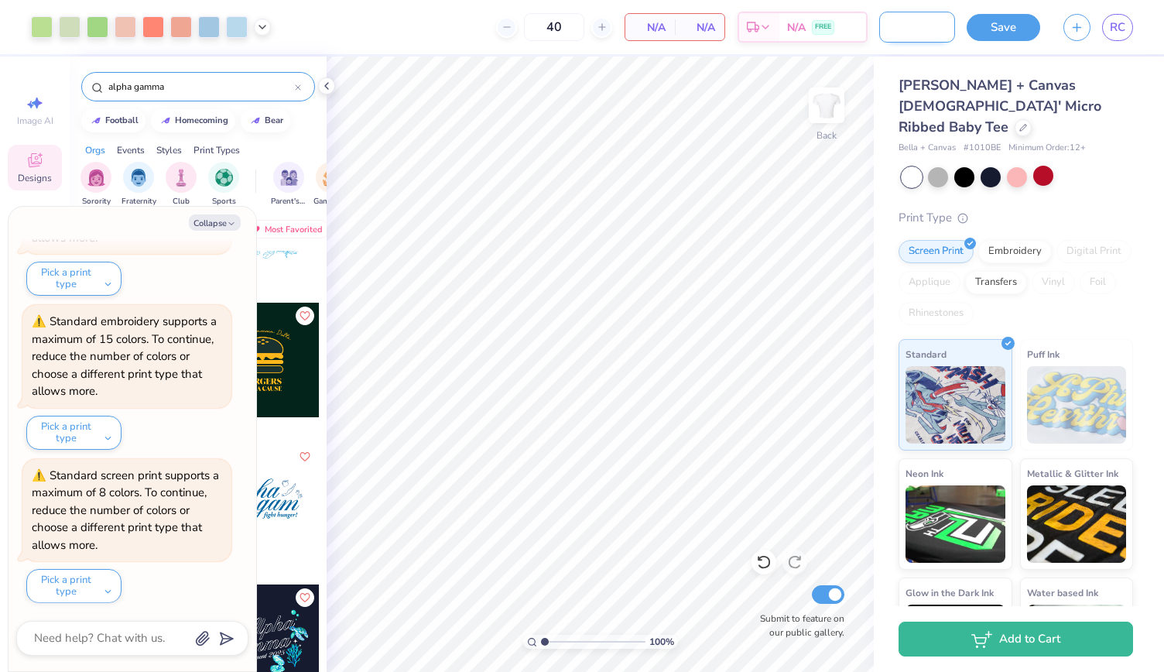
scroll to position [0, 136]
type input "Alpha Gamma Delta pastel Baby-"
type textarea "x"
type input "Alpha Gamma Delta pastel Baby-t"
type textarea "x"
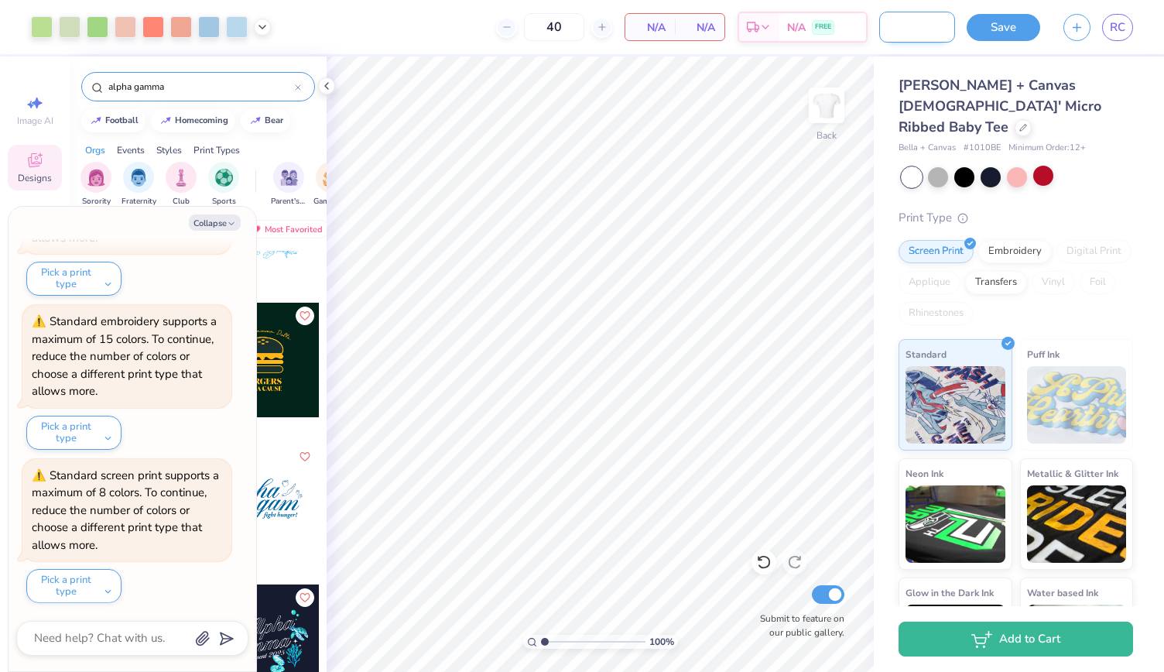
type input "Alpha Gamma Delta pastel Baby-"
type textarea "x"
type input "Alpha Gamma Delta pastel Baby-T"
type textarea "x"
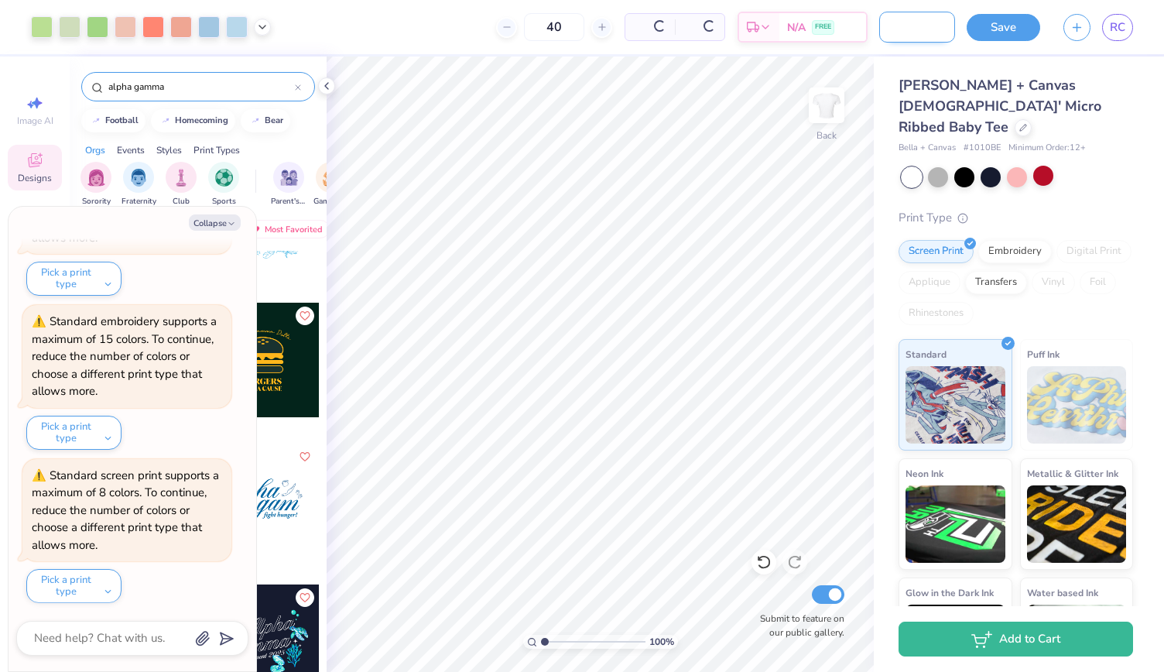
type input "Alpha Gamma Delta pastel Baby-T"
type textarea "x"
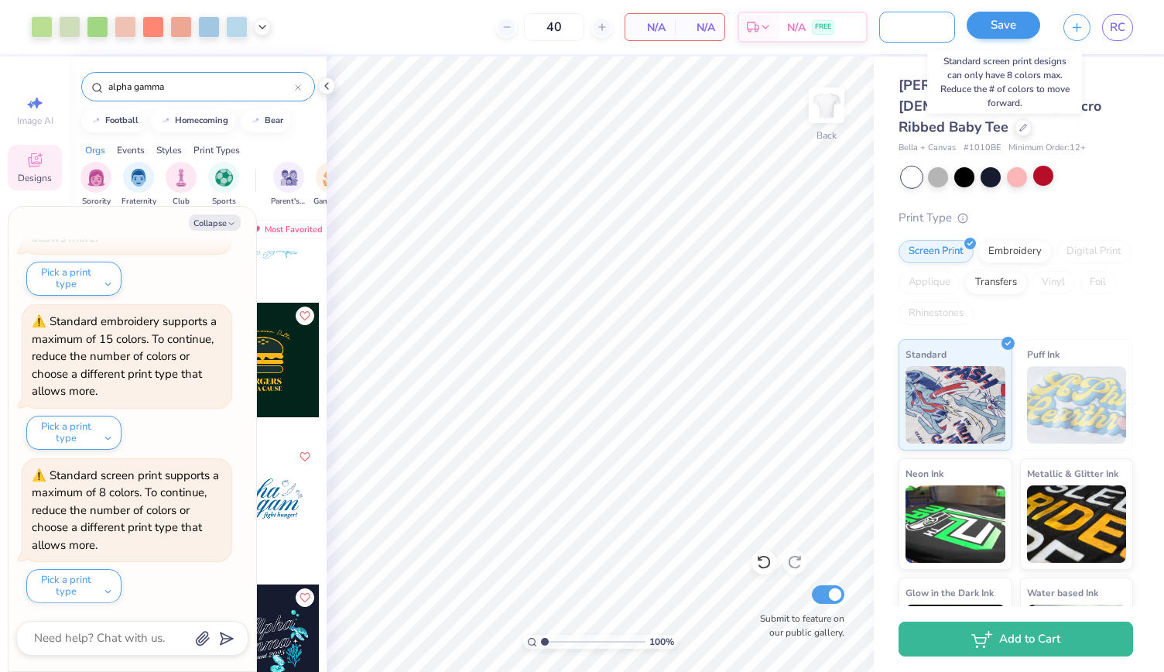
type input "Alpha Gamma Delta pastel Baby-T"
click at [1008, 23] on button "Save" at bounding box center [1004, 25] width 74 height 27
click at [1011, 29] on button "Save" at bounding box center [1004, 25] width 74 height 27
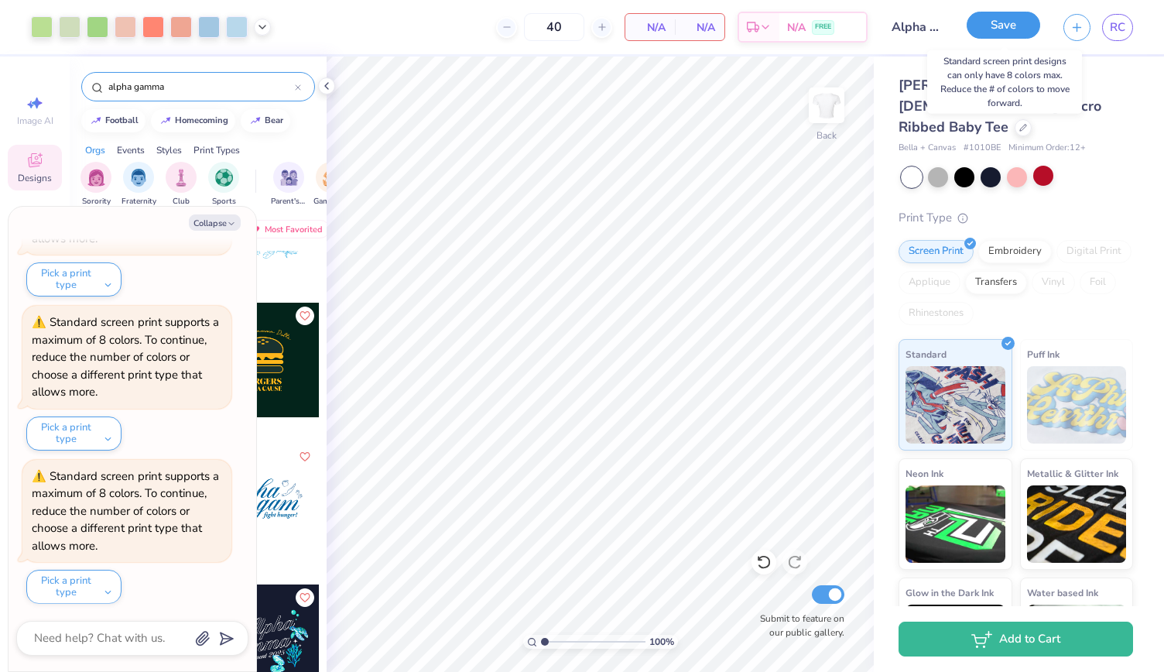
click at [999, 23] on button "Save" at bounding box center [1004, 25] width 74 height 27
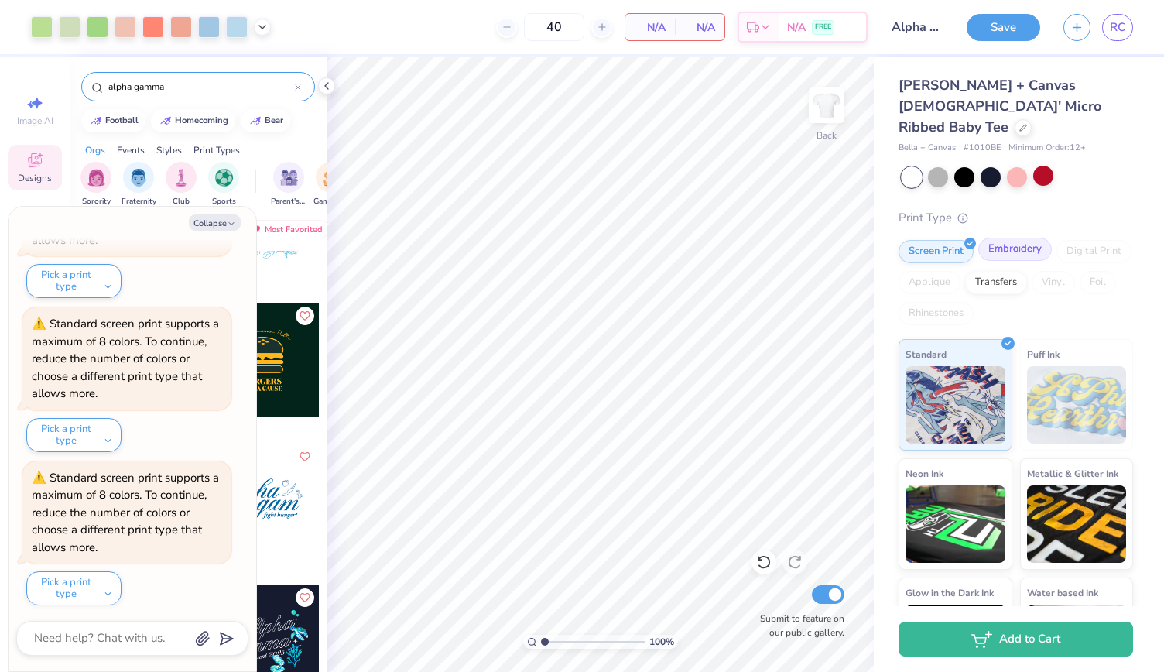
click at [1006, 238] on div "Embroidery" at bounding box center [1015, 249] width 74 height 23
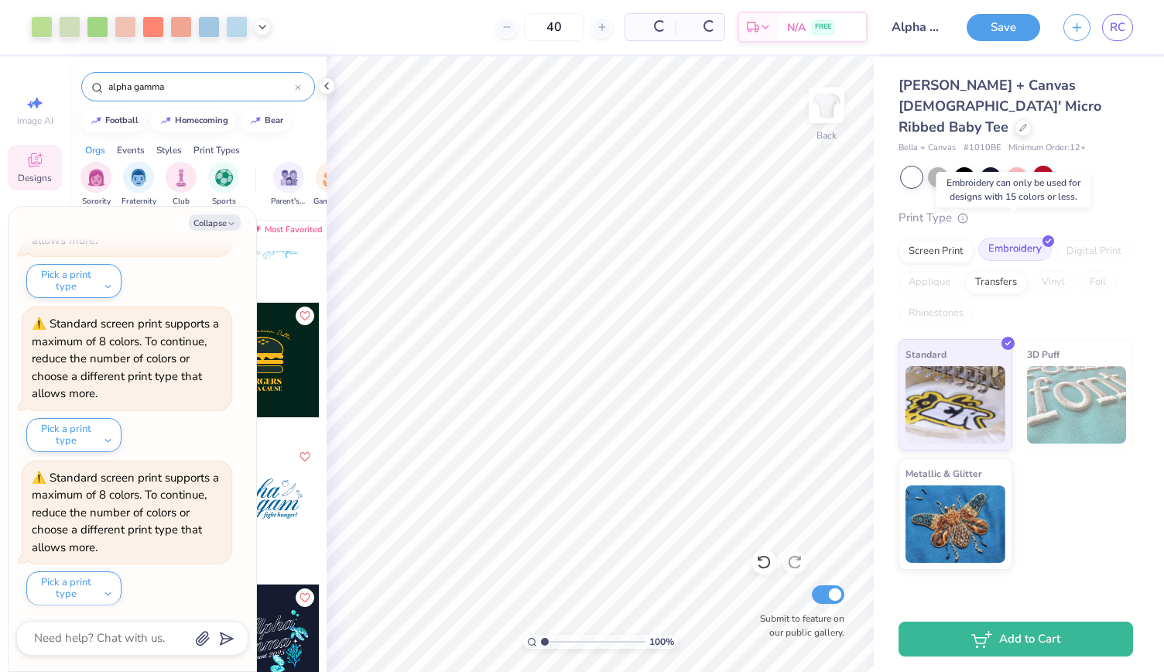
click at [1006, 238] on div "Embroidery" at bounding box center [1015, 249] width 74 height 23
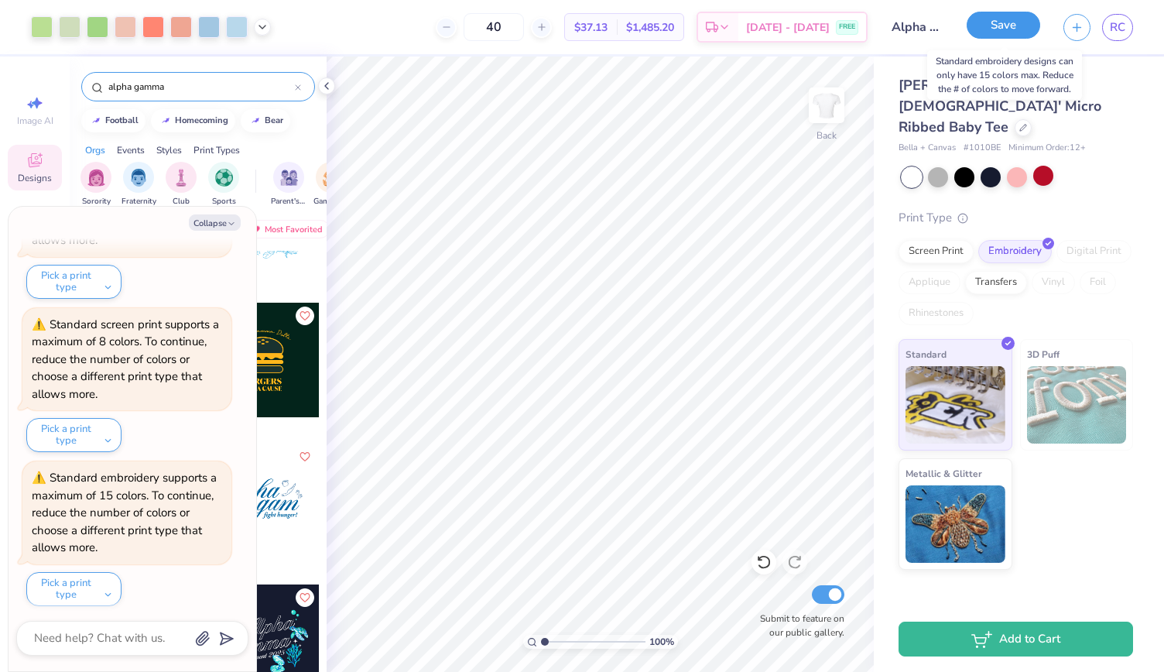
click at [998, 26] on button "Save" at bounding box center [1004, 25] width 74 height 27
click at [1020, 9] on div "Save RC" at bounding box center [1065, 27] width 197 height 54
click at [1013, 24] on button "Save" at bounding box center [1004, 25] width 74 height 27
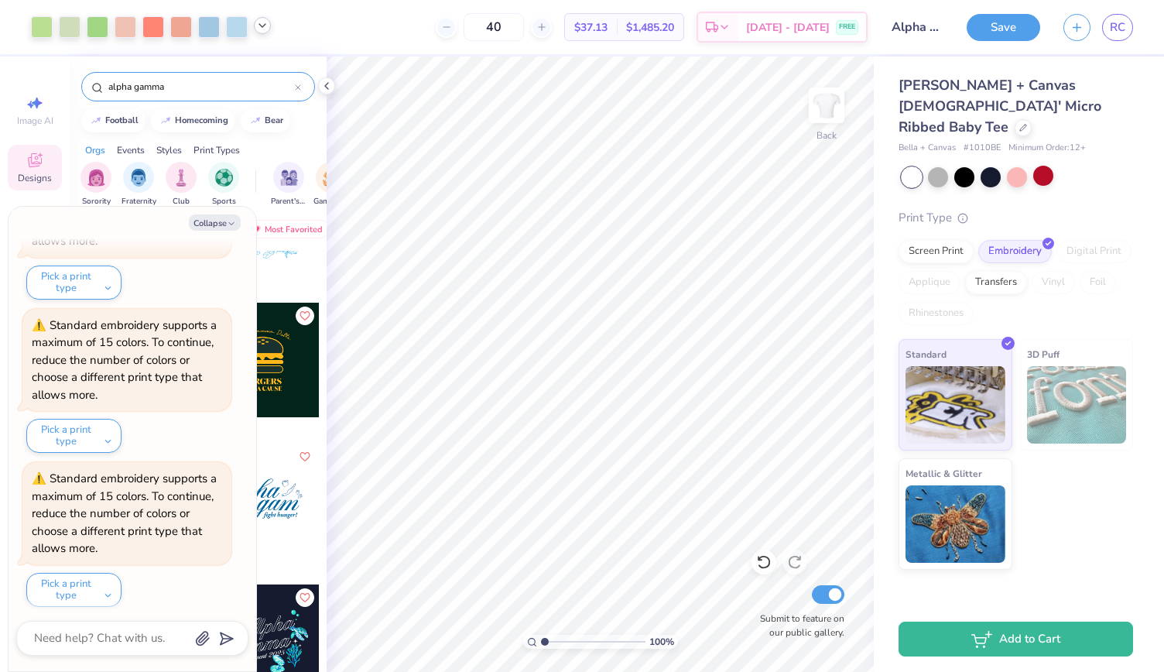
click at [264, 23] on icon at bounding box center [262, 25] width 12 height 12
click at [331, 66] on div at bounding box center [336, 65] width 22 height 22
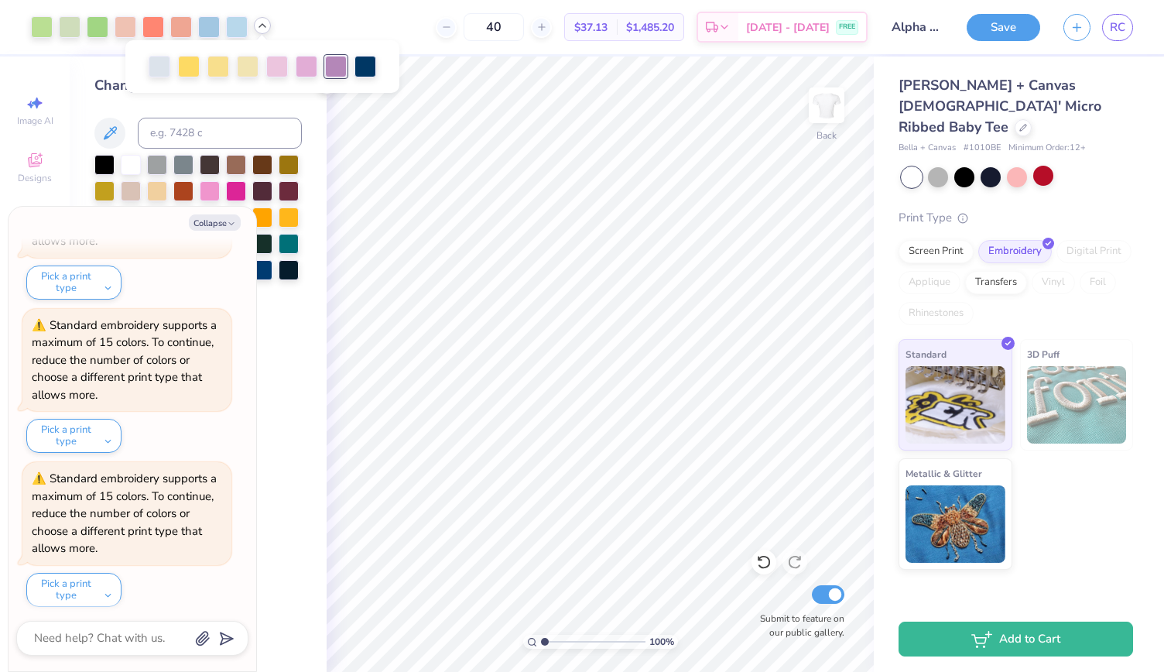
click at [336, 67] on div at bounding box center [336, 67] width 22 height 22
click at [1003, 269] on div "Transfers" at bounding box center [996, 280] width 62 height 23
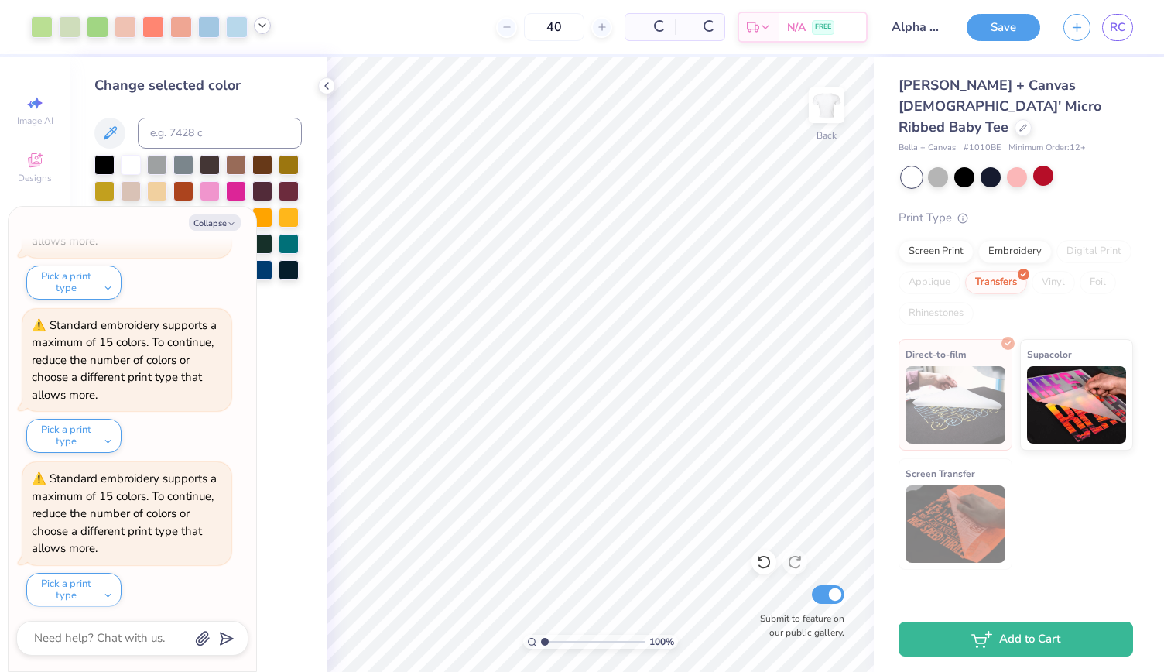
scroll to position [1666, 0]
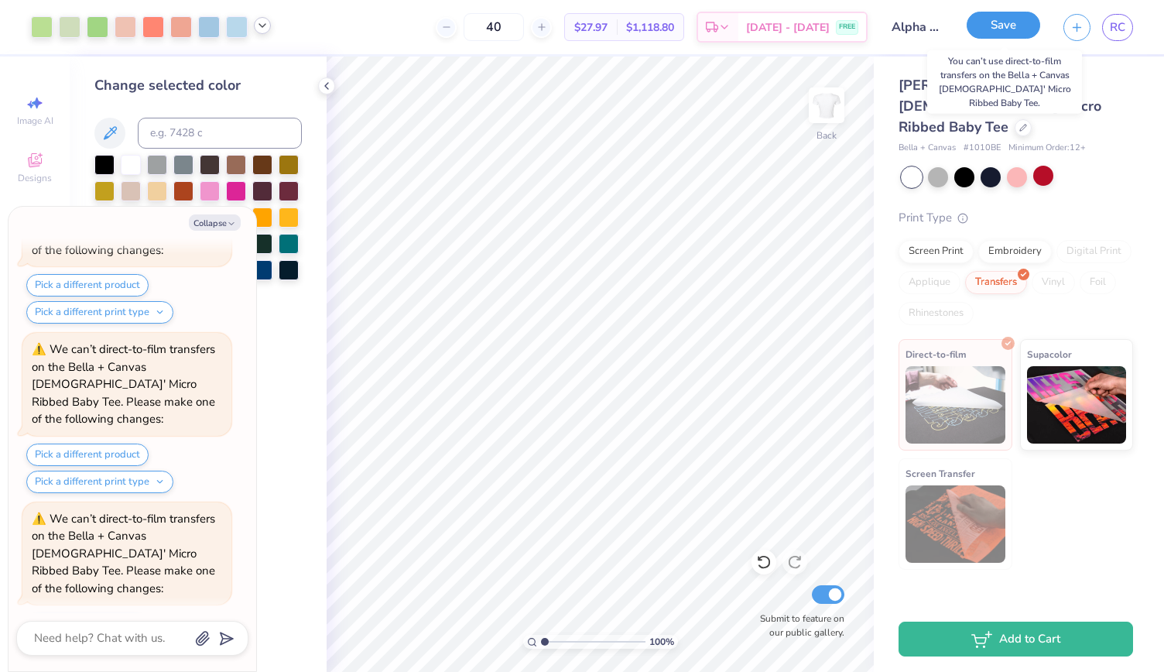
click at [1009, 19] on button "Save" at bounding box center [1004, 25] width 74 height 27
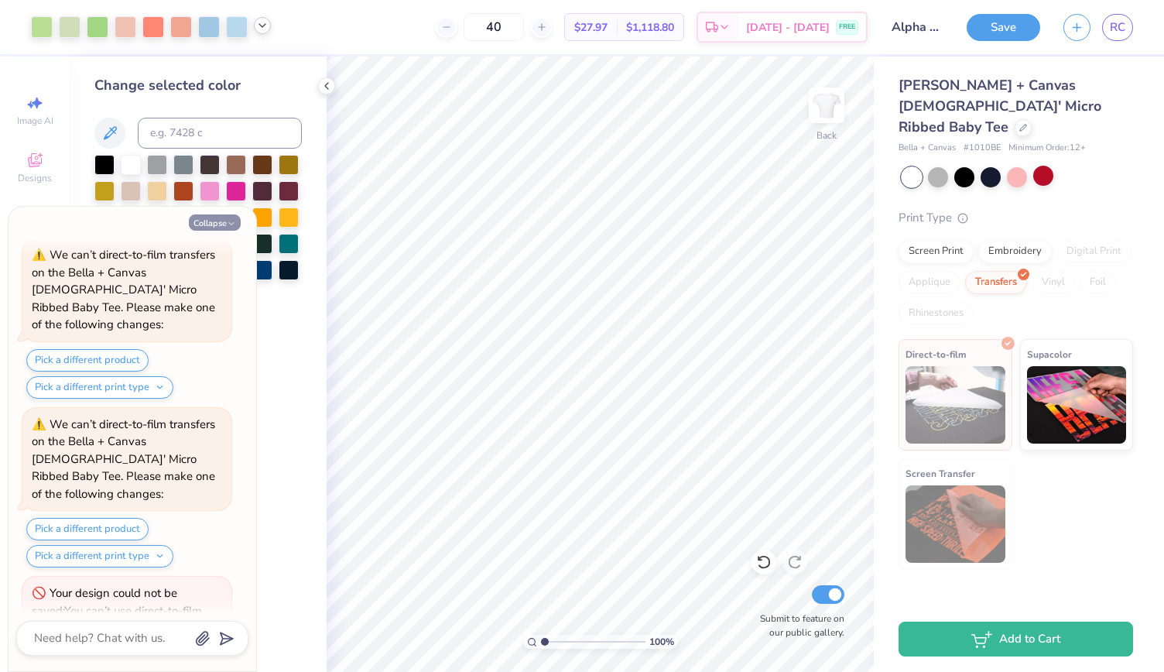
click at [220, 218] on button "Collapse" at bounding box center [215, 222] width 52 height 16
type textarea "x"
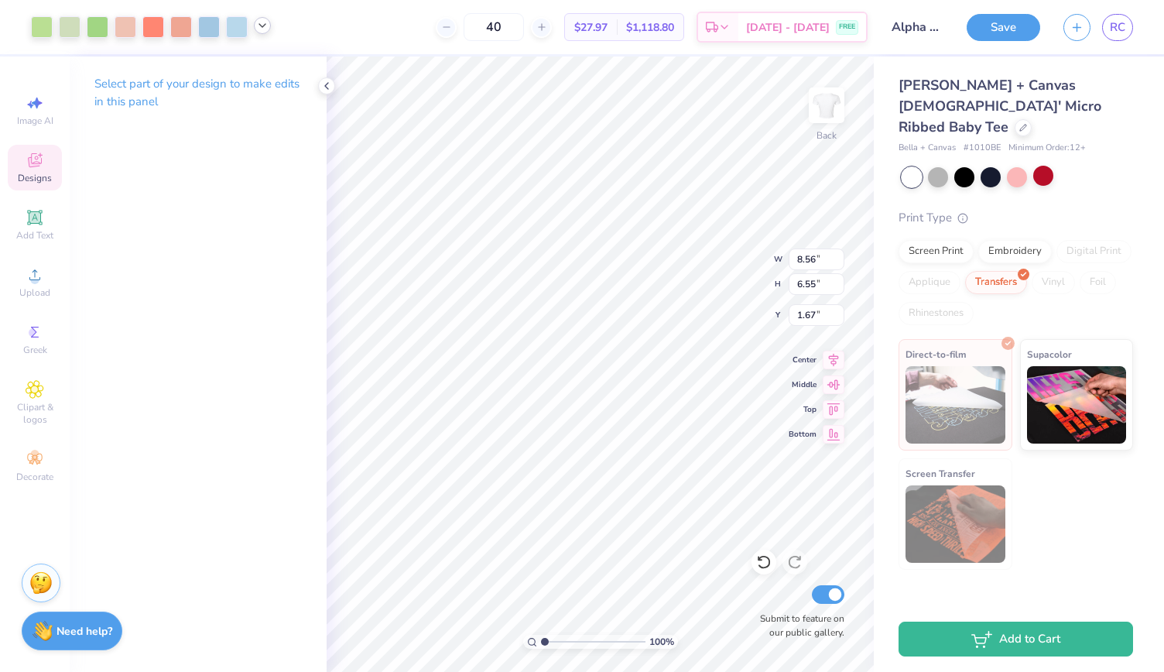
click at [42, 166] on icon at bounding box center [35, 160] width 19 height 19
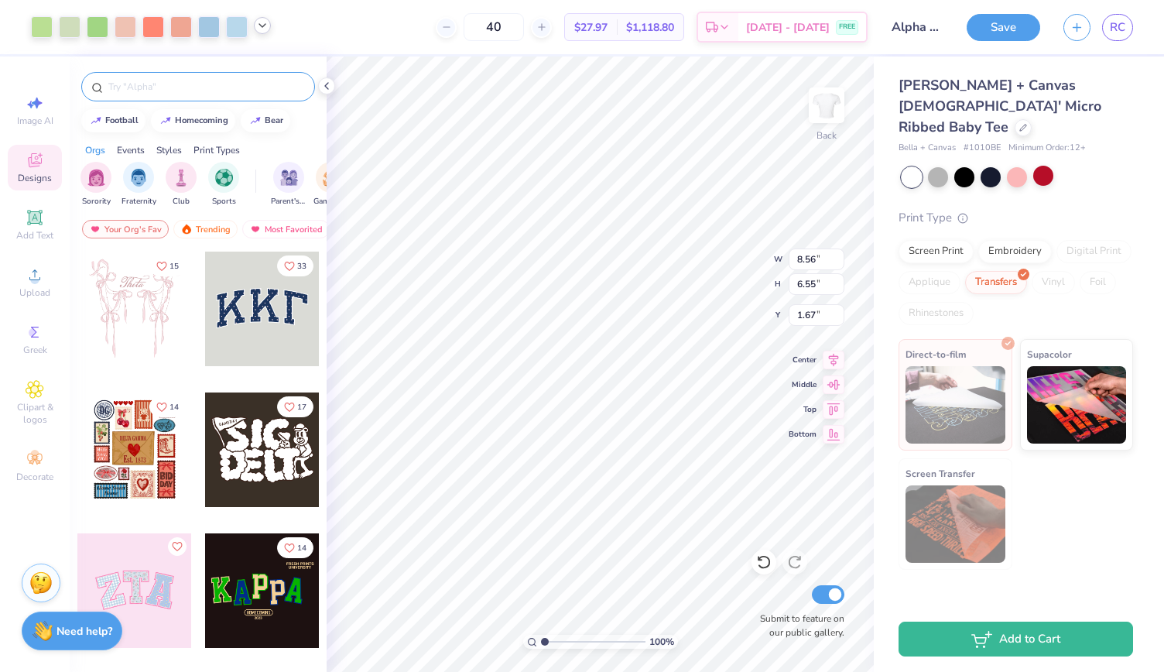
click at [218, 87] on input "text" at bounding box center [206, 86] width 198 height 15
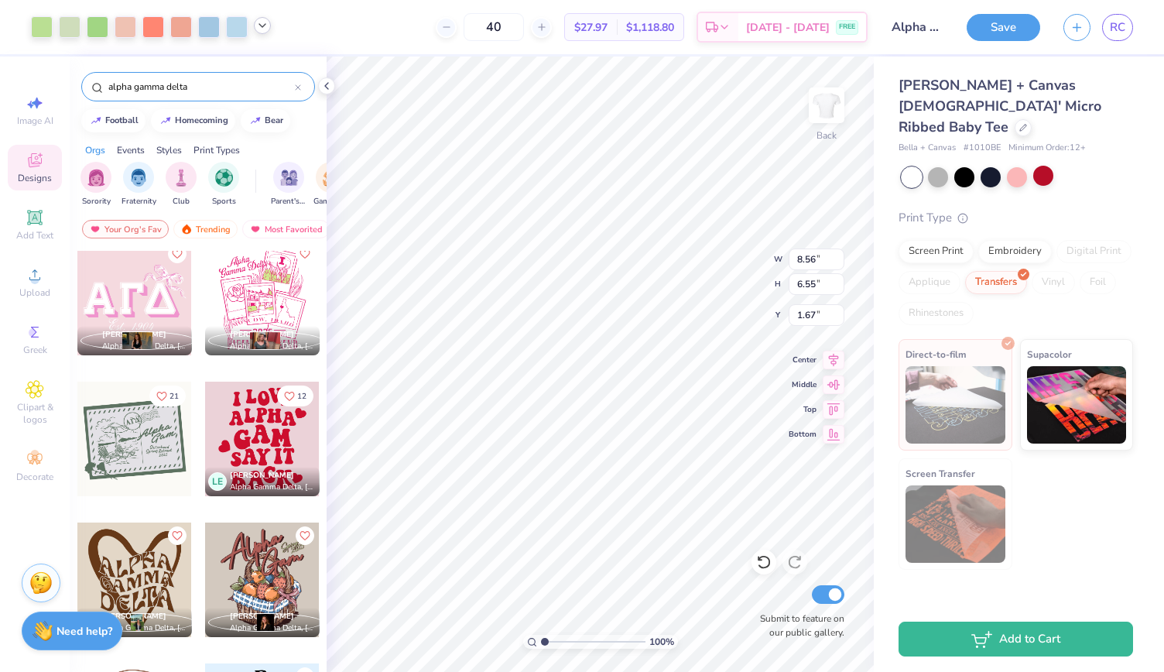
scroll to position [1849, 0]
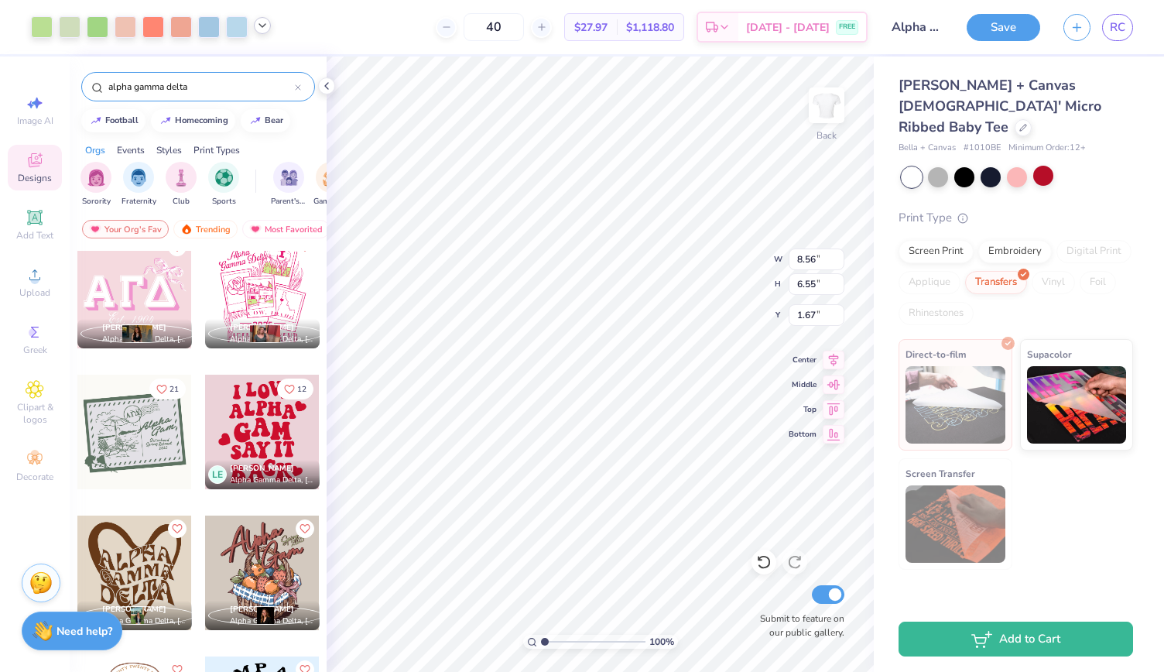
type input "alpha gamma delta"
click at [656, 473] on li "Delete" at bounding box center [686, 475] width 122 height 30
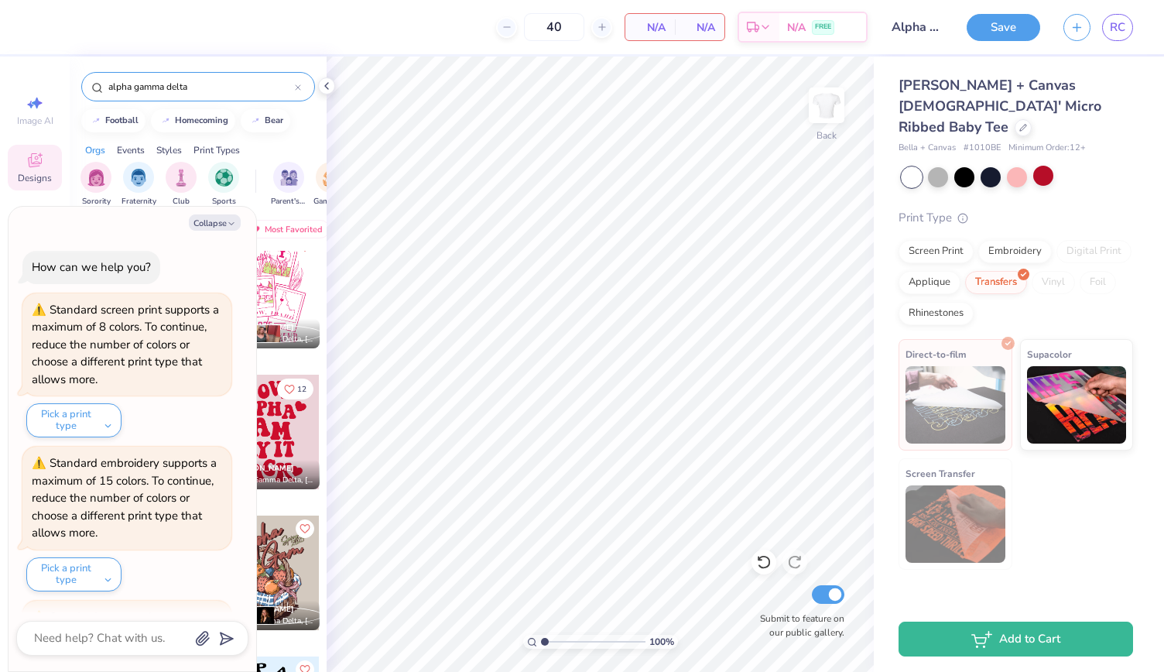
scroll to position [1911, 0]
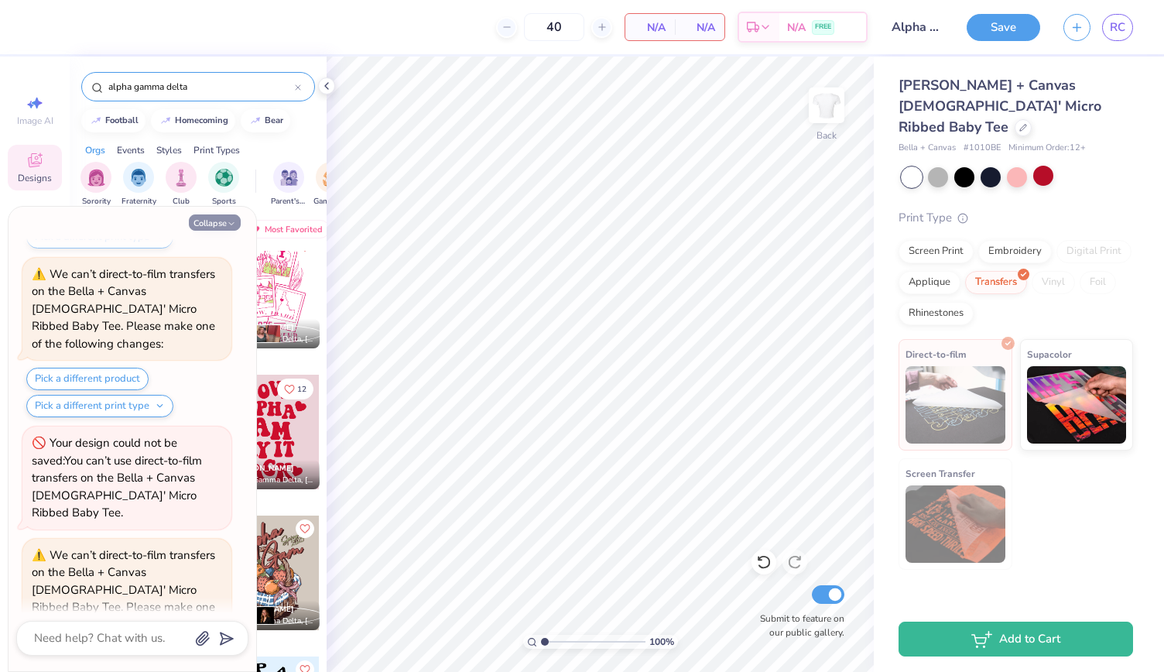
click at [221, 218] on button "Collapse" at bounding box center [215, 222] width 52 height 16
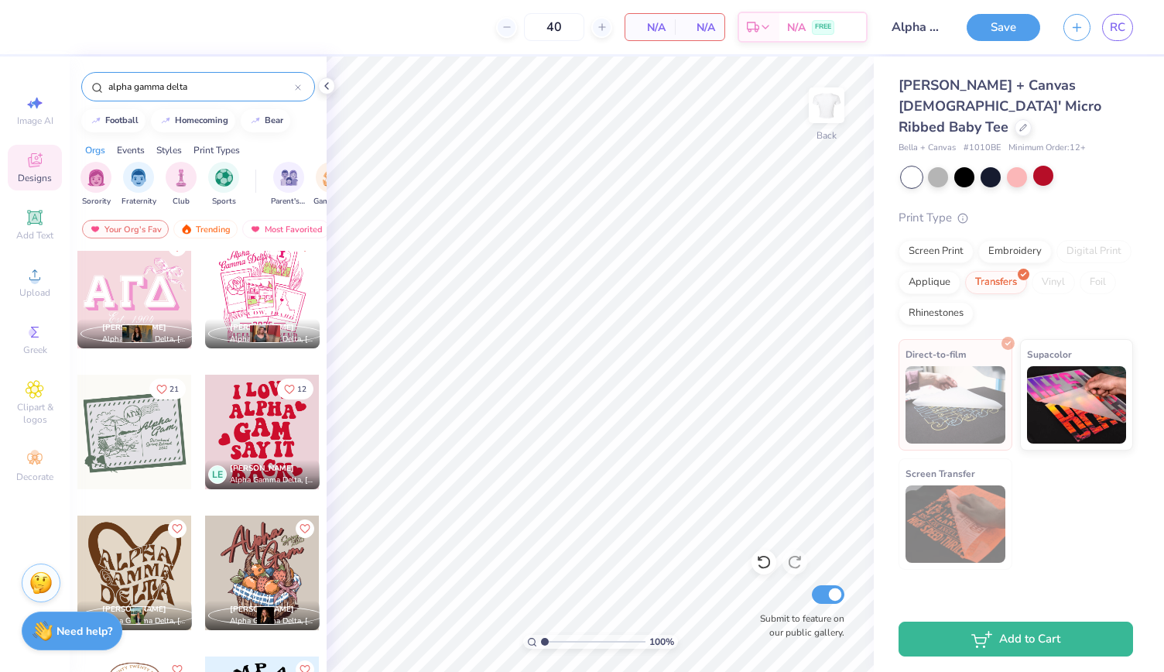
click at [257, 302] on div at bounding box center [262, 291] width 115 height 115
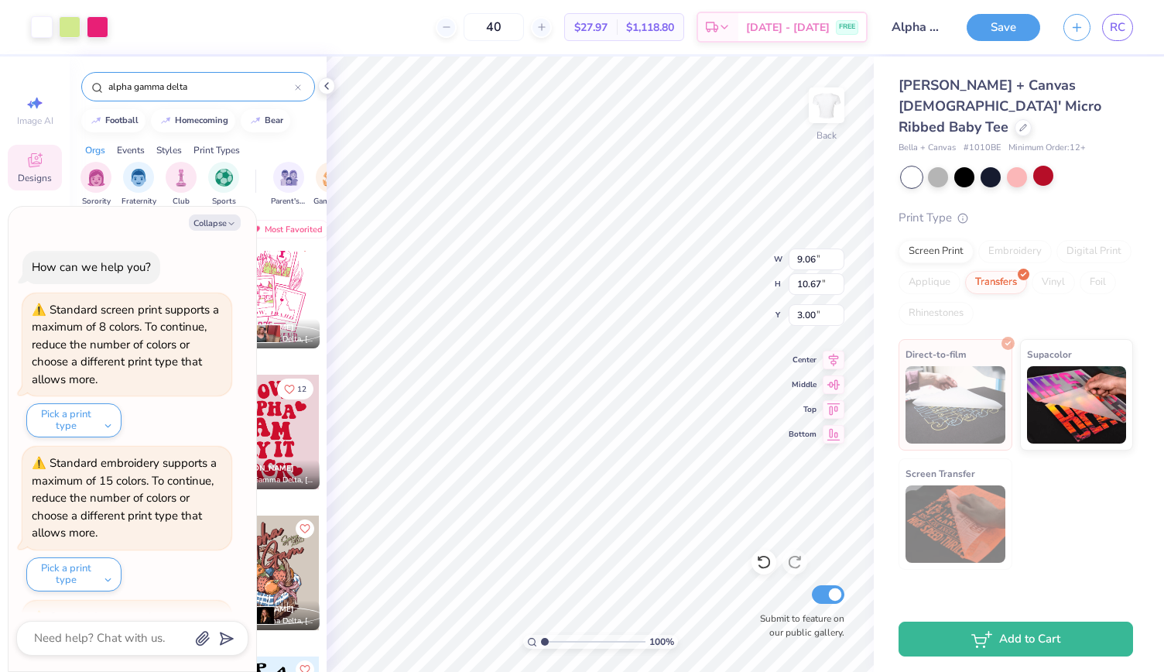
scroll to position [2061, 0]
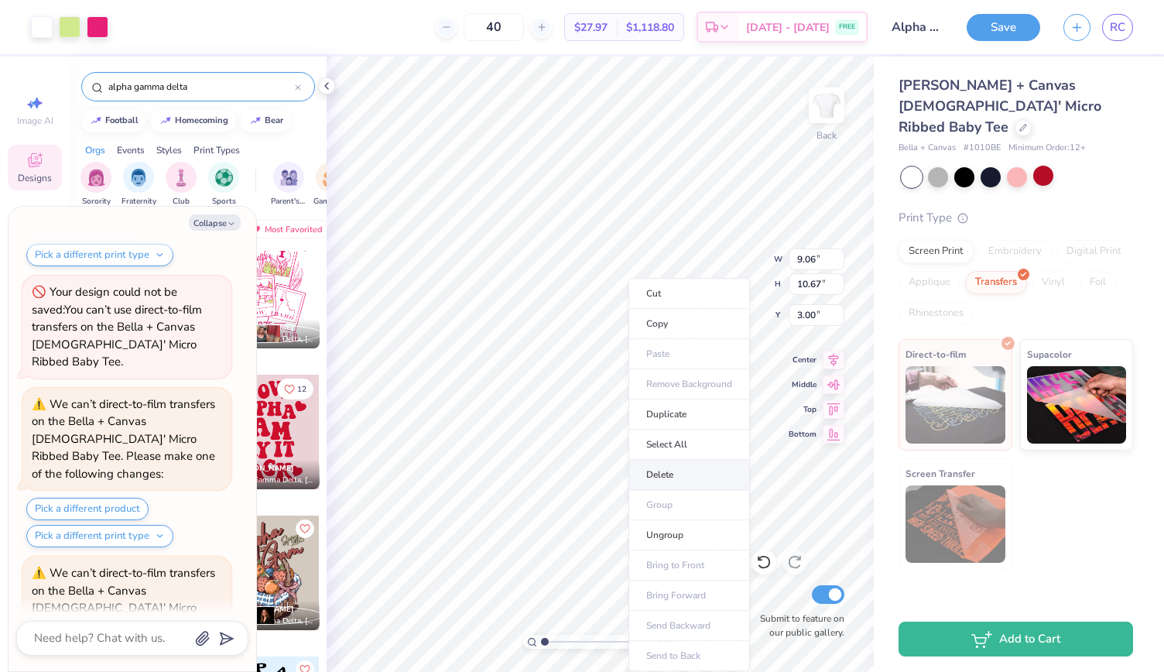
click at [673, 471] on li "Delete" at bounding box center [690, 475] width 122 height 30
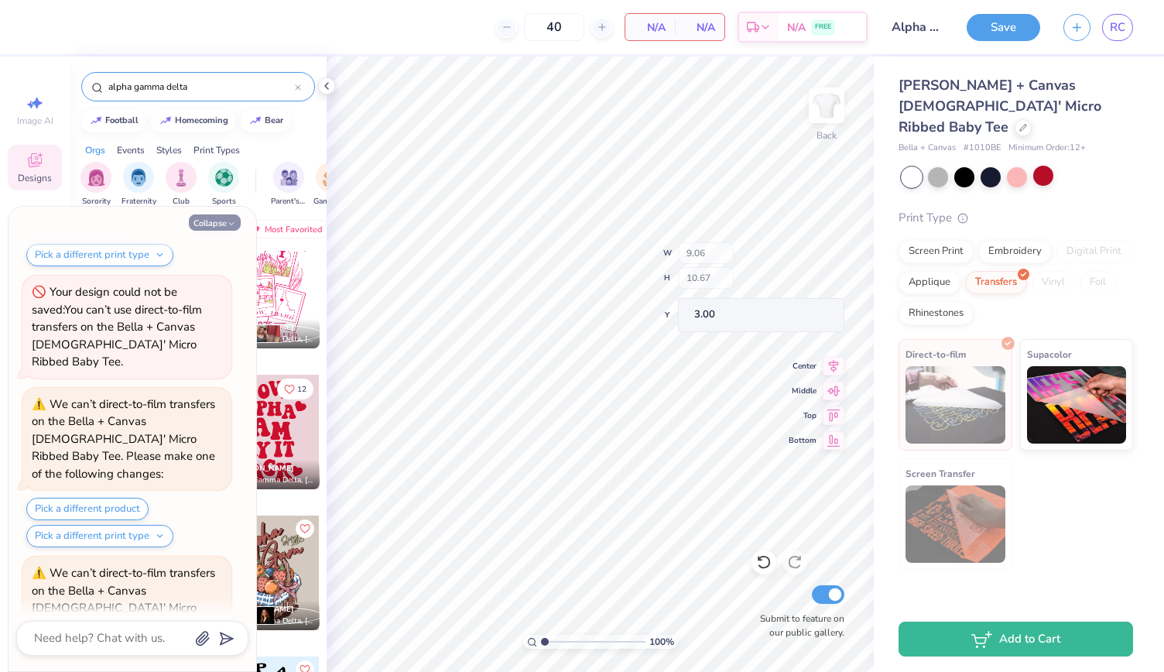
click at [221, 219] on button "Collapse" at bounding box center [215, 222] width 52 height 16
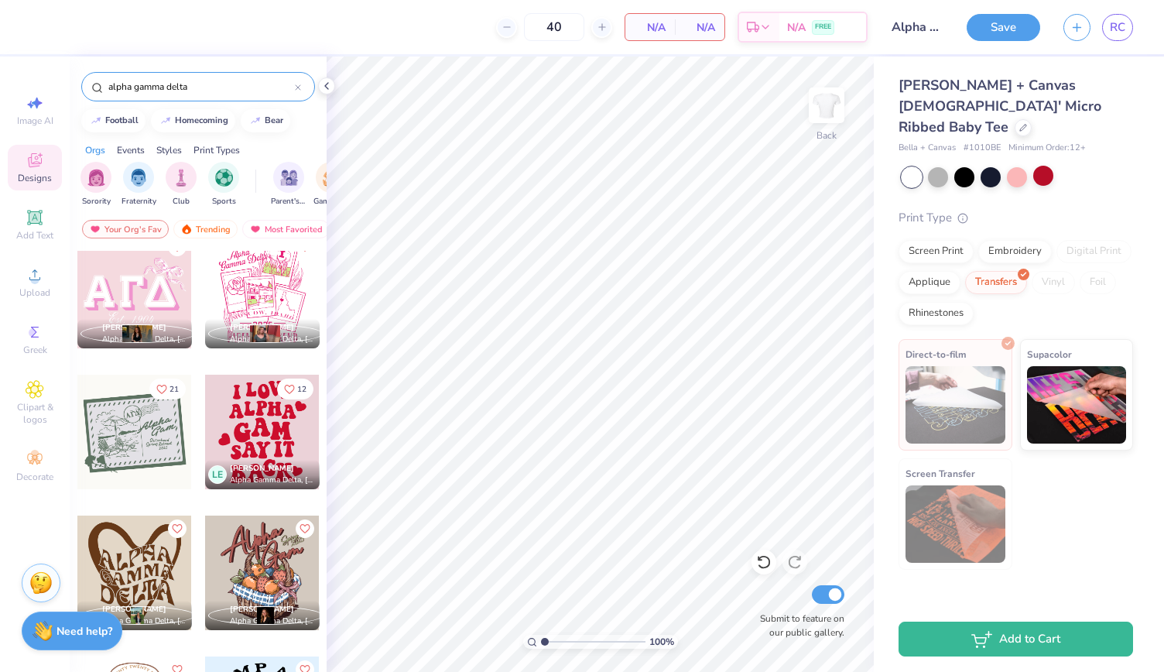
click at [153, 284] on div at bounding box center [134, 291] width 115 height 115
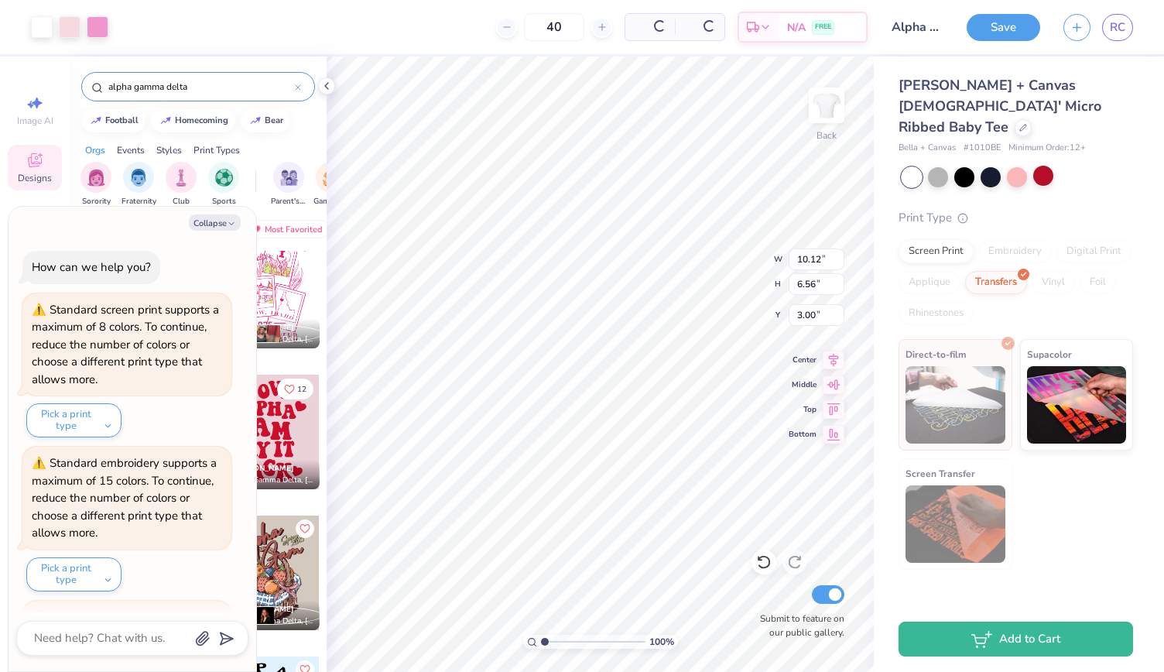
scroll to position [2363, 0]
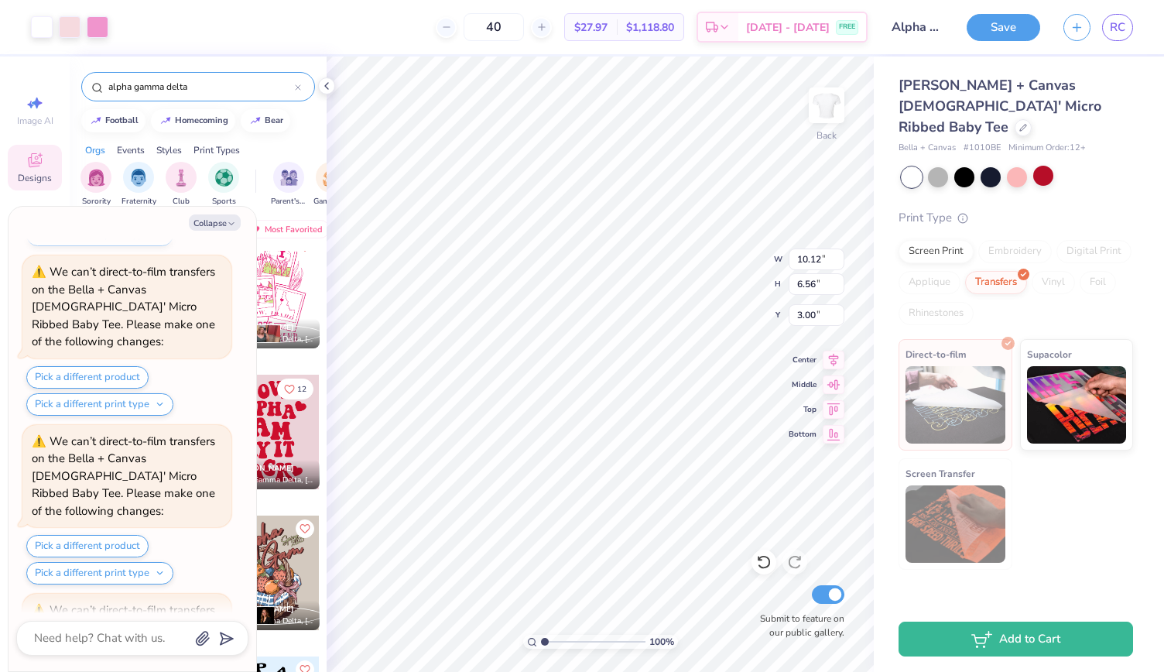
type textarea "x"
type input "1.24"
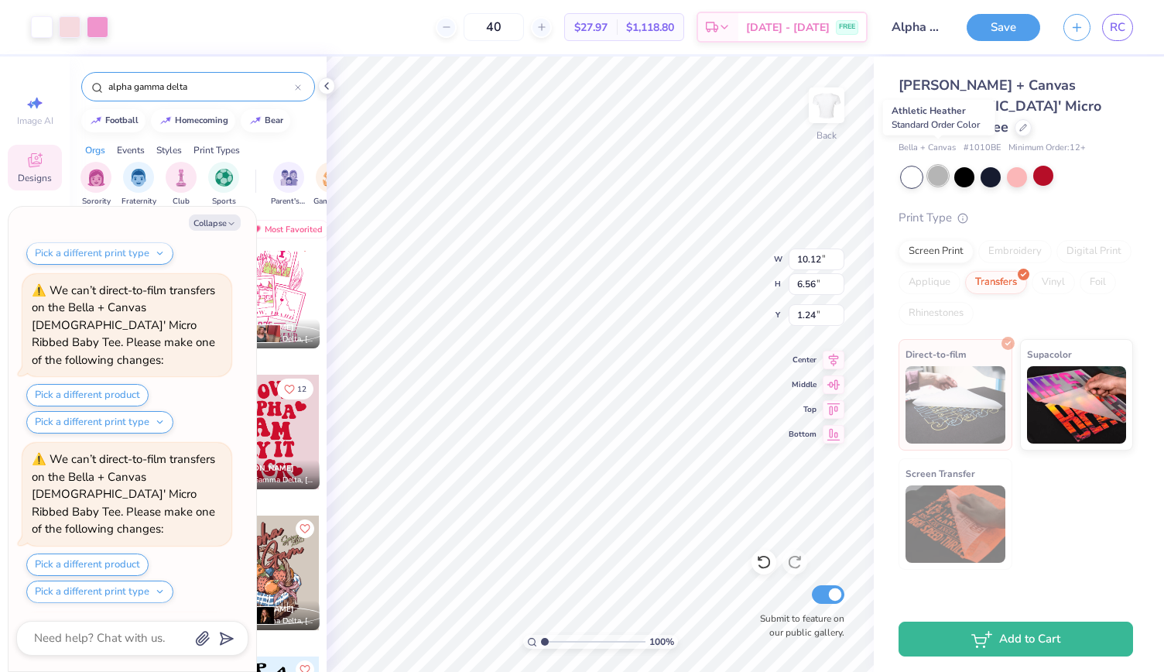
click at [940, 166] on div at bounding box center [938, 176] width 20 height 20
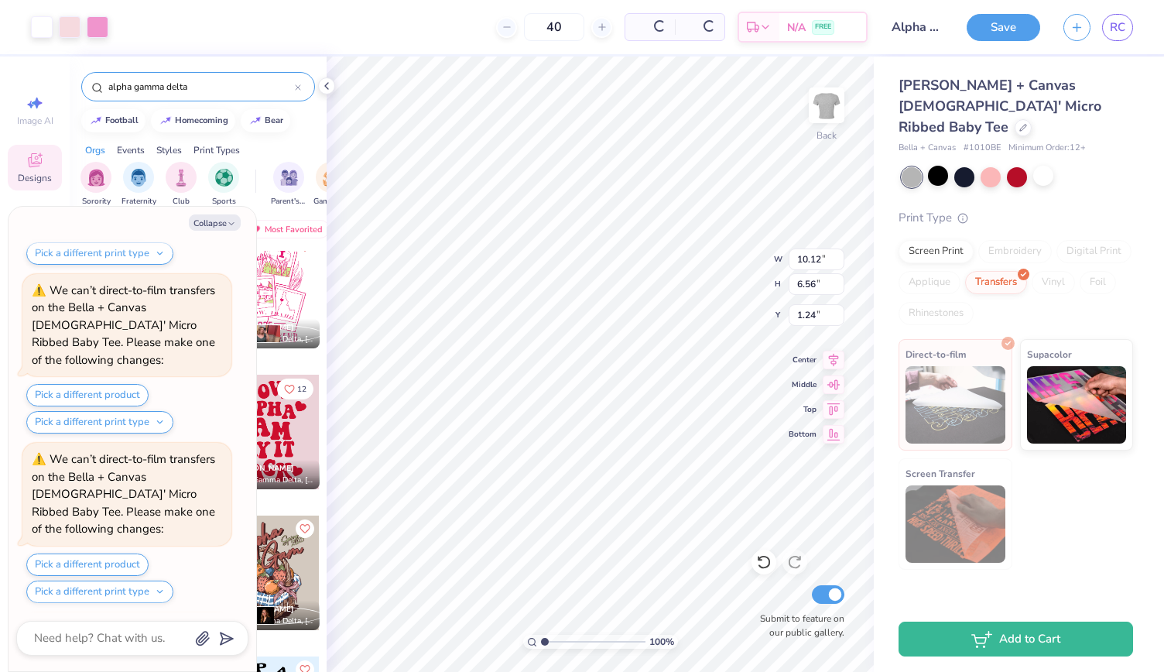
scroll to position [2815, 0]
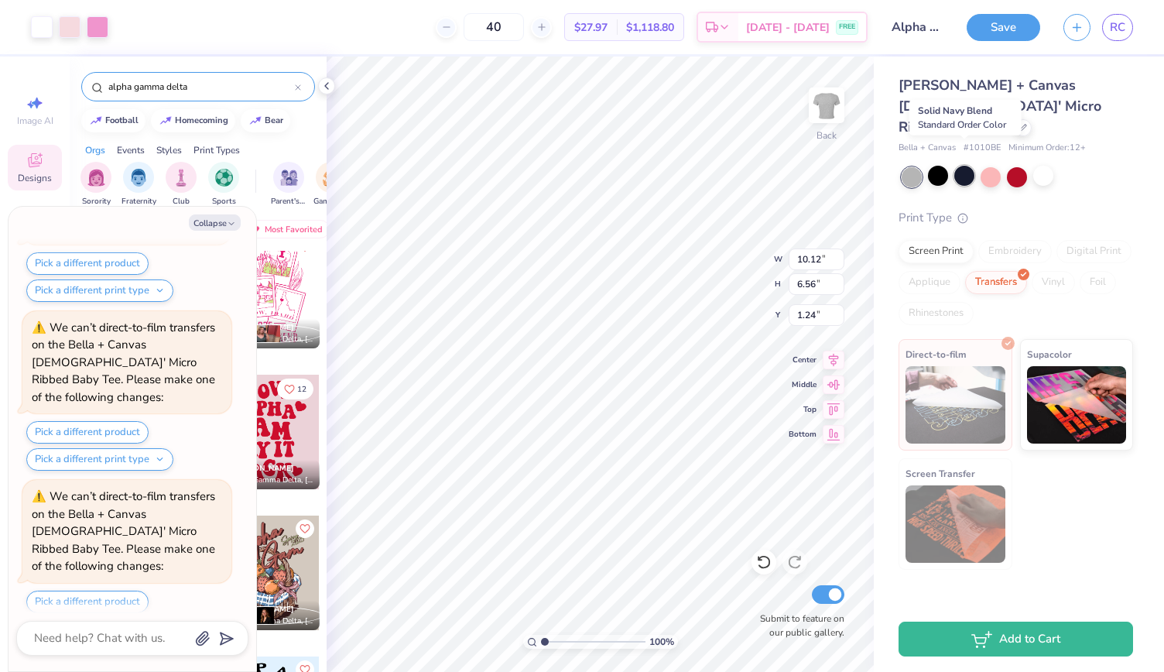
click at [958, 166] on div at bounding box center [964, 176] width 20 height 20
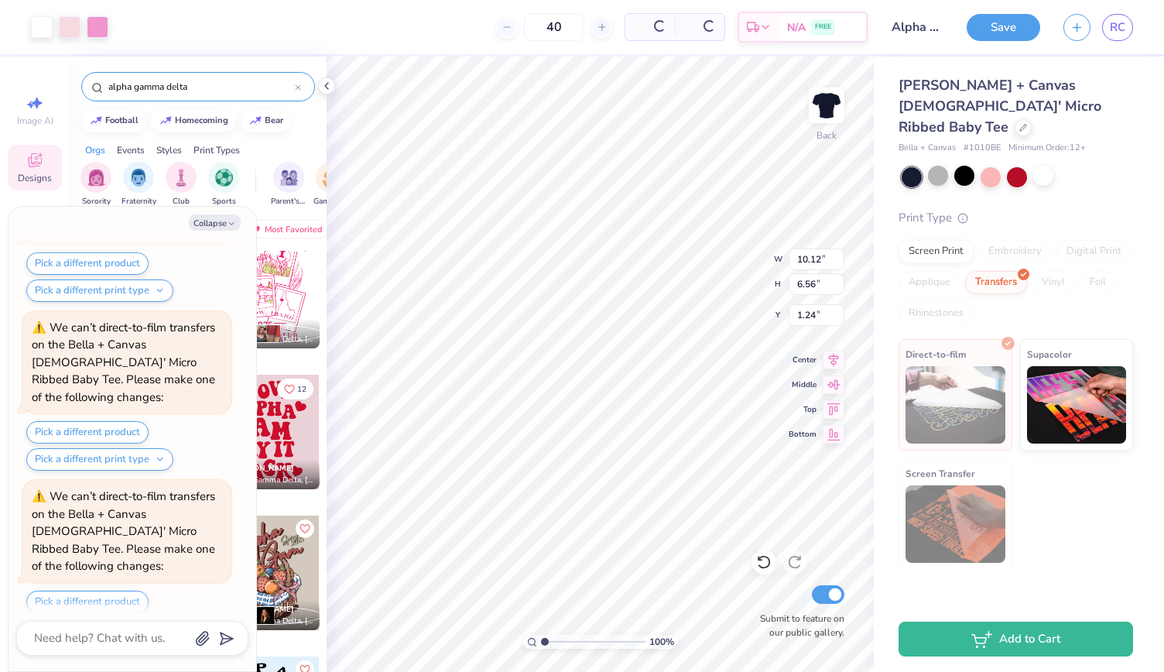
scroll to position [2966, 0]
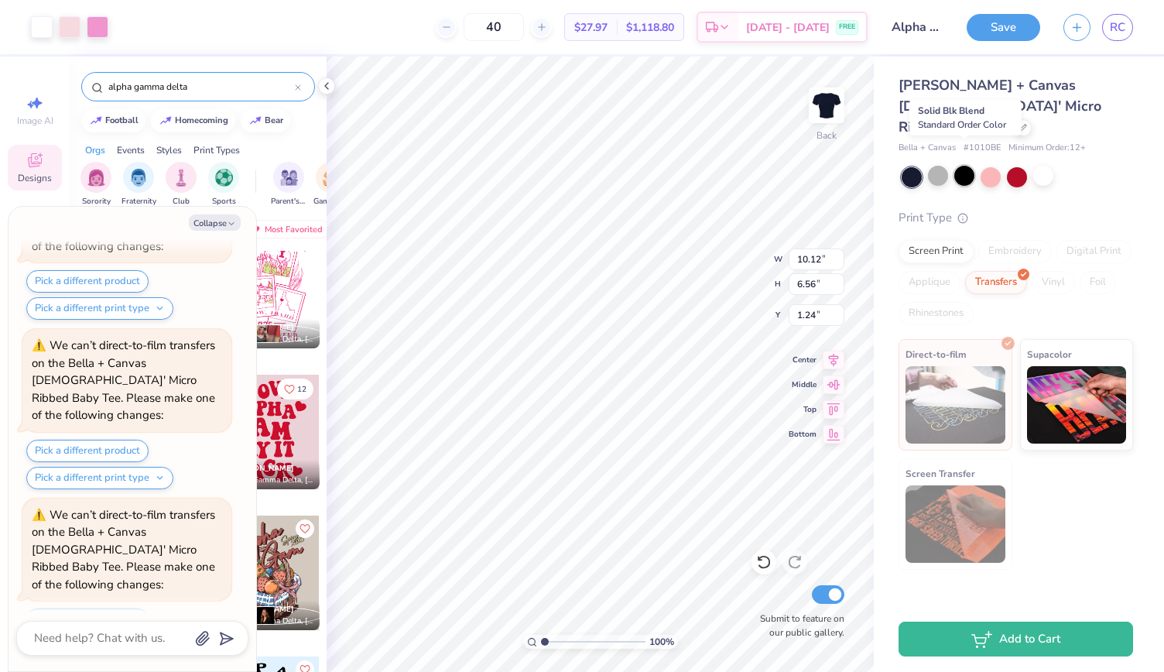
click at [969, 166] on div at bounding box center [964, 176] width 20 height 20
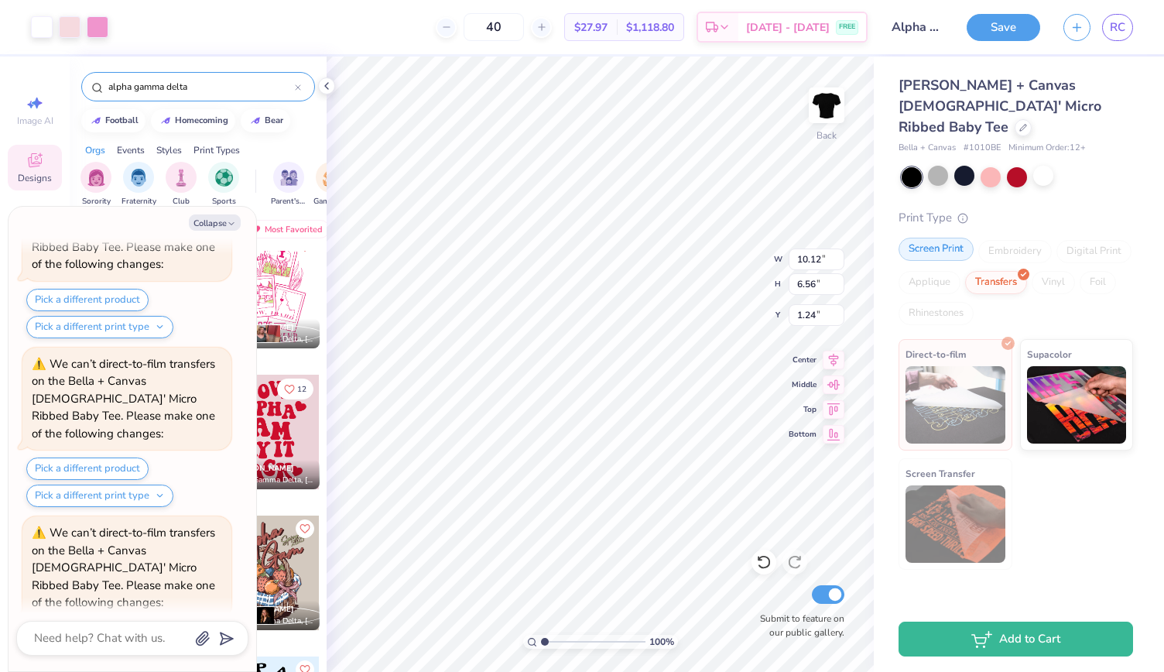
click at [950, 238] on div "Screen Print" at bounding box center [936, 249] width 75 height 23
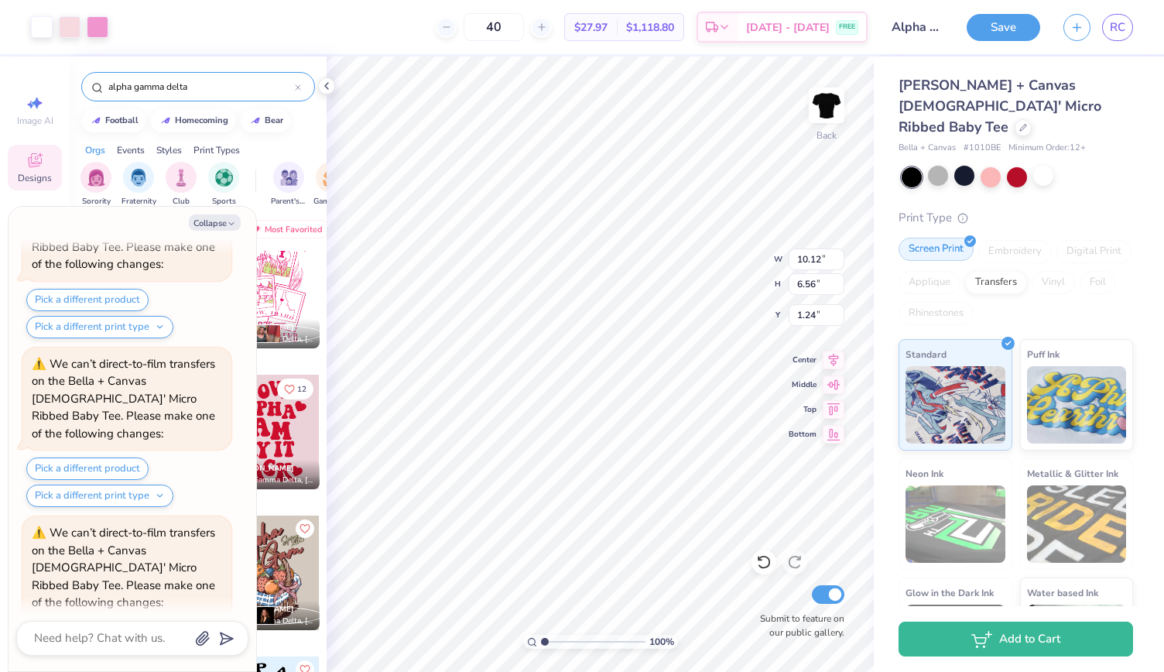
type textarea "x"
click at [930, 30] on input "Alpha Gamma Delta pastel Baby-T" at bounding box center [917, 27] width 76 height 31
type input "Alpha Gamma Delta pastelBaby-T"
type textarea "x"
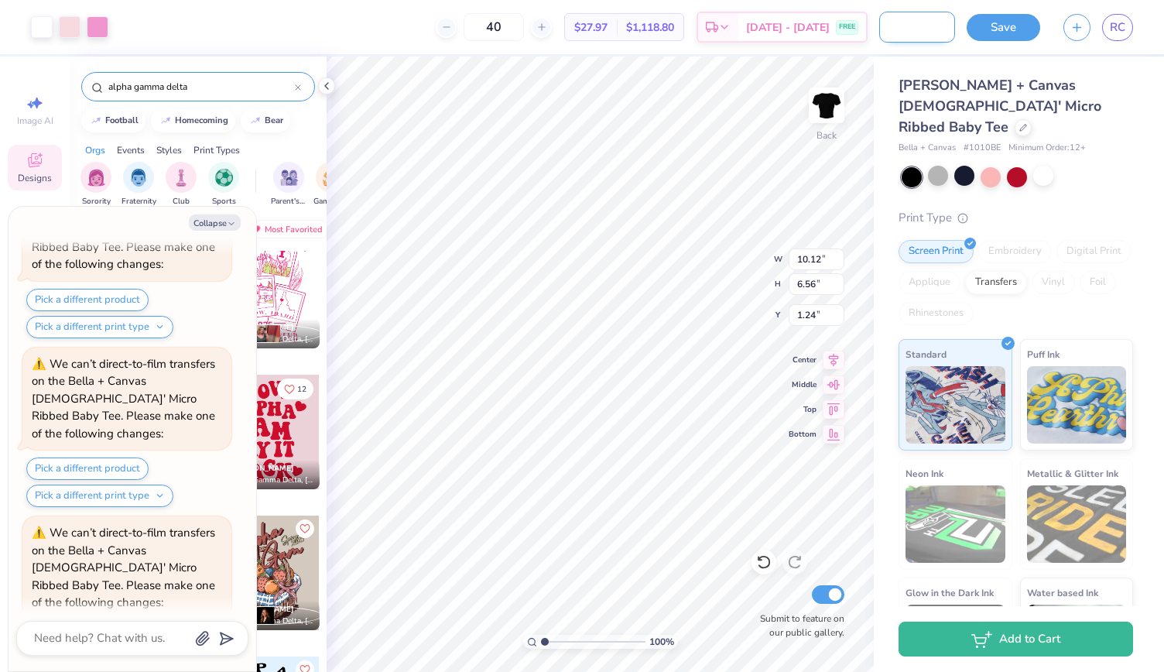
type input "Alpha Gamma Delta pasteBaby-T"
type textarea "x"
type input "Alpha Gamma Delta pastBaby-T"
type textarea "x"
type input "Alpha Gamma Delta pasBaby-T"
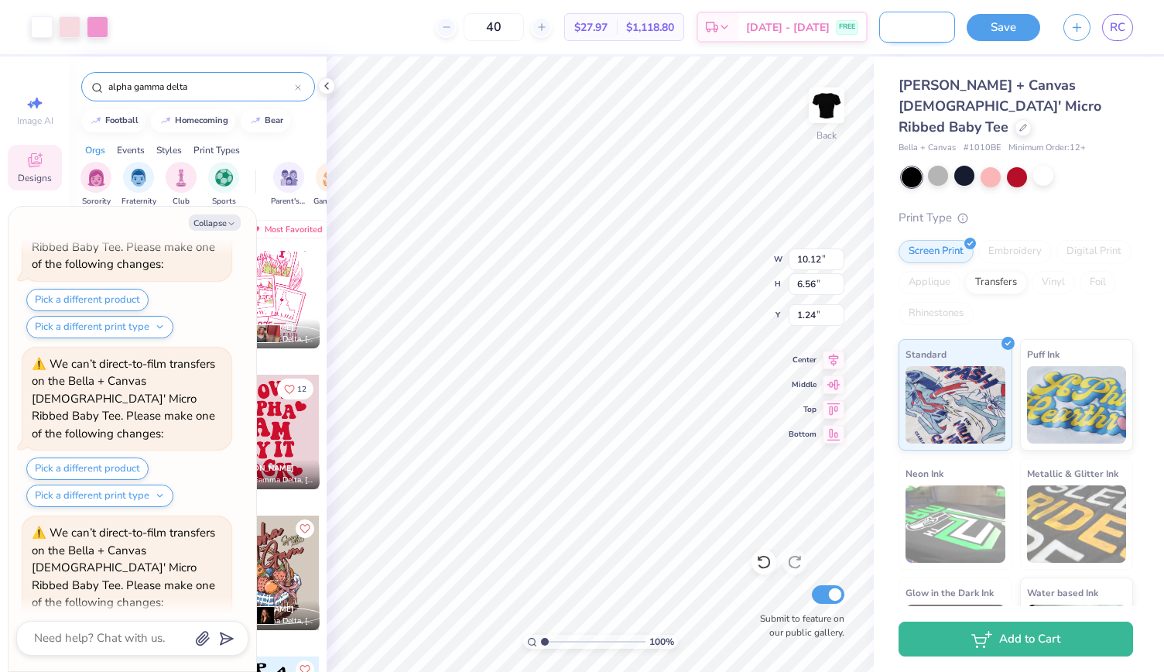
type textarea "x"
type input "Alpha Gamma Delta paBaby-T"
type textarea "x"
type input "Alpha Gamma Delta pBaby-T"
type textarea "x"
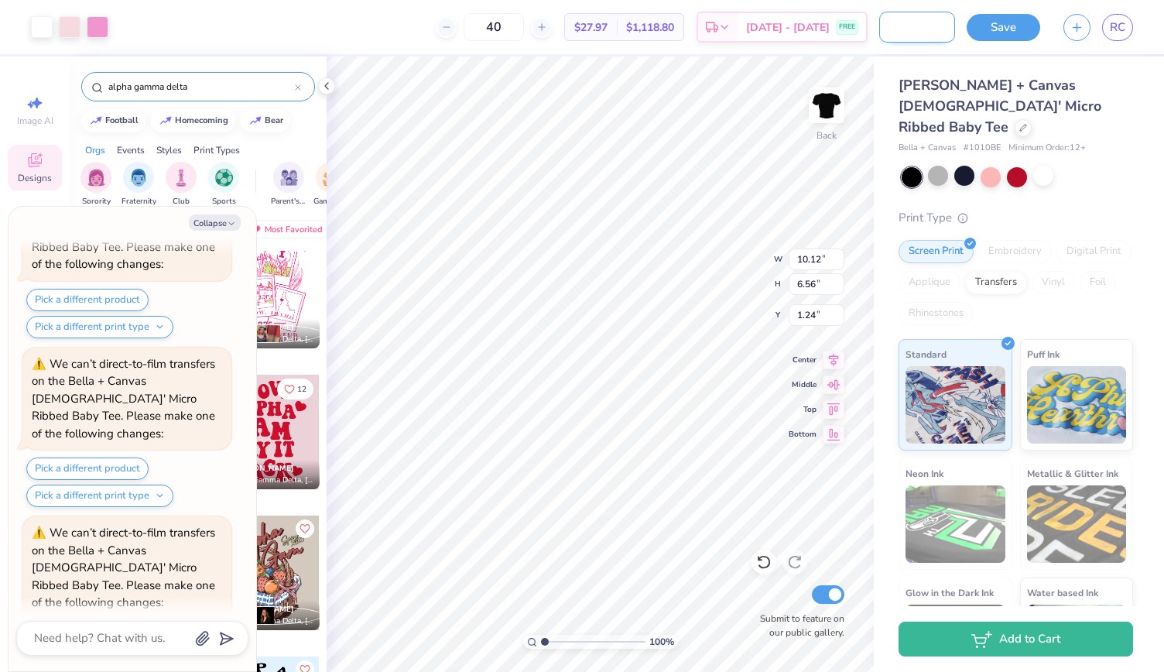
type input "Alpha Gamma Delta Baby-T"
type textarea "x"
type input "Alpha Gamma Delta bBaby-T"
type textarea "x"
type input "Alpha Gamma Delta boBaby-T"
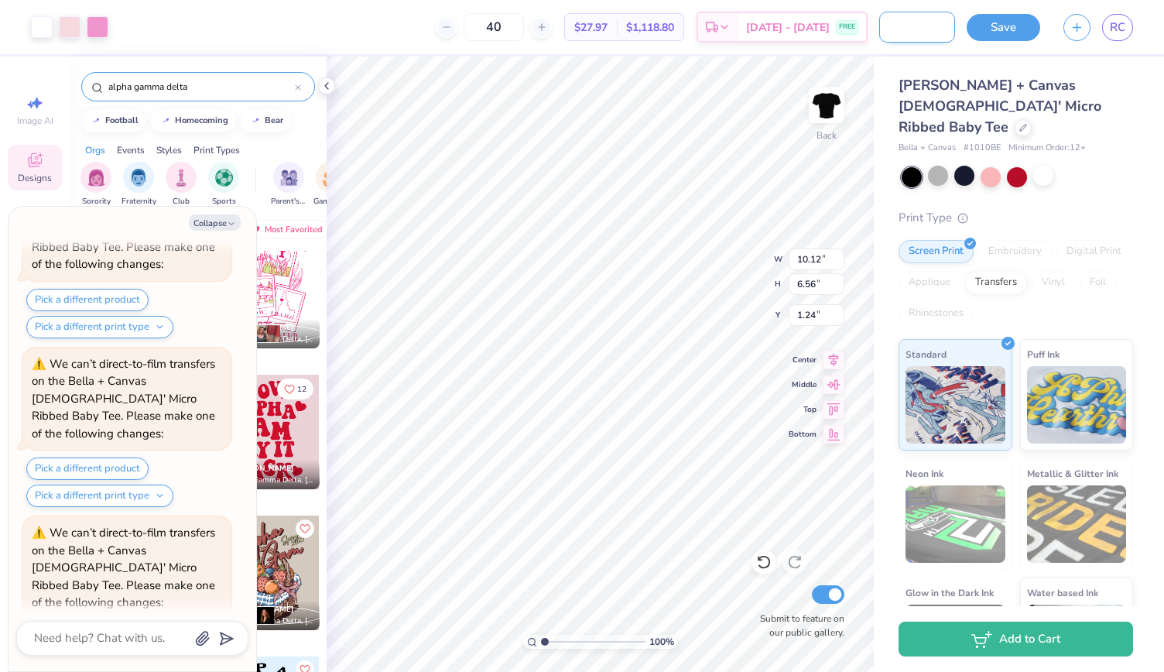
type textarea "x"
type input "Alpha Gamma Delta bowBaby-T"
type textarea "x"
type input "Alpha Gamma Delta bow Baby-T"
type textarea "x"
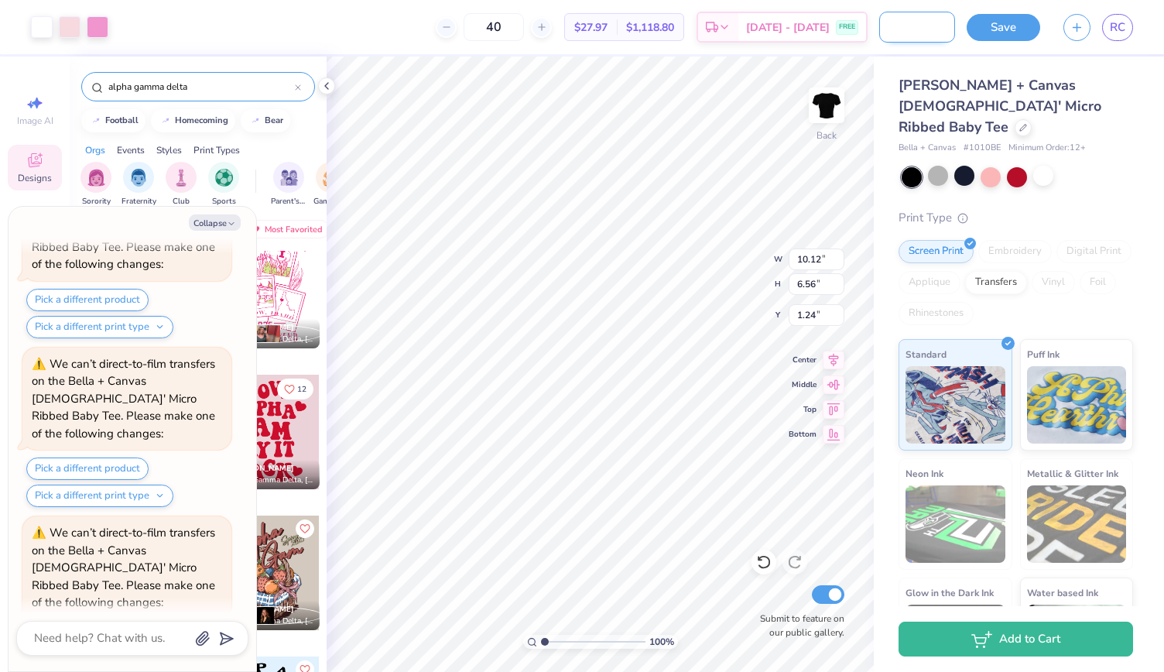
scroll to position [0, 142]
type input "Alpha Gamma Delta bow Baby-T"
click at [1016, 26] on button "Save" at bounding box center [1004, 25] width 74 height 27
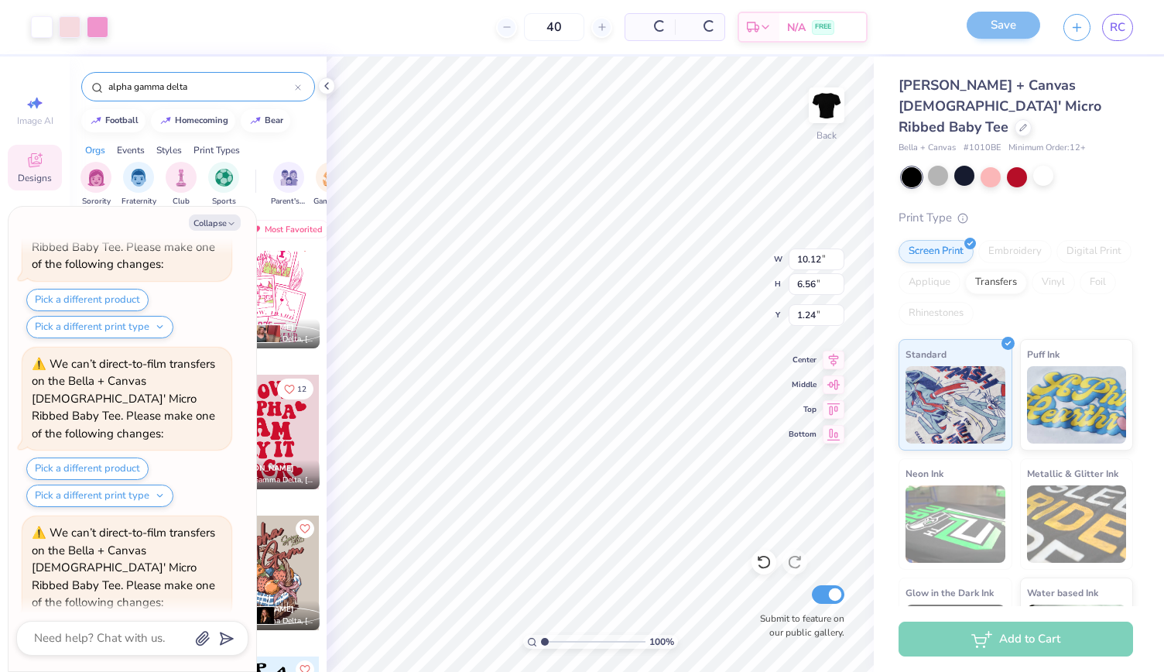
scroll to position [0, 0]
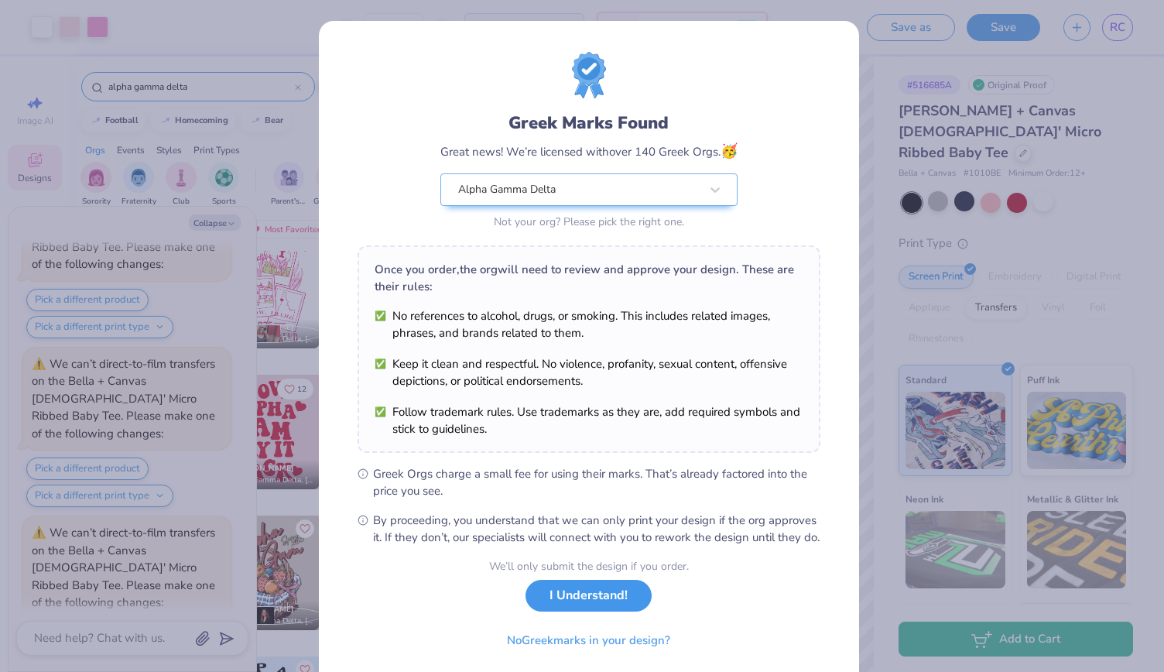
click at [581, 606] on button "I Understand!" at bounding box center [589, 596] width 126 height 32
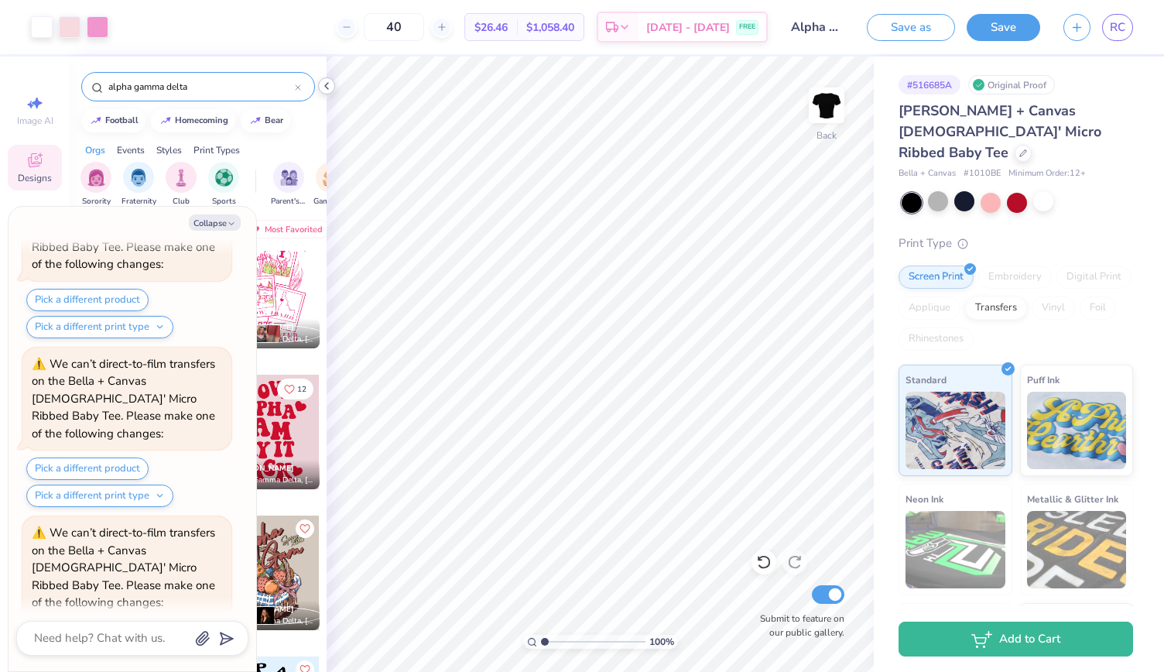
click at [330, 80] on icon at bounding box center [326, 86] width 12 height 12
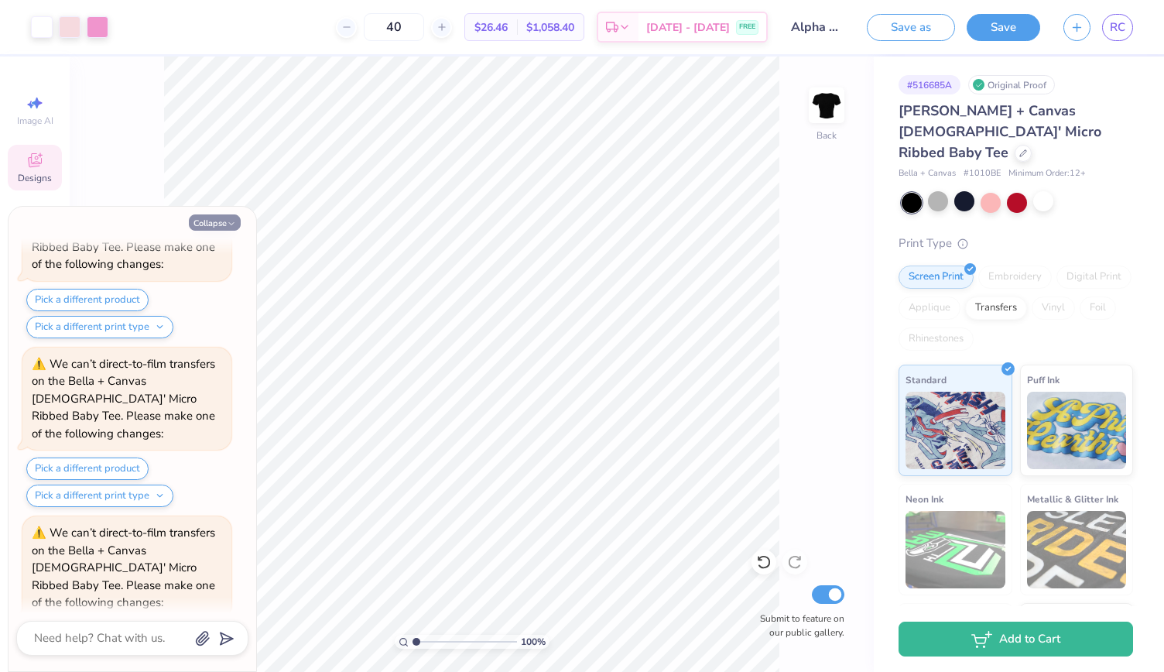
click at [220, 221] on button "Collapse" at bounding box center [215, 222] width 52 height 16
type textarea "x"
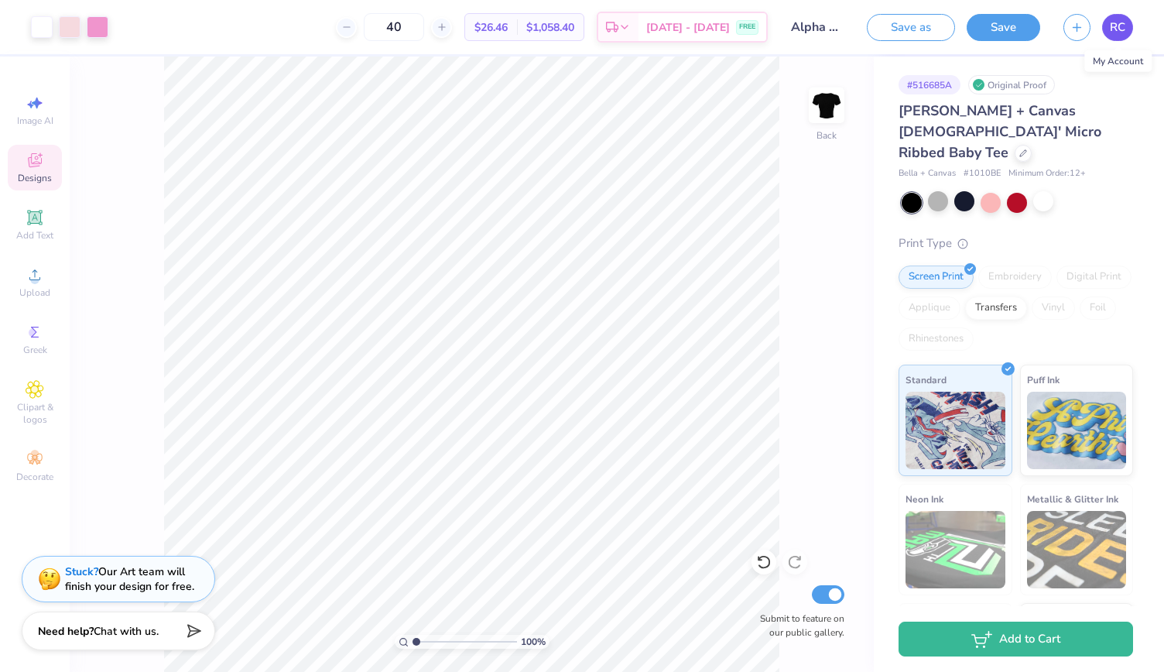
click at [1119, 33] on span "RC" at bounding box center [1117, 28] width 15 height 18
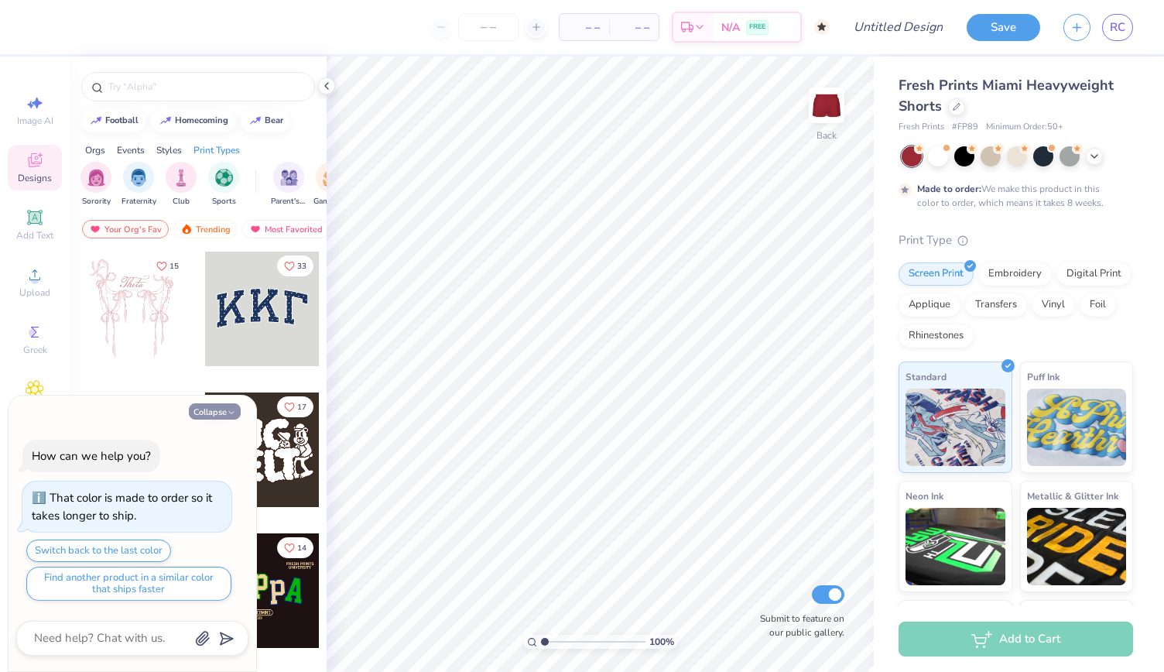
click at [231, 413] on icon "button" at bounding box center [231, 412] width 9 height 9
type textarea "x"
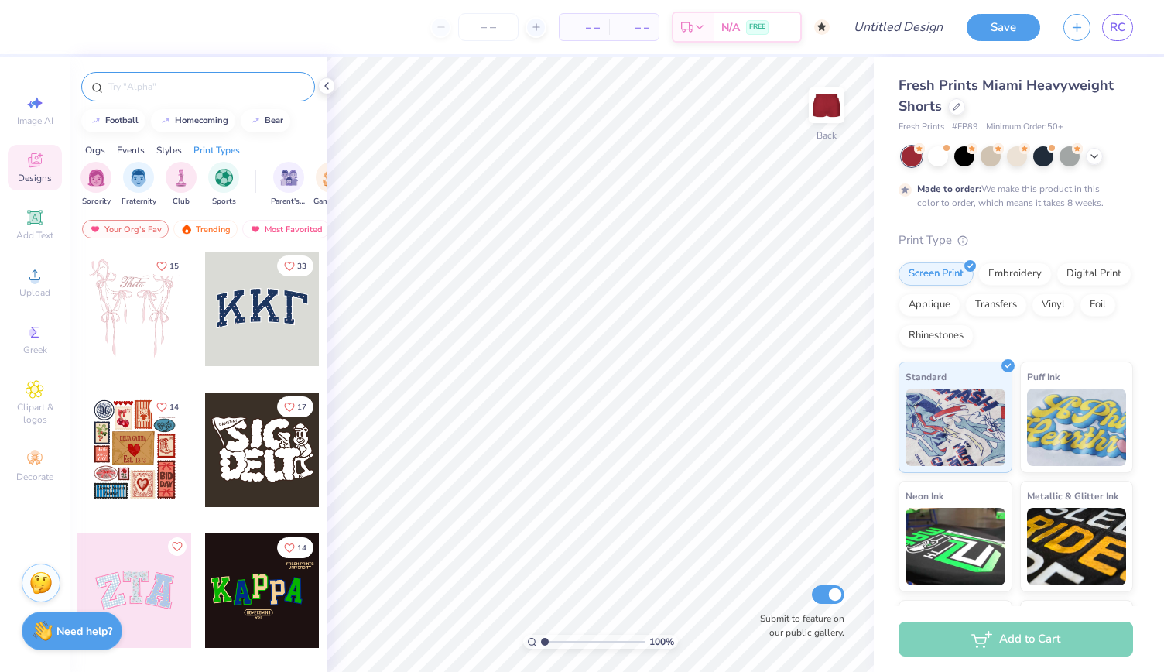
click at [194, 79] on input "text" at bounding box center [206, 86] width 198 height 15
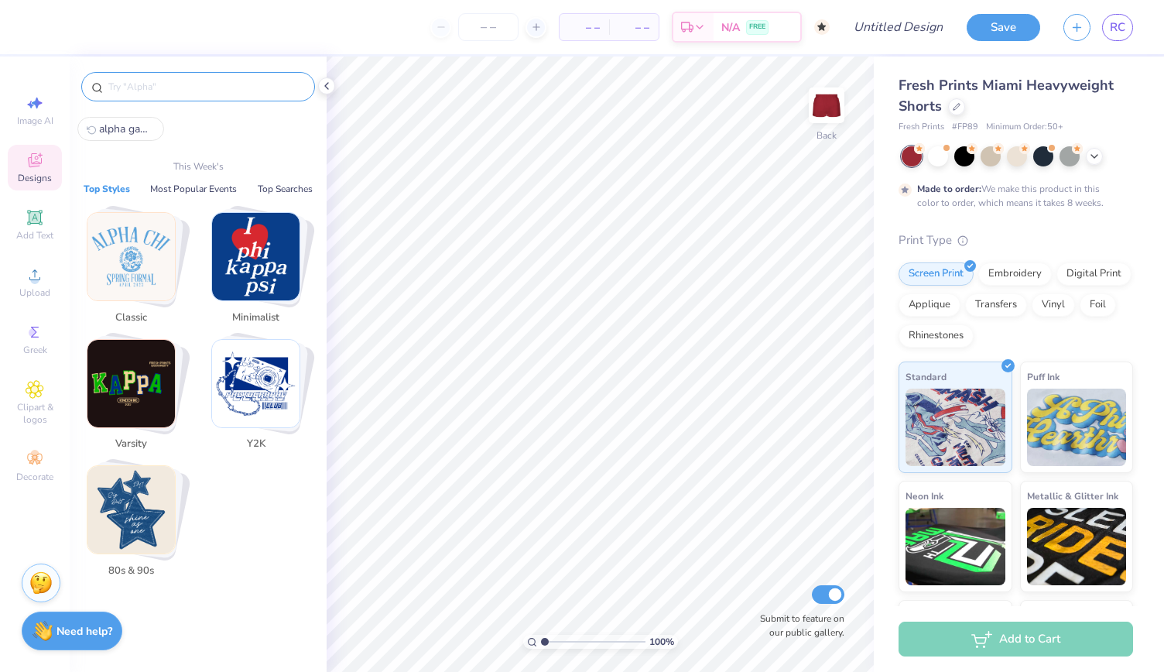
paste input "ΑΓΔ"
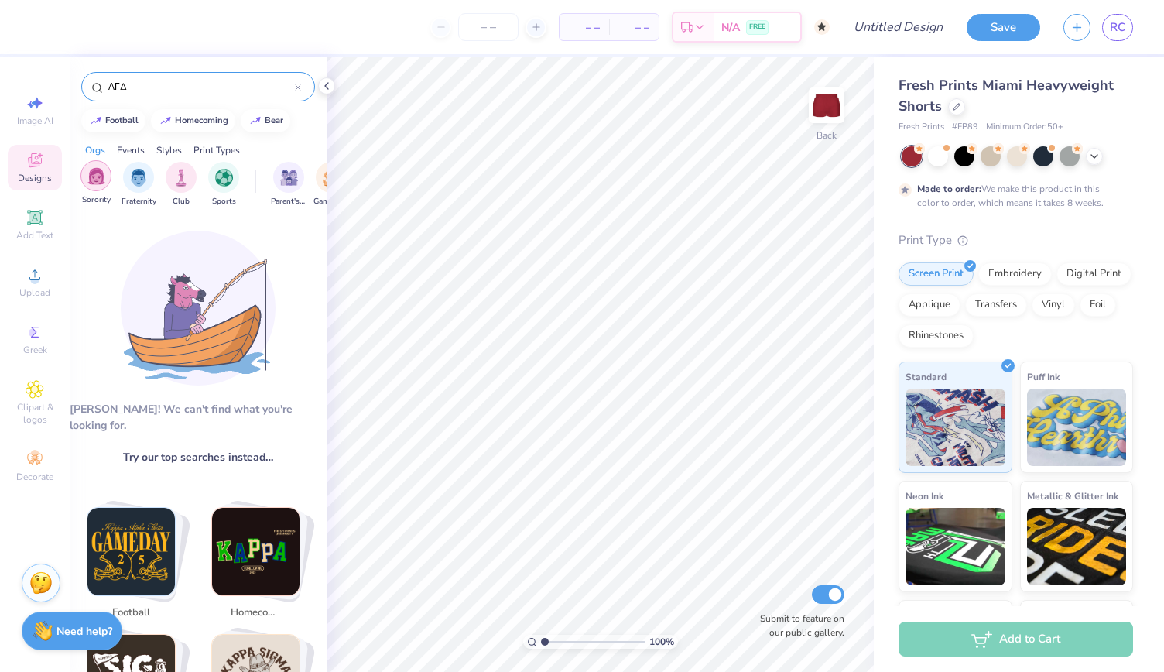
click at [104, 187] on div "filter for Sorority" at bounding box center [96, 175] width 31 height 31
click at [101, 180] on img "filter for Sorority" at bounding box center [96, 178] width 18 height 18
click at [139, 81] on input "ΑΓΔ" at bounding box center [201, 86] width 188 height 15
type input "Α"
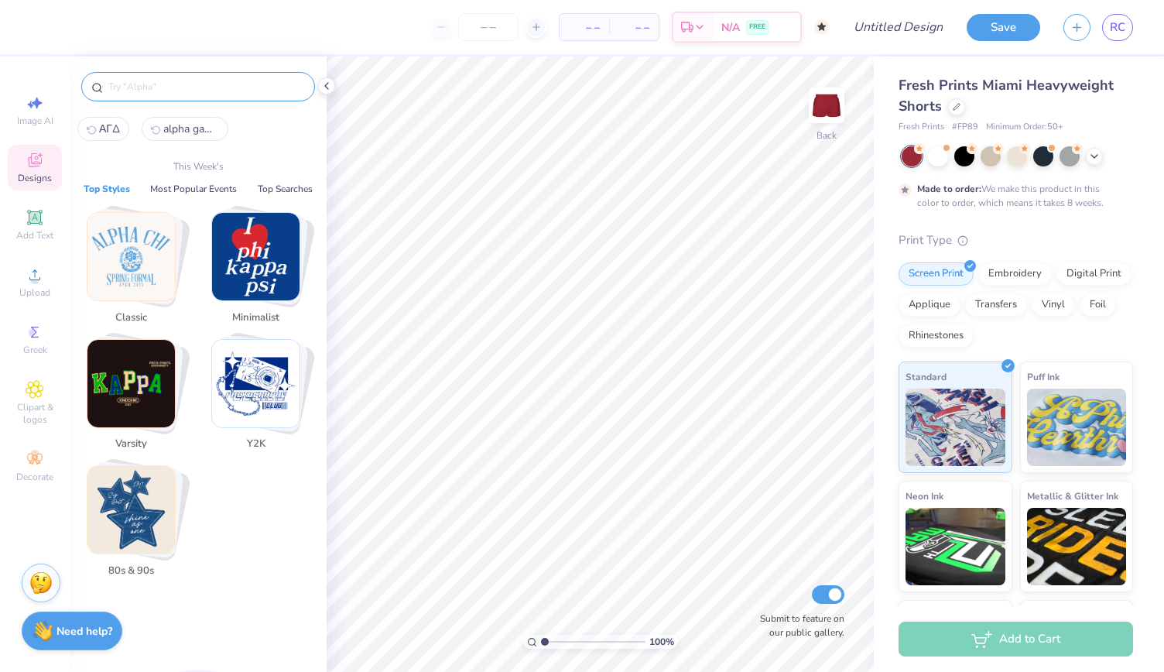
click at [30, 165] on icon at bounding box center [35, 162] width 12 height 10
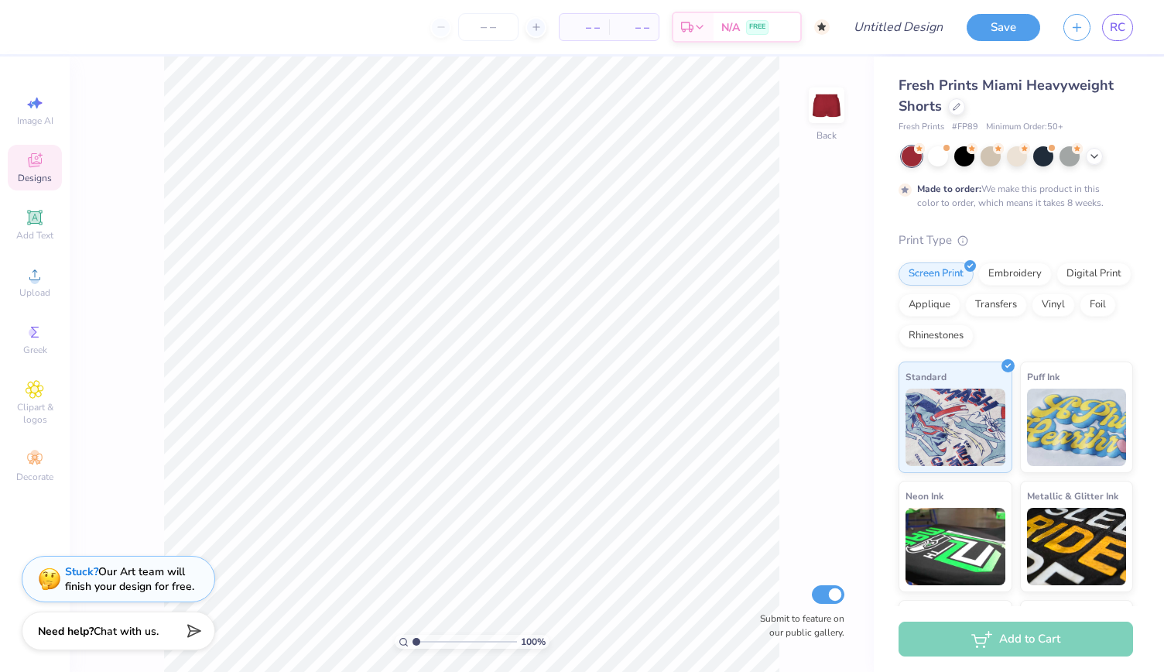
click at [20, 160] on div "Designs" at bounding box center [35, 168] width 54 height 46
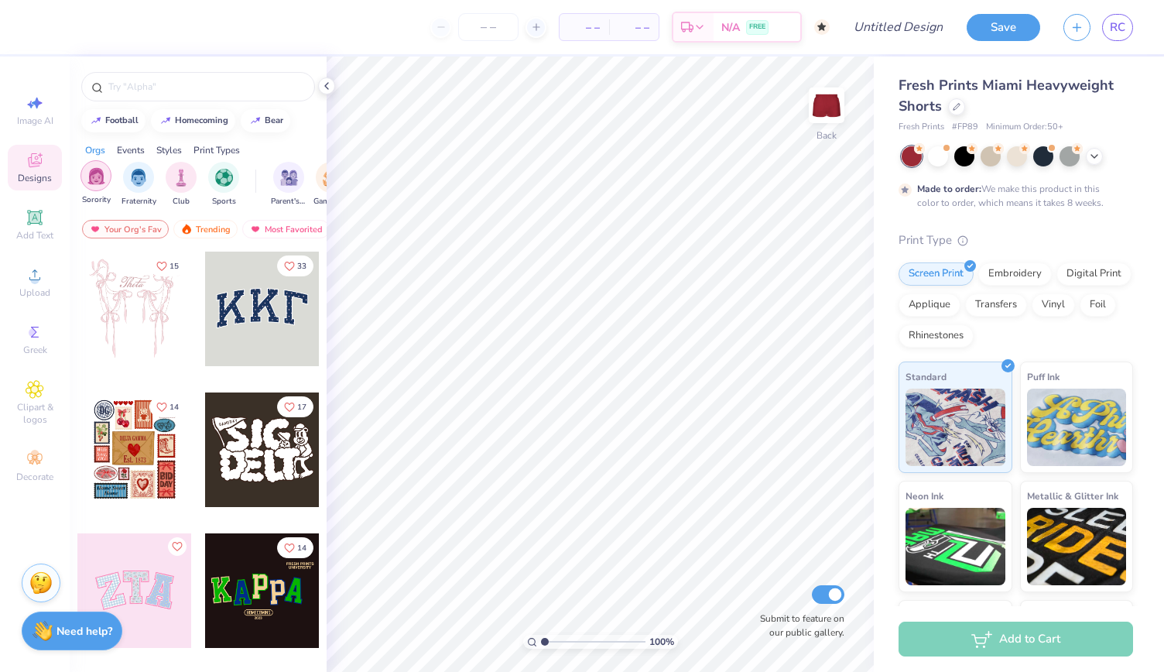
click at [93, 183] on img "filter for Sorority" at bounding box center [96, 176] width 18 height 18
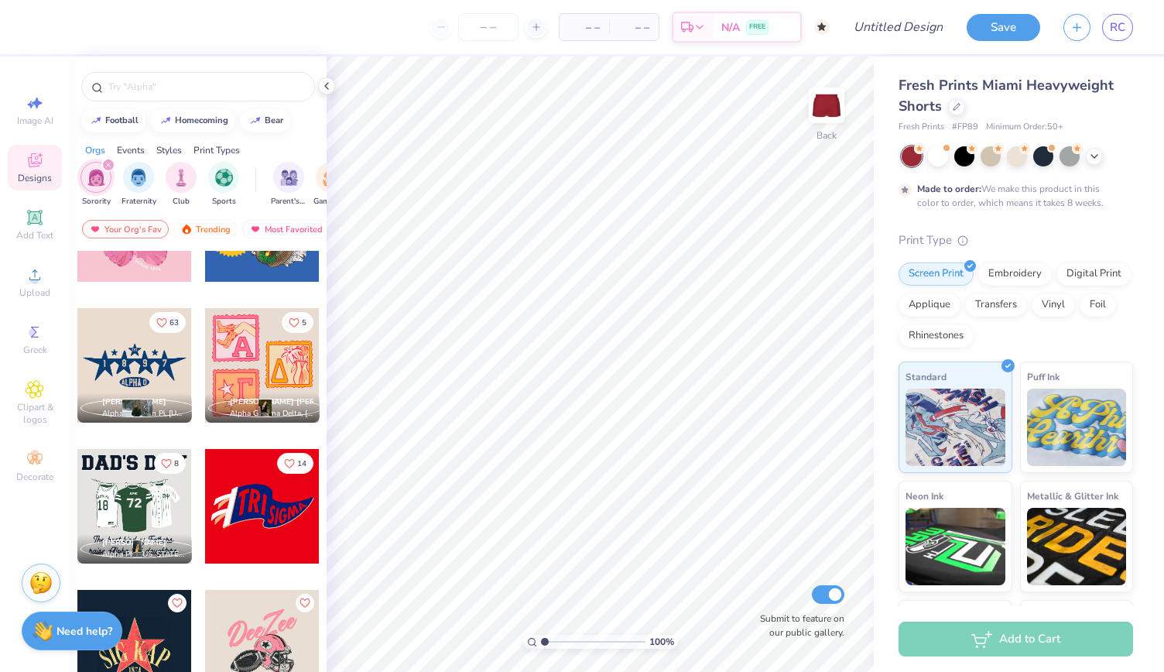
scroll to position [3748, 0]
click at [176, 94] on div at bounding box center [198, 86] width 234 height 29
click at [174, 88] on input "text" at bounding box center [206, 86] width 198 height 15
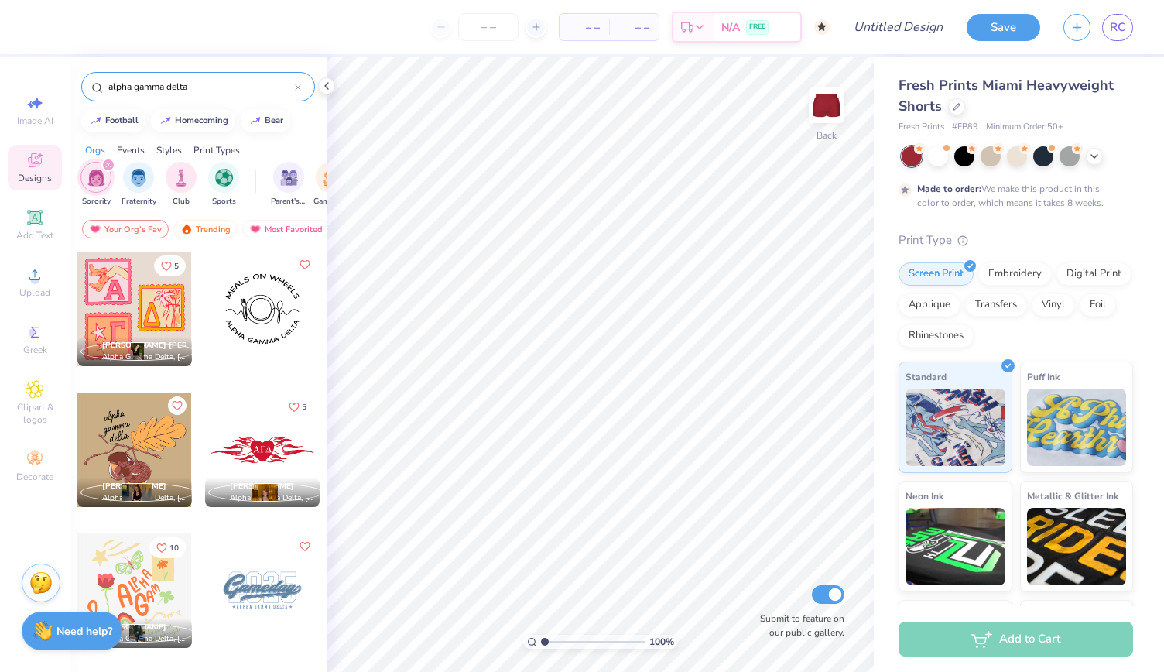
type input "alpha gamma delta"
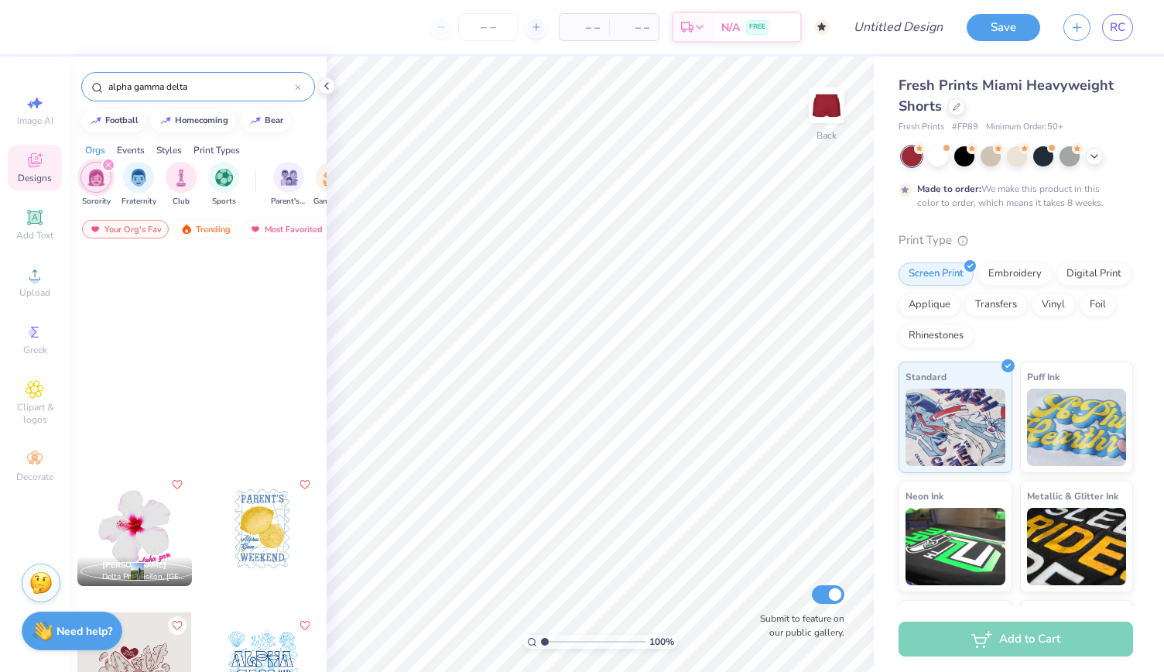
scroll to position [570, 0]
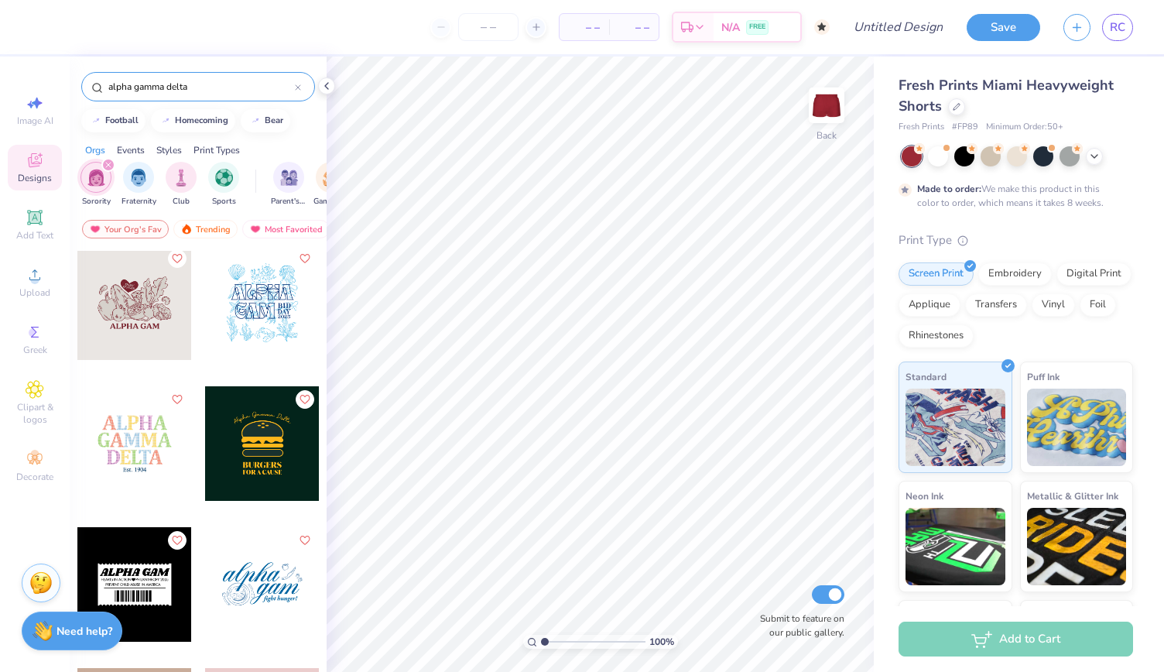
click at [139, 301] on div at bounding box center [134, 302] width 115 height 115
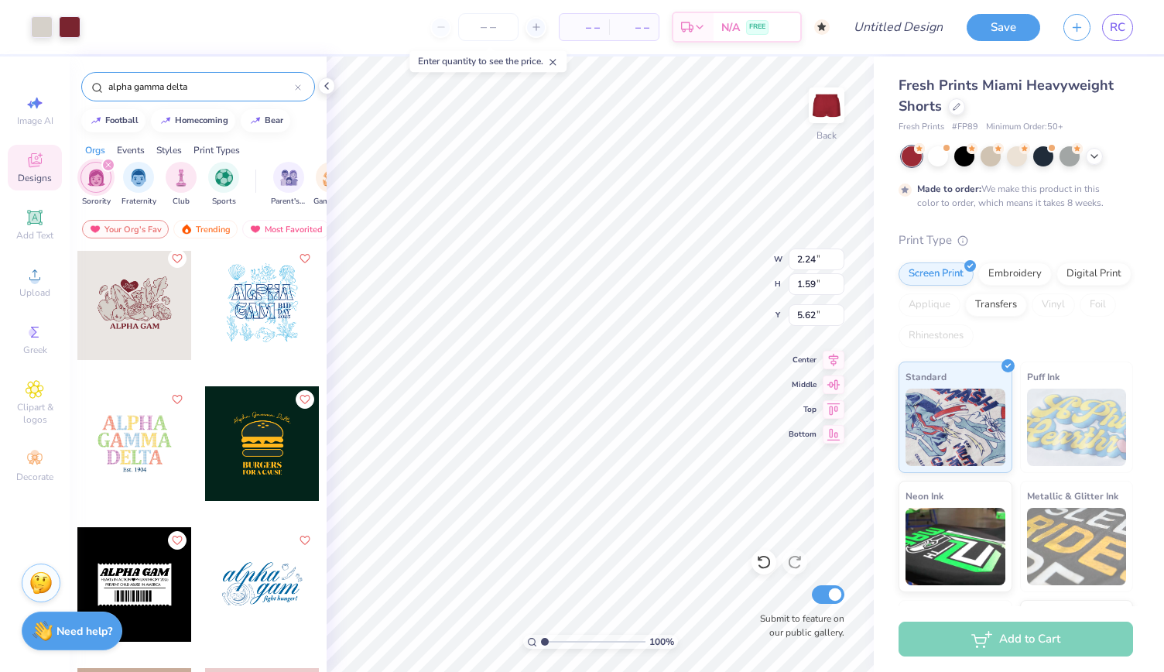
type input "2.24"
type input "1.59"
type input "8.02"
click at [902, 27] on input "Design Title" at bounding box center [917, 27] width 76 height 31
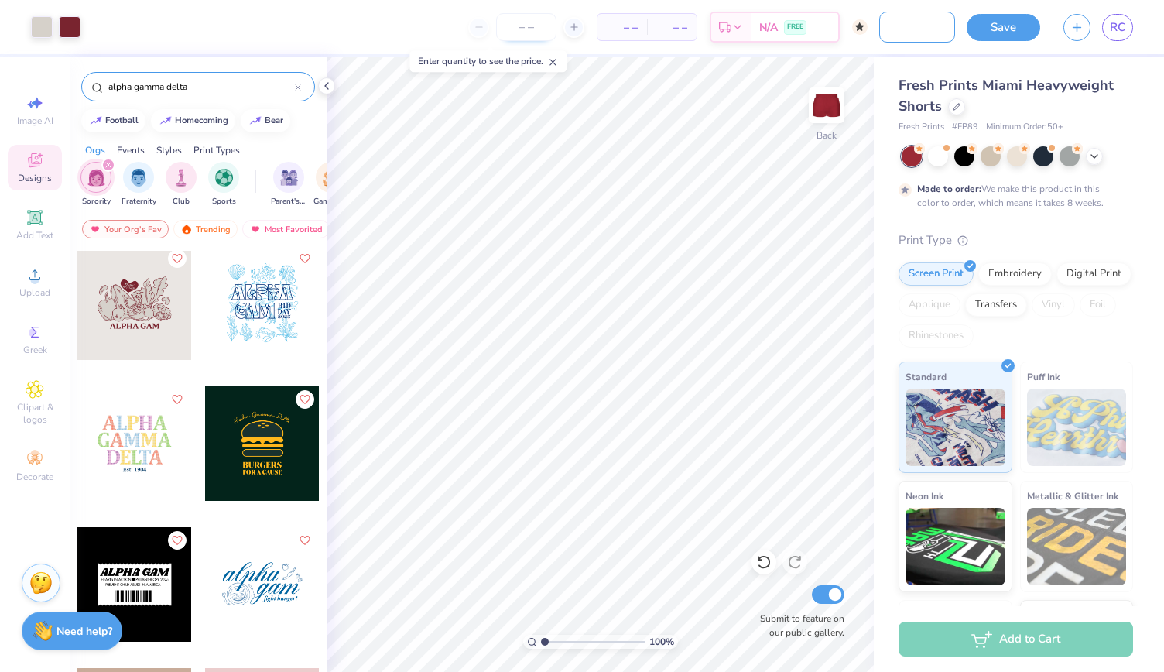
type input "Alpha Gam meals shorts"
click at [532, 36] on input "number" at bounding box center [526, 27] width 60 height 28
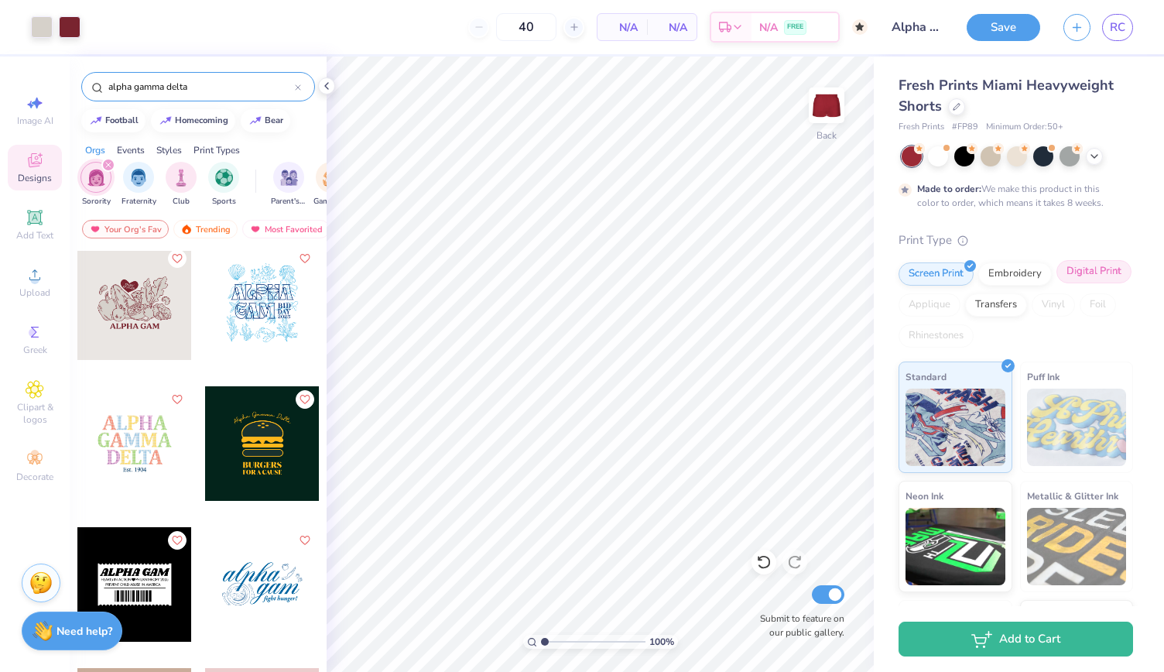
type input "50"
click at [1057, 283] on div "Digital Print" at bounding box center [1094, 271] width 75 height 23
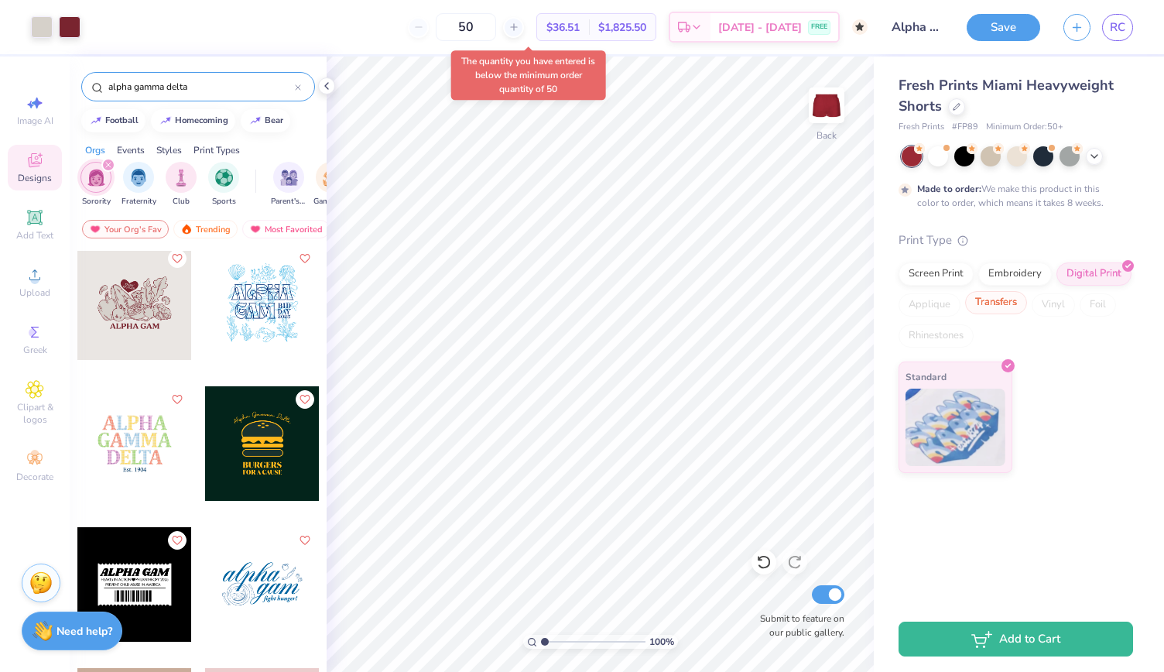
click at [996, 300] on div "Transfers" at bounding box center [996, 302] width 62 height 23
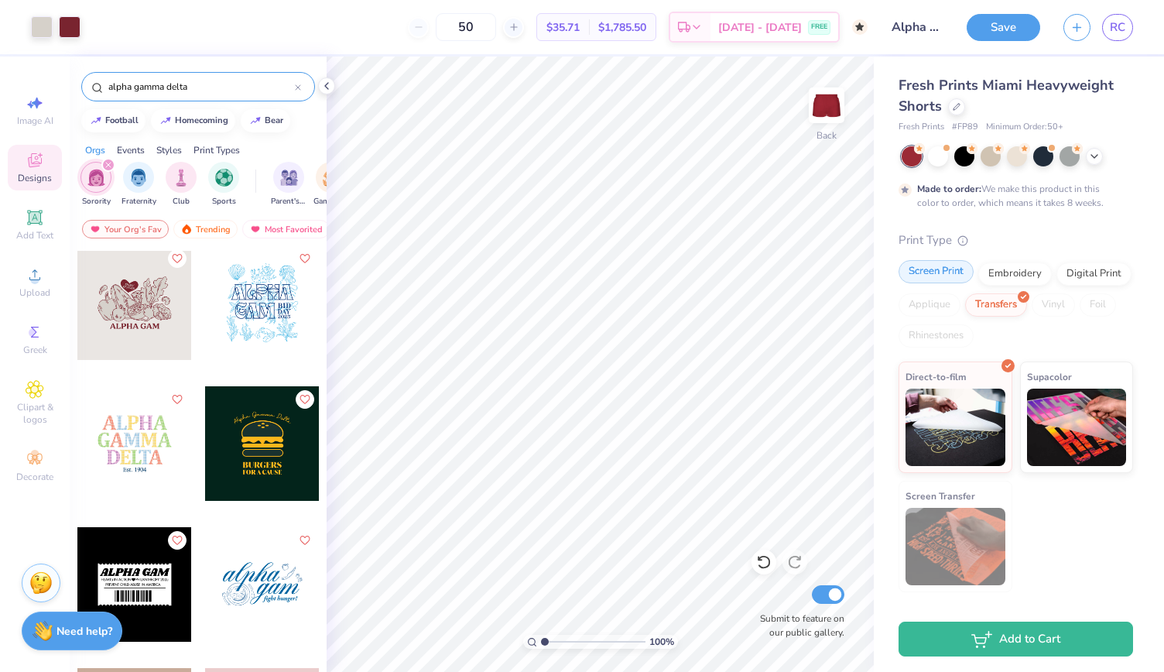
click at [937, 265] on div "Screen Print" at bounding box center [936, 271] width 75 height 23
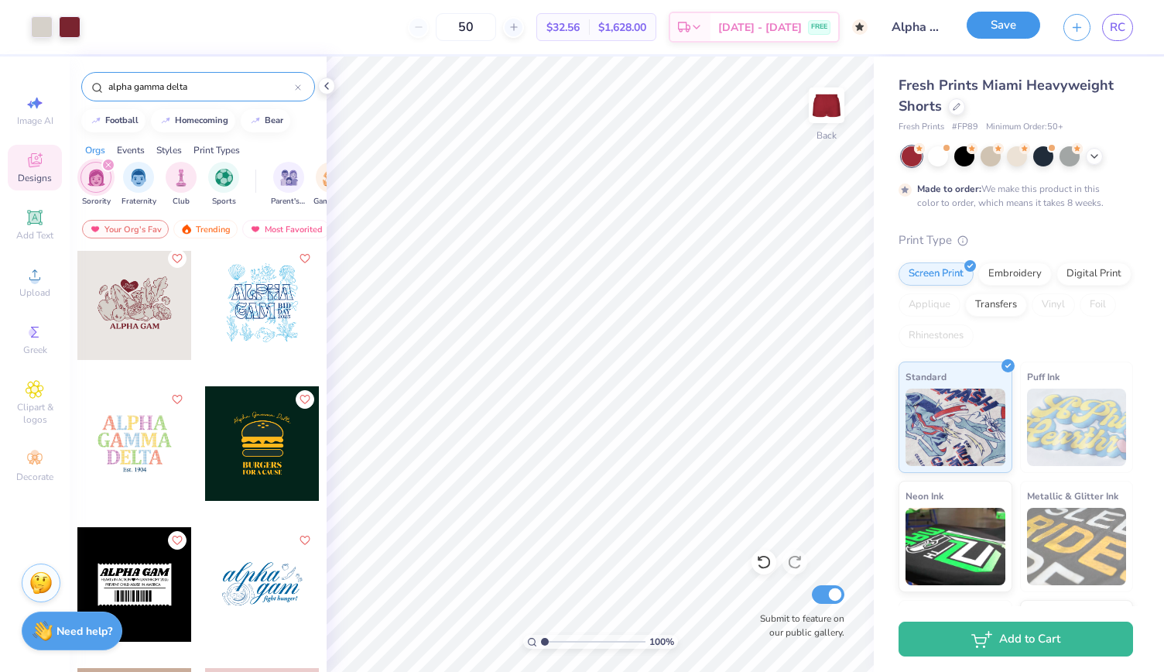
click at [999, 27] on button "Save" at bounding box center [1004, 25] width 74 height 27
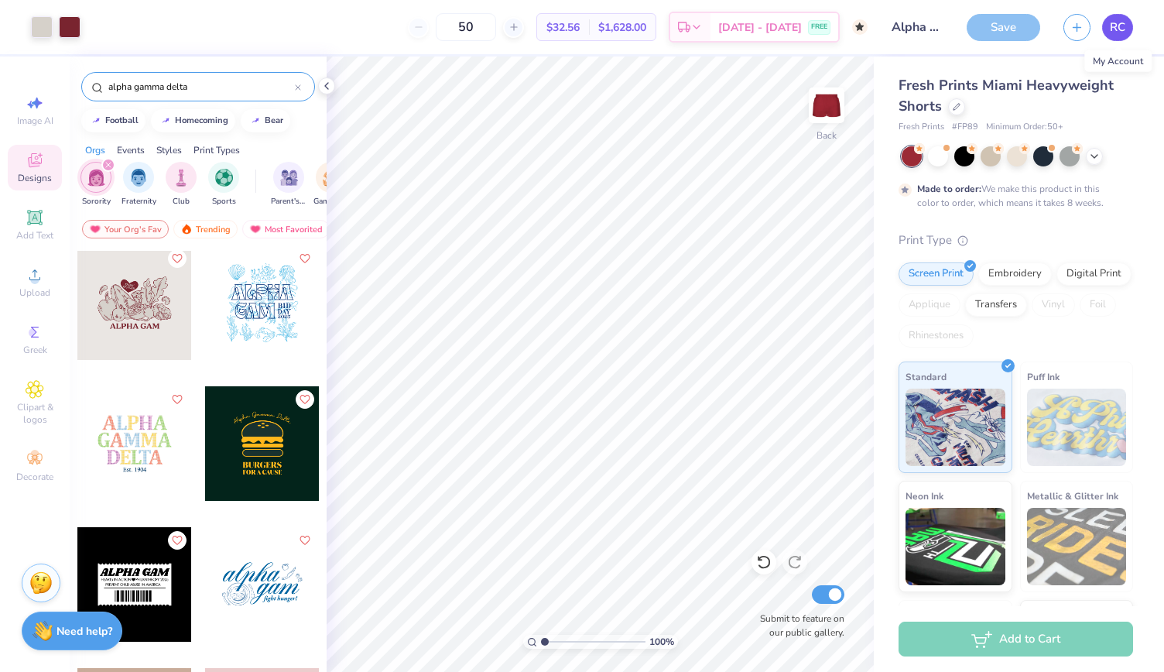
click at [1112, 37] on link "RC" at bounding box center [1117, 27] width 31 height 27
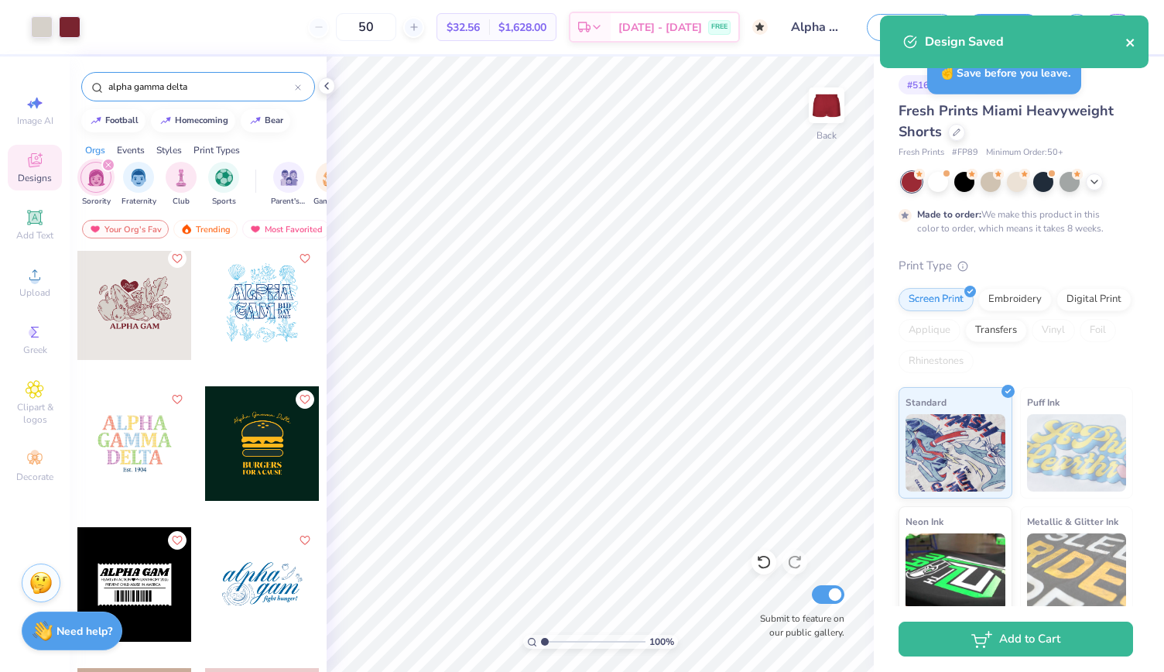
click at [1129, 39] on icon "close" at bounding box center [1131, 42] width 11 height 12
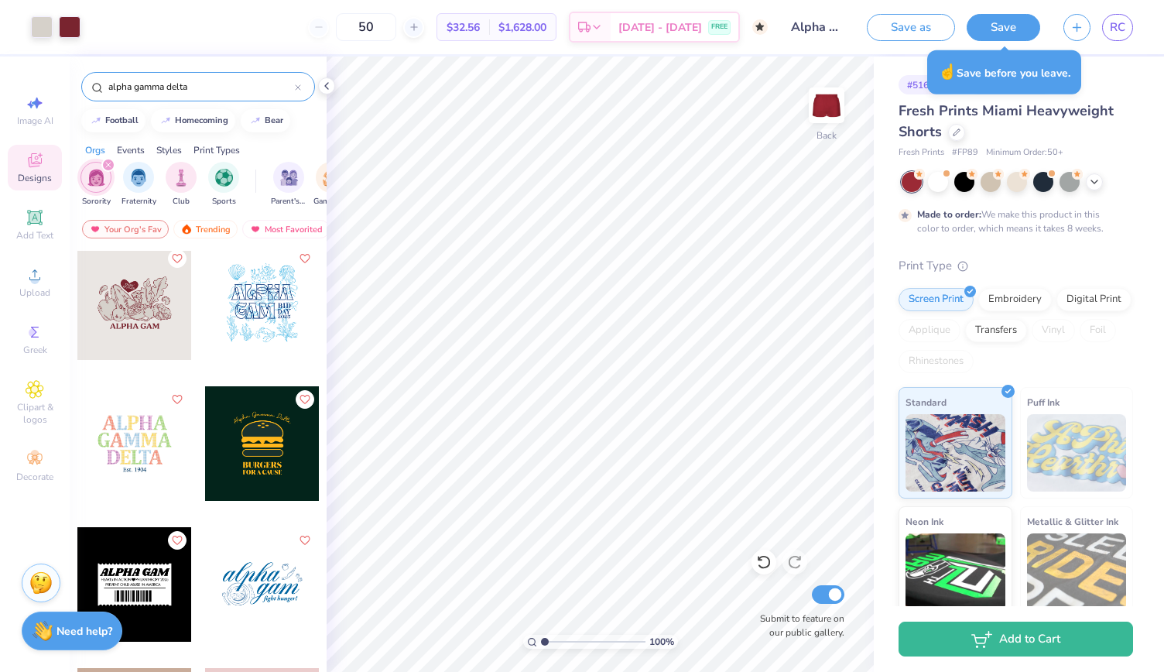
click at [1121, 19] on span "RC" at bounding box center [1117, 28] width 15 height 18
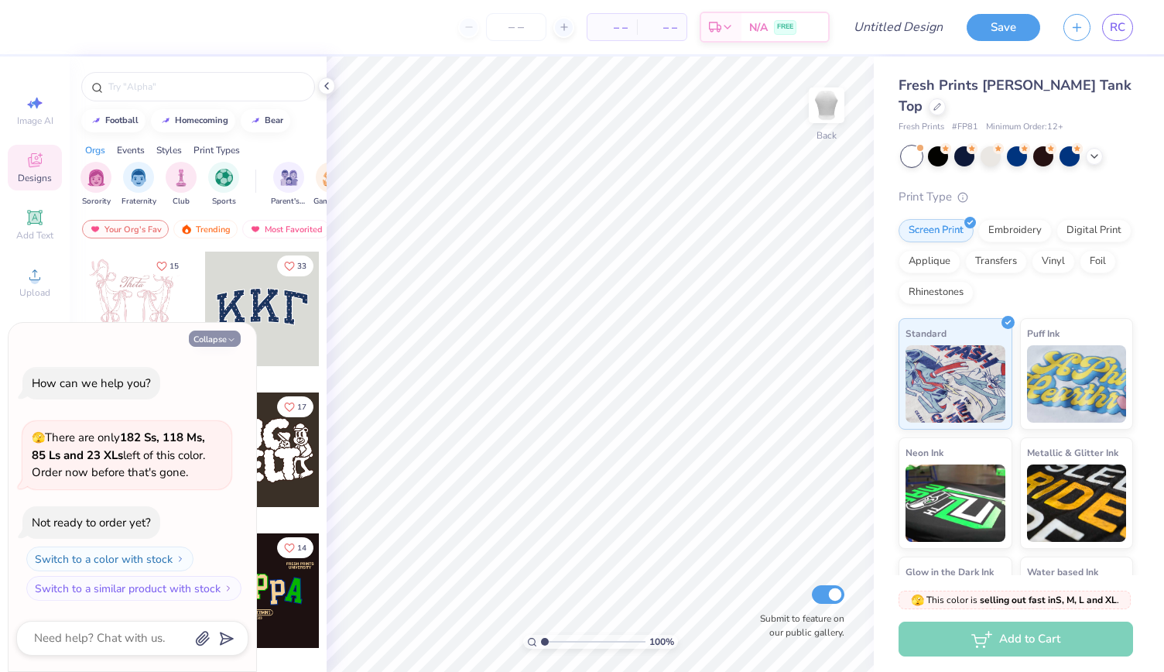
click at [214, 340] on button "Collapse" at bounding box center [215, 339] width 52 height 16
type textarea "x"
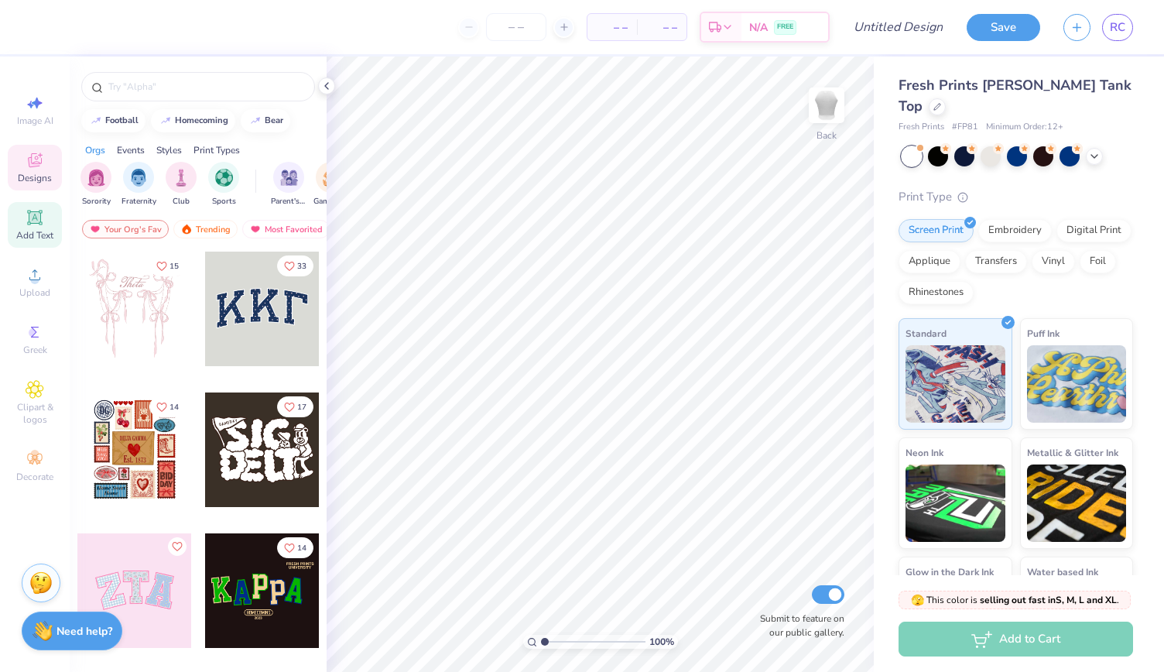
click at [26, 221] on icon at bounding box center [35, 217] width 19 height 19
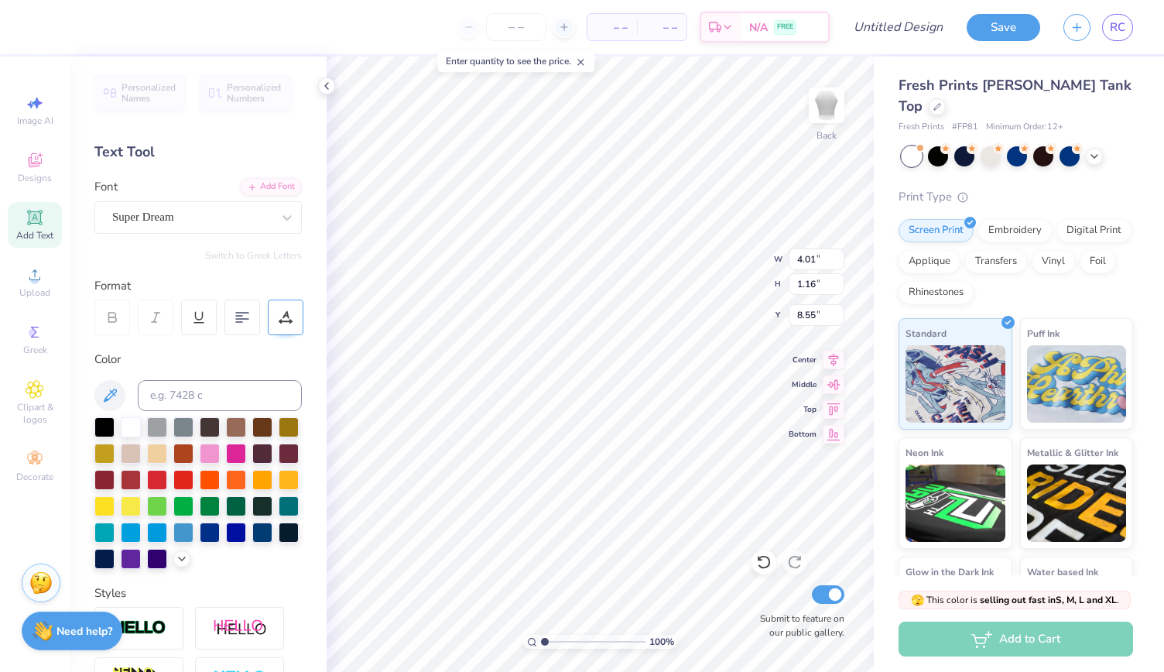
scroll to position [14, 7]
type textarea "Alpha Gamma Delta"
click at [194, 473] on div at bounding box center [183, 478] width 20 height 20
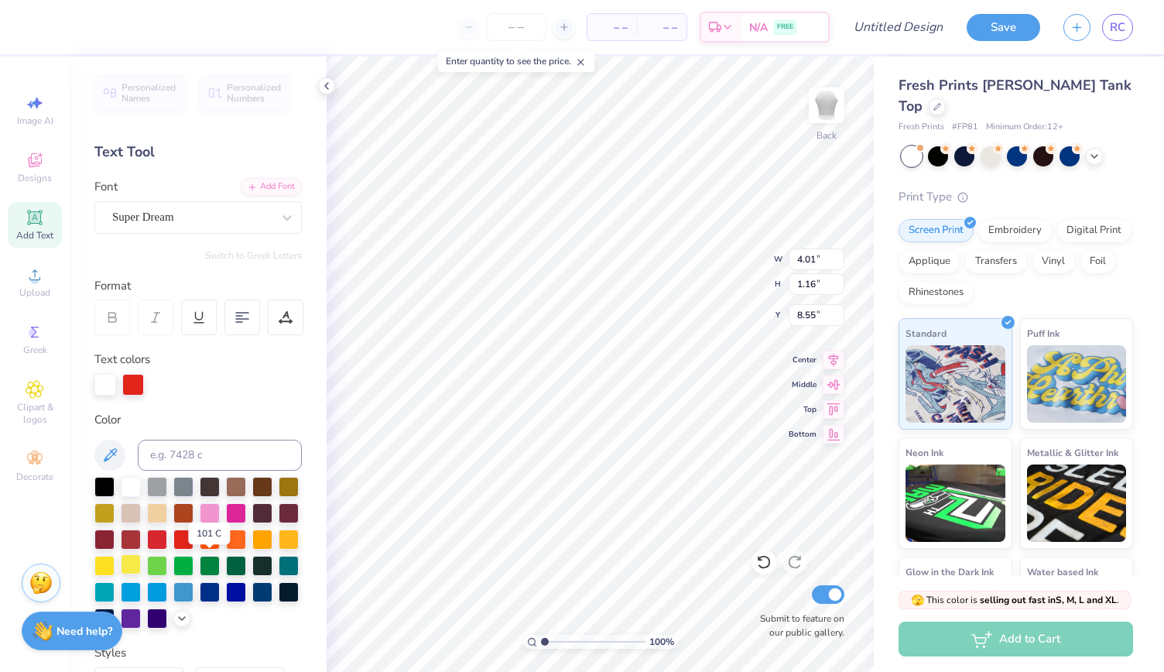
click at [141, 563] on div at bounding box center [131, 564] width 20 height 20
click at [791, 379] on div "100 % Back W 4.01 4.01 " H 1.16 1.16 " Y 8.55 8.55 " Center Middle Top Bottom S…" at bounding box center [600, 364] width 547 height 615
click at [200, 574] on div at bounding box center [210, 564] width 20 height 20
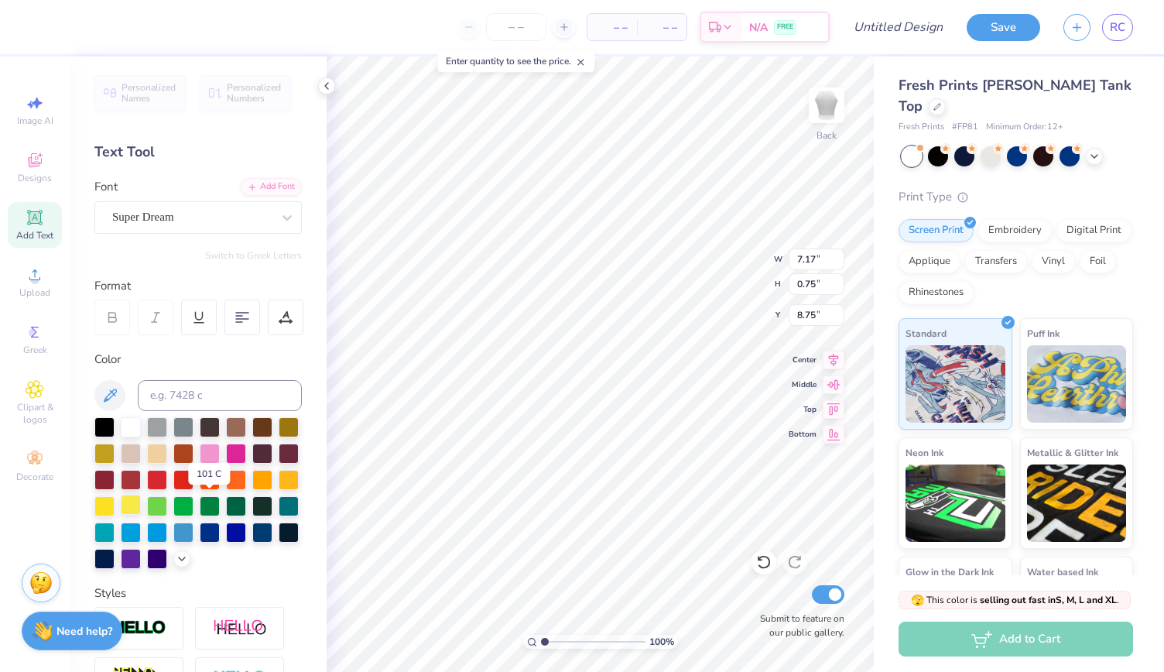
click at [141, 504] on div at bounding box center [131, 505] width 20 height 20
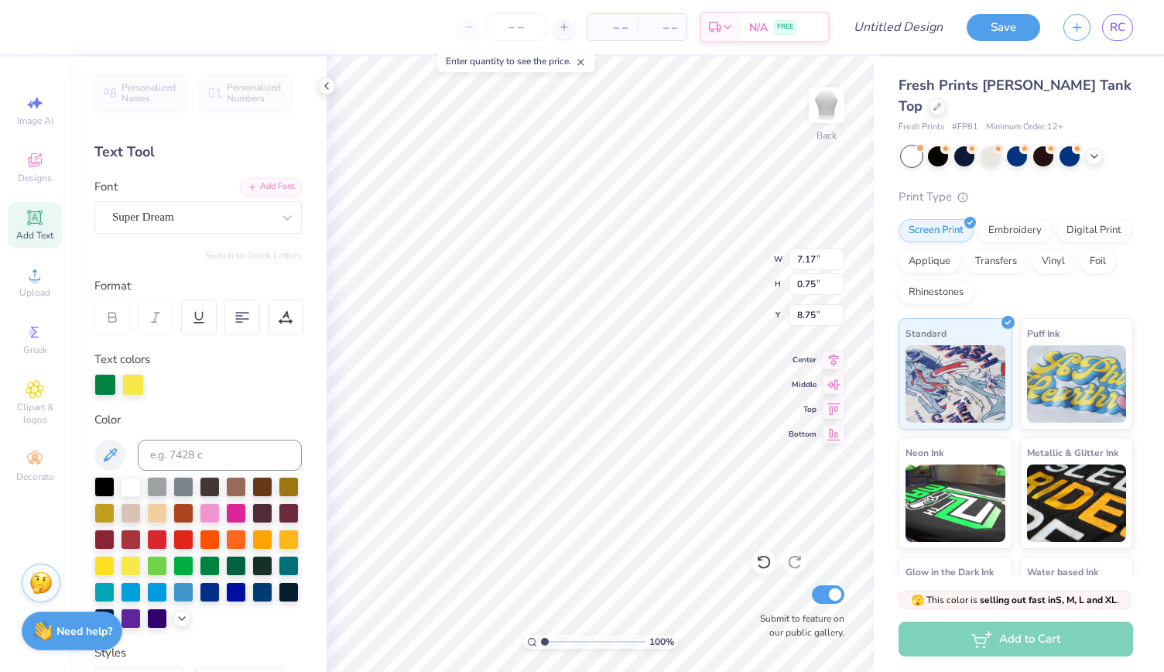
scroll to position [14, 3]
click at [194, 536] on div at bounding box center [183, 538] width 20 height 20
type input "3.47"
type input "3.49"
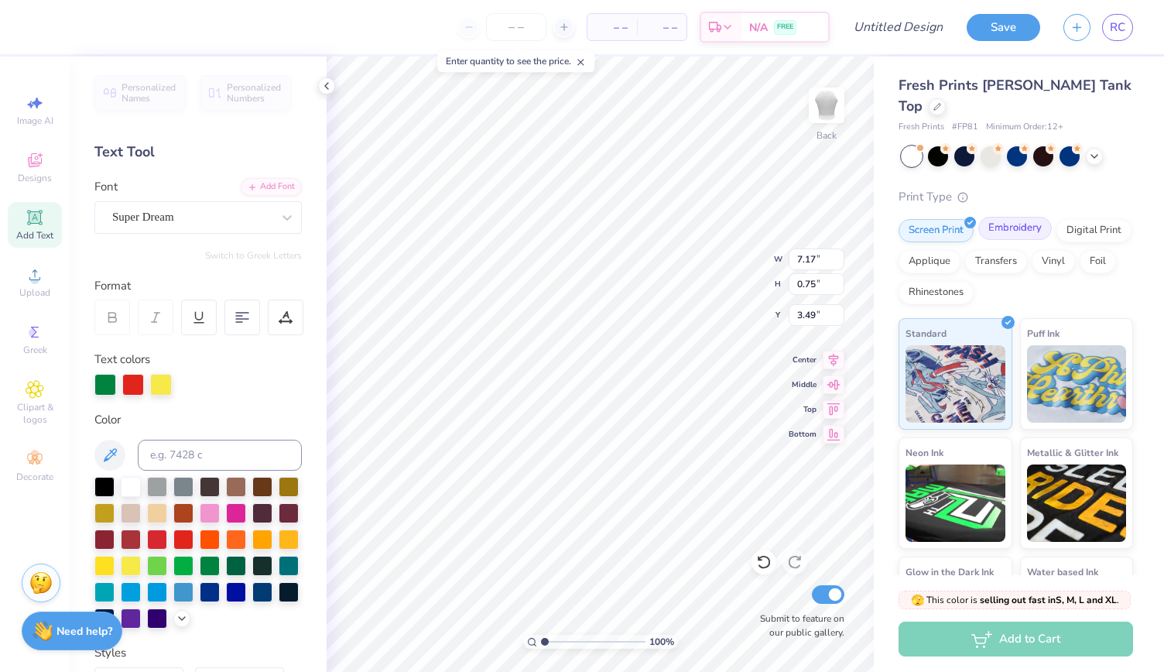
click at [1006, 217] on div "Embroidery" at bounding box center [1015, 228] width 74 height 23
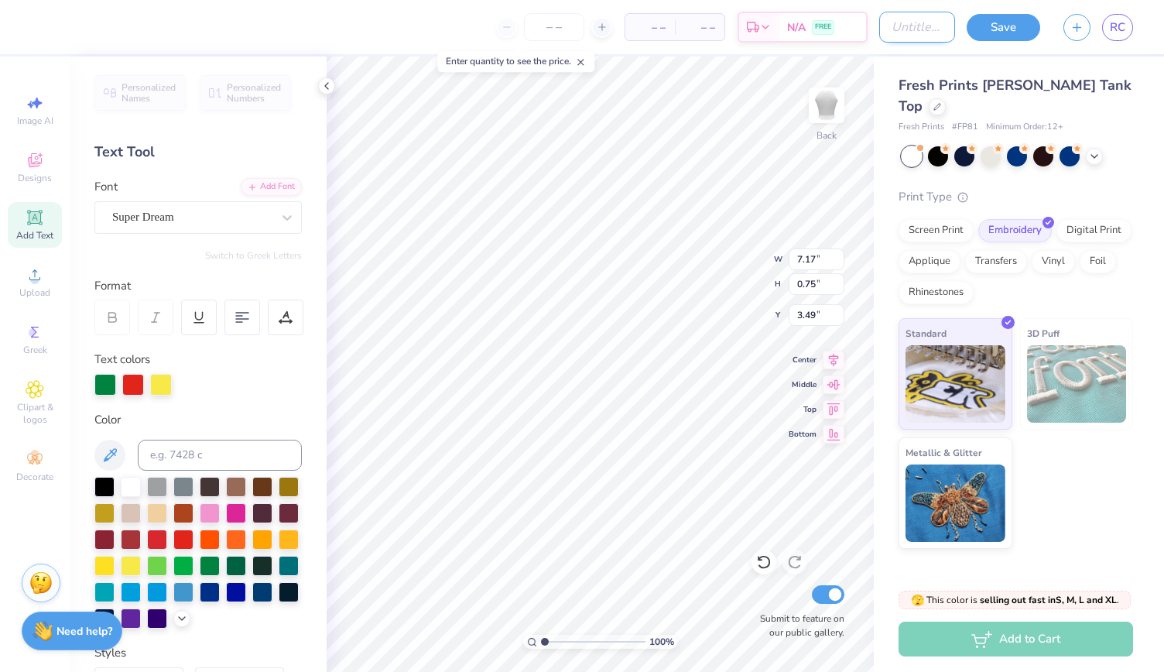
click at [900, 23] on input "Design Title" at bounding box center [917, 27] width 76 height 31
type input "Alpha Gam Simple tank"
click at [996, 33] on button "Save" at bounding box center [1004, 25] width 74 height 27
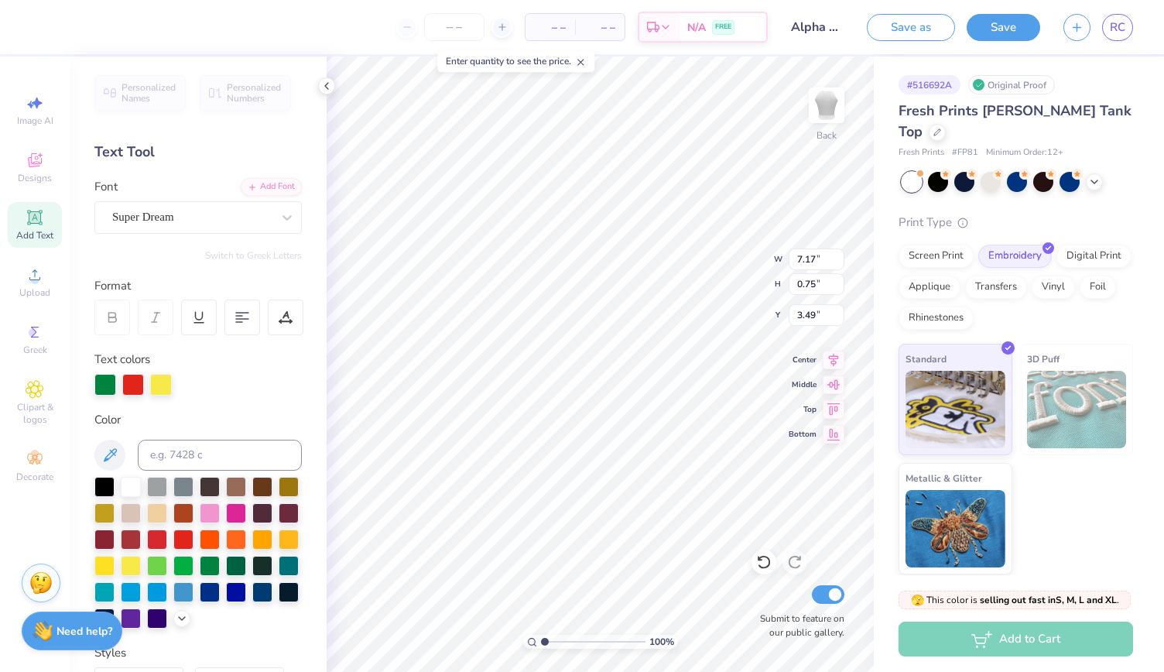
click at [1133, 41] on div "Design Saved" at bounding box center [1014, 47] width 275 height 70
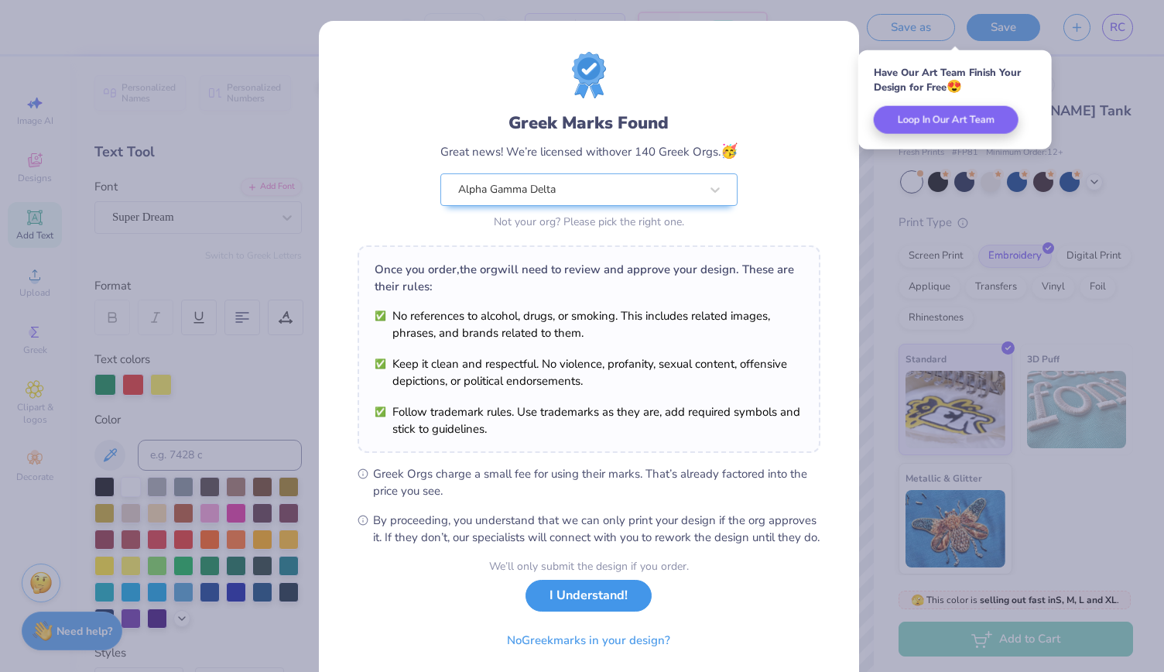
click at [601, 612] on button "I Understand!" at bounding box center [589, 596] width 126 height 32
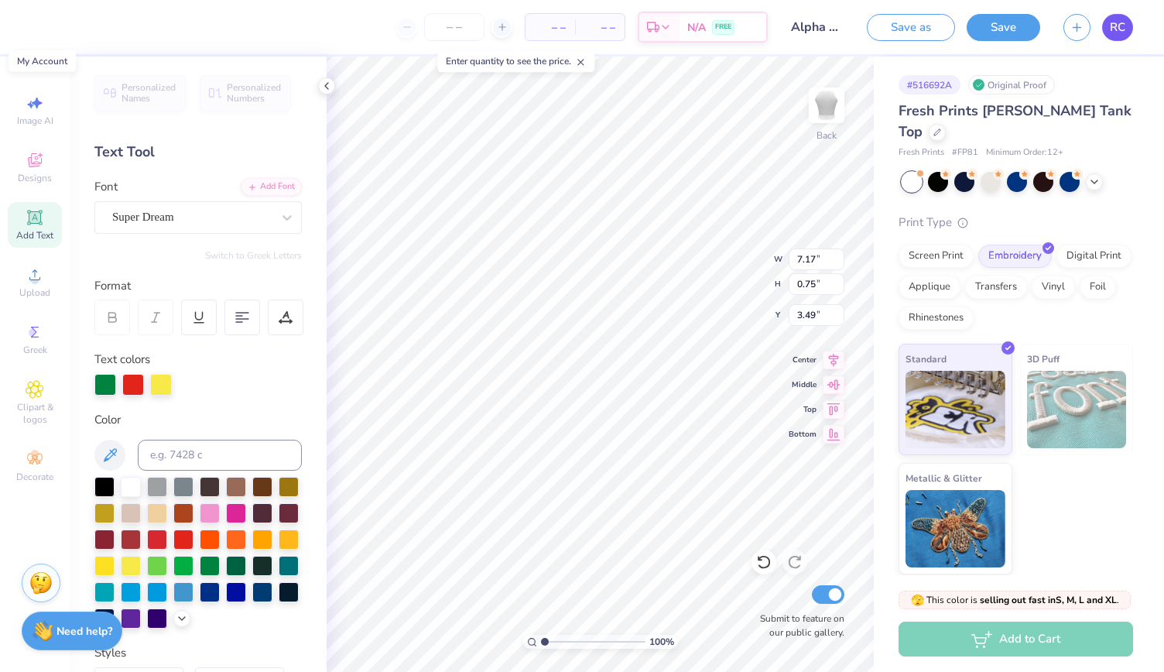
click at [1123, 27] on span "RC" at bounding box center [1117, 28] width 15 height 18
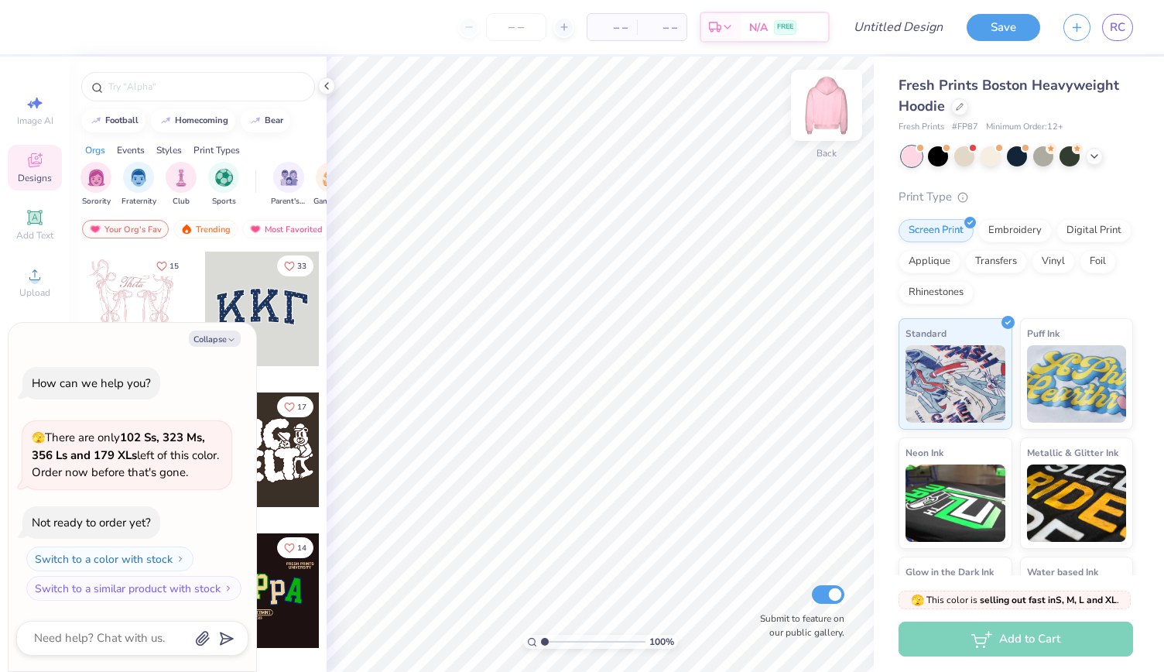
click at [831, 102] on img at bounding box center [827, 105] width 62 height 62
click at [224, 335] on button "Collapse" at bounding box center [215, 339] width 52 height 16
type textarea "x"
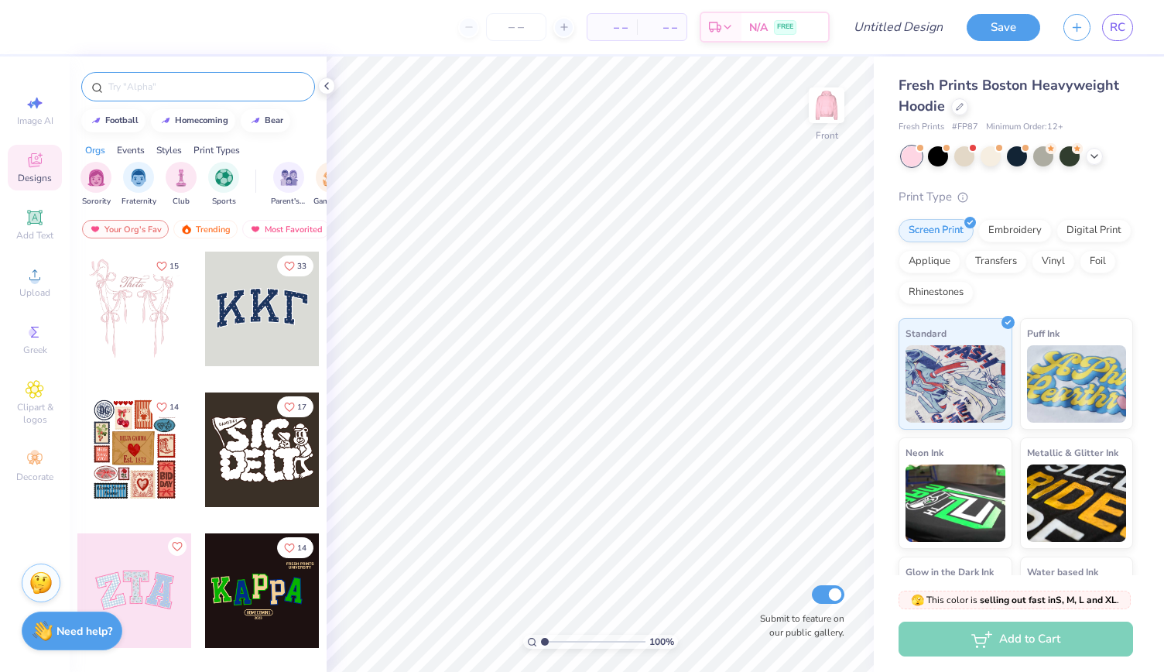
click at [187, 84] on input "text" at bounding box center [206, 86] width 198 height 15
type input "alpha gamma delta"
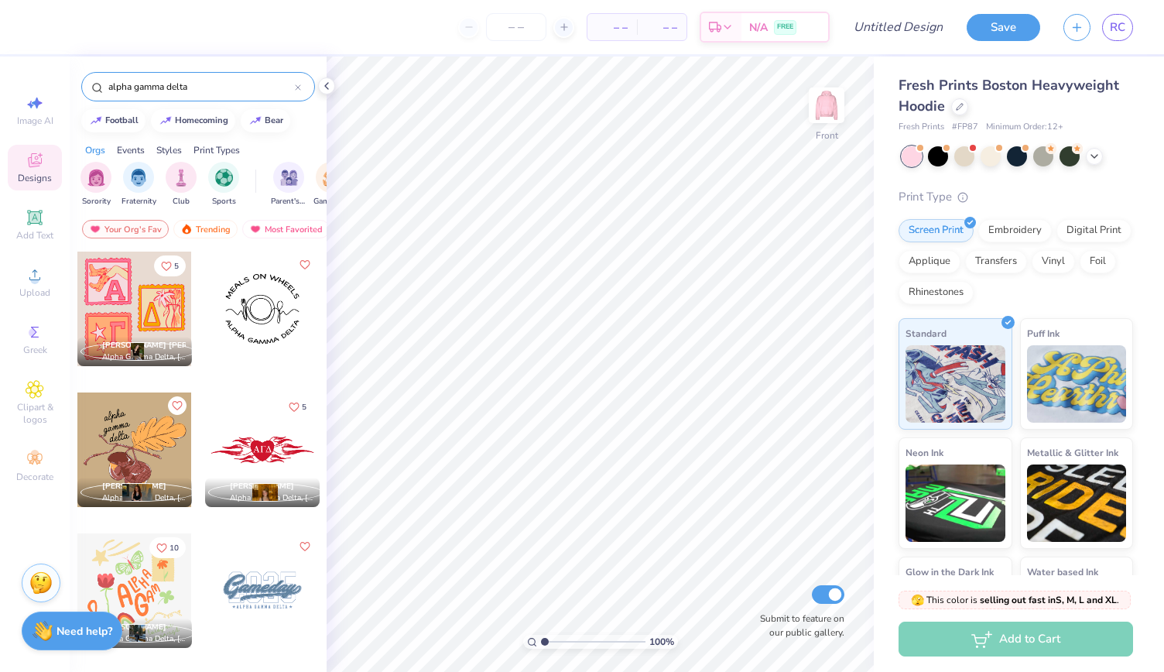
click at [151, 307] on div at bounding box center [134, 309] width 115 height 115
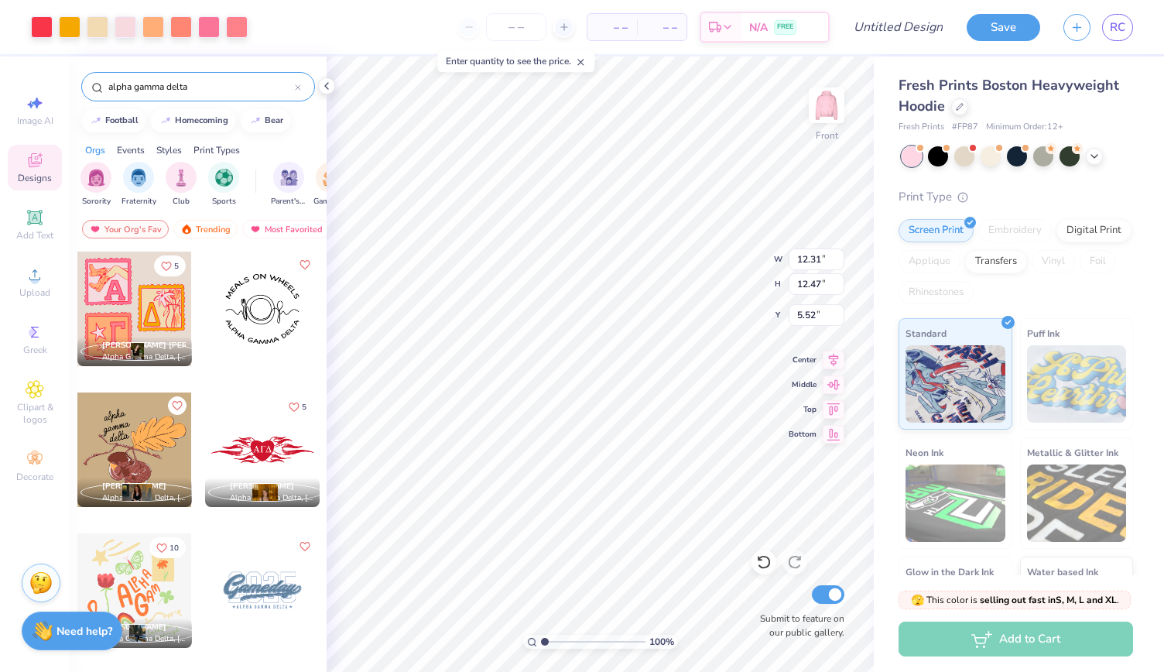
type input "5.52"
click at [836, 89] on img at bounding box center [827, 105] width 62 height 62
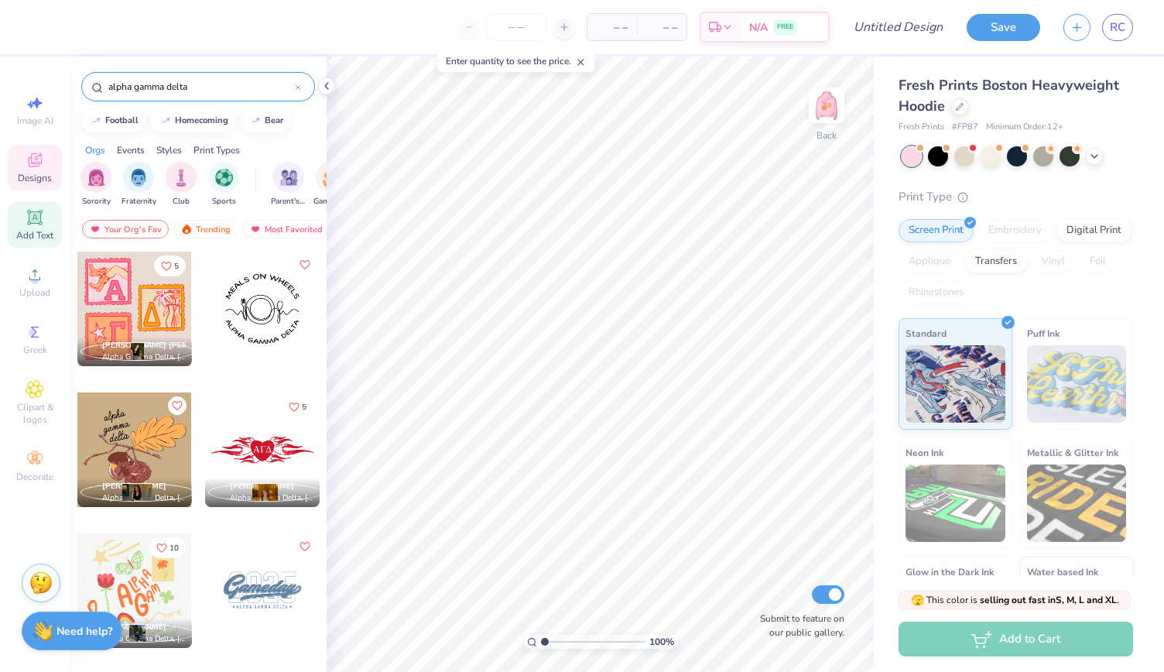
click at [34, 227] on div "Add Text" at bounding box center [35, 225] width 54 height 46
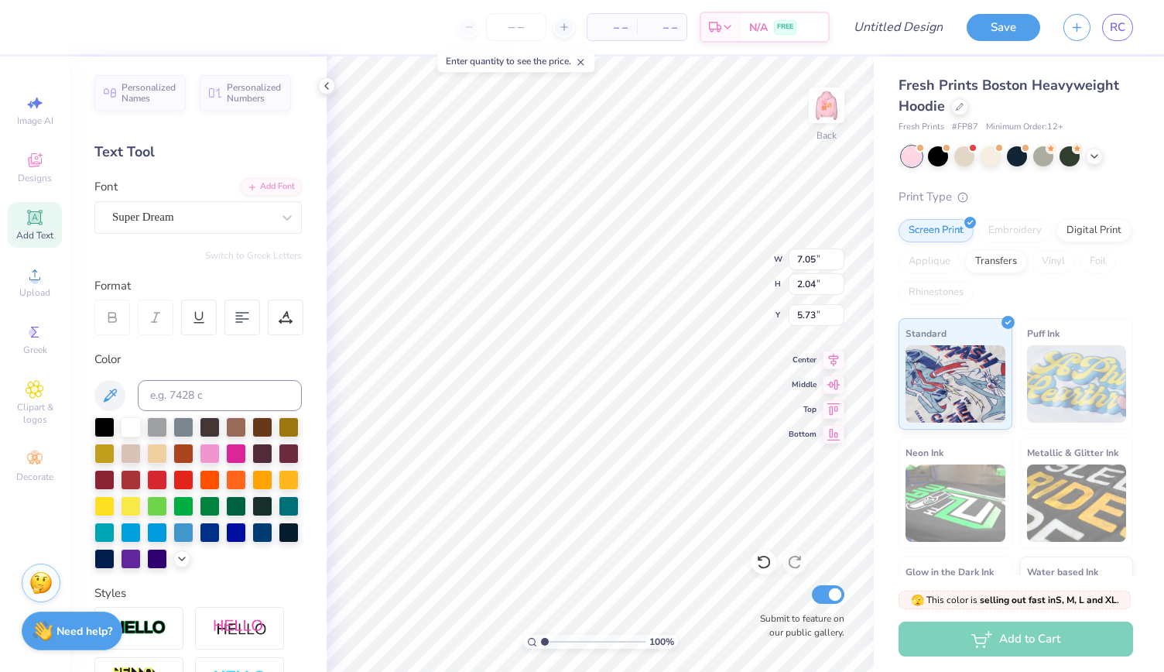
scroll to position [14, 7]
type textarea "Alpha Gamma Delta"
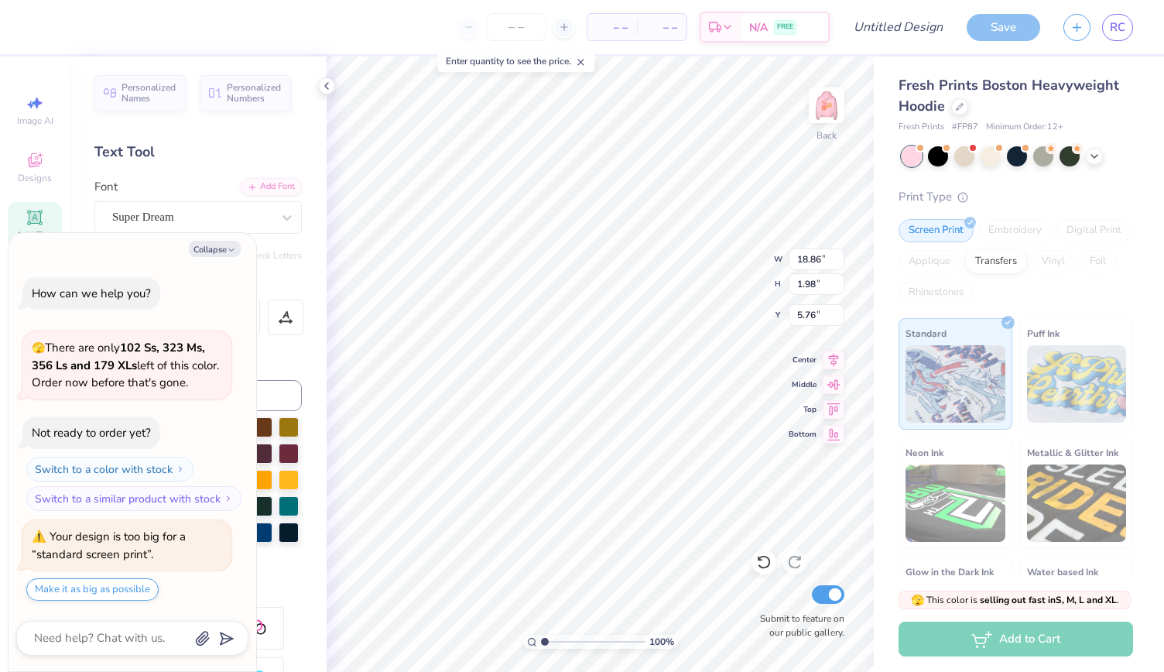
type textarea "x"
type input "14.06"
type input "1.47"
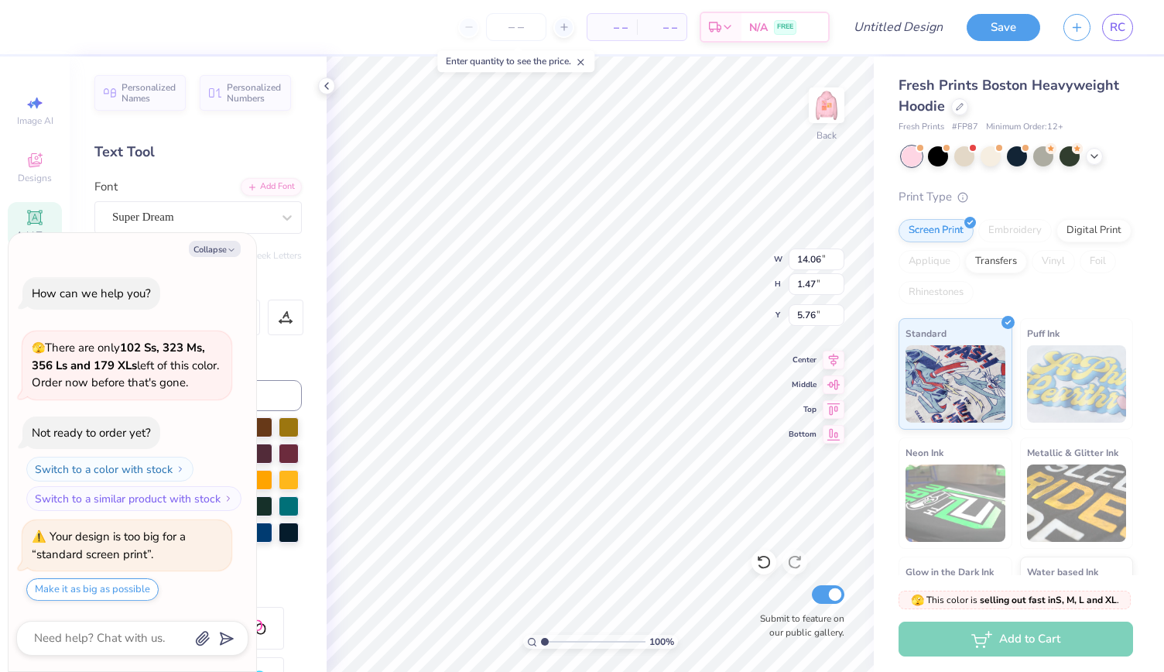
type textarea "x"
type input "3.00"
click at [221, 246] on button "Collapse" at bounding box center [215, 249] width 52 height 16
type textarea "x"
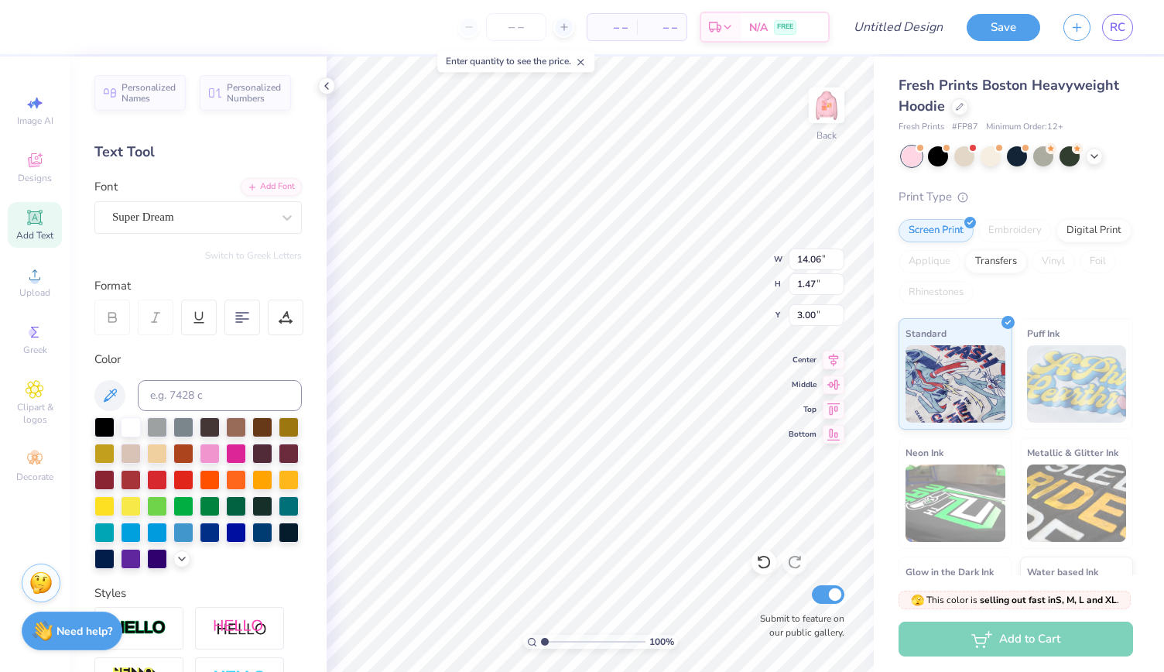
scroll to position [14, 6]
click at [252, 488] on div at bounding box center [262, 478] width 20 height 20
type input "2.74"
type input "10.08"
type input "1.06"
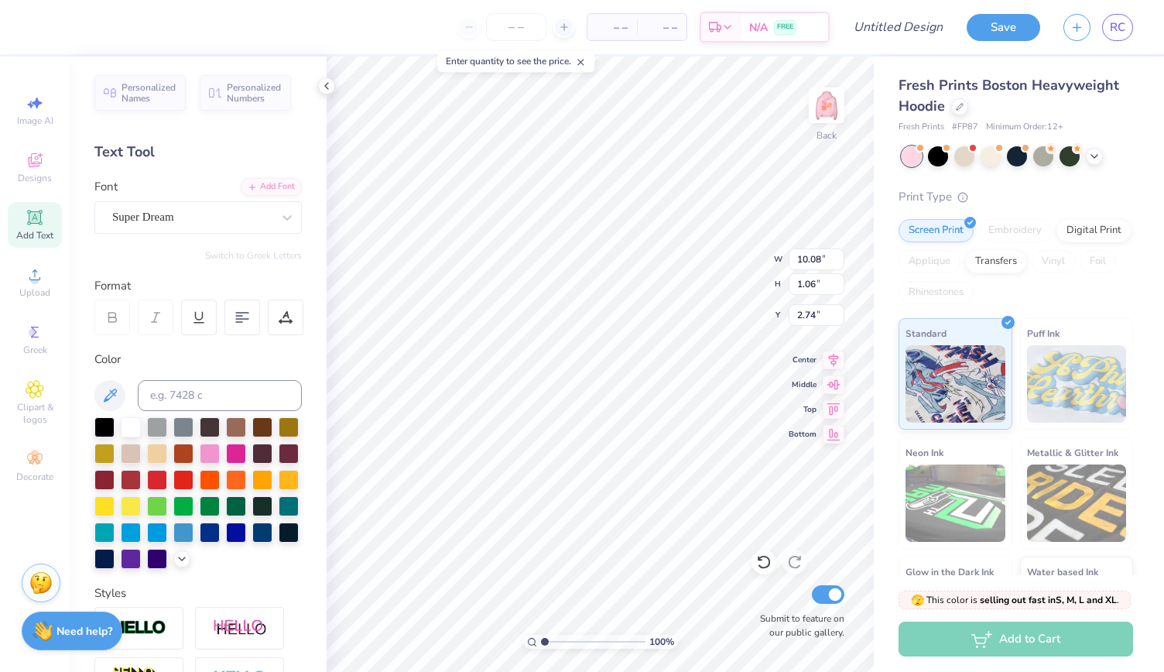
type input "3.00"
type textarea "Alpha"
type input "2.47"
click at [40, 231] on span "Add Text" at bounding box center [34, 235] width 37 height 12
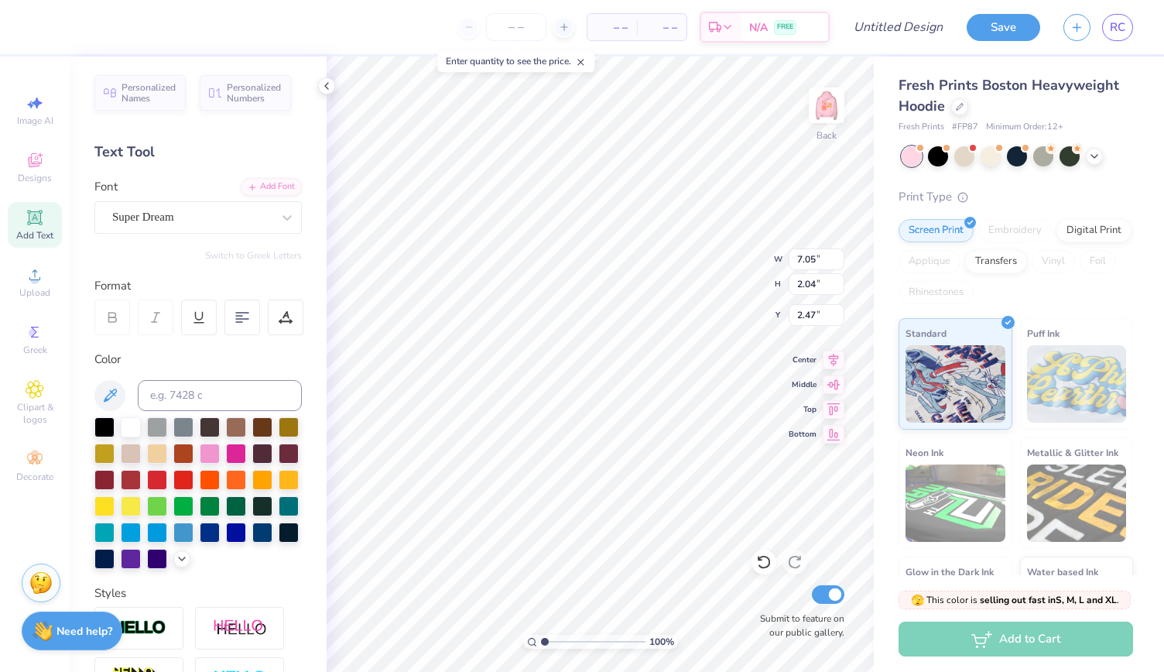
type input "7.05"
type input "2.04"
type input "5.73"
type textarea "Gamma"
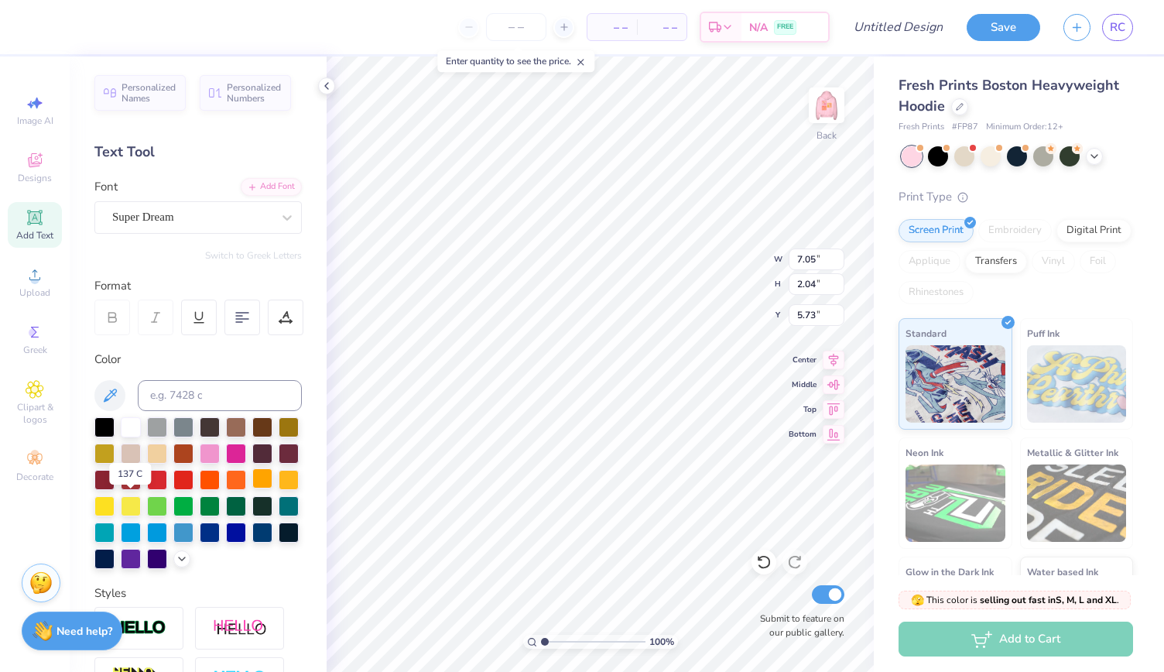
click at [252, 488] on div at bounding box center [262, 478] width 20 height 20
type input "4.89"
type input "1.04"
type input "3.53"
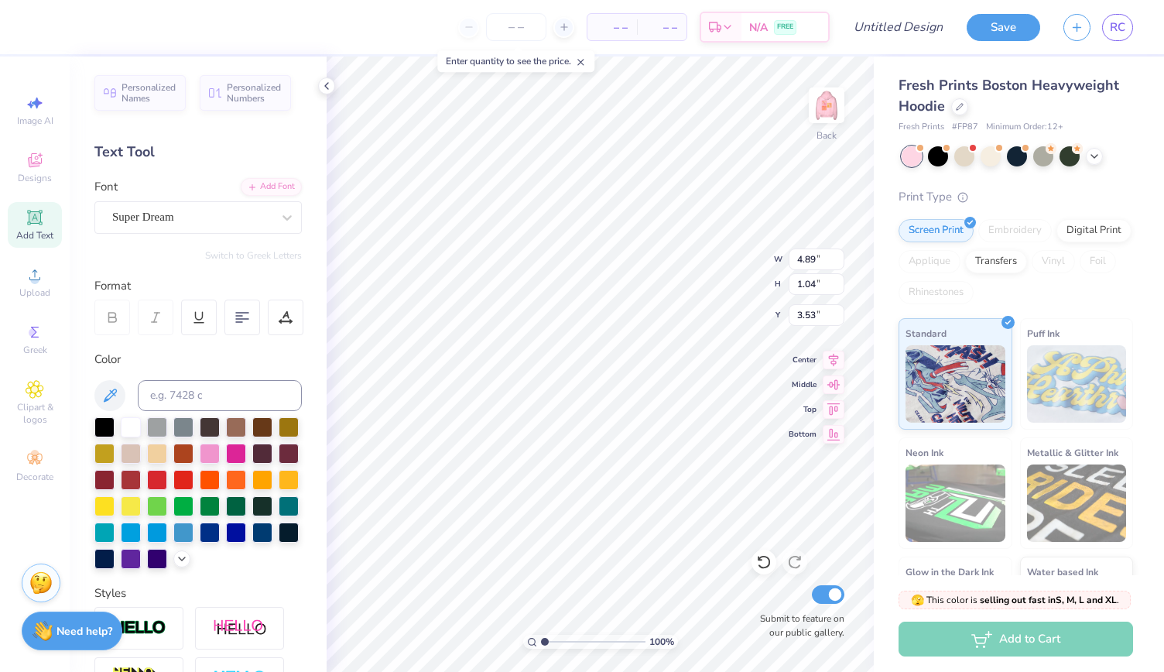
type input "4.10"
type input "0.87"
click at [36, 222] on icon at bounding box center [35, 217] width 12 height 12
type textarea "Delta"
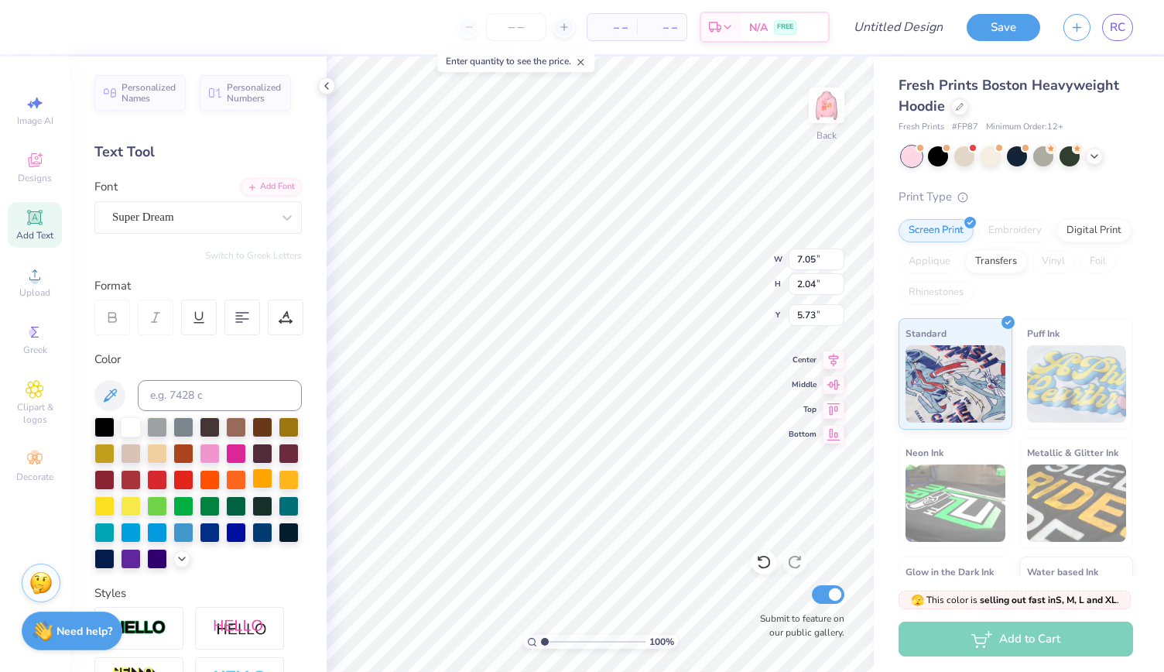
click at [252, 488] on div at bounding box center [262, 478] width 20 height 20
type input "5.32"
type input "1.53"
type input "4.40"
type input "3.14"
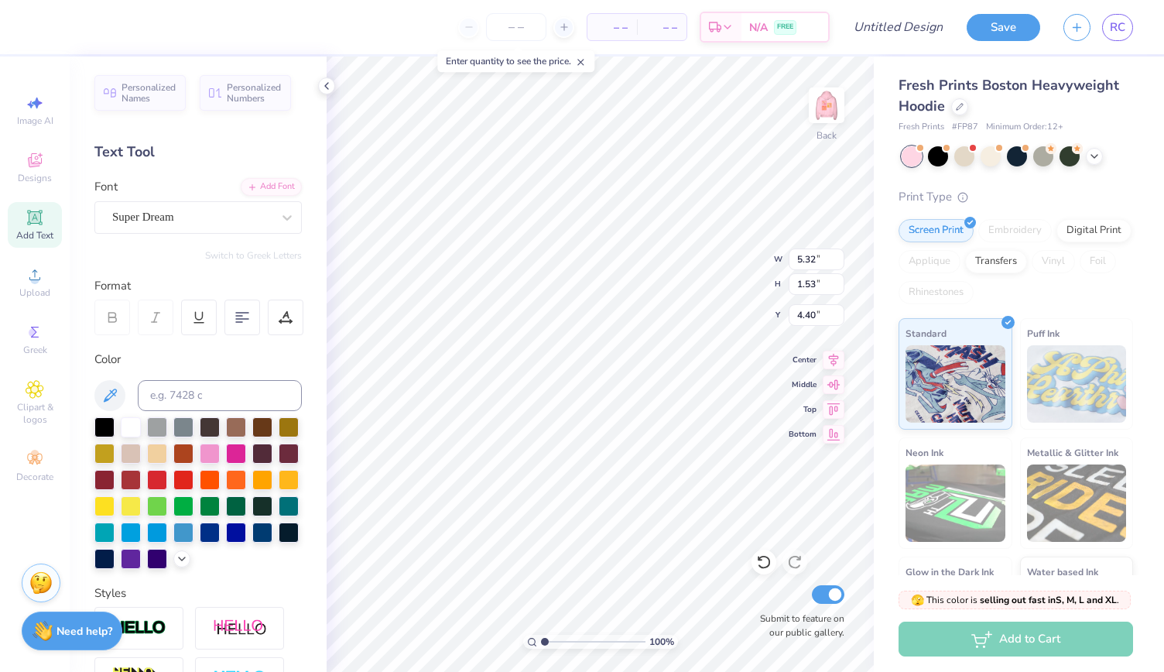
type input "0.91"
type input "4.66"
type input "3.28"
type input "1.19"
type input "2.34"
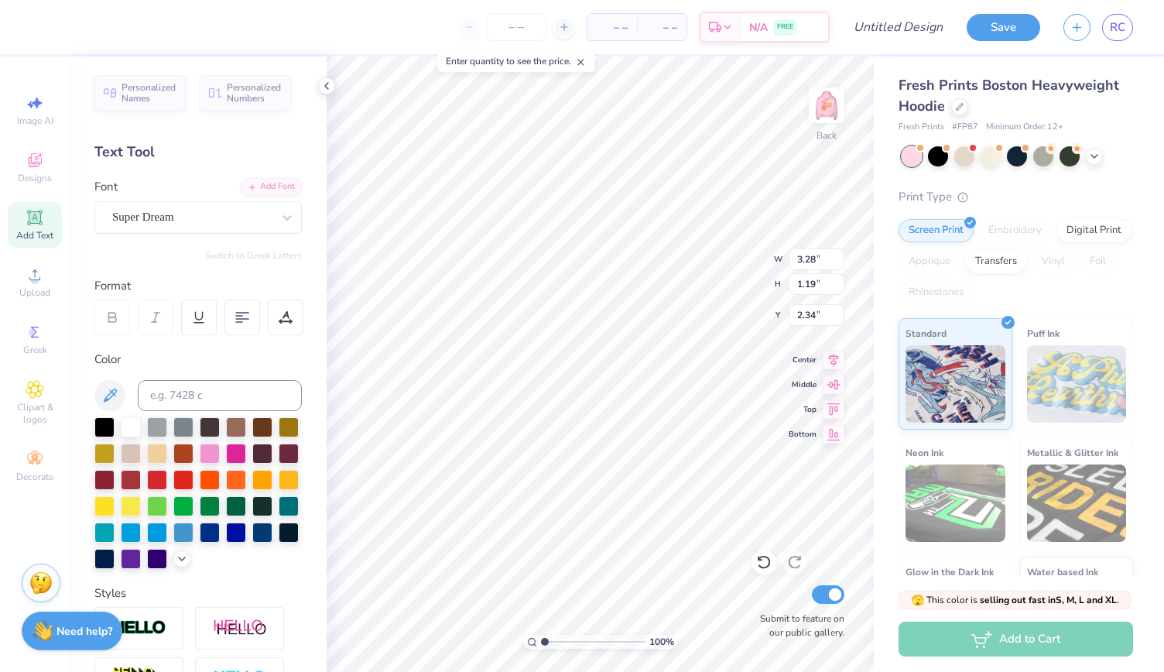
type input "2.41"
click at [828, 108] on img at bounding box center [827, 105] width 62 height 62
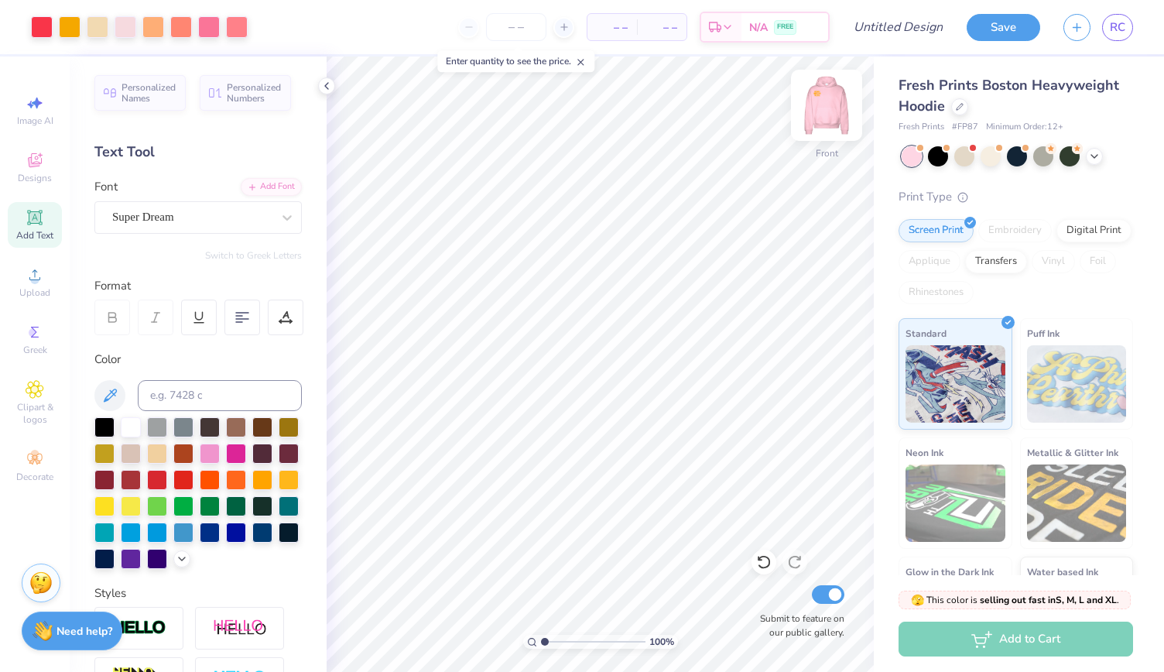
click at [835, 111] on img at bounding box center [827, 105] width 62 height 62
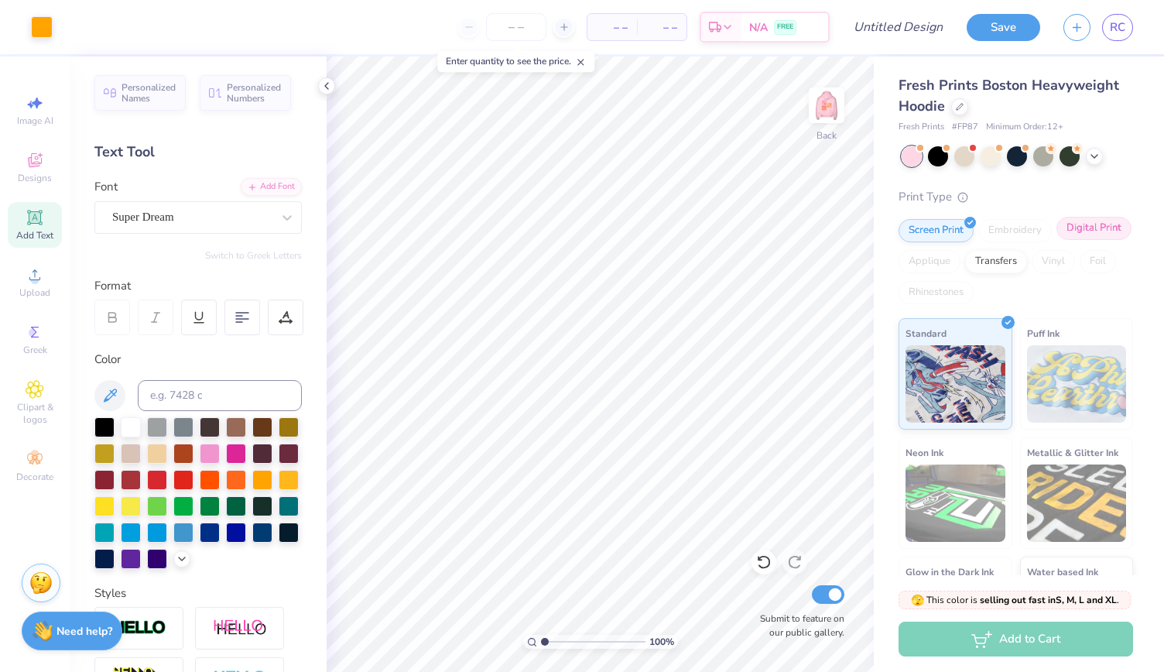
click at [1057, 240] on div "Digital Print" at bounding box center [1094, 228] width 75 height 23
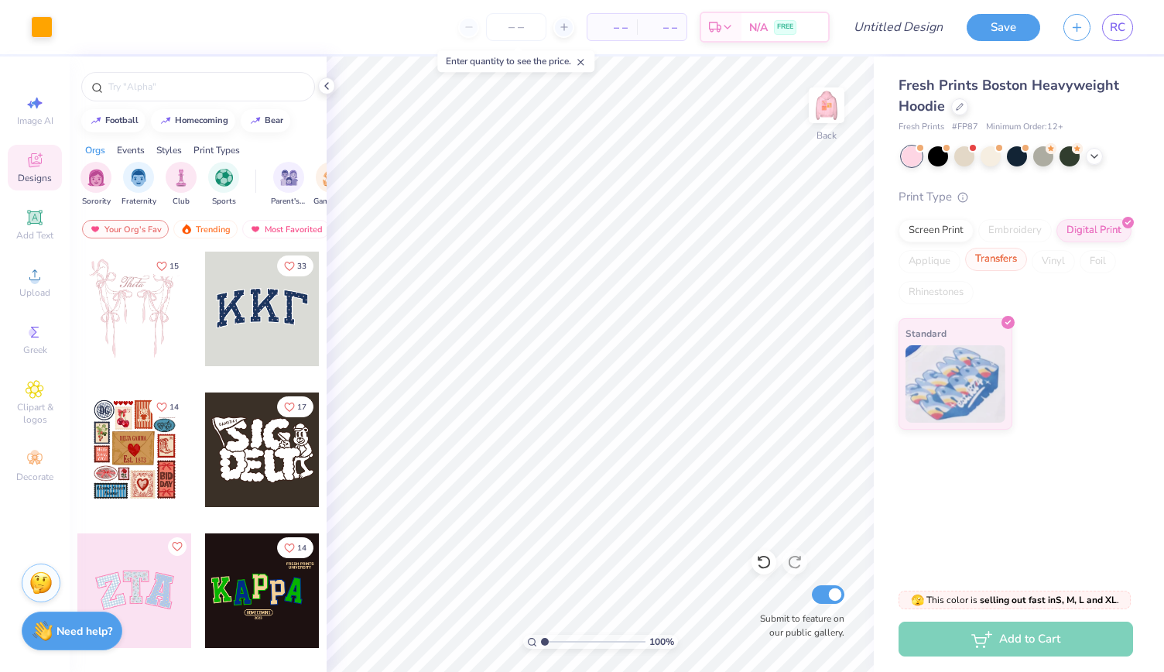
click at [1008, 262] on div "Transfers" at bounding box center [996, 259] width 62 height 23
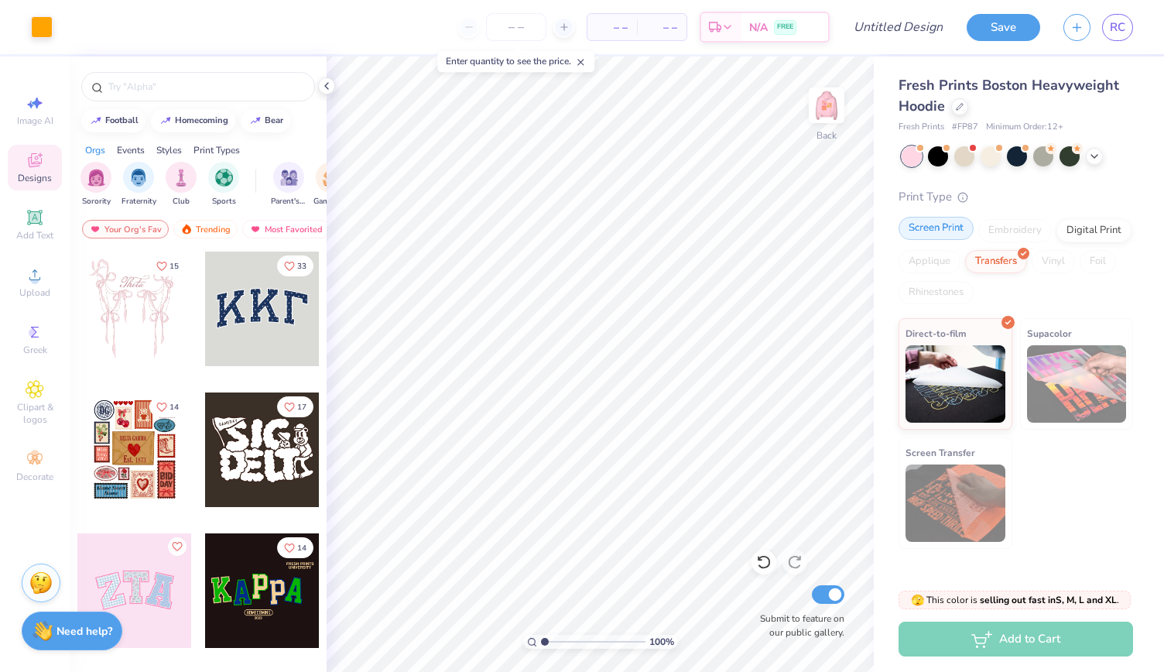
click at [954, 239] on div "Screen Print" at bounding box center [936, 228] width 75 height 23
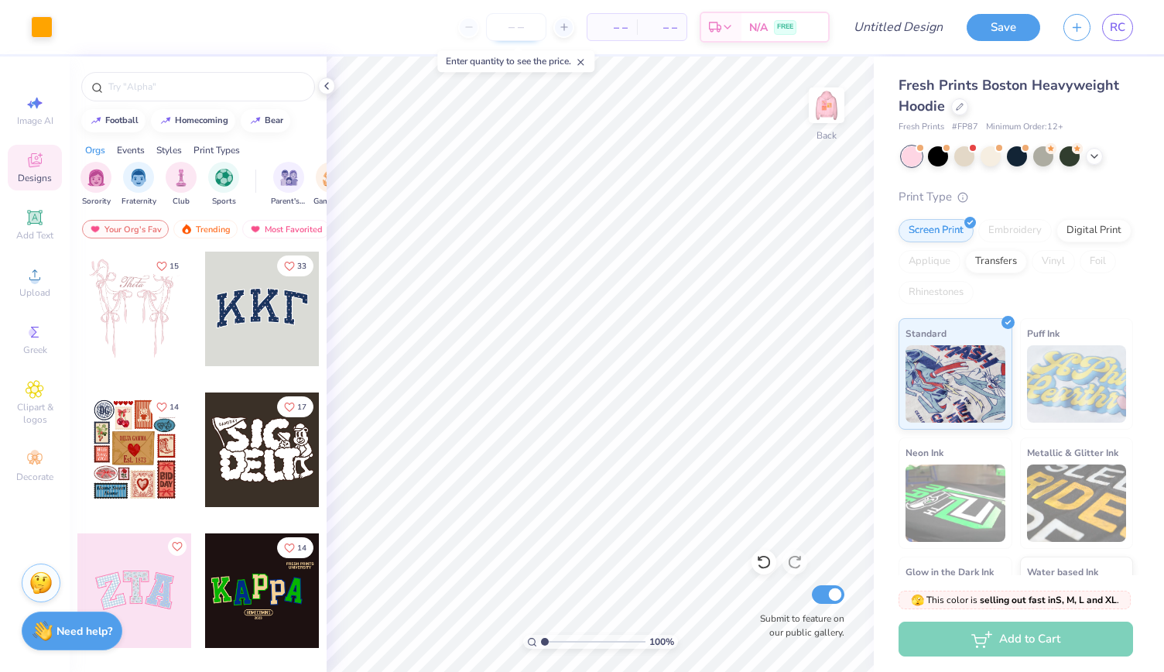
click at [506, 29] on input "number" at bounding box center [516, 27] width 60 height 28
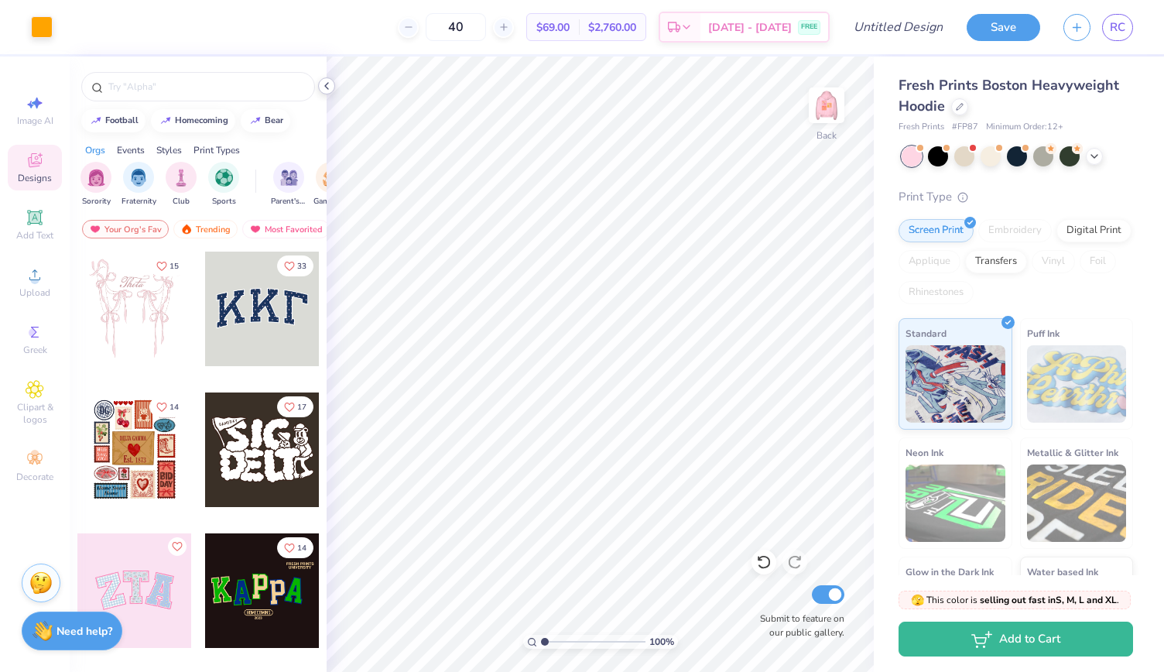
type input "40"
click at [331, 84] on icon at bounding box center [326, 86] width 12 height 12
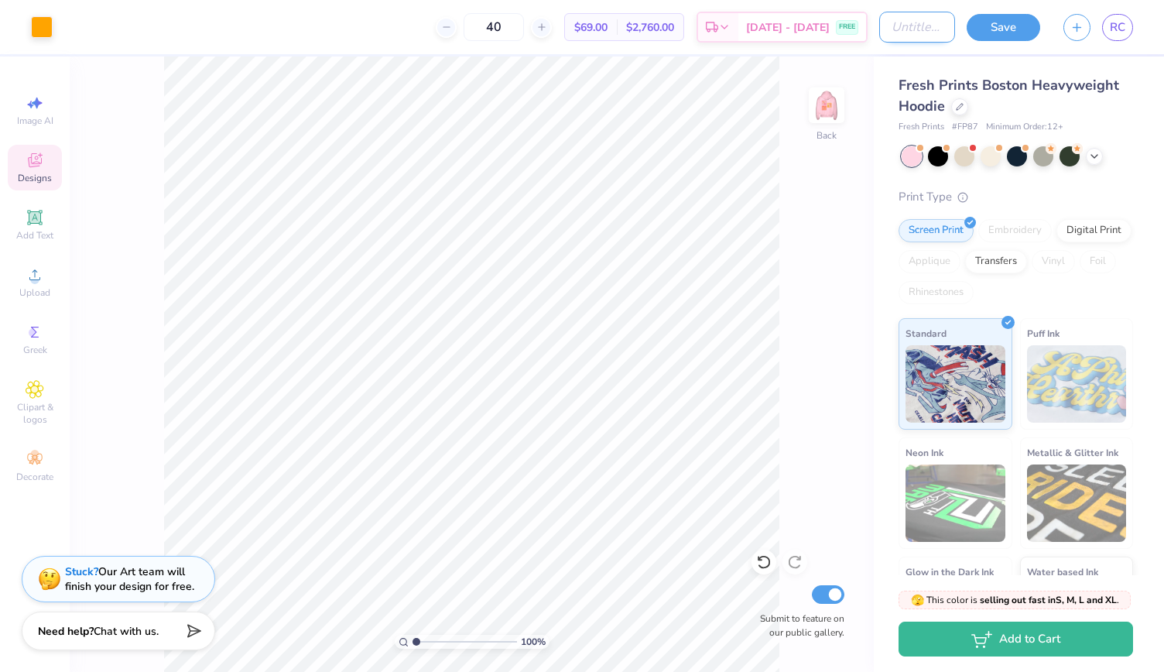
click at [915, 24] on input "Design Title" at bounding box center [917, 27] width 76 height 31
type input "Alpha Gam Pink Patch Sweatshirt"
click at [1022, 33] on button "Save" at bounding box center [1004, 25] width 74 height 27
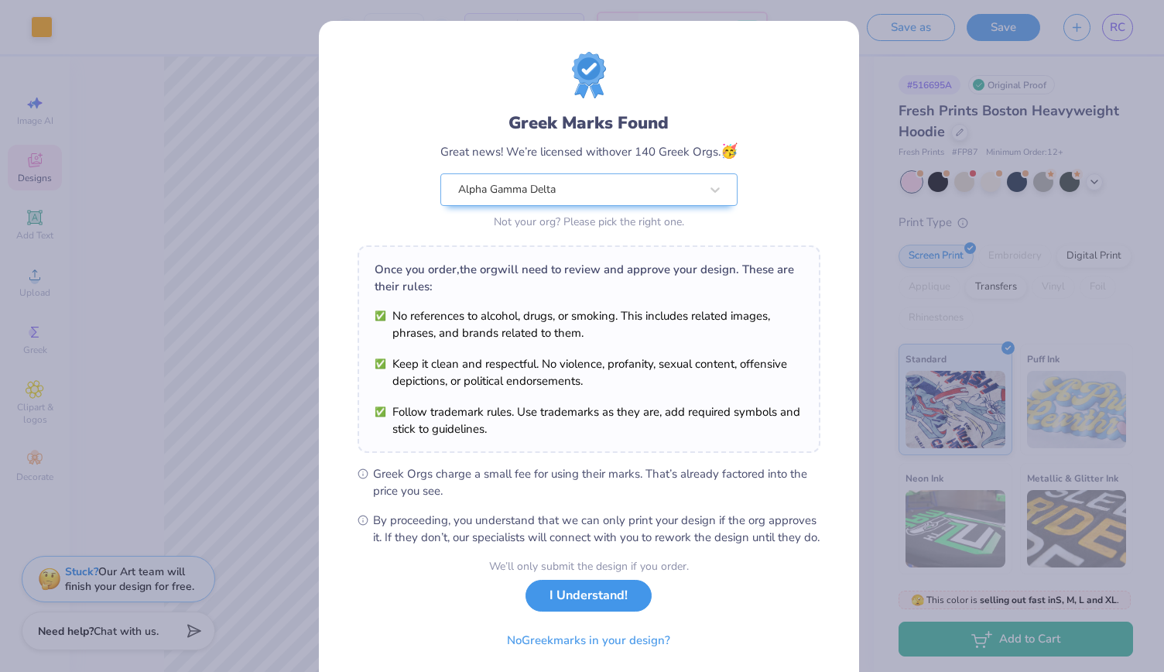
click at [584, 609] on button "I Understand!" at bounding box center [589, 596] width 126 height 32
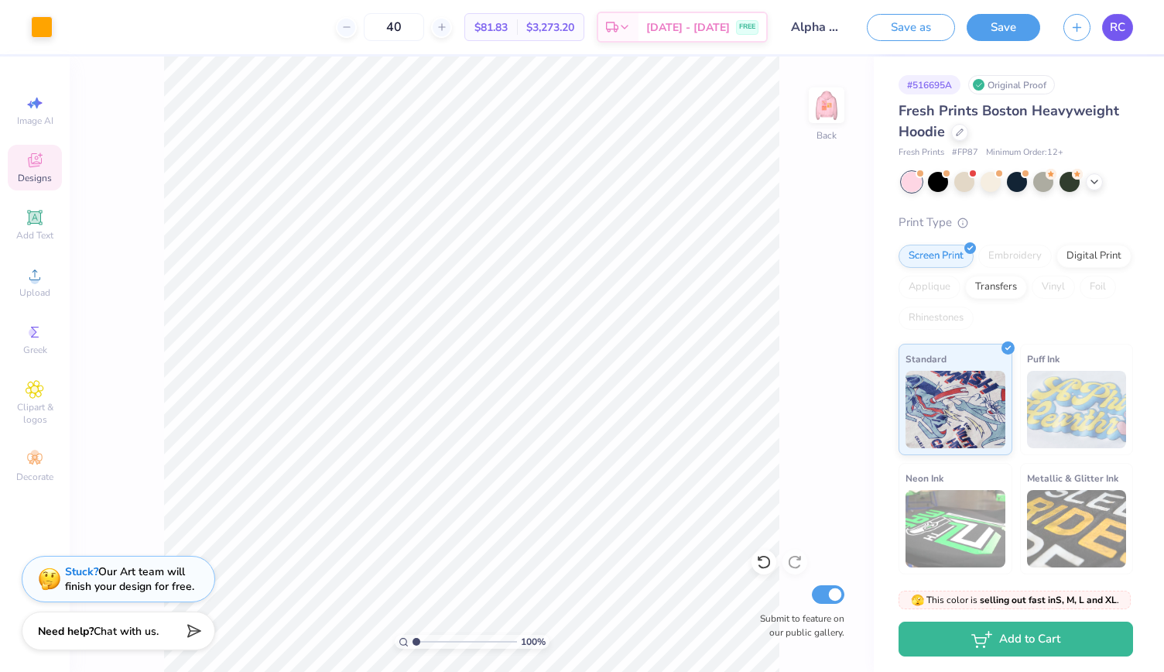
click at [1130, 35] on link "RC" at bounding box center [1117, 27] width 31 height 27
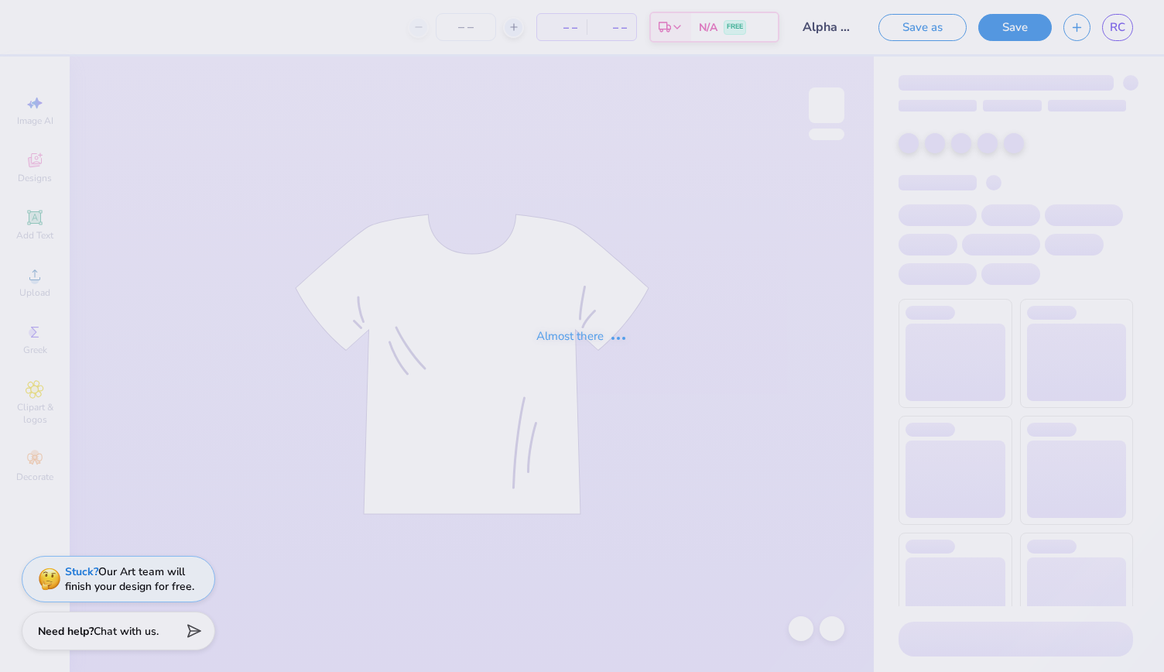
type input "Alpha Gam Pink Patch Sweatshirt"
type input "40"
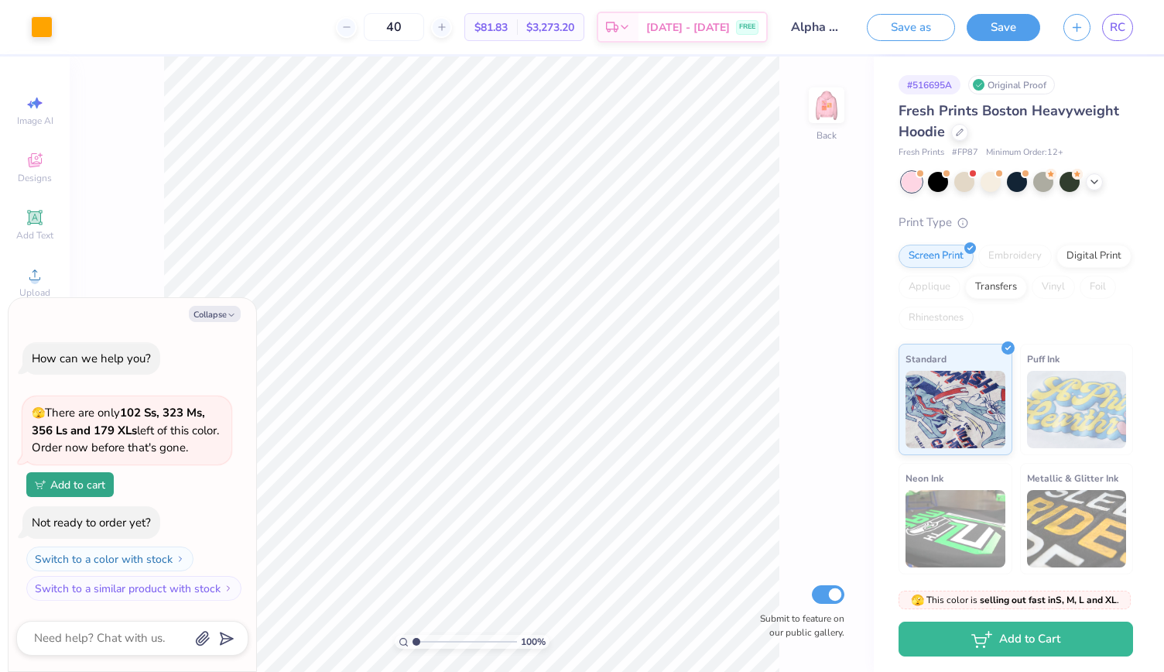
type textarea "x"
click at [1122, 30] on span "RC" at bounding box center [1117, 28] width 15 height 18
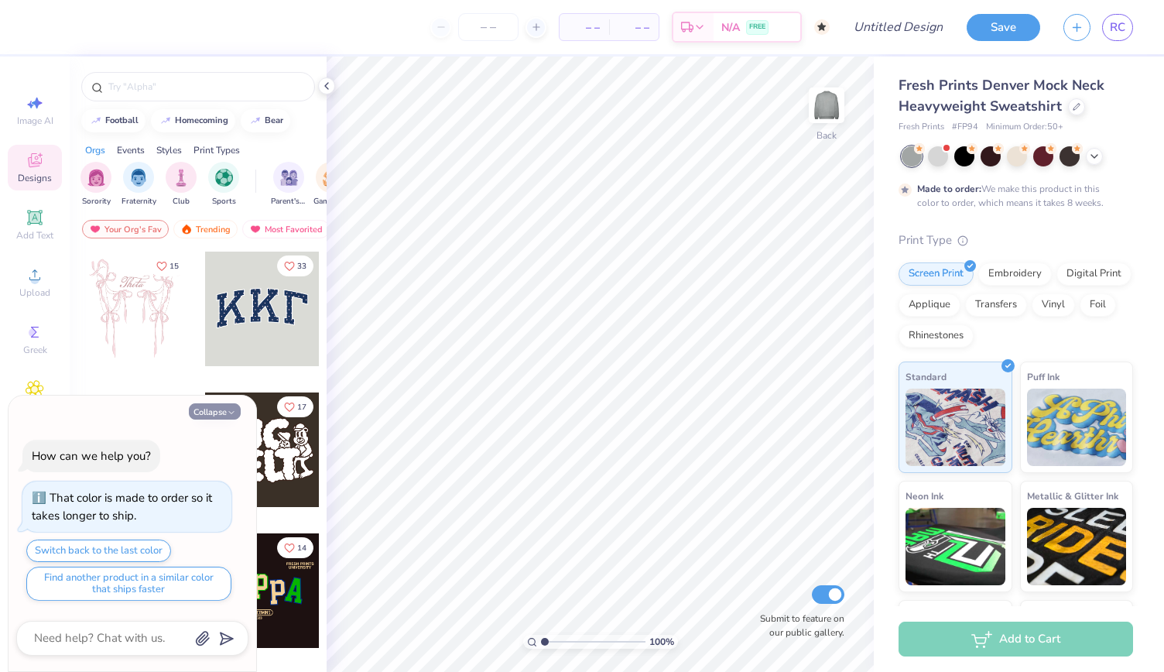
click at [228, 411] on icon "button" at bounding box center [231, 412] width 9 height 9
type textarea "x"
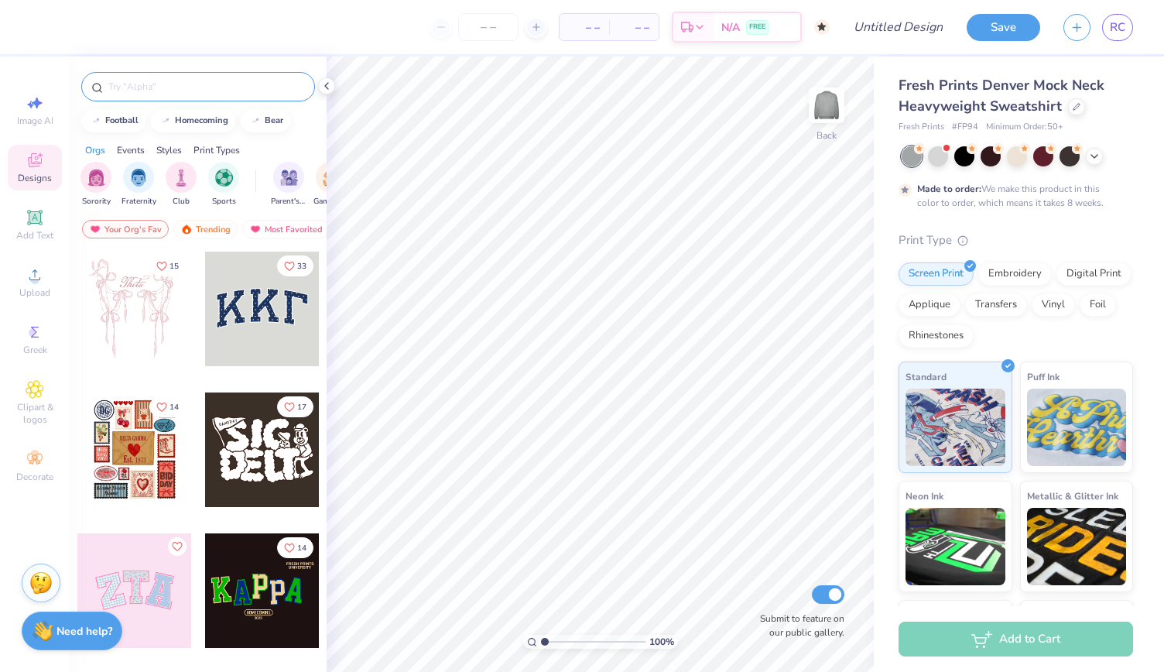
click at [173, 97] on div at bounding box center [198, 86] width 234 height 29
click at [173, 89] on input "text" at bounding box center [206, 86] width 198 height 15
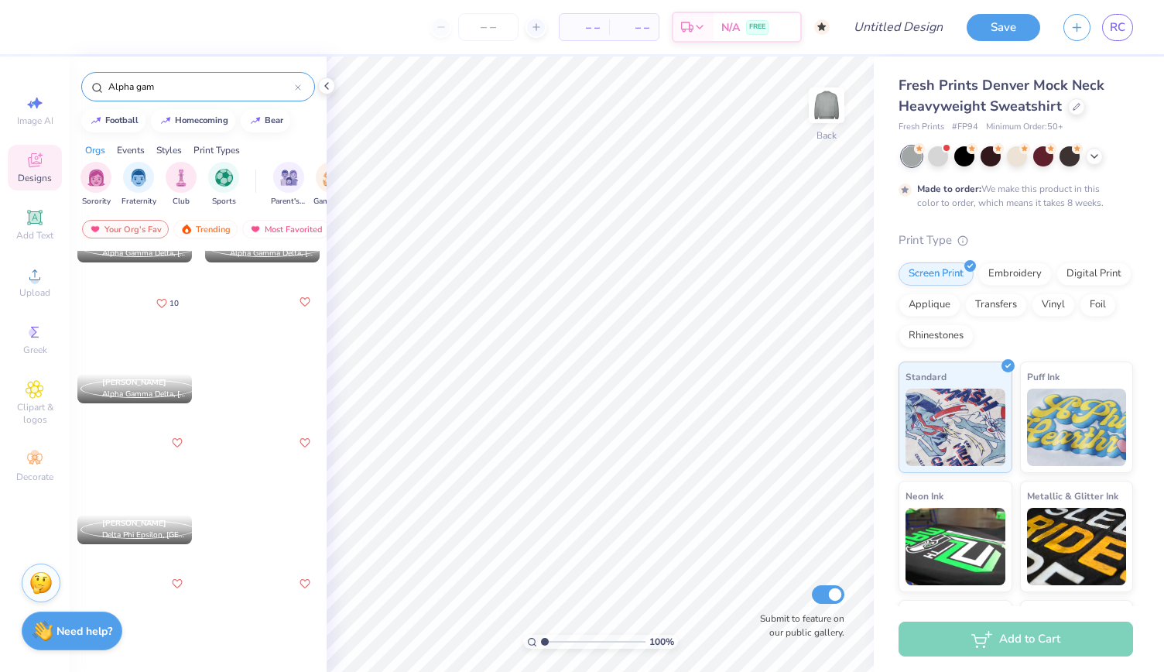
scroll to position [245, 0]
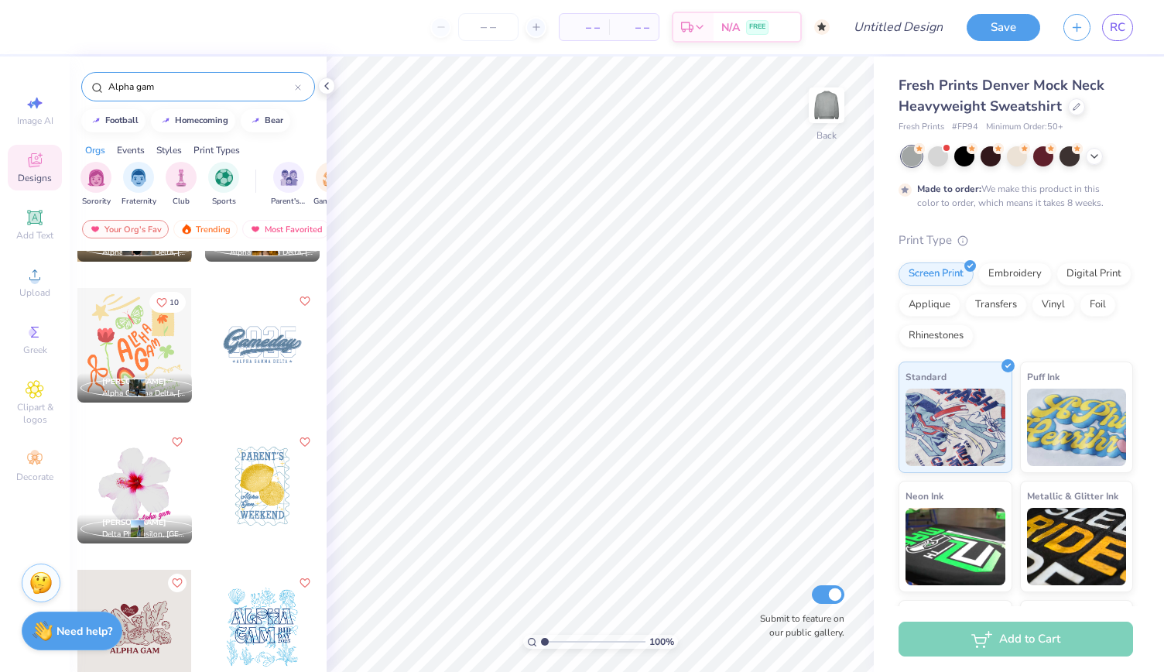
type input "Alpha gam"
click at [139, 337] on div at bounding box center [134, 345] width 115 height 115
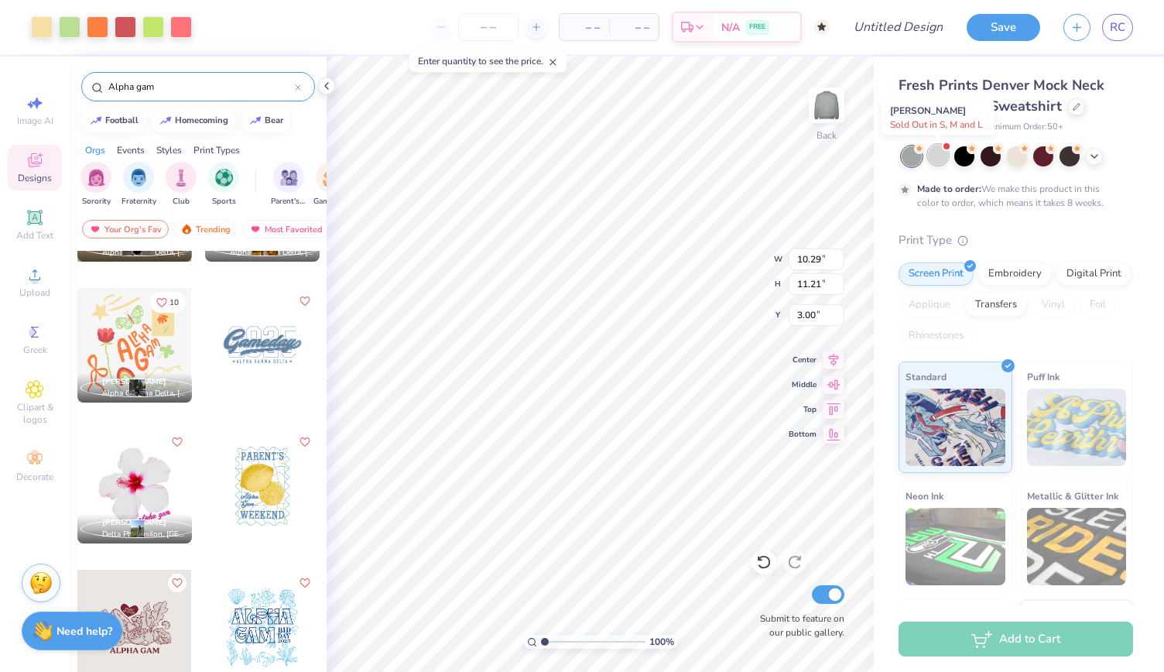
click at [937, 150] on div at bounding box center [938, 155] width 20 height 20
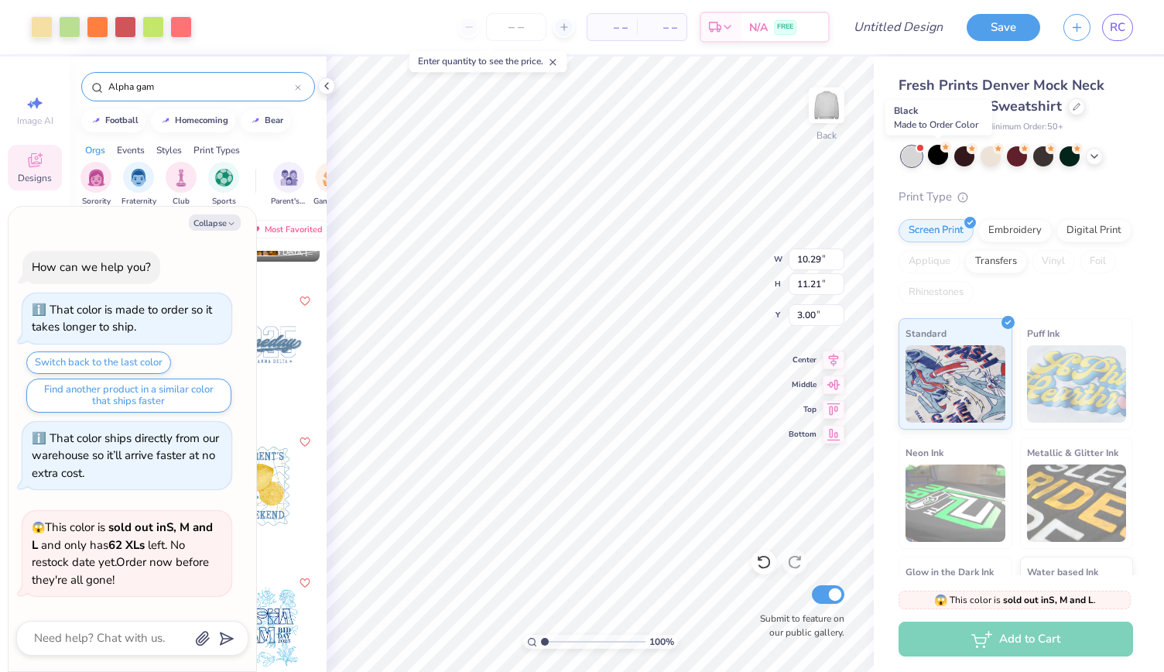
scroll to position [324, 0]
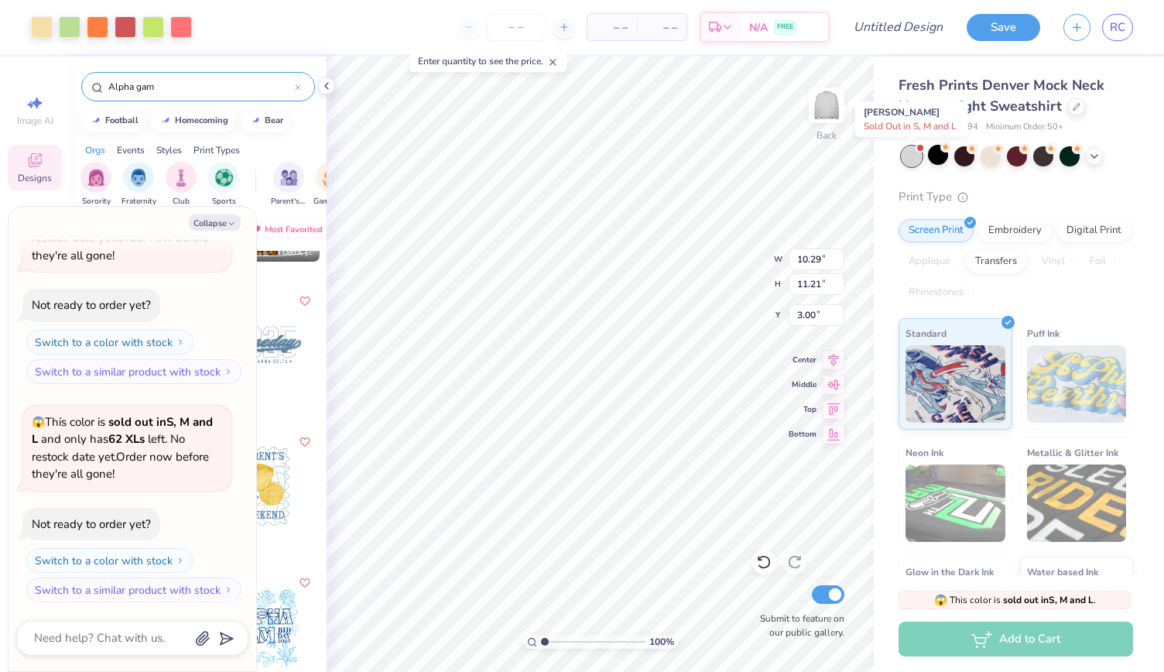
click at [912, 160] on div at bounding box center [912, 156] width 20 height 20
click at [225, 219] on button "Collapse" at bounding box center [215, 222] width 52 height 16
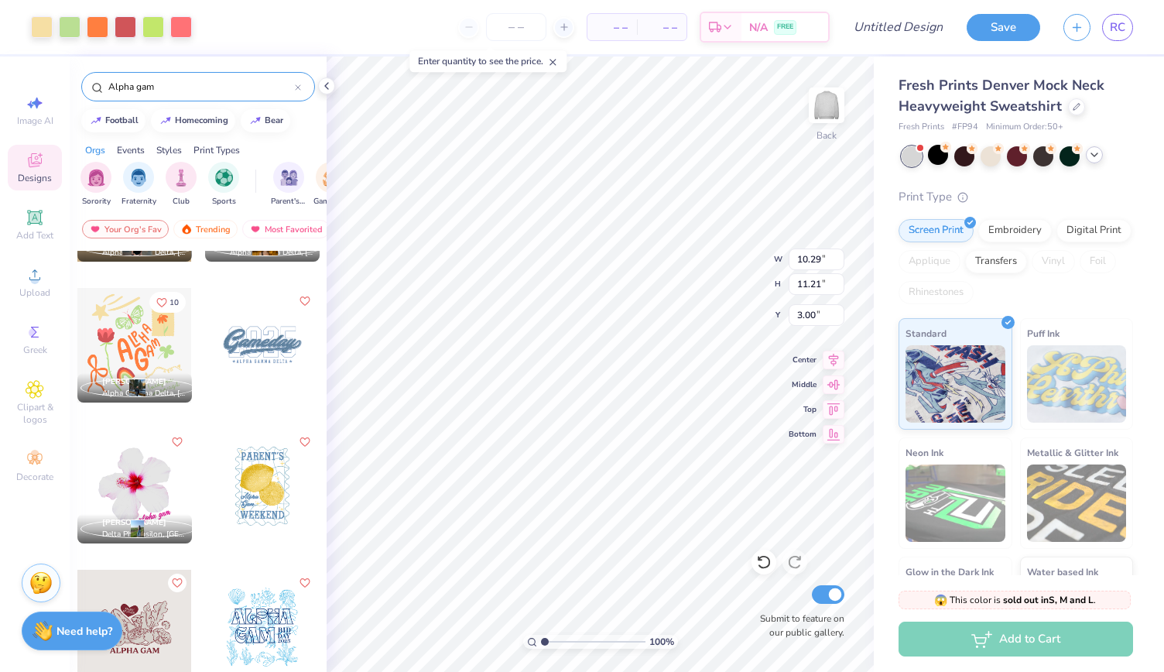
click at [1097, 149] on icon at bounding box center [1094, 155] width 12 height 12
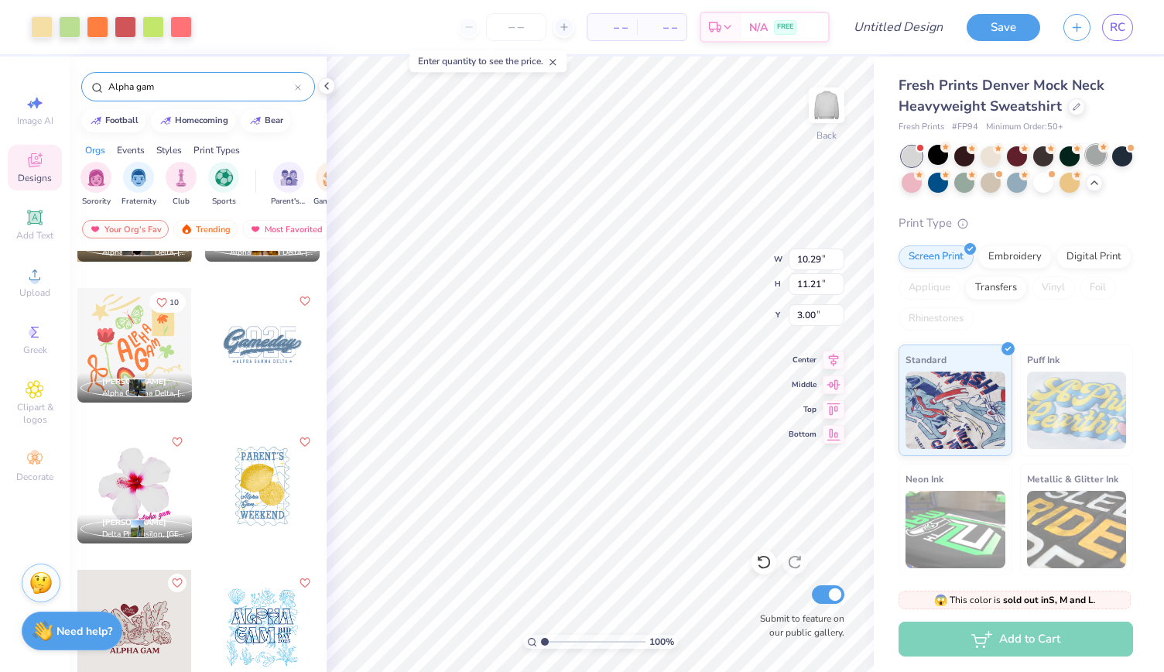
click at [1095, 154] on div at bounding box center [1096, 155] width 20 height 20
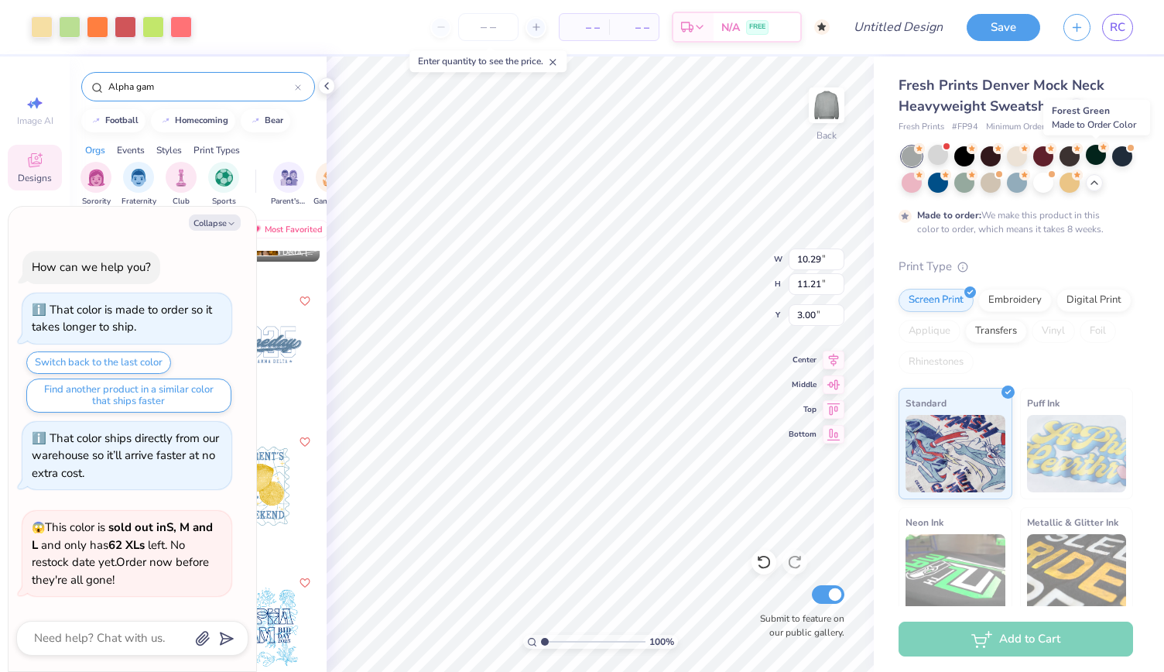
scroll to position [670, 0]
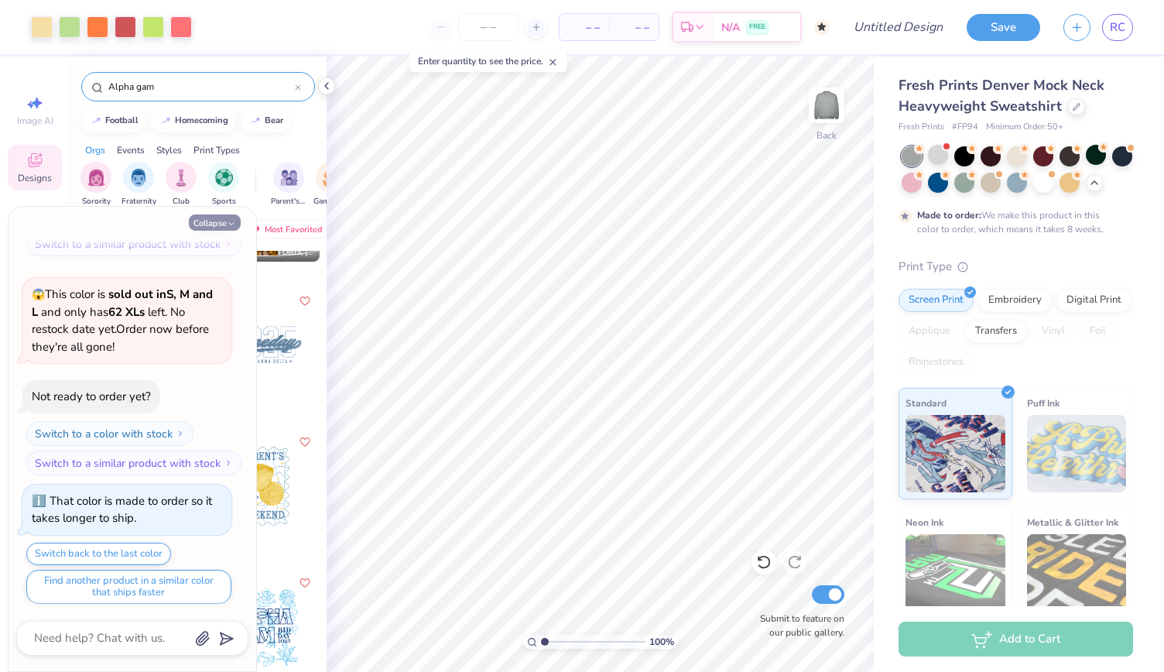
click at [215, 219] on button "Collapse" at bounding box center [215, 222] width 52 height 16
type textarea "x"
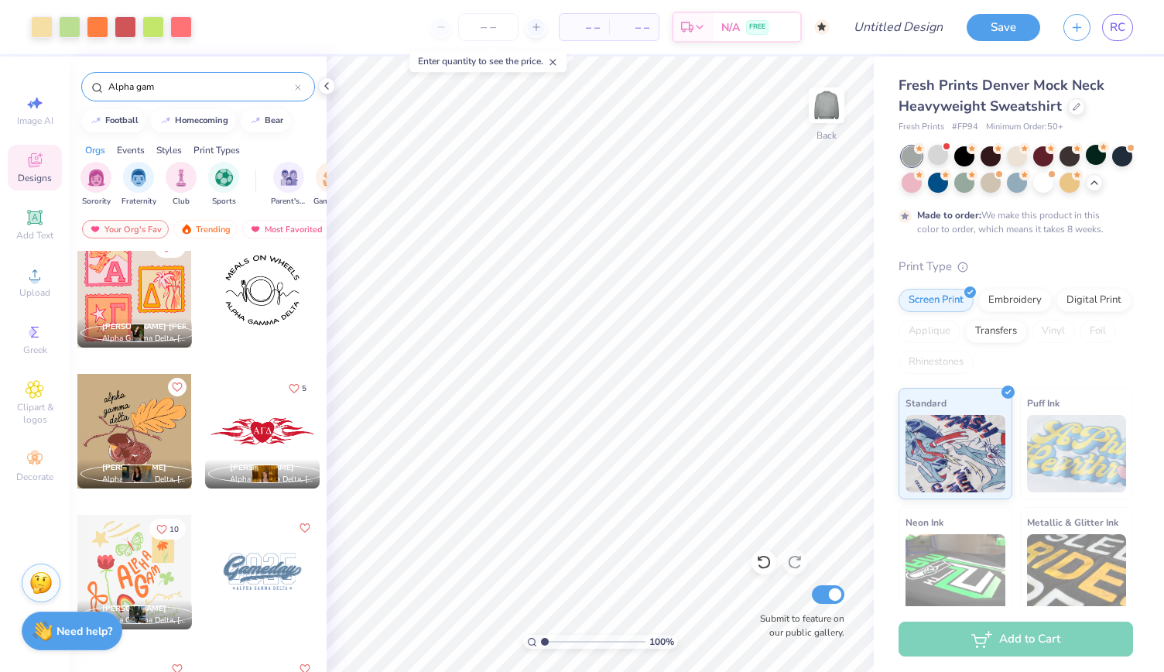
scroll to position [0, 0]
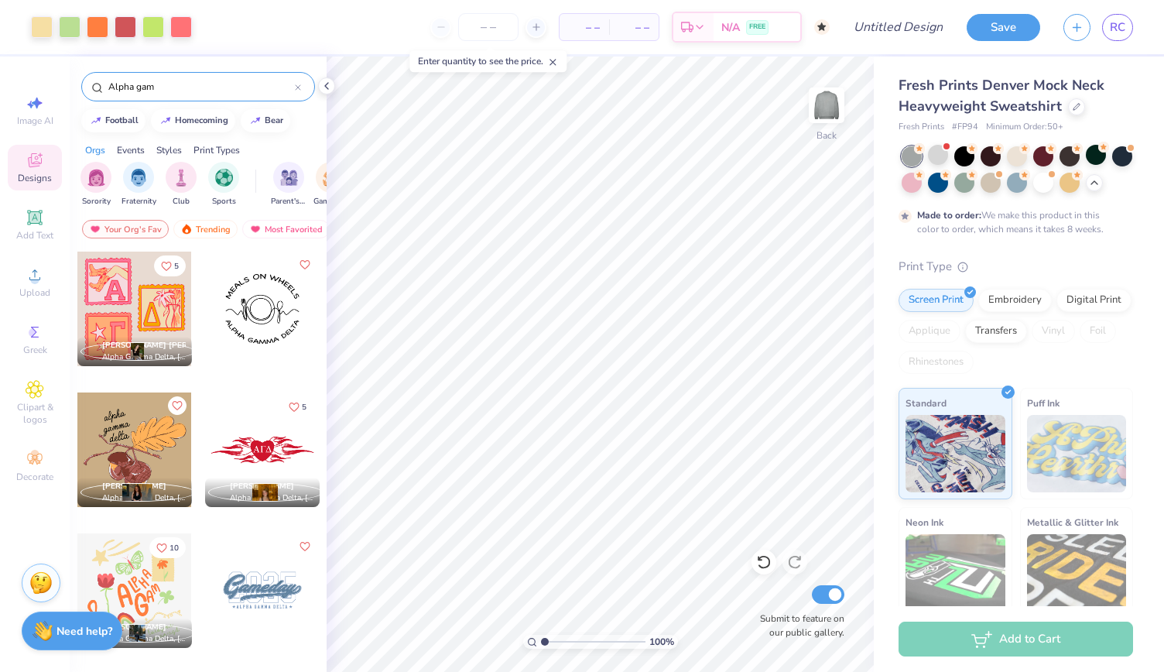
click at [300, 83] on div at bounding box center [298, 87] width 6 height 14
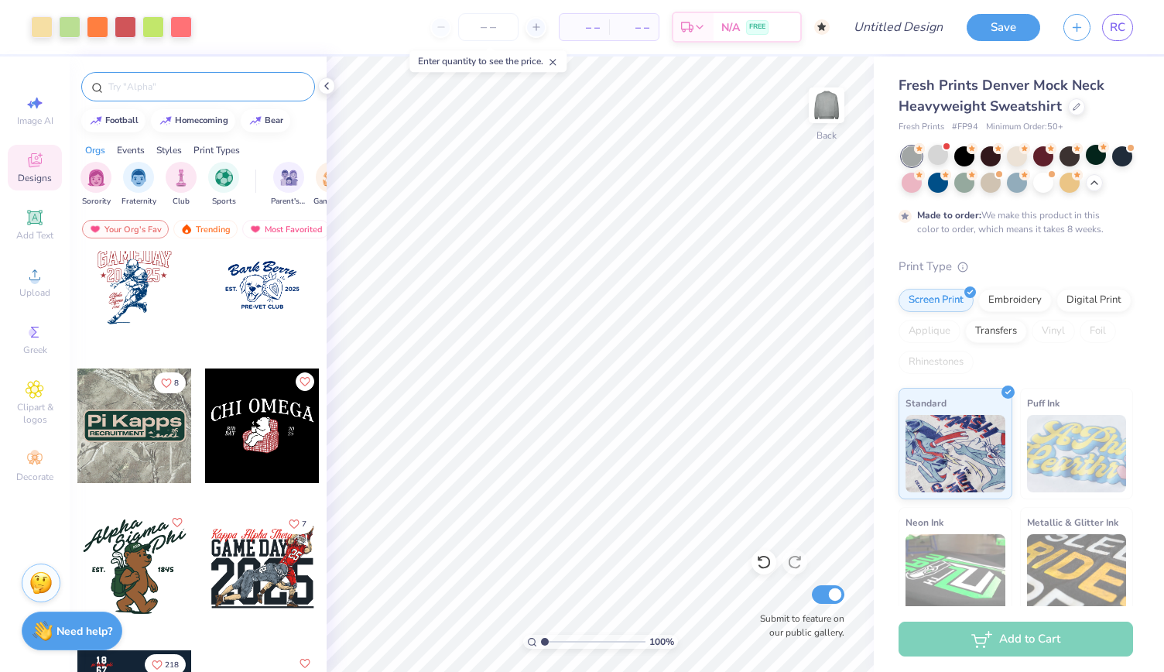
scroll to position [3277, 0]
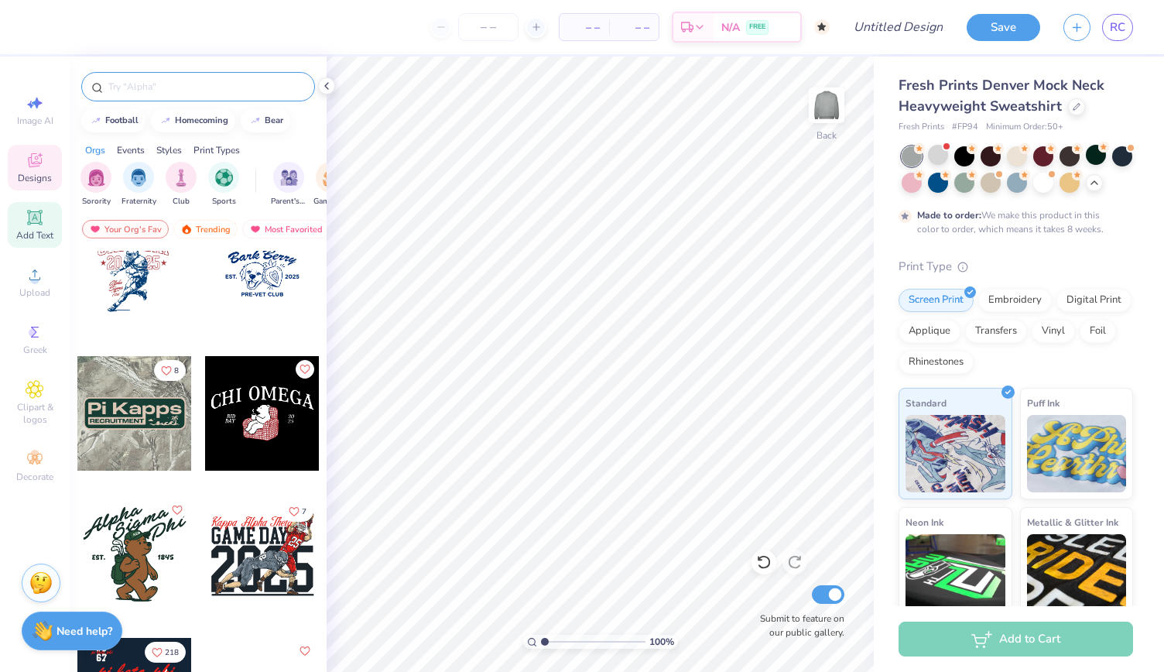
click at [37, 214] on icon at bounding box center [35, 217] width 12 height 12
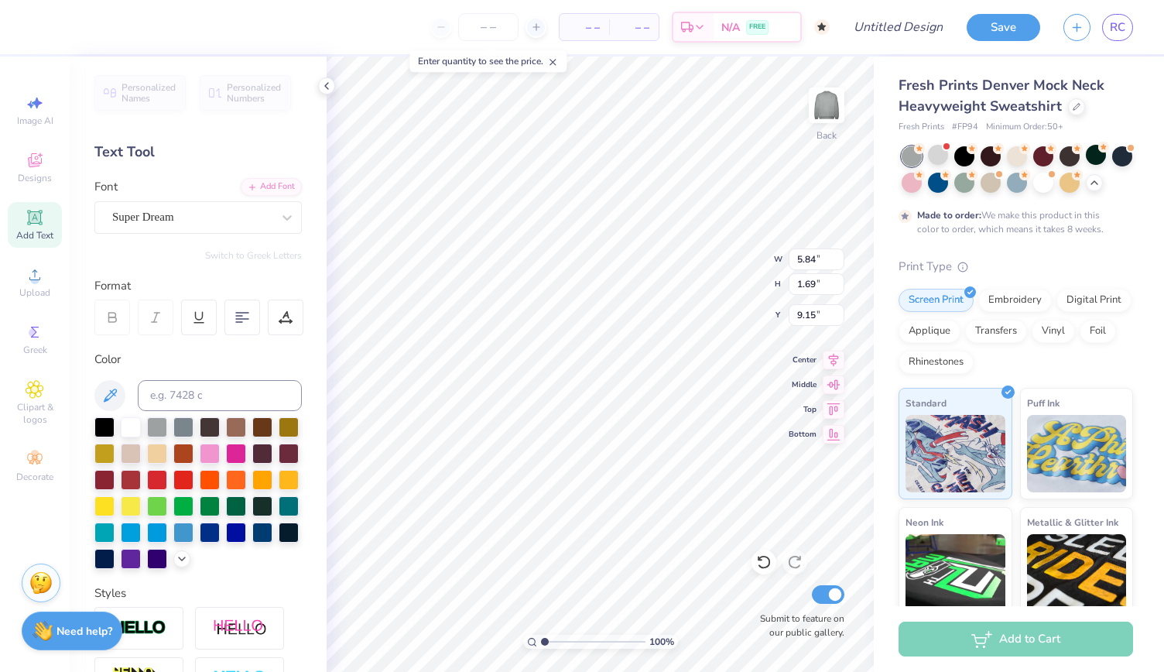
scroll to position [14, 2]
type textarea "A"
type input "3.70"
type input "1.45"
type input "1.78"
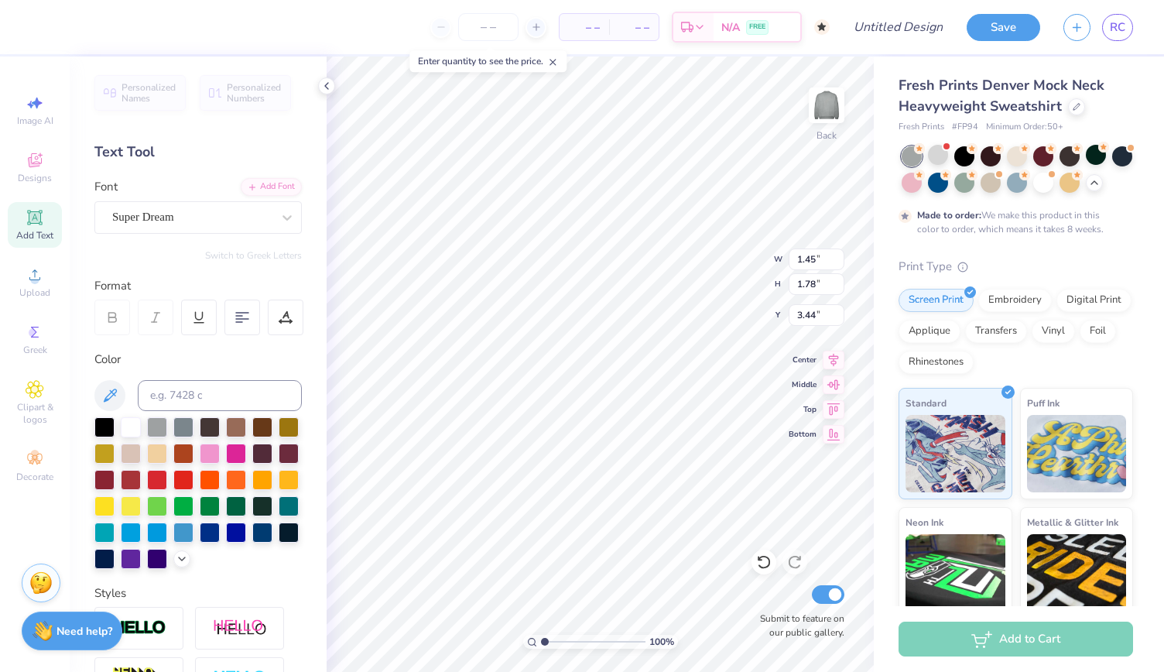
type input "2.97"
type input "3.65"
type input "2.54"
click at [34, 229] on span "Add Text" at bounding box center [34, 235] width 37 height 12
type input "5.84"
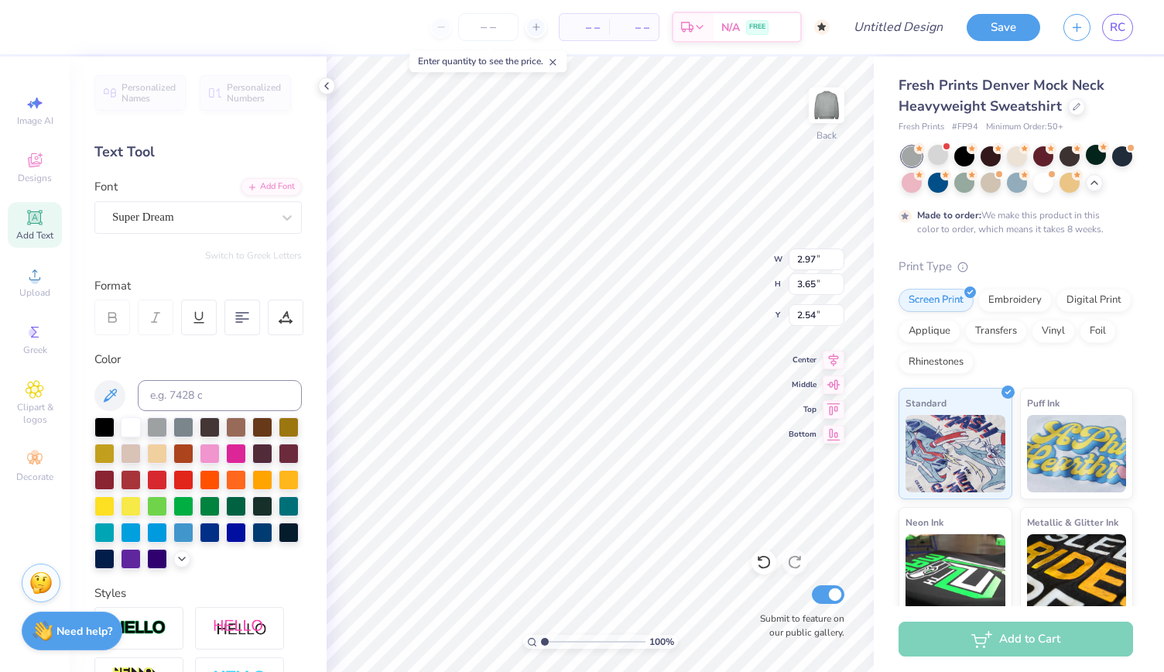
type input "1.69"
type input "9.15"
type textarea "G"
type input "2.19"
type input "2.64"
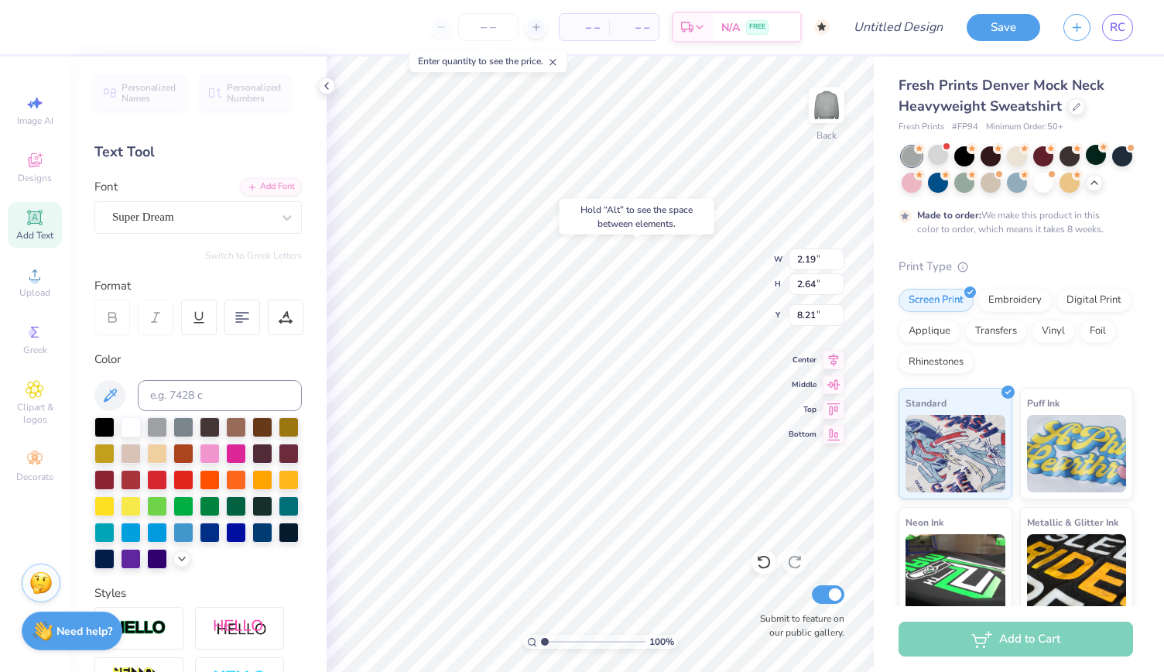
type input "2.54"
type input "2.65"
type input "3.19"
type input "2.25"
click at [43, 224] on icon at bounding box center [35, 217] width 19 height 19
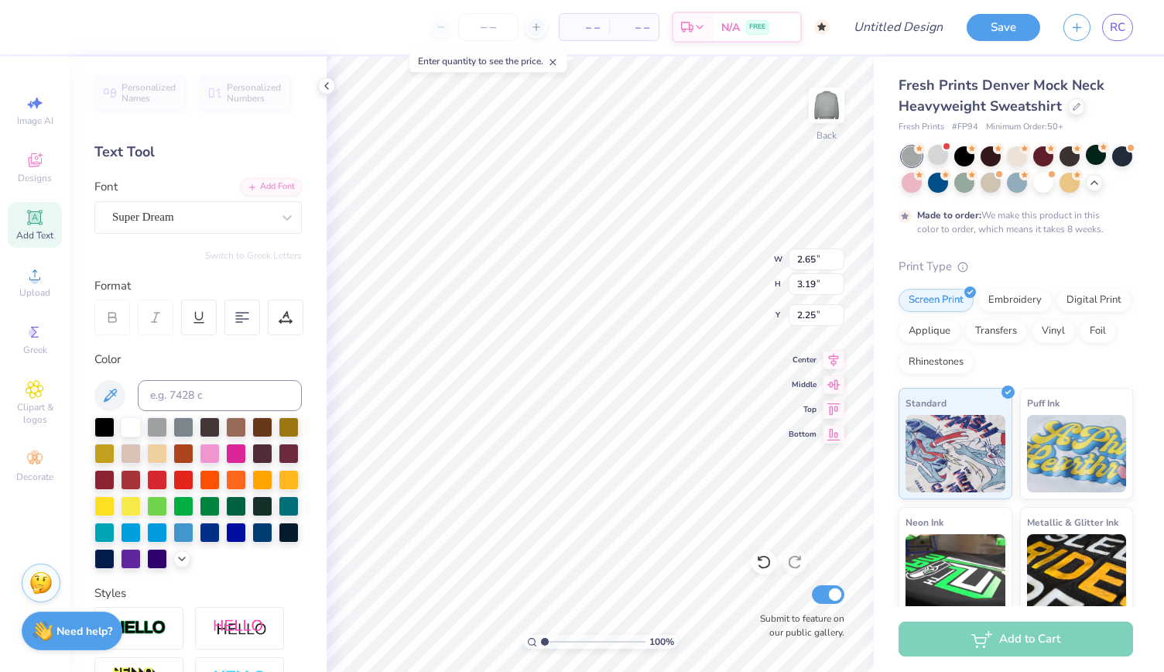
type input "5.84"
type input "1.69"
type input "9.15"
type textarea "D"
type input "1.57"
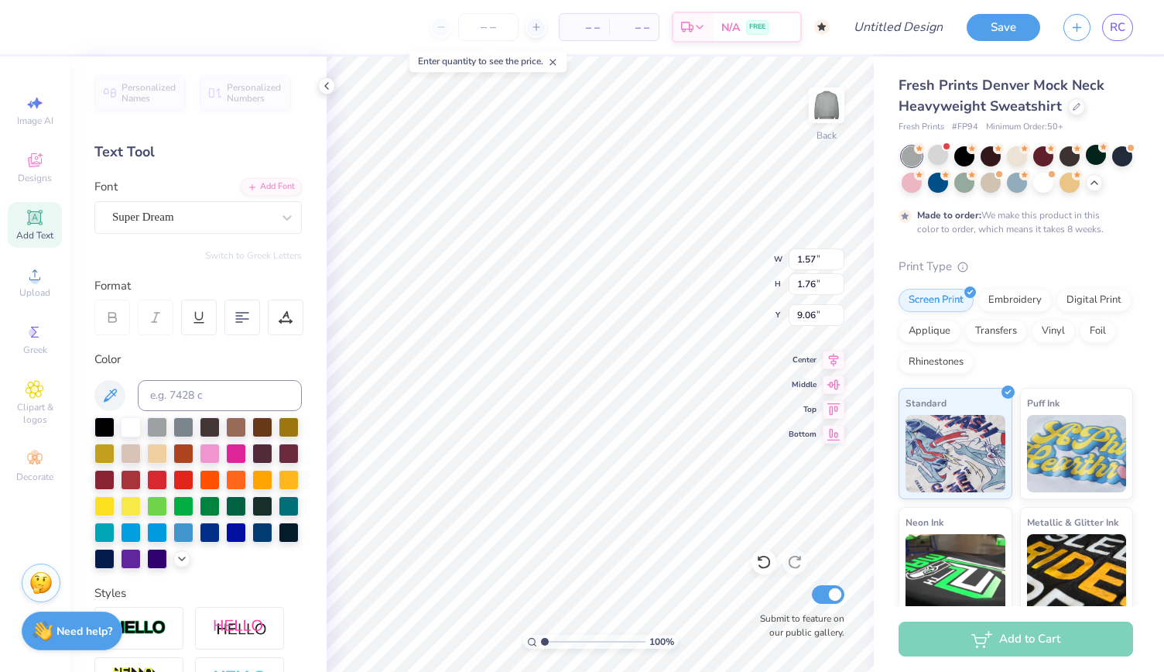
type input "1.76"
type input "3.85"
type input "2.27"
type input "2.55"
type input "2.57"
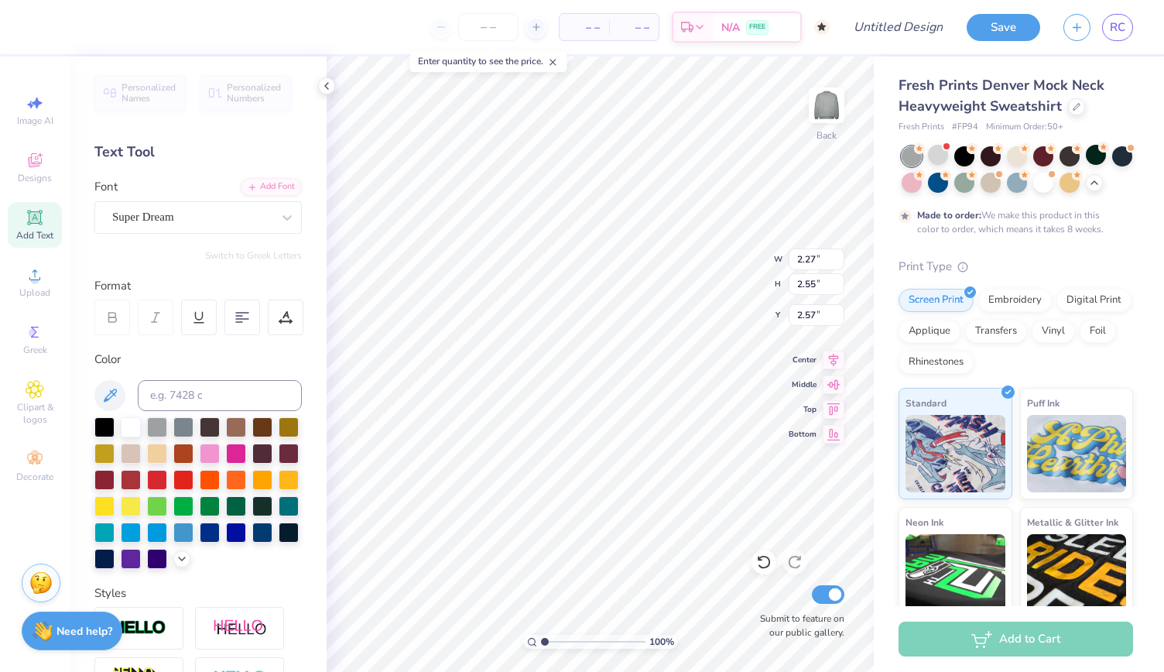
type input "2.73"
type input "3.07"
type input "2.59"
type input "2.65"
type input "3.19"
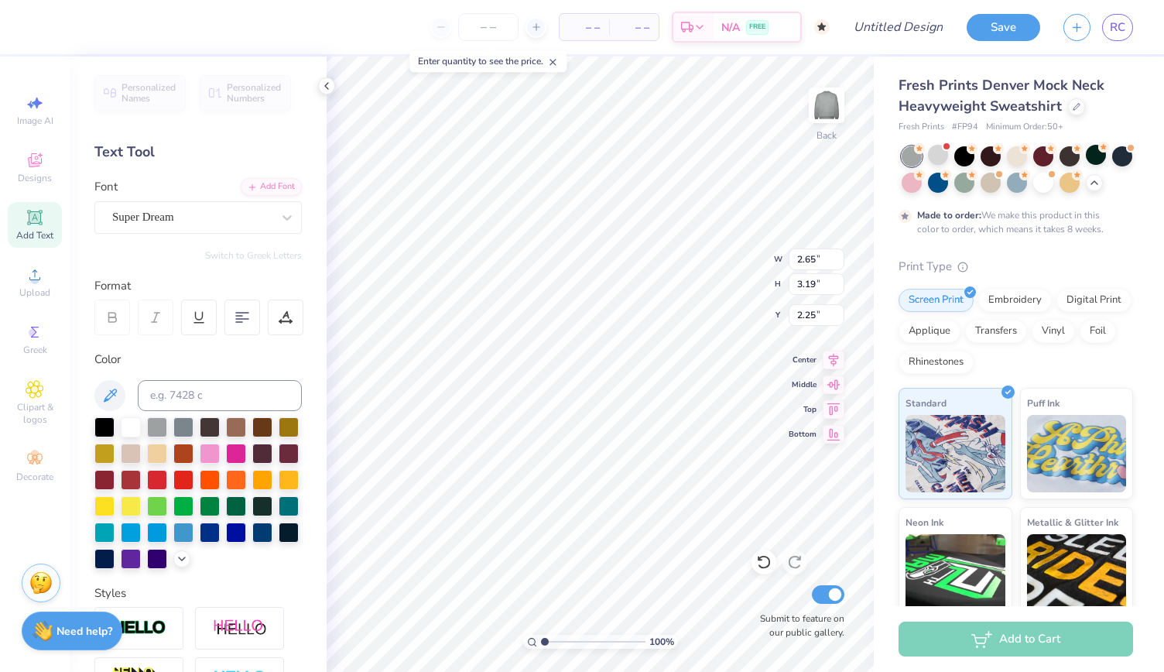
type input "2.15"
type input "2.97"
type input "3.65"
type input "2.54"
type input "2.73"
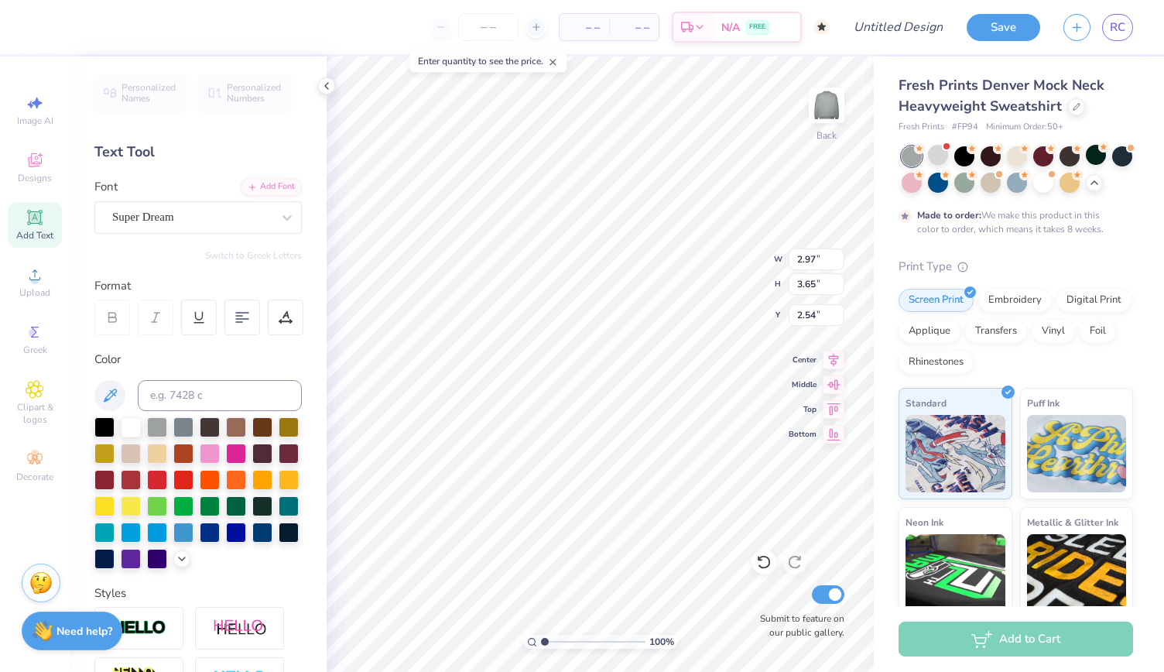
type input "3.07"
type input "3.00"
type input "2.94"
type input "3.31"
type input "2.78"
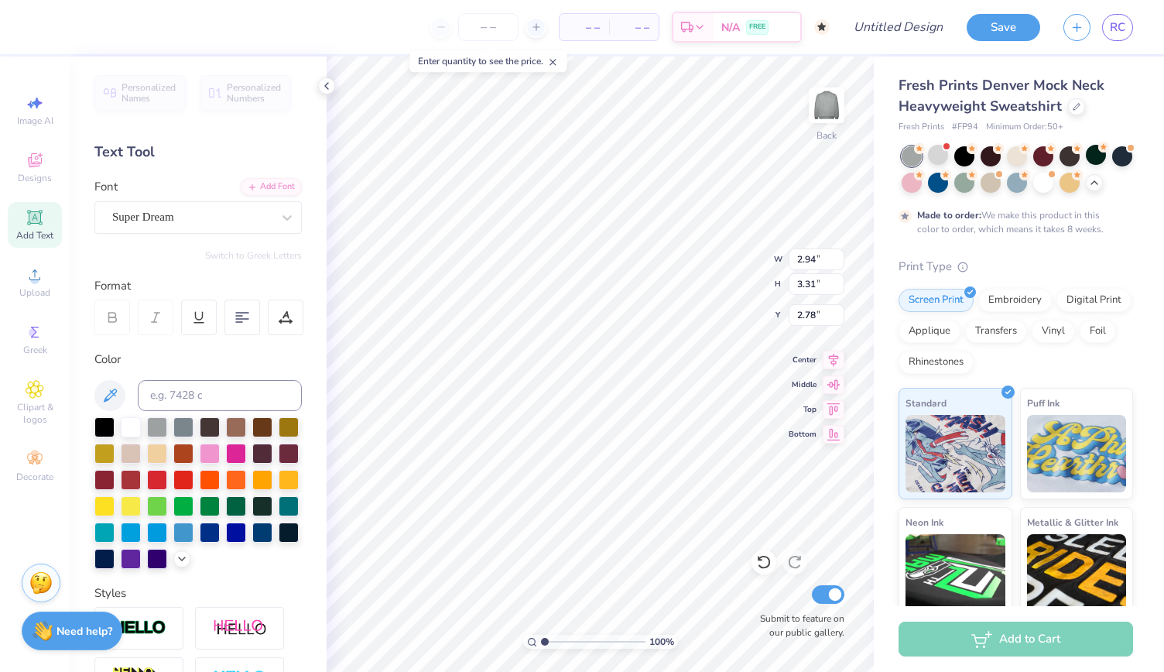
type input "2.65"
type input "3.19"
type input "2.15"
type input "2.94"
type input "3.31"
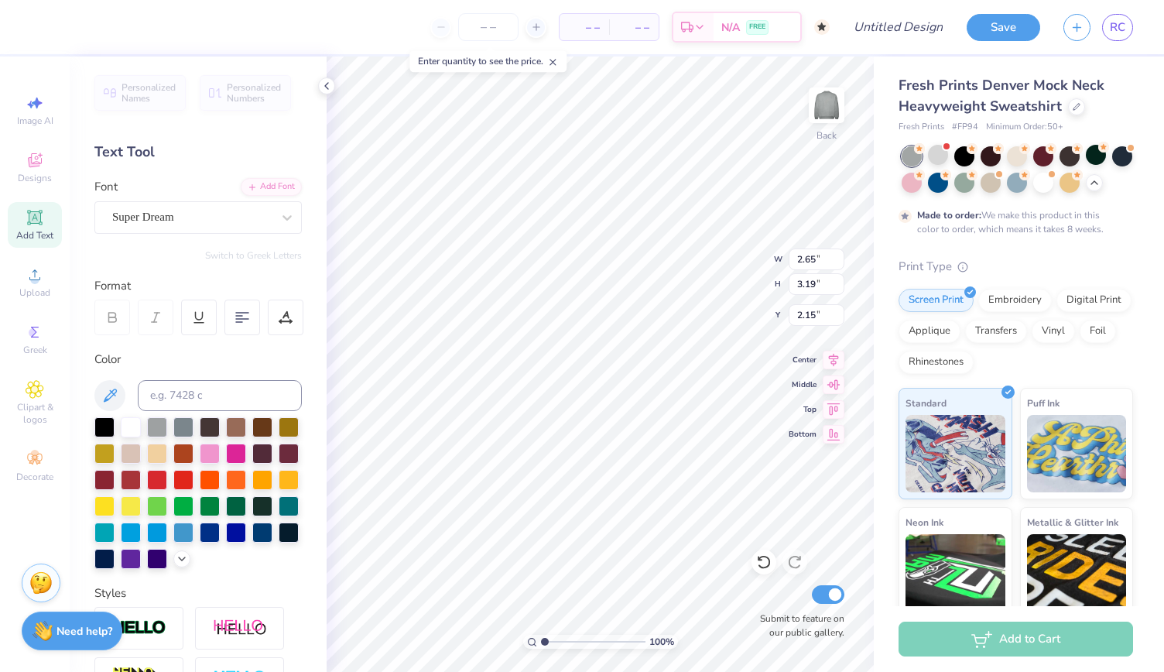
type input "2.78"
type input "2.65"
type input "3.19"
type input "2.31"
type input "2.94"
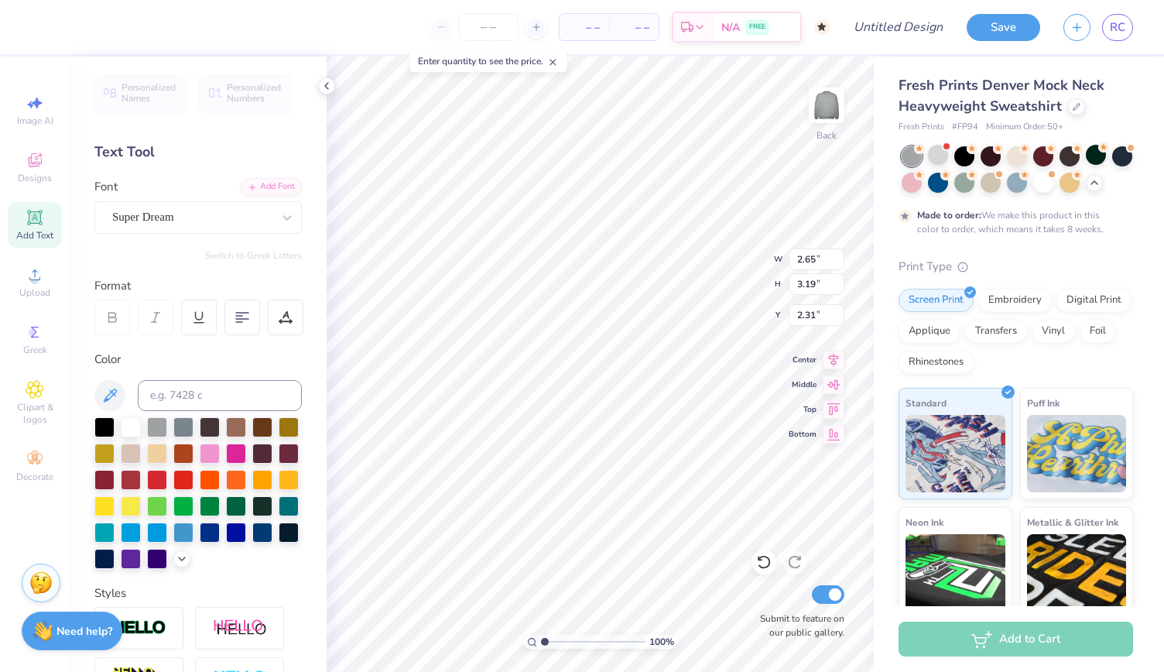
type input "3.31"
type input "2.71"
click at [220, 454] on div at bounding box center [210, 452] width 20 height 20
click at [194, 485] on div at bounding box center [183, 478] width 20 height 20
type input "2.65"
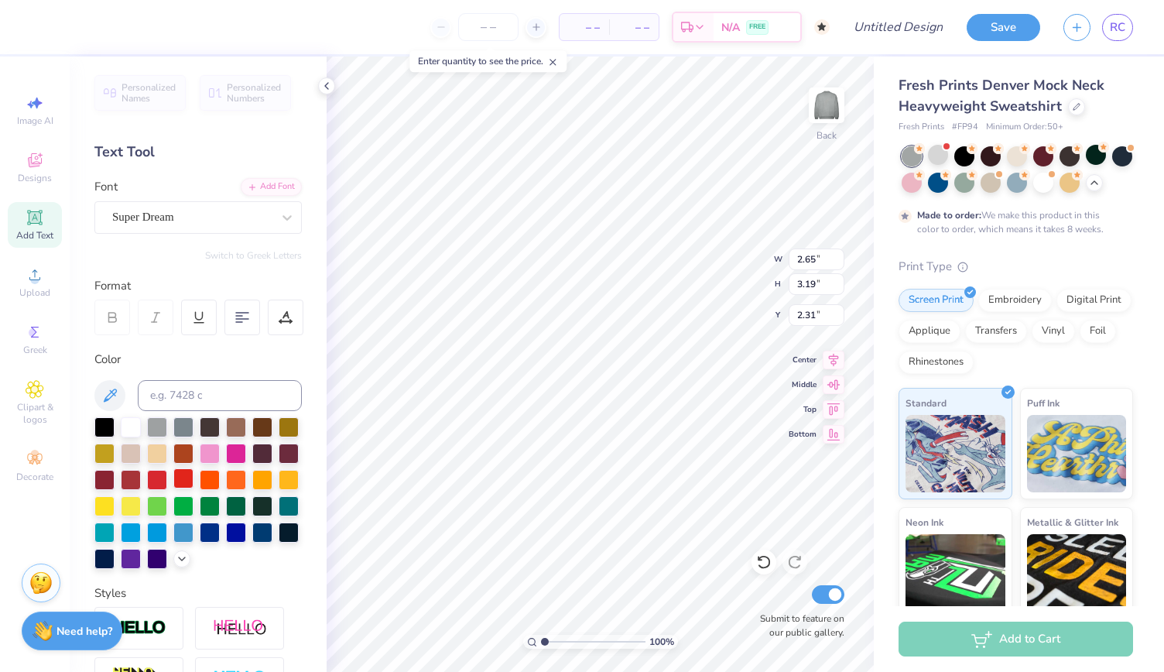
type input "3.19"
type input "2.31"
click at [194, 470] on div at bounding box center [183, 478] width 20 height 20
type input "2.94"
type input "3.31"
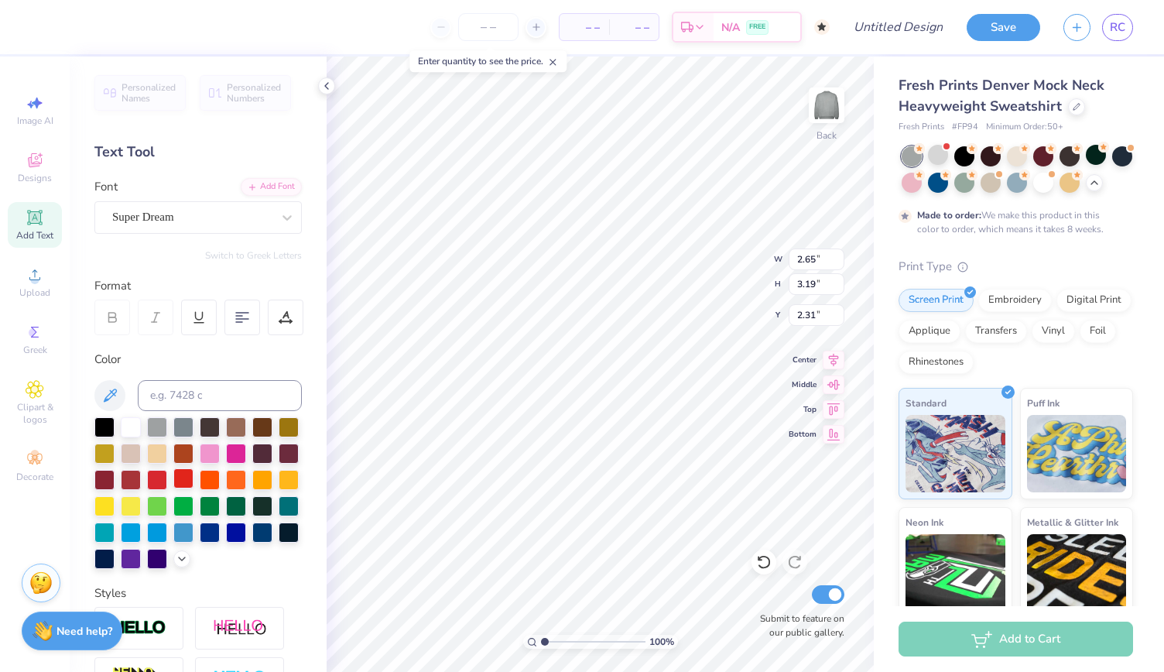
type input "2.71"
click at [194, 476] on div at bounding box center [183, 478] width 20 height 20
click at [943, 149] on span at bounding box center [946, 146] width 9 height 9
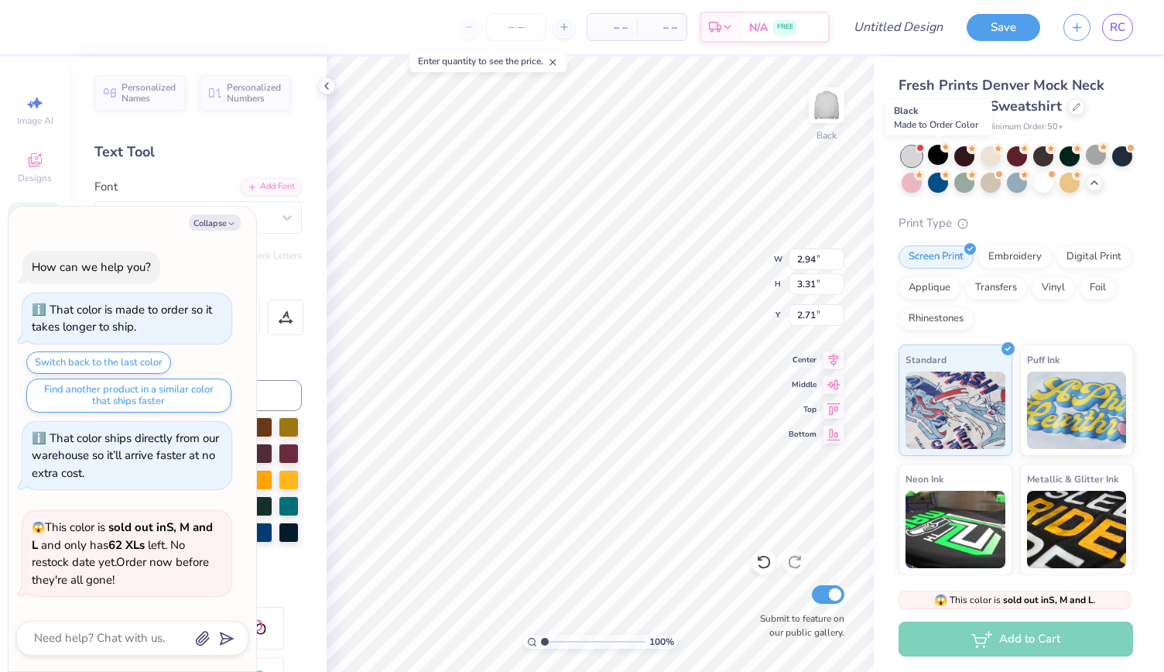
scroll to position [966, 0]
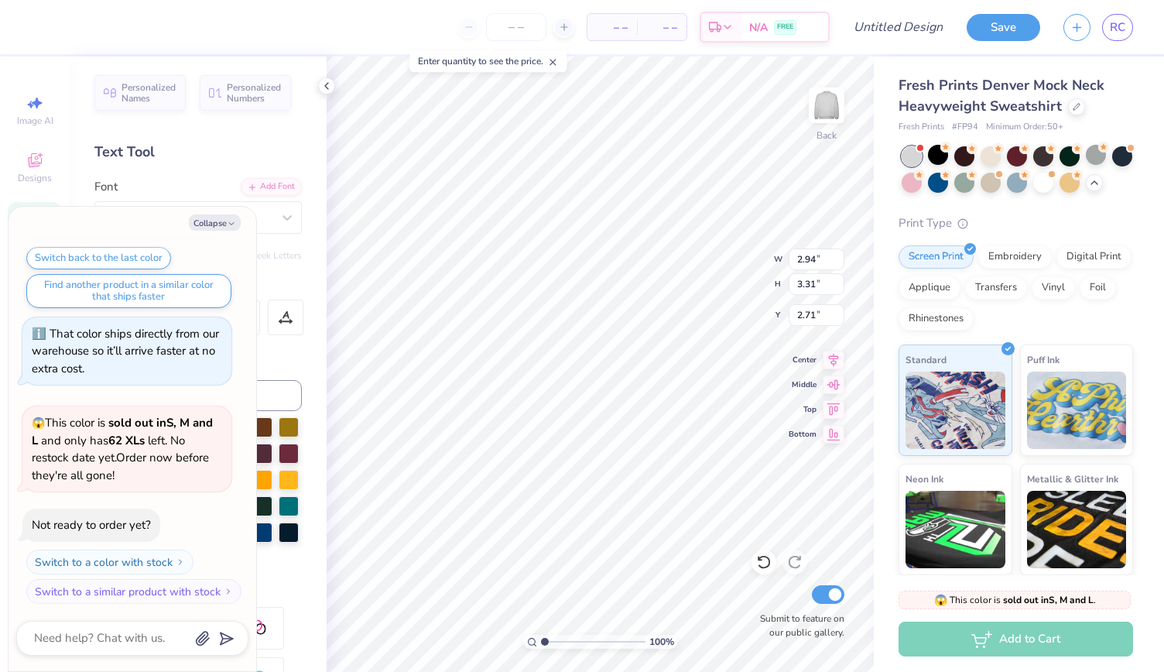
type textarea "x"
type input "2.97"
type input "3.65"
type input "2.54"
type textarea "x"
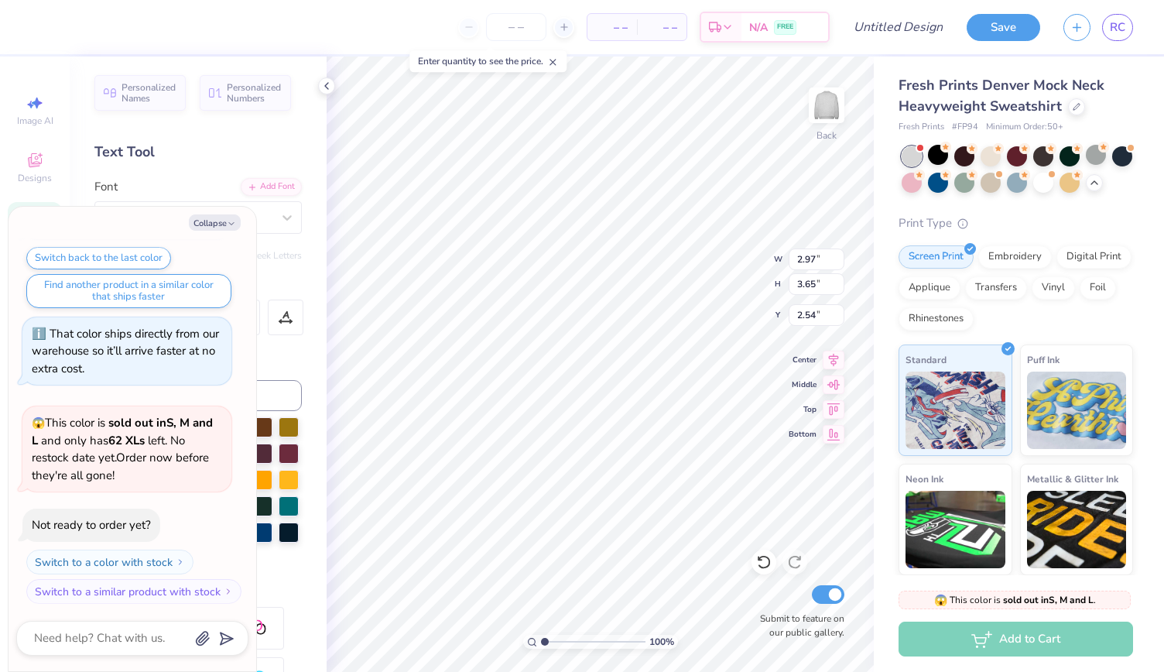
type input "3.87"
type input "4.75"
type input "1.64"
type textarea "x"
type input "2.65"
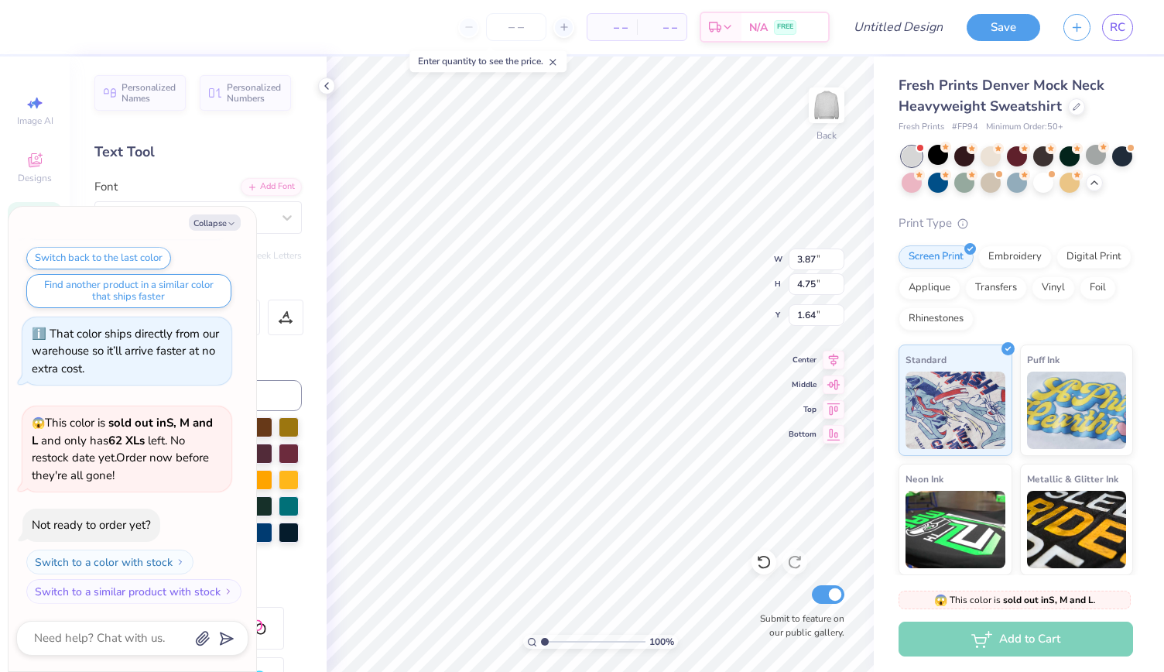
type input "3.19"
type input "2.31"
type textarea "x"
type input "2.94"
type input "3.31"
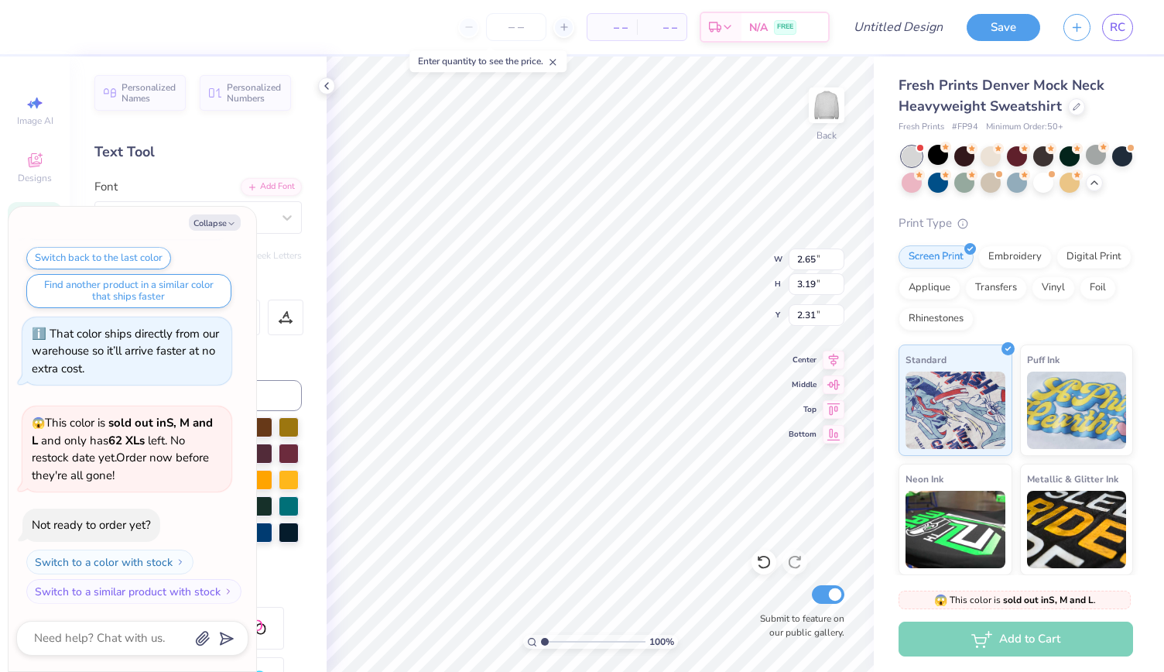
type input "2.71"
type textarea "x"
type input "3.87"
type input "4.34"
type input "1.57"
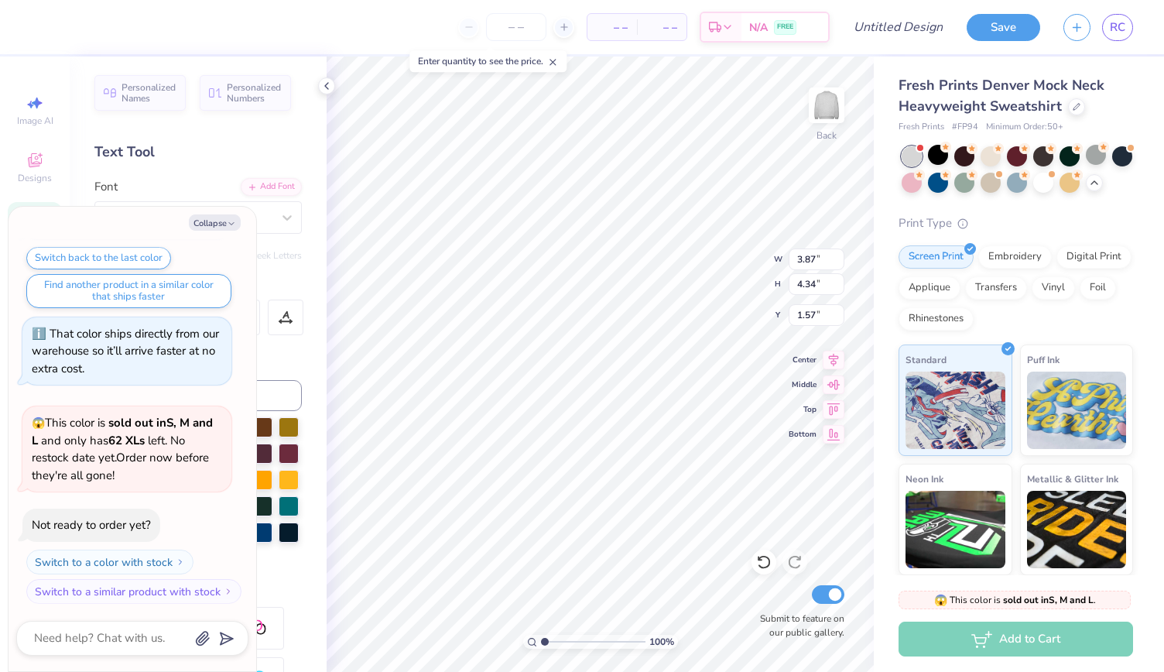
type textarea "x"
type input "3.42"
type input "4.11"
type input "1.38"
type textarea "x"
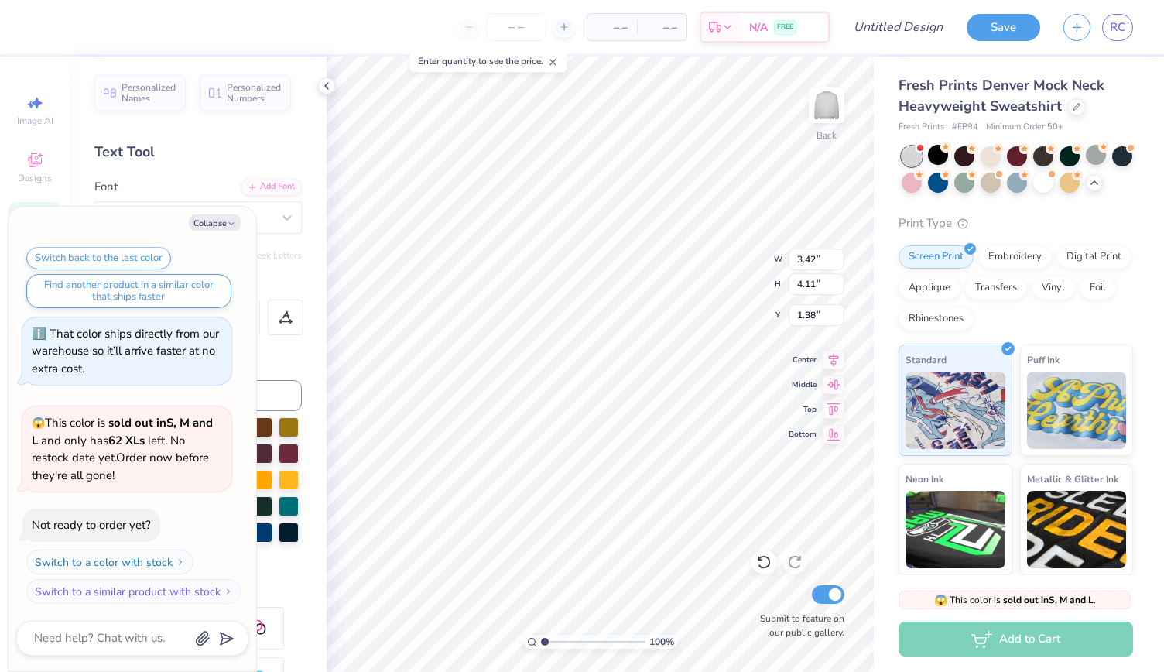
type input "3.87"
type input "4.75"
type input "1.64"
type textarea "x"
type input "3.69"
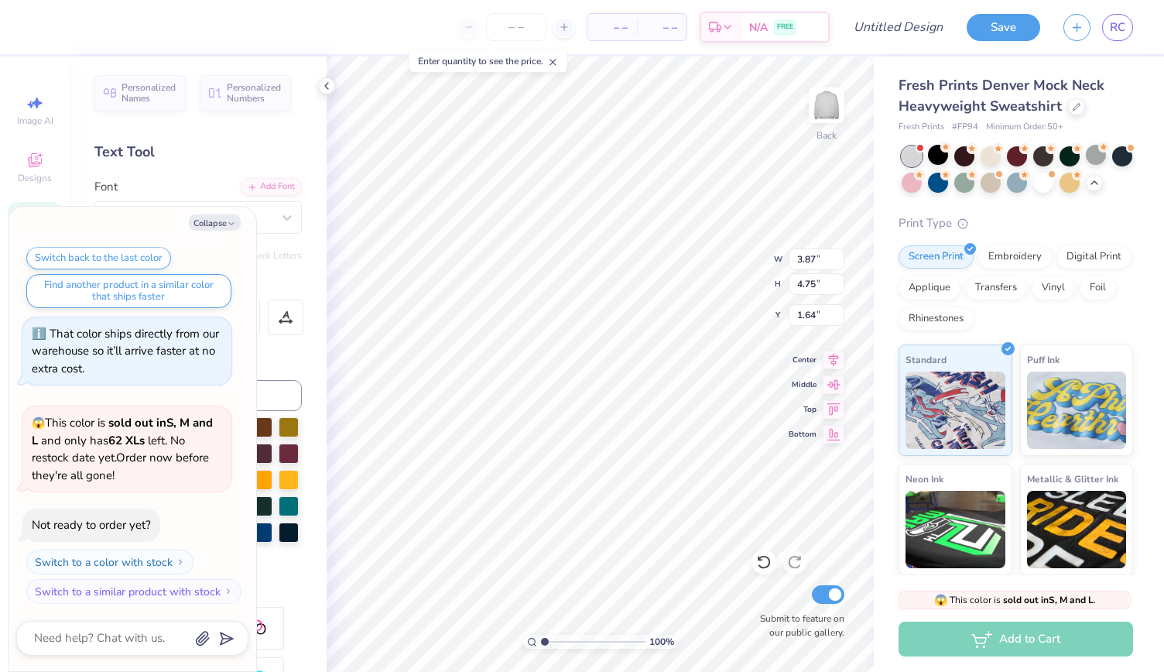
type input "4.43"
type input "1.06"
type textarea "x"
type input "4.29"
type input "4.82"
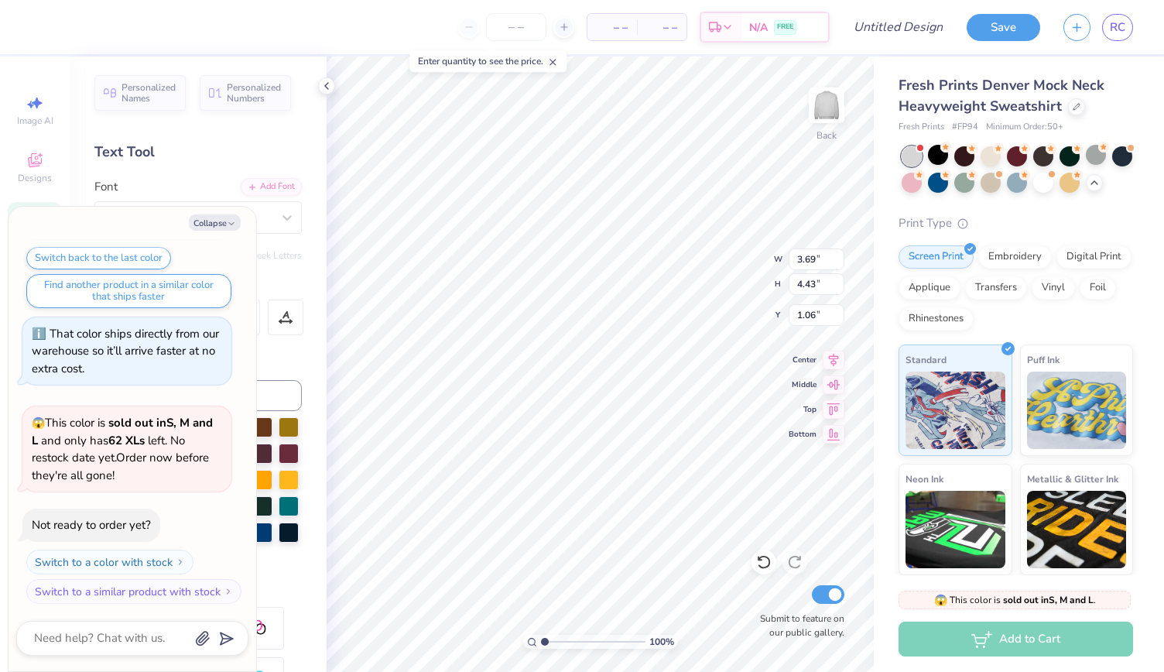
type input "1.14"
type textarea "x"
type input "4.33"
type input "4.84"
type input "1.11"
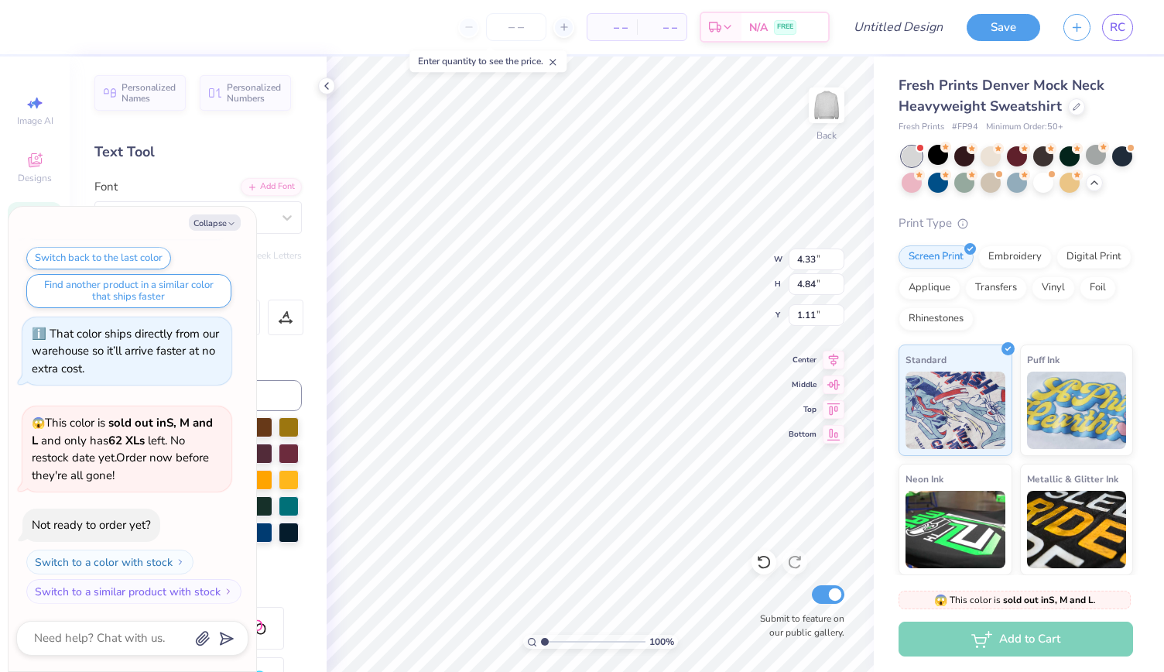
type textarea "x"
type input "3.69"
type input "4.43"
type input "1.14"
type textarea "x"
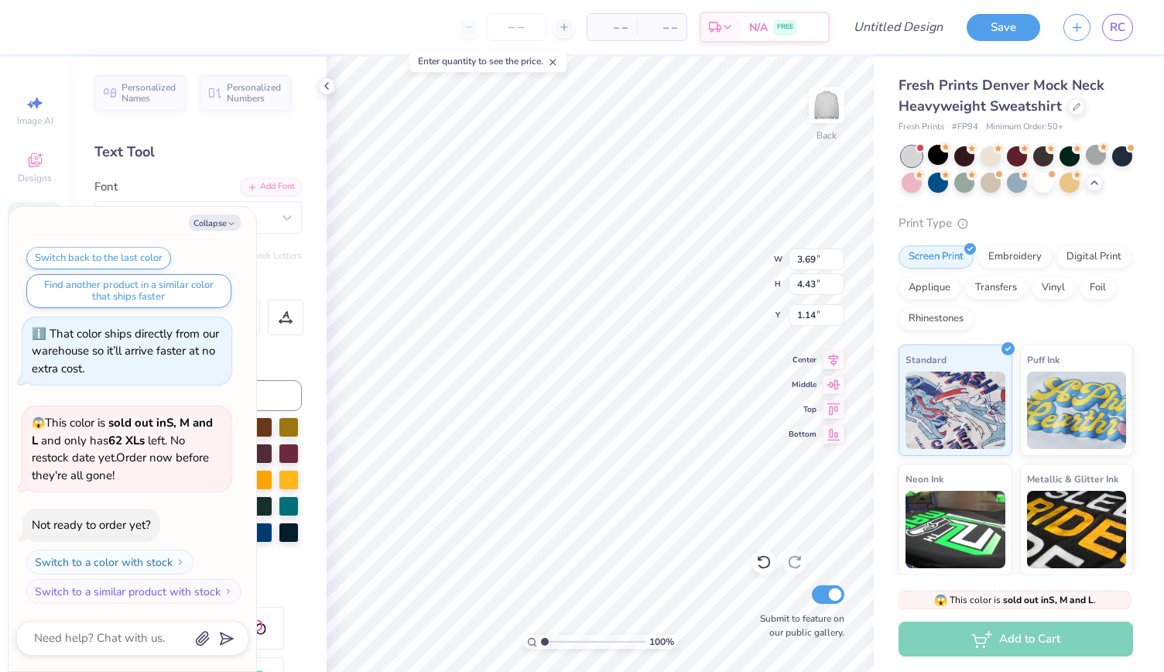
type input "0.78"
click at [1004, 291] on div "Screen Print Embroidery Digital Print Applique Transfers Vinyl Foil Rhinestones" at bounding box center [1016, 287] width 235 height 85
click at [1006, 266] on div "Embroidery" at bounding box center [1015, 254] width 74 height 23
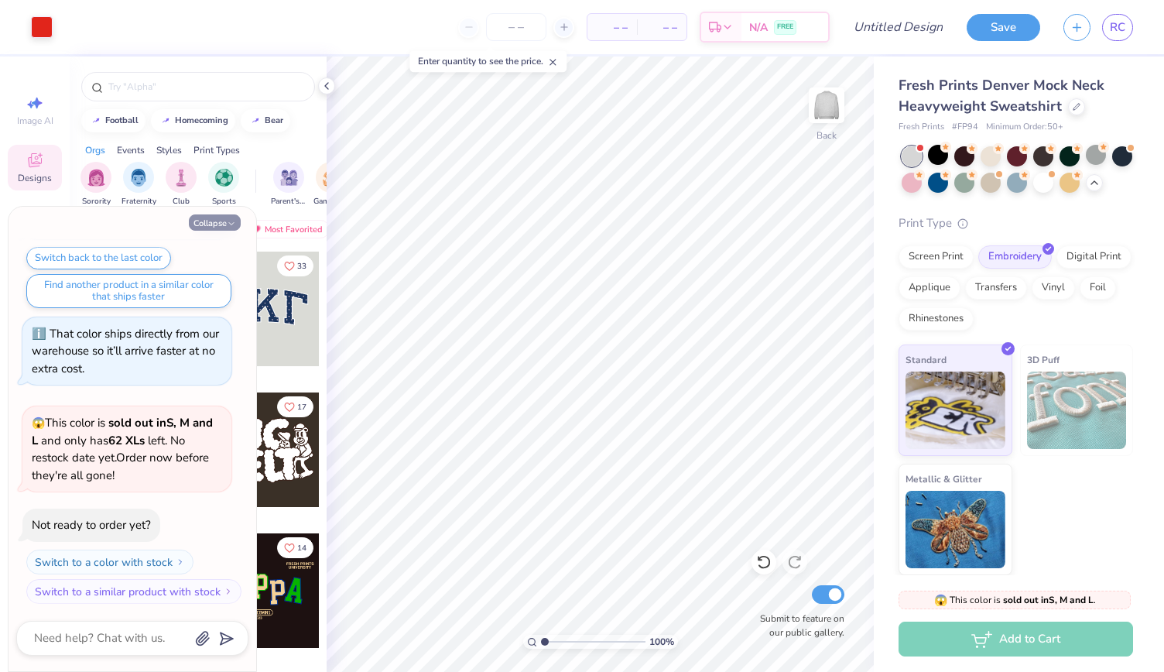
click at [219, 215] on button "Collapse" at bounding box center [215, 222] width 52 height 16
type textarea "x"
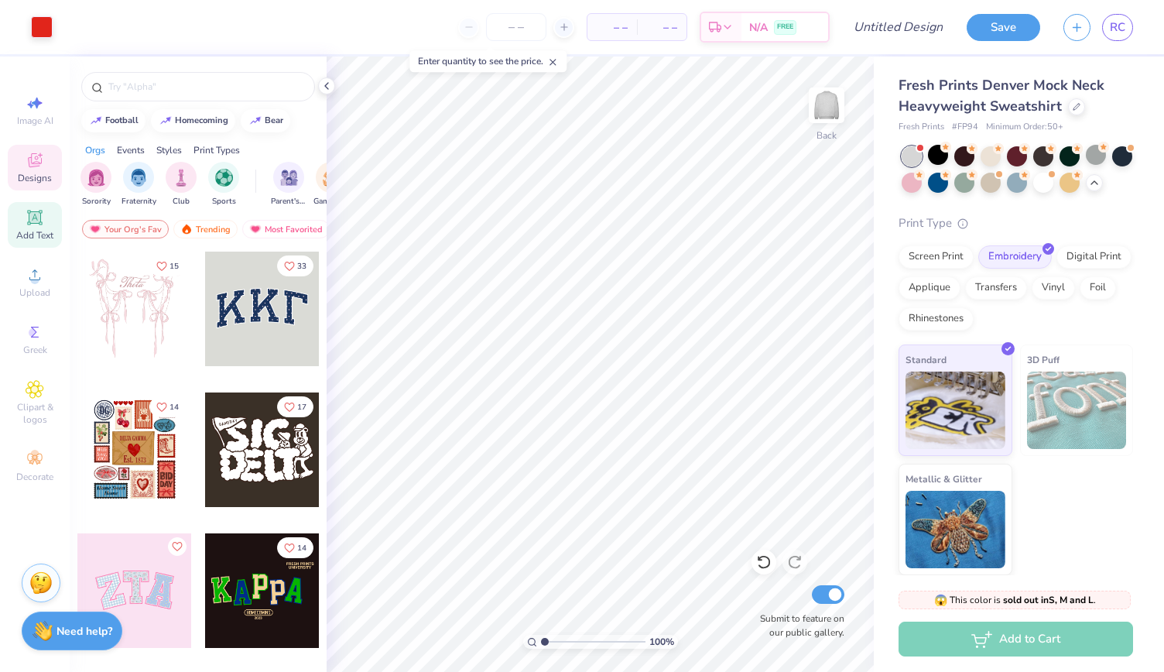
click at [34, 211] on icon at bounding box center [35, 217] width 19 height 19
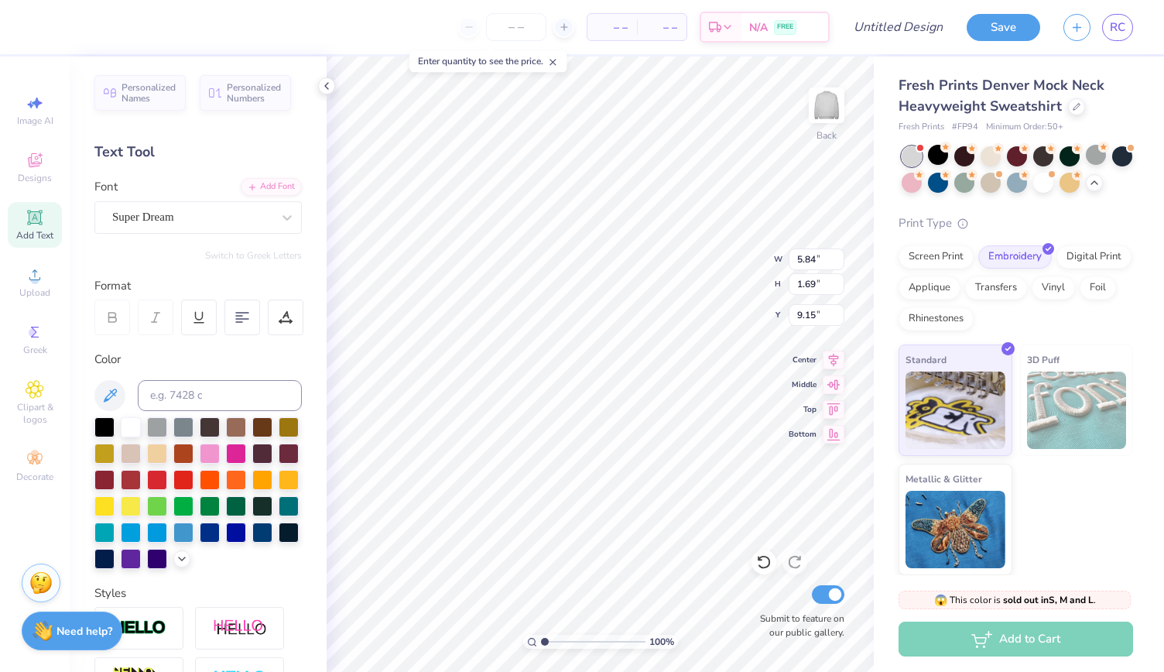
scroll to position [14, 3]
type textarea "Est. 1904"
click at [194, 481] on div at bounding box center [183, 478] width 20 height 20
type input "3.24"
type input "0.53"
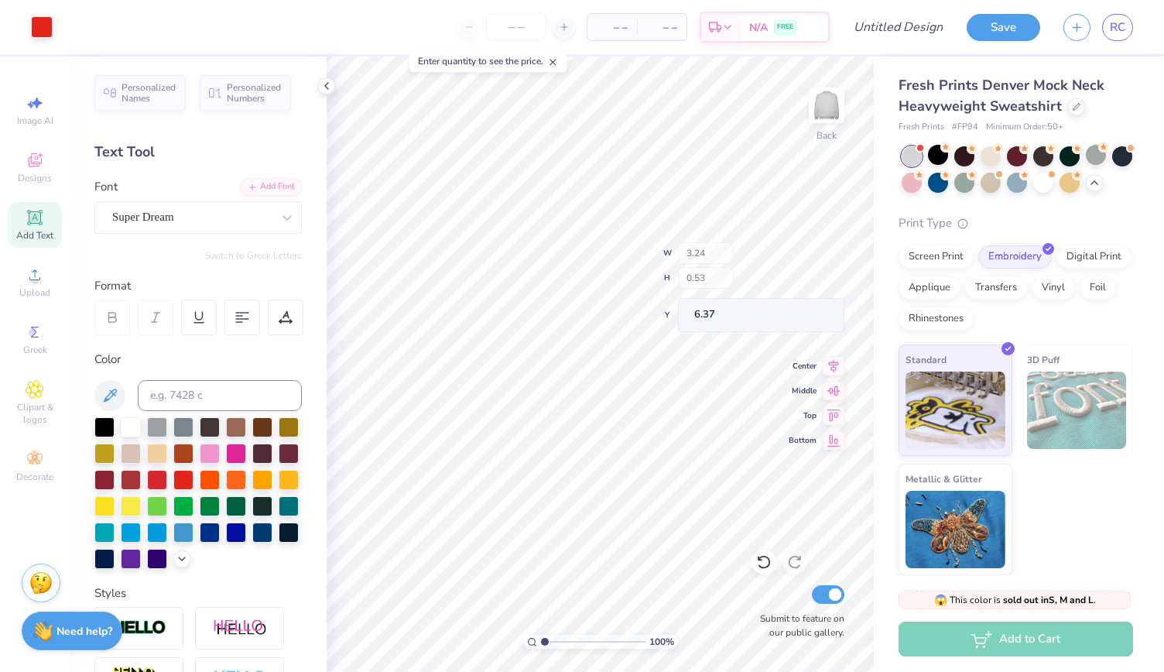
type input "6.37"
click at [1054, 180] on div at bounding box center [1043, 181] width 20 height 20
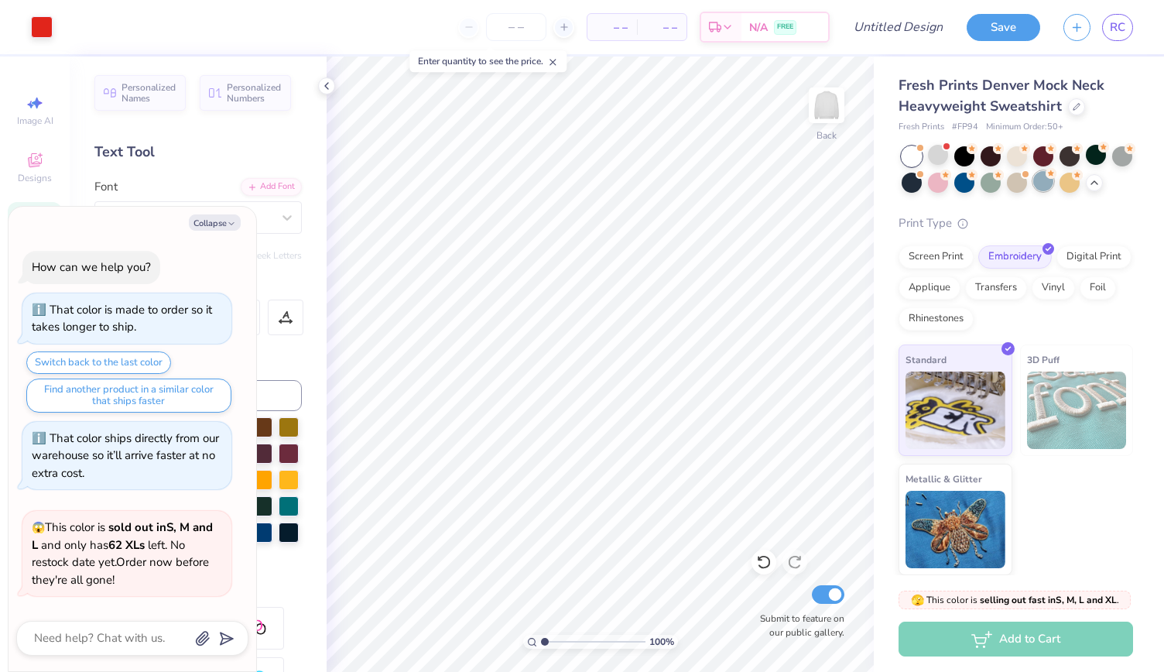
scroll to position [1167, 0]
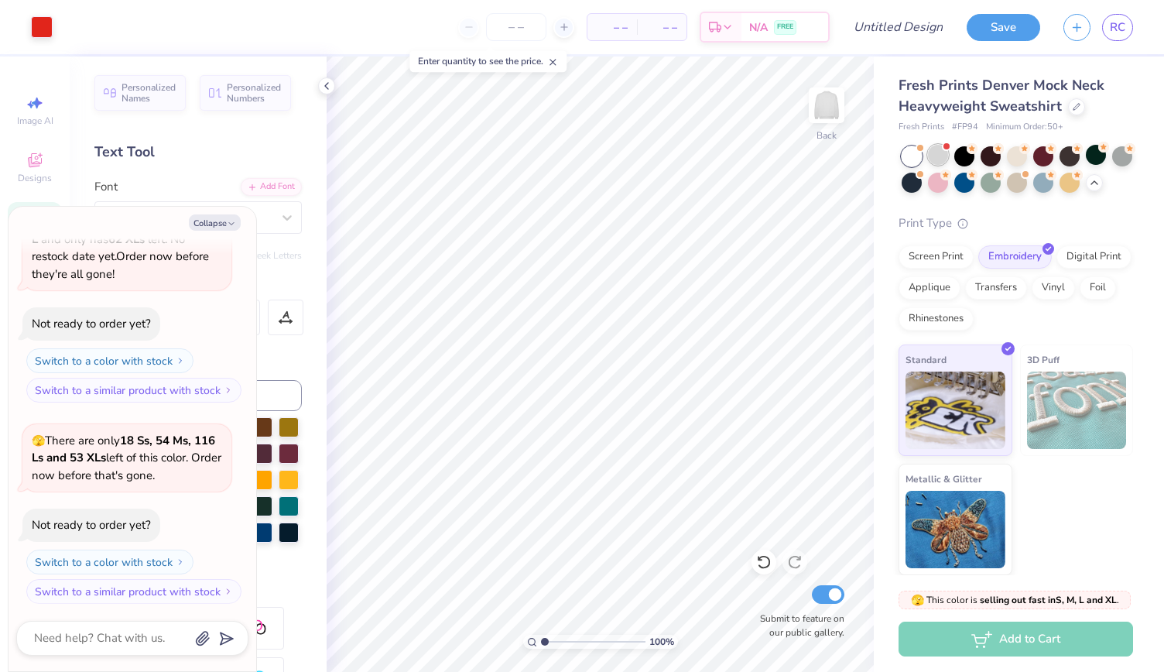
click at [942, 157] on div at bounding box center [938, 155] width 20 height 20
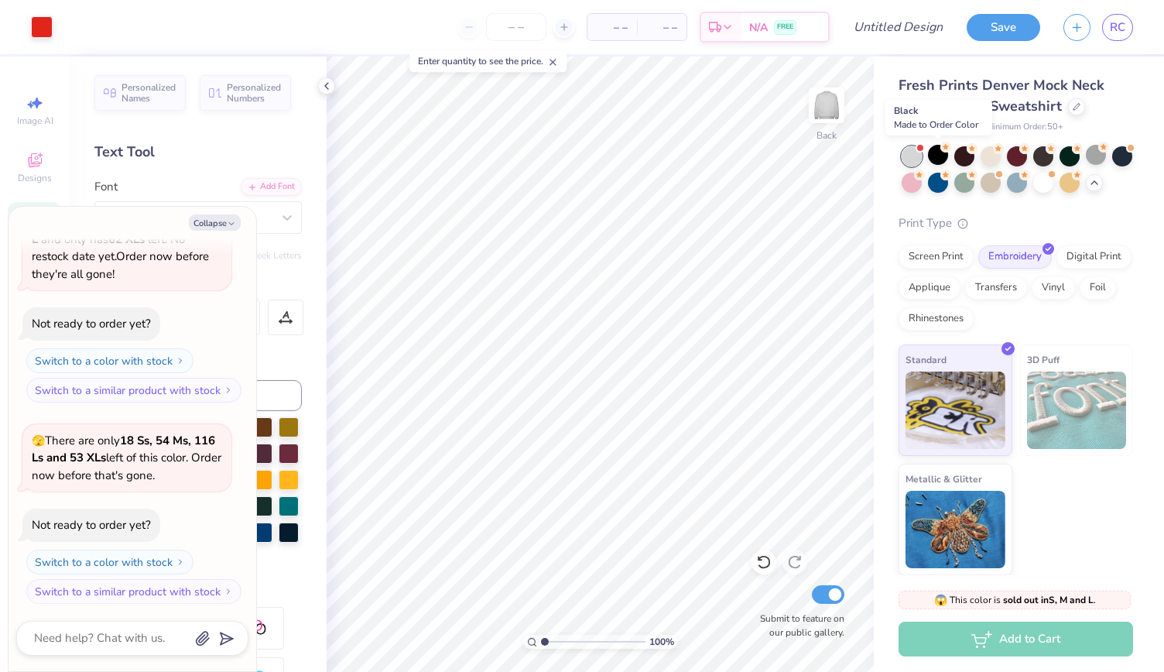
scroll to position [1386, 0]
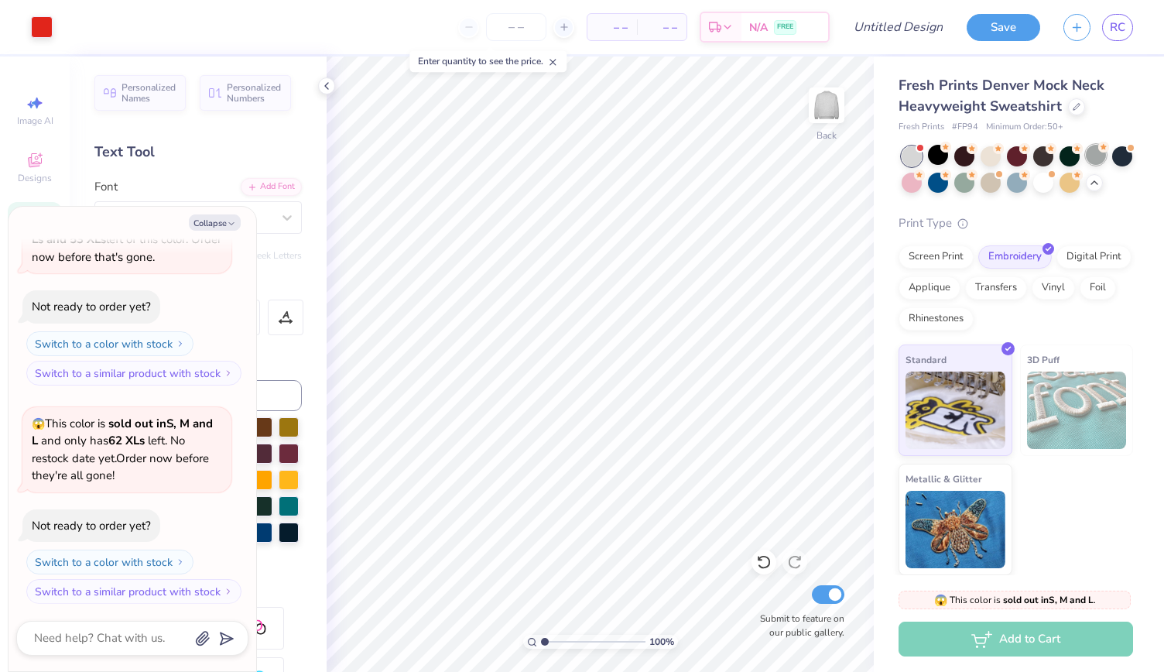
click at [1098, 147] on div at bounding box center [1096, 155] width 20 height 20
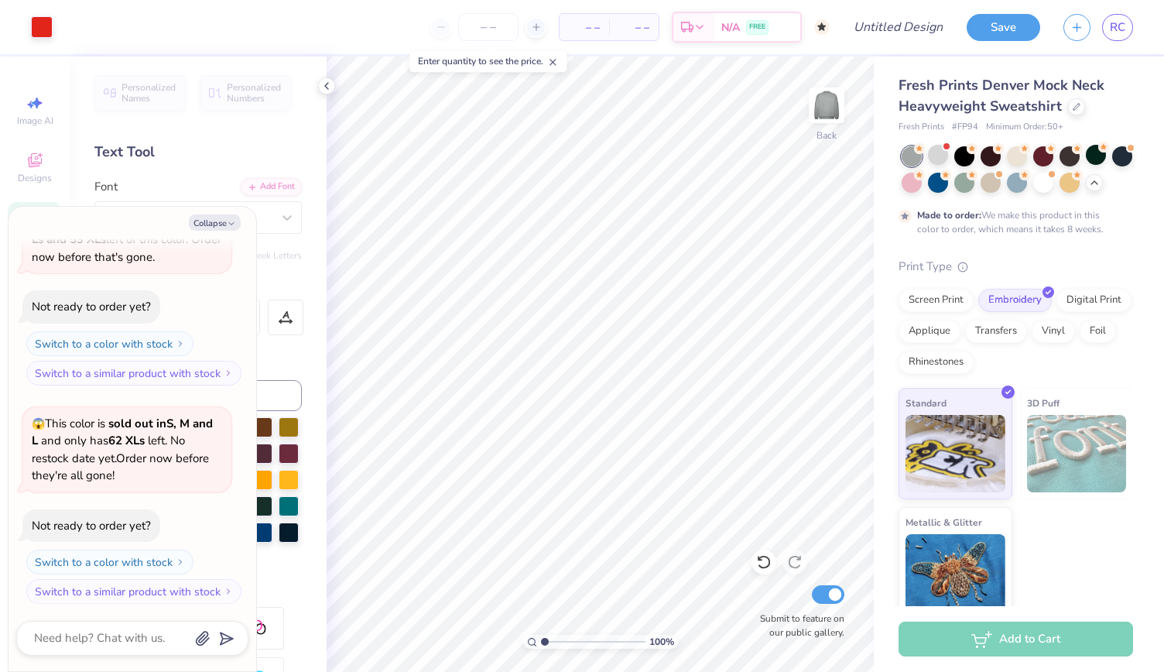
scroll to position [1513, 0]
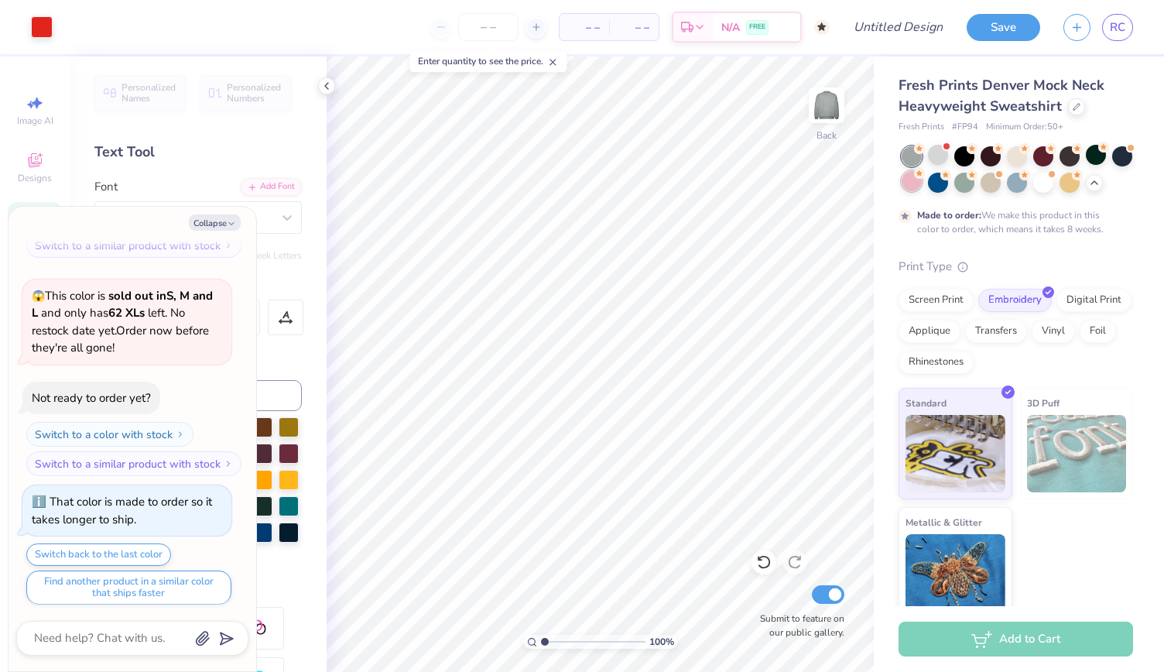
click at [922, 182] on div at bounding box center [912, 181] width 20 height 20
click at [975, 183] on div at bounding box center [964, 181] width 20 height 20
click at [1027, 183] on div at bounding box center [1017, 181] width 20 height 20
click at [1056, 176] on span at bounding box center [1051, 173] width 9 height 9
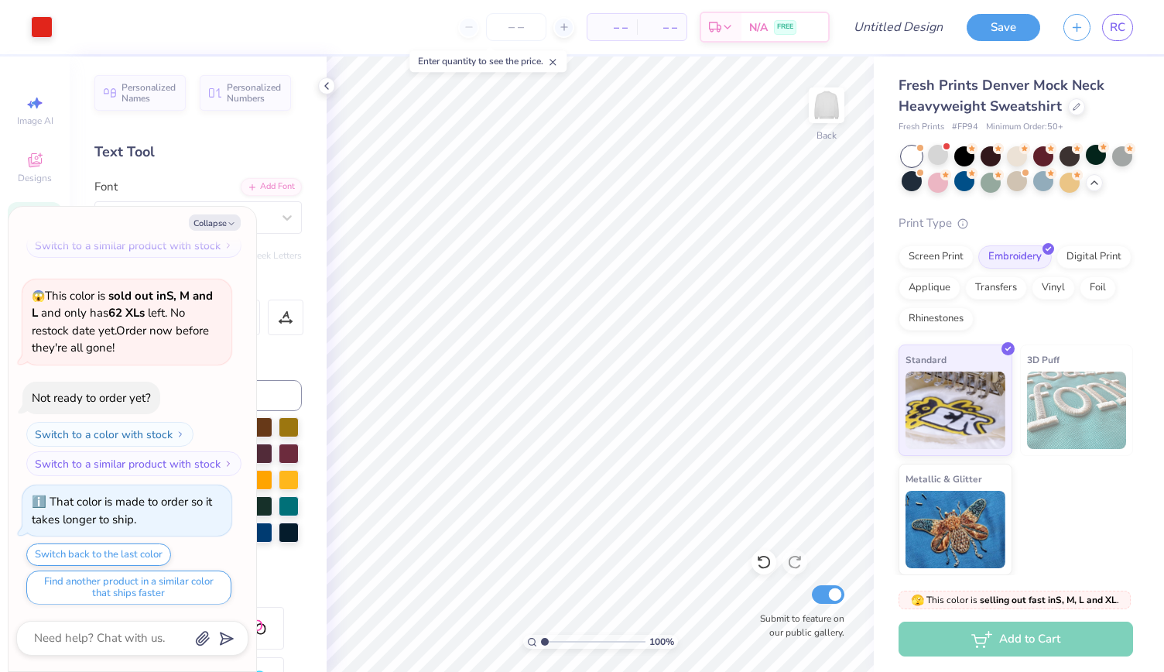
scroll to position [1791, 0]
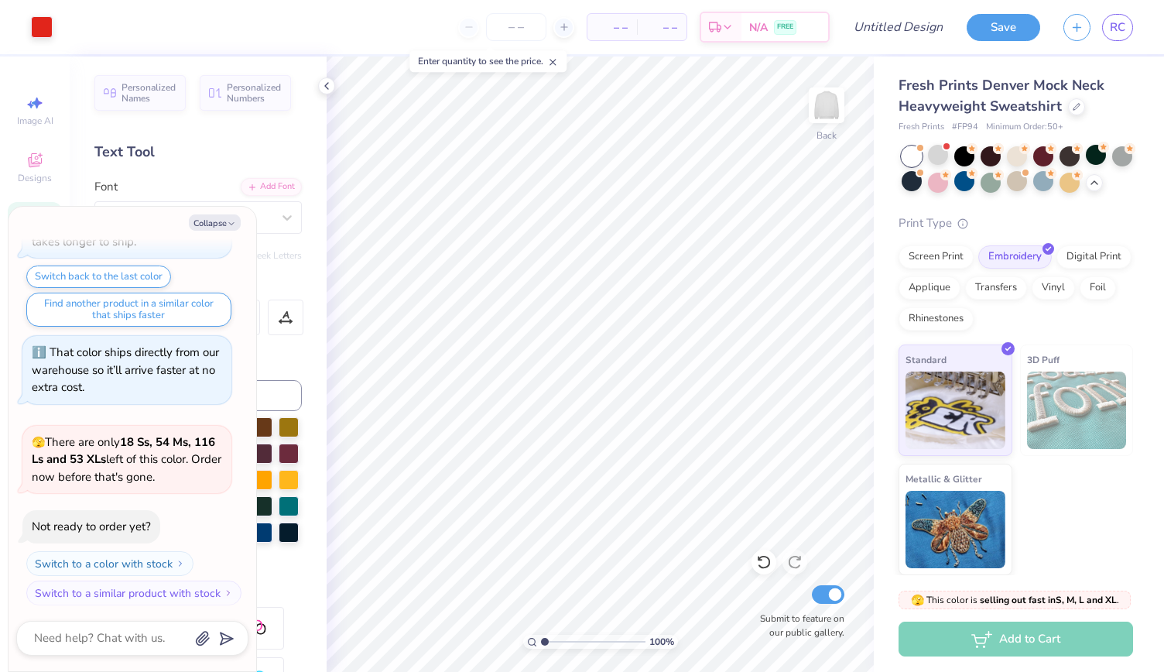
click at [918, 46] on div "Design Title" at bounding box center [898, 27] width 114 height 54
click at [918, 32] on input "Design Title" at bounding box center [917, 27] width 76 height 31
type textarea "x"
type input "A"
type textarea "x"
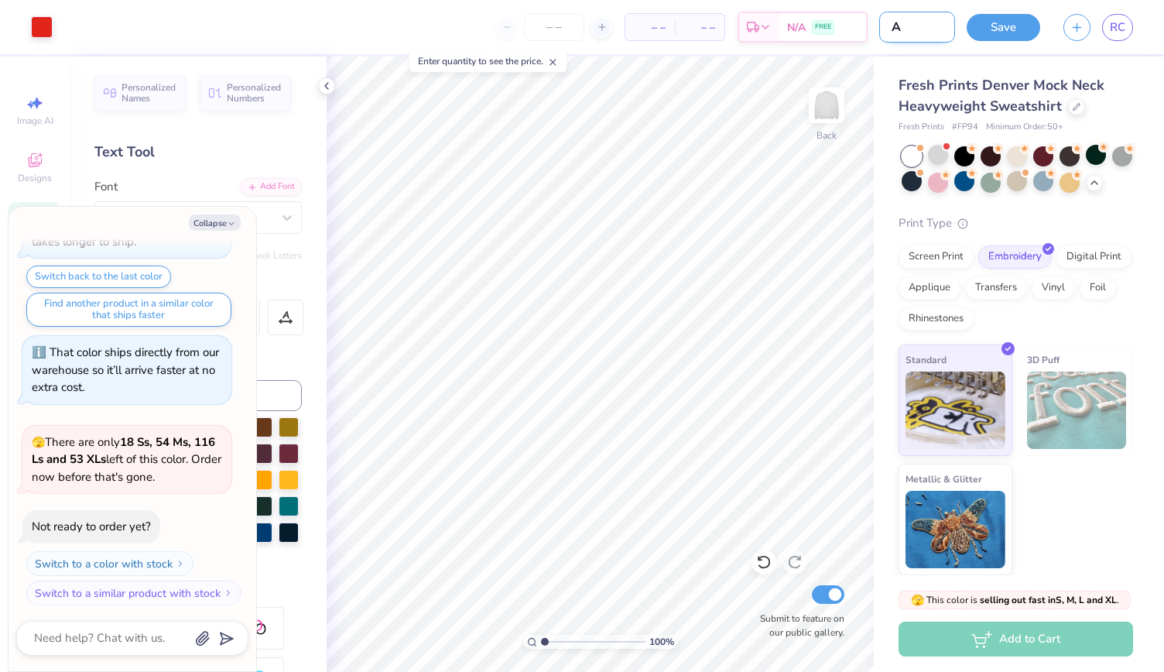
type input "Al"
type textarea "x"
type input "Alp"
type textarea "x"
type input "Alph"
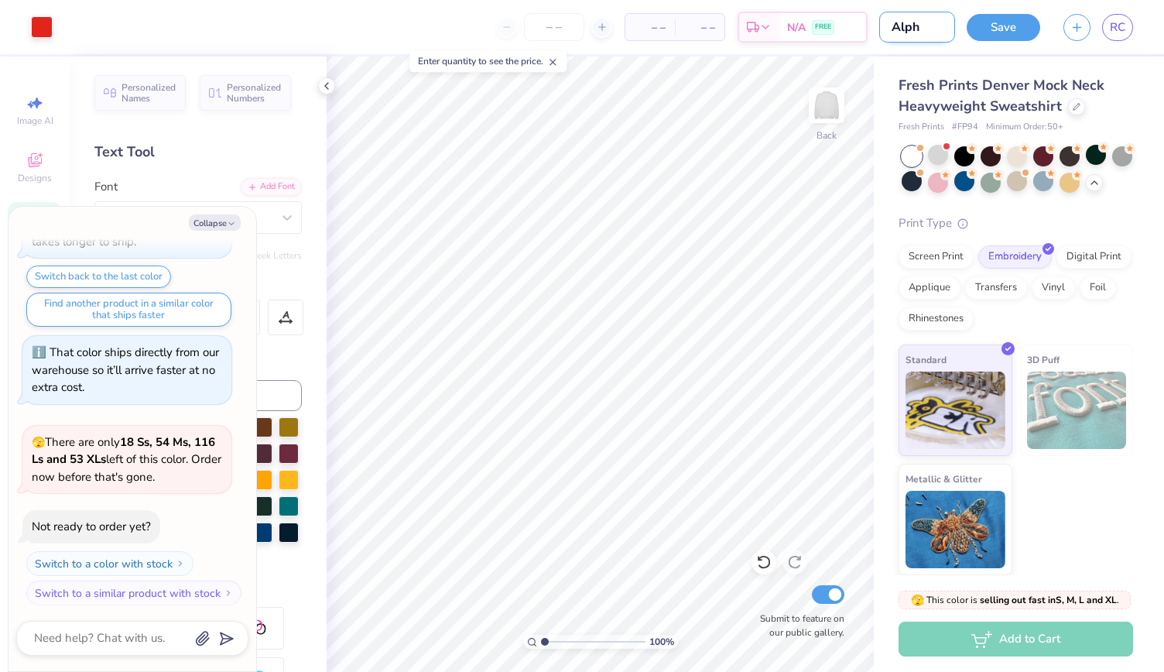
type textarea "x"
type input "Alpha"
type textarea "x"
type input "Alpha"
type textarea "x"
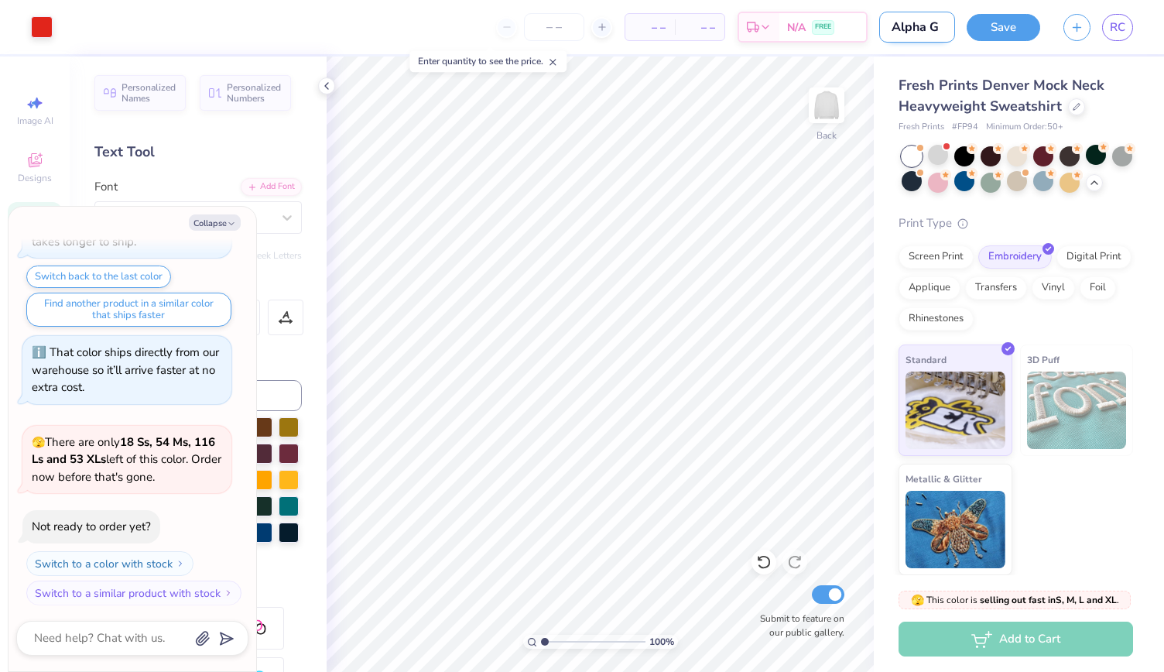
type input "Alpha Ga"
type textarea "x"
type input "Alpha Gam"
type textarea "x"
type input "Alpha Gamm"
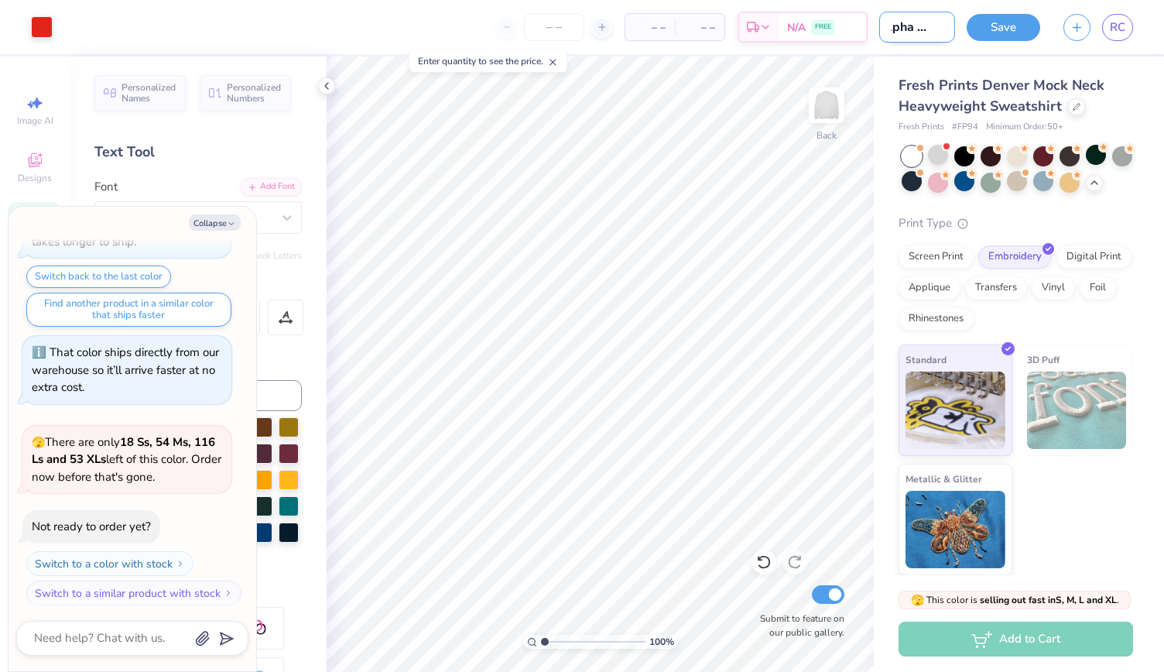
type textarea "x"
type input "Alpha Gamma"
type textarea "x"
type input "Alpha Gamma"
type textarea "x"
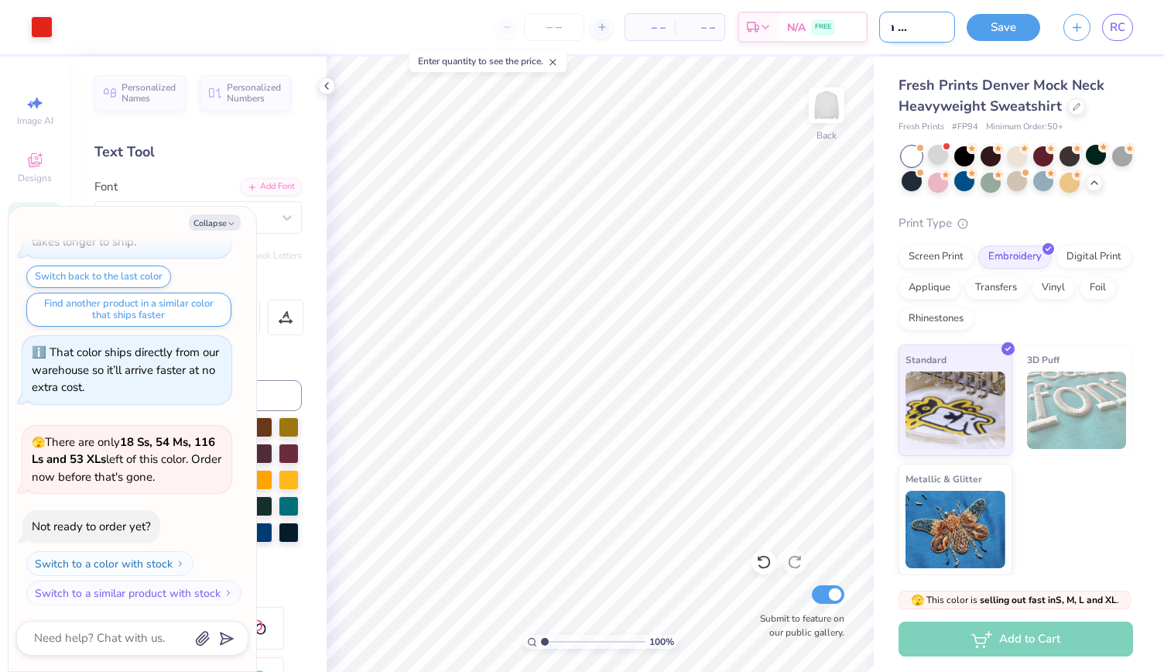
type input "Alpha Gamma D"
type textarea "x"
type input "Alpha Gamma De"
type textarea "x"
type input "Alpha Gamma Del"
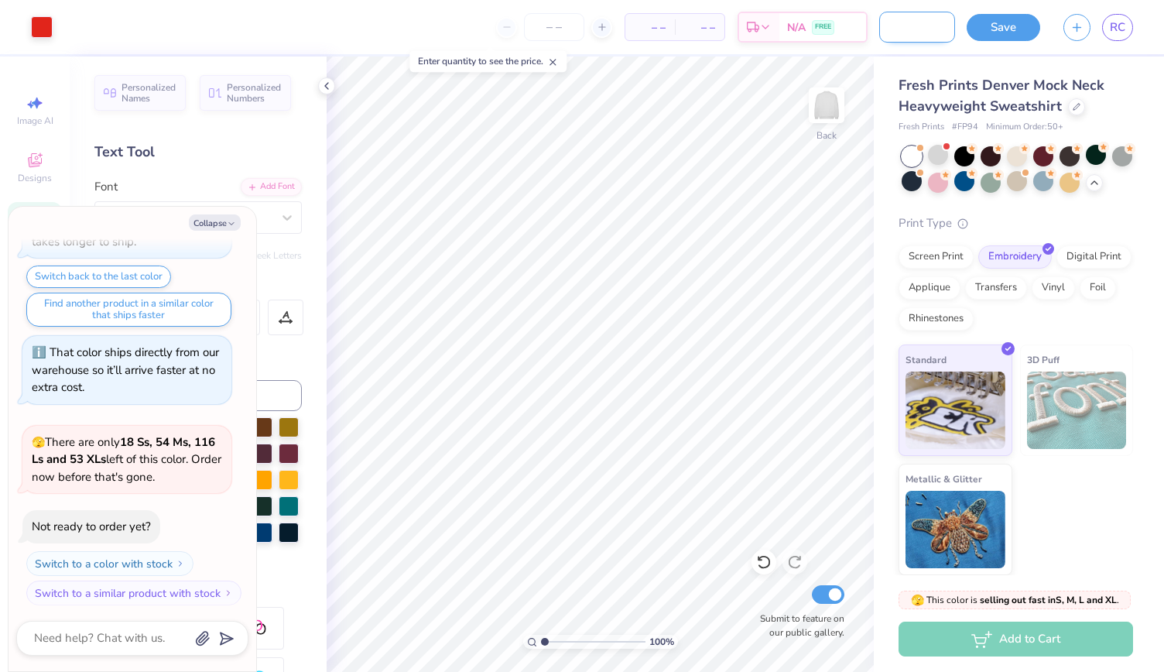
type textarea "x"
type input "Alpha Gamma Delt"
type textarea "x"
type input "Alpha Gamma Delta"
type textarea "x"
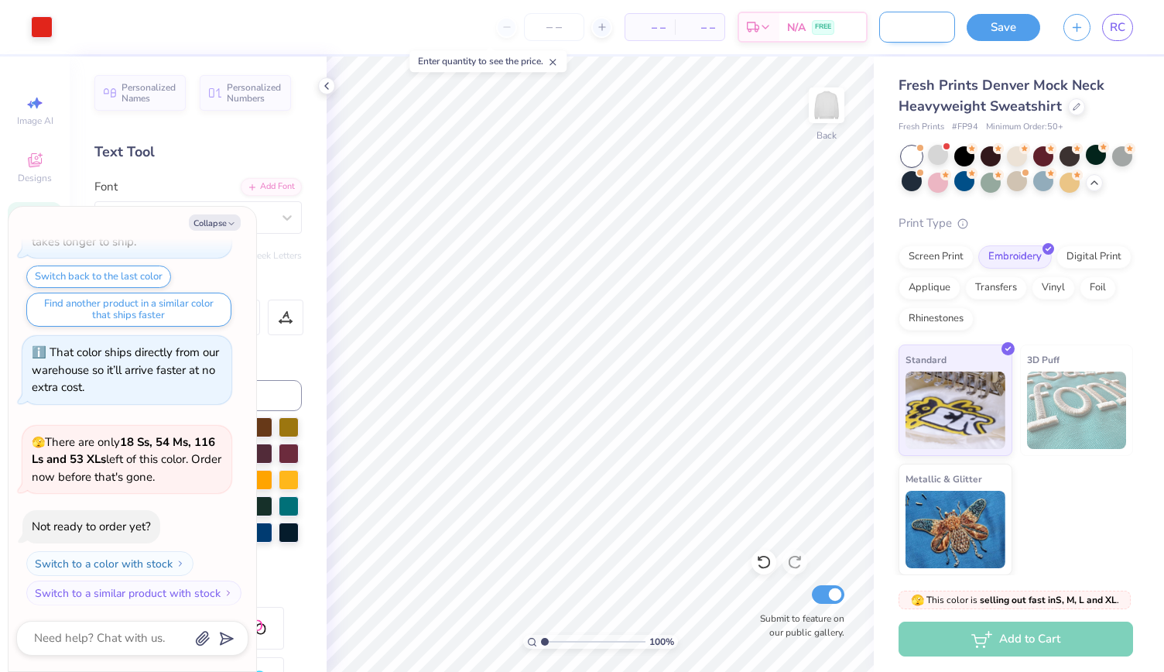
type input "Alpha Gamma Delta"
type textarea "x"
type input "Alpha Gamma Delta m"
type textarea "x"
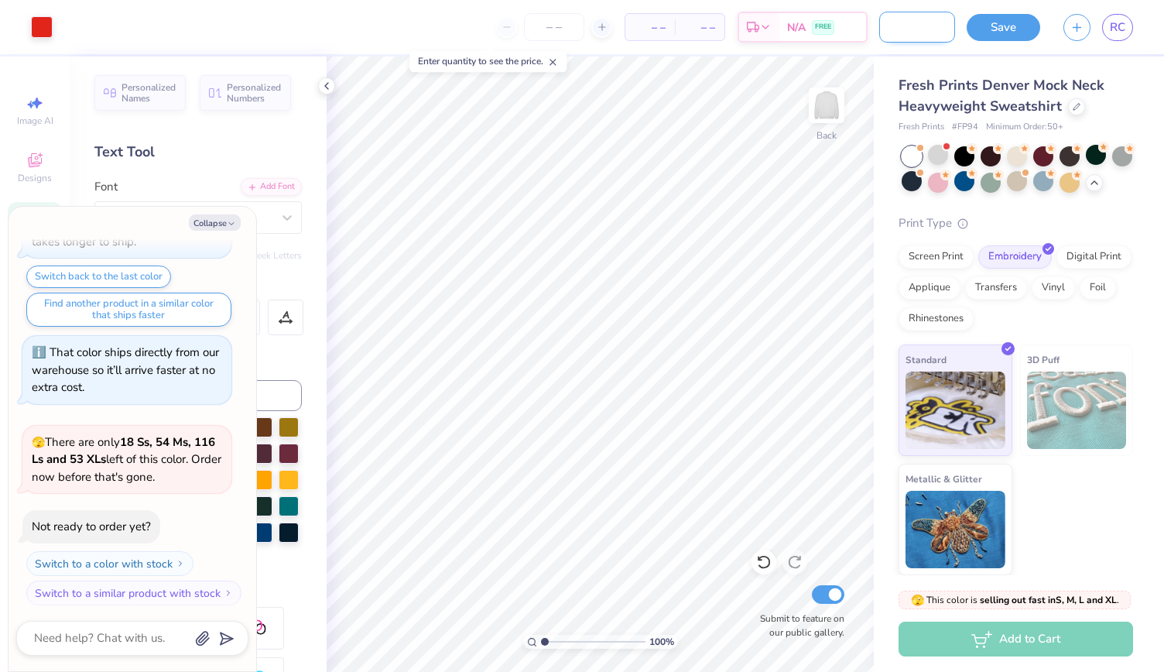
type input "Alpha Gamma Delta mo"
type textarea "x"
type input "Alpha Gamma Delta mock"
type textarea "x"
type input "Alpha Gamma Delta mock"
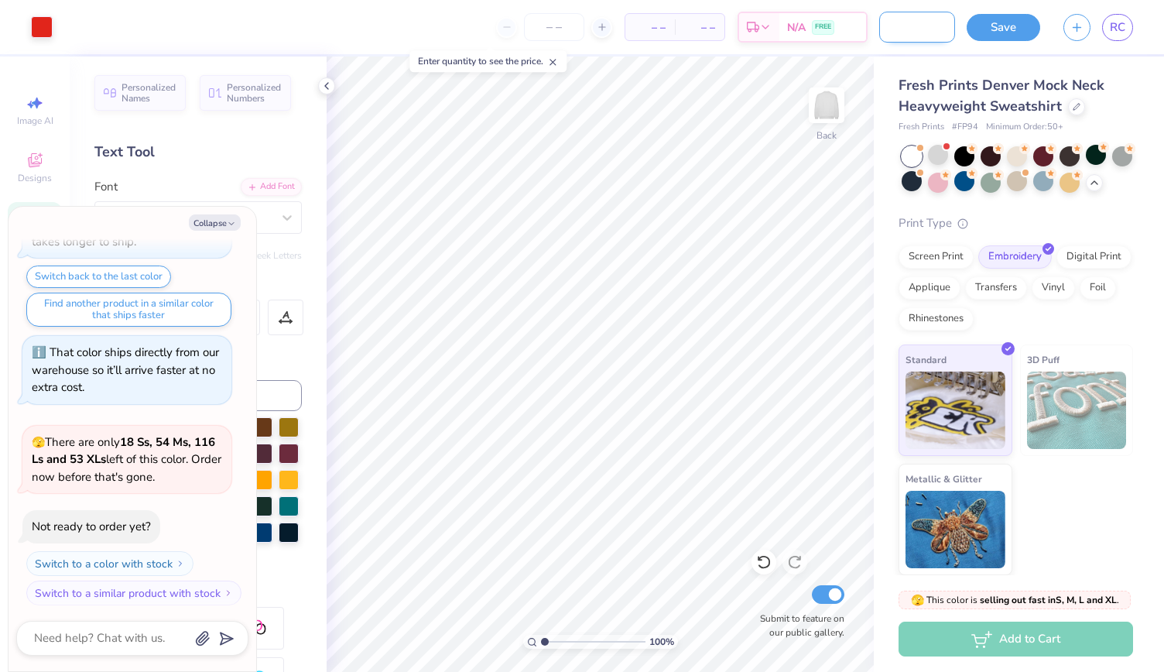
type textarea "x"
type input "Alpha Gamma Delta mock n"
type textarea "x"
type input "Alpha Gamma Delta mock ne"
type textarea "x"
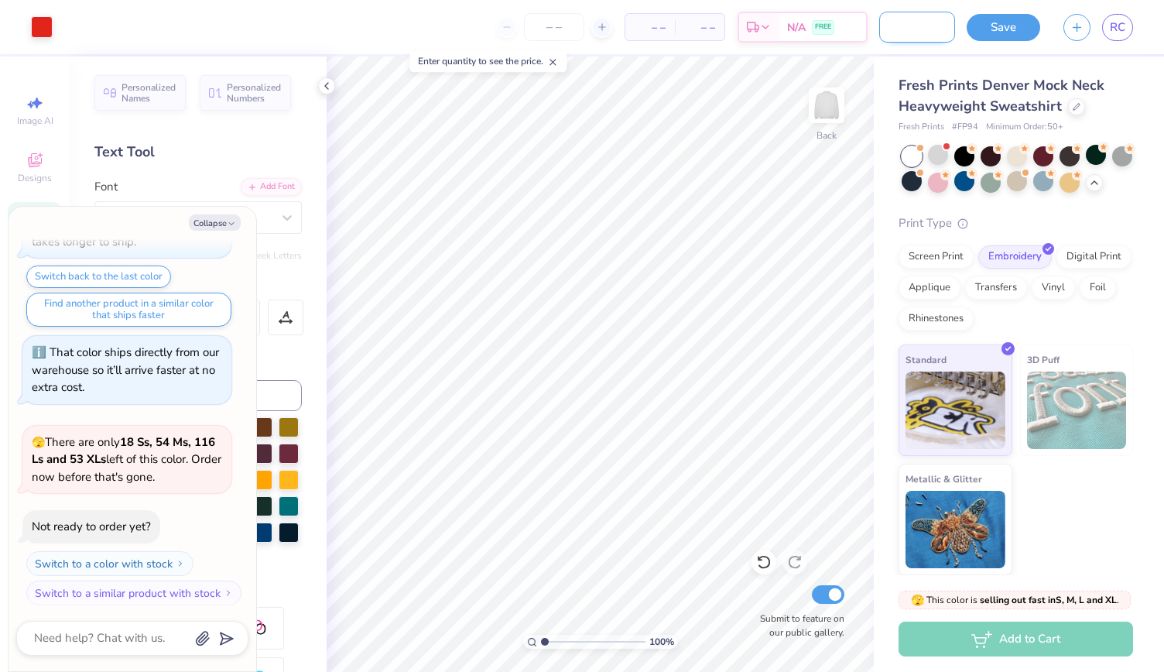
type input "Alpha Gamma Delta mock nec"
type textarea "x"
type input "Alpha Gamma Delta mock neck"
type textarea "x"
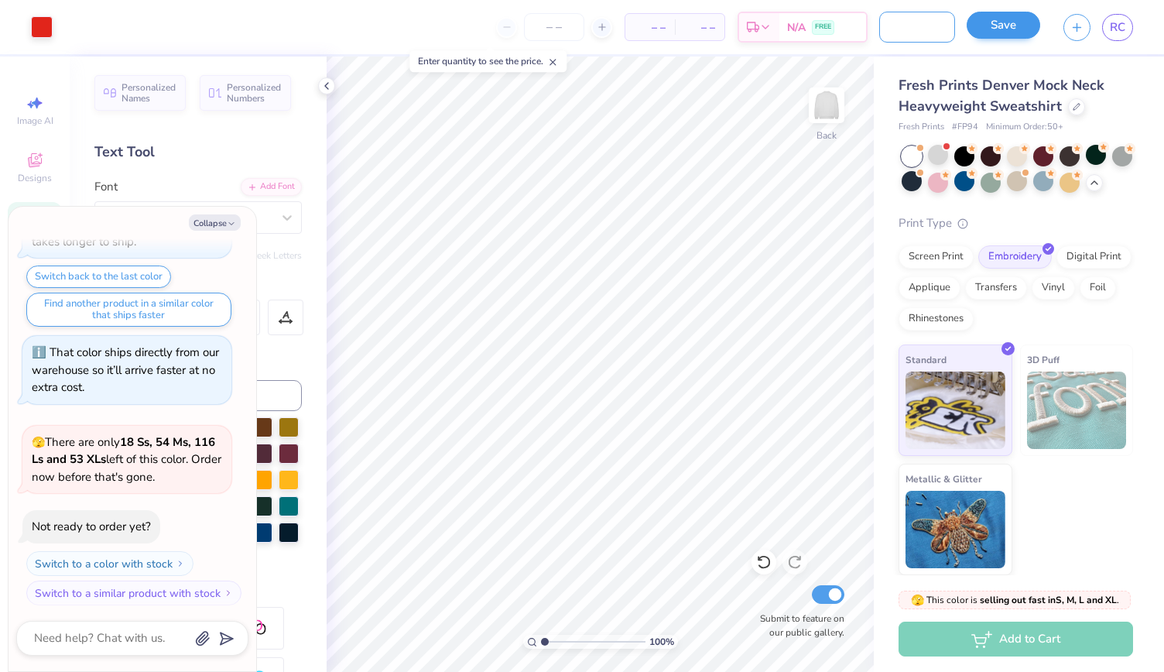
type input "Alpha Gamma Delta mock neck"
click at [998, 25] on button "Save" at bounding box center [1004, 25] width 74 height 27
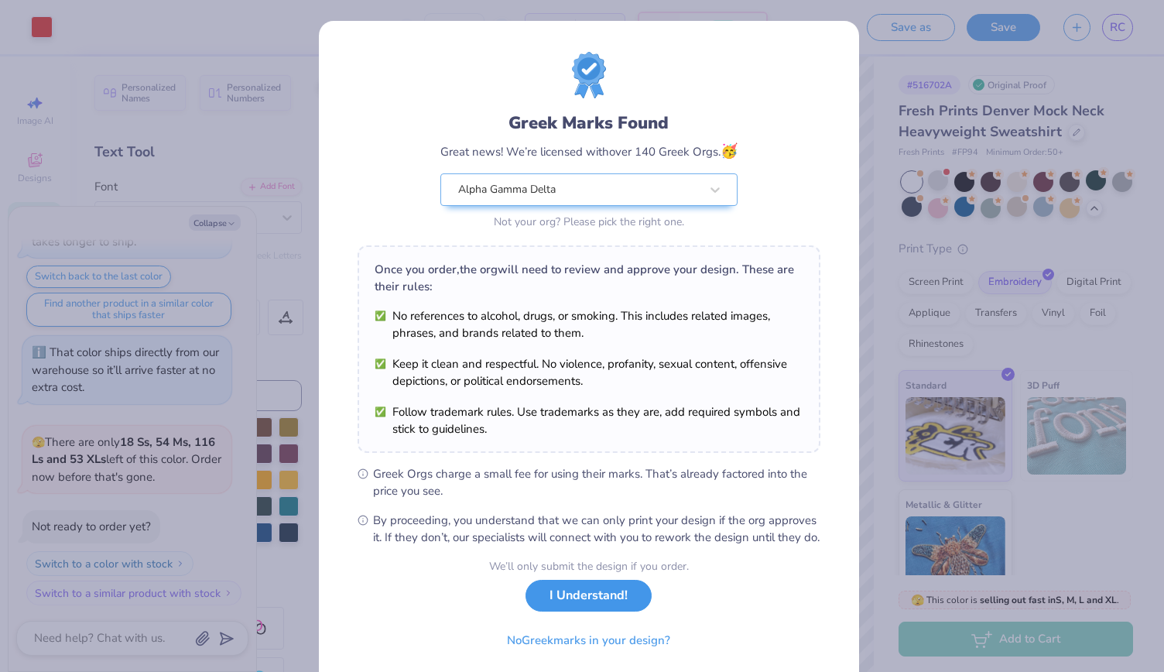
click at [577, 612] on button "I Understand!" at bounding box center [589, 596] width 126 height 32
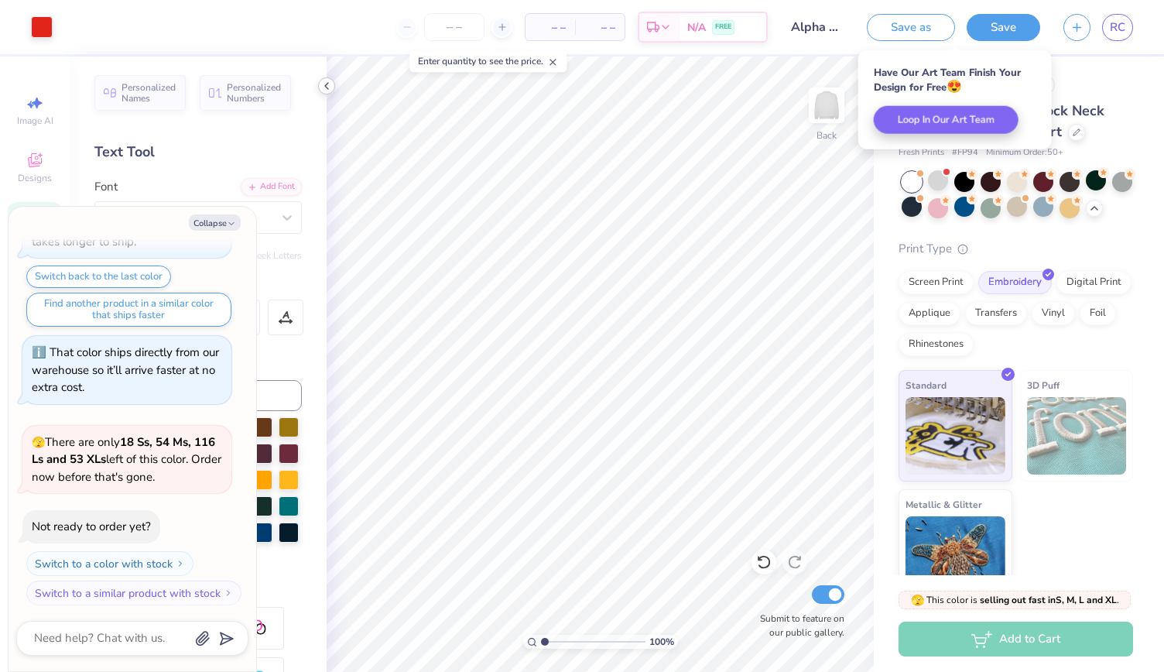
click at [324, 87] on icon at bounding box center [326, 86] width 12 height 12
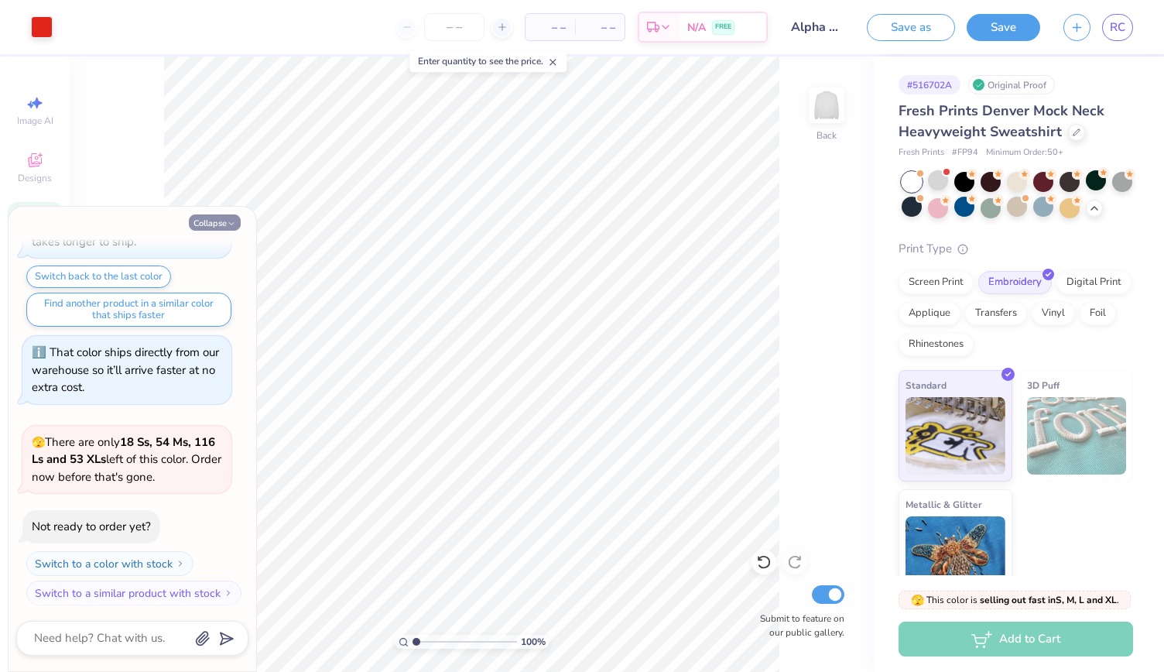
click at [218, 225] on button "Collapse" at bounding box center [215, 222] width 52 height 16
type textarea "x"
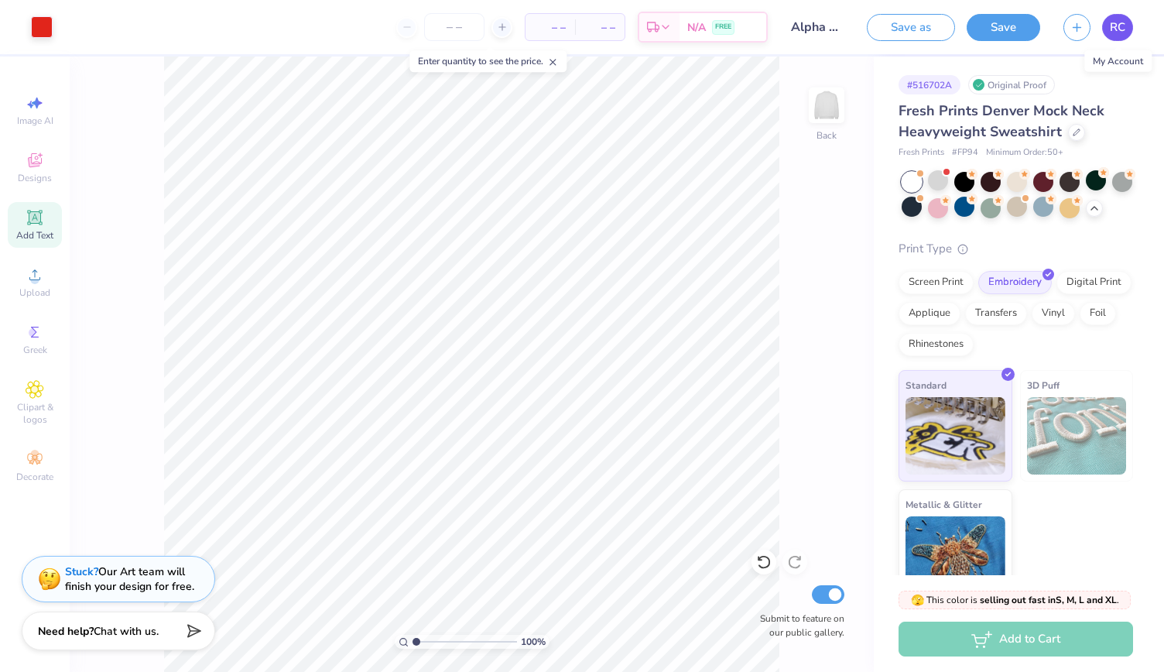
click at [1120, 32] on span "RC" at bounding box center [1117, 28] width 15 height 18
